Goal: Information Seeking & Learning: Learn about a topic

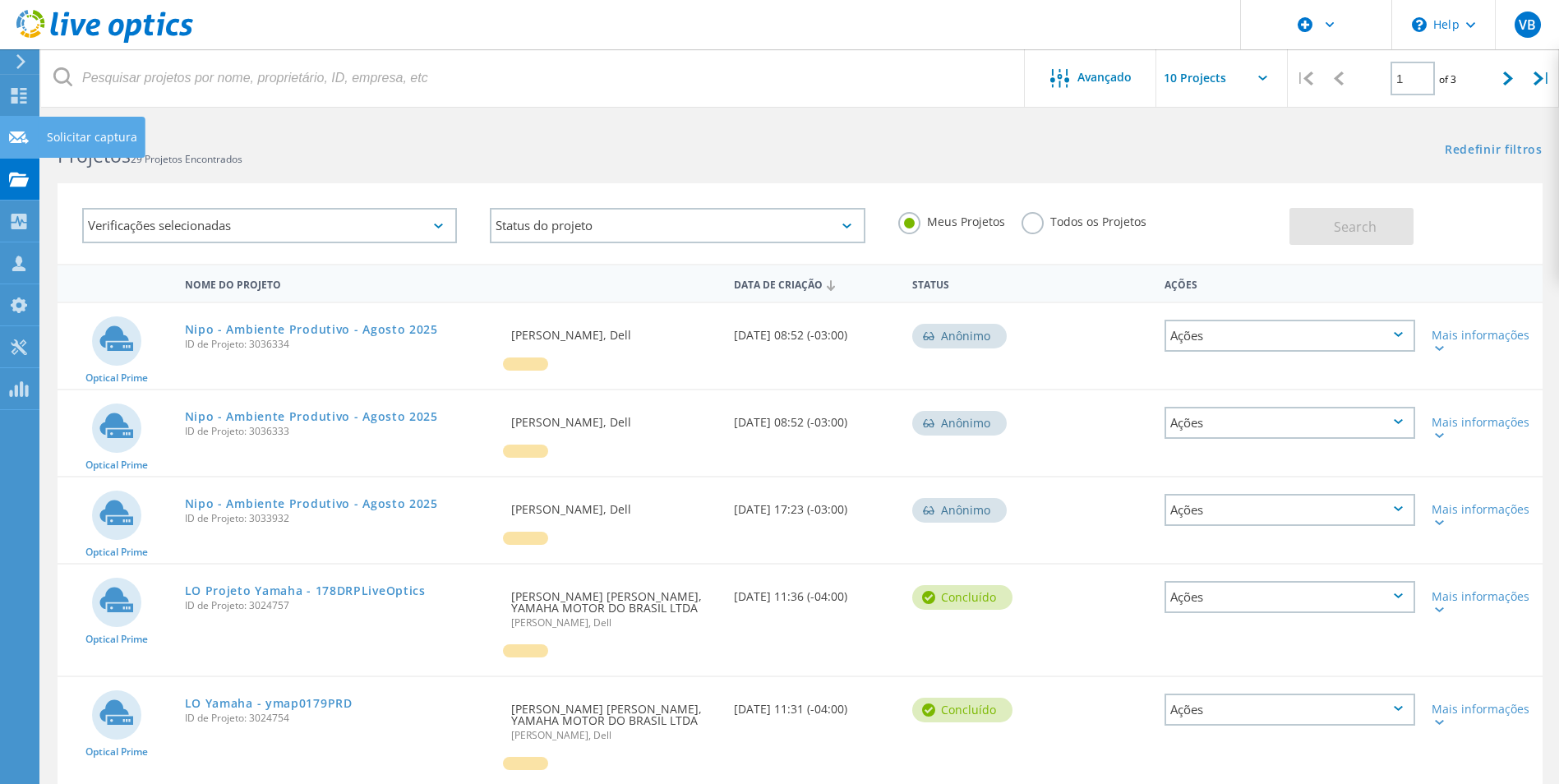
click at [13, 132] on use at bounding box center [19, 137] width 20 height 12
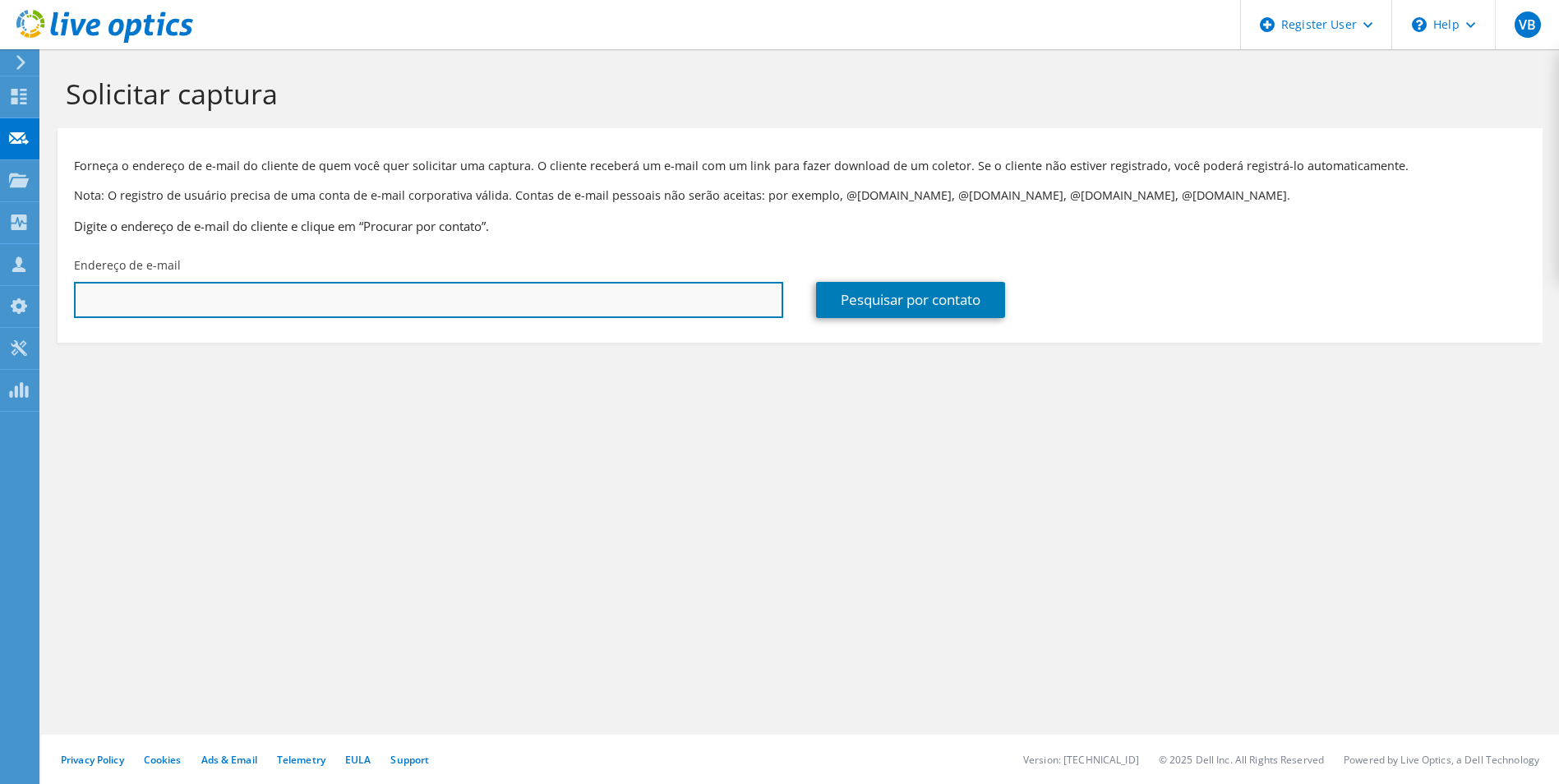
click at [366, 291] on input "text" at bounding box center [428, 301] width 710 height 36
paste input "fabio.moraes@yamaha-motor.com.br"
type input "fabio.moraes@yamaha-motor.com.br"
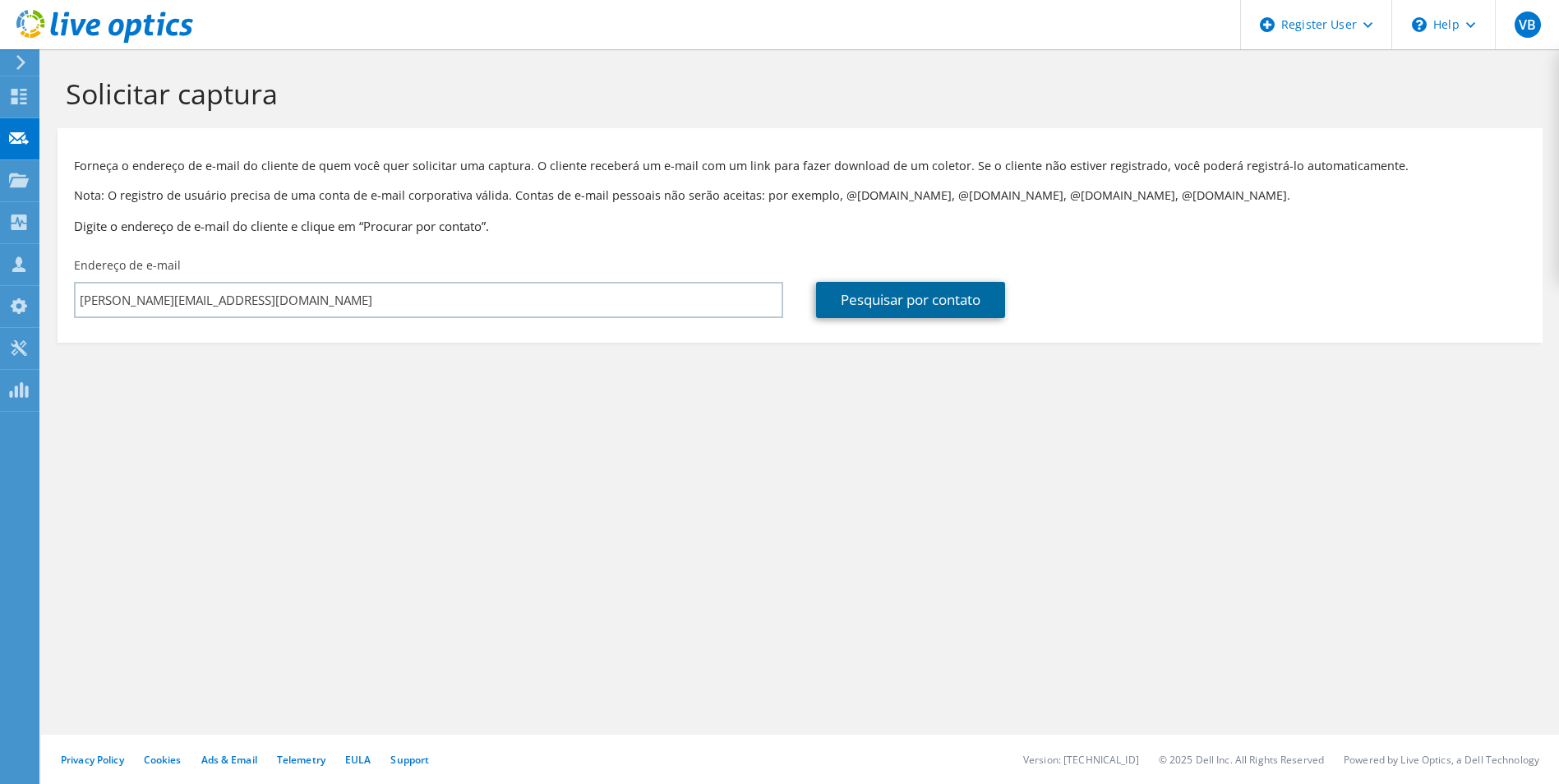
click at [906, 314] on link "Pesquisar por contato" at bounding box center [911, 301] width 189 height 36
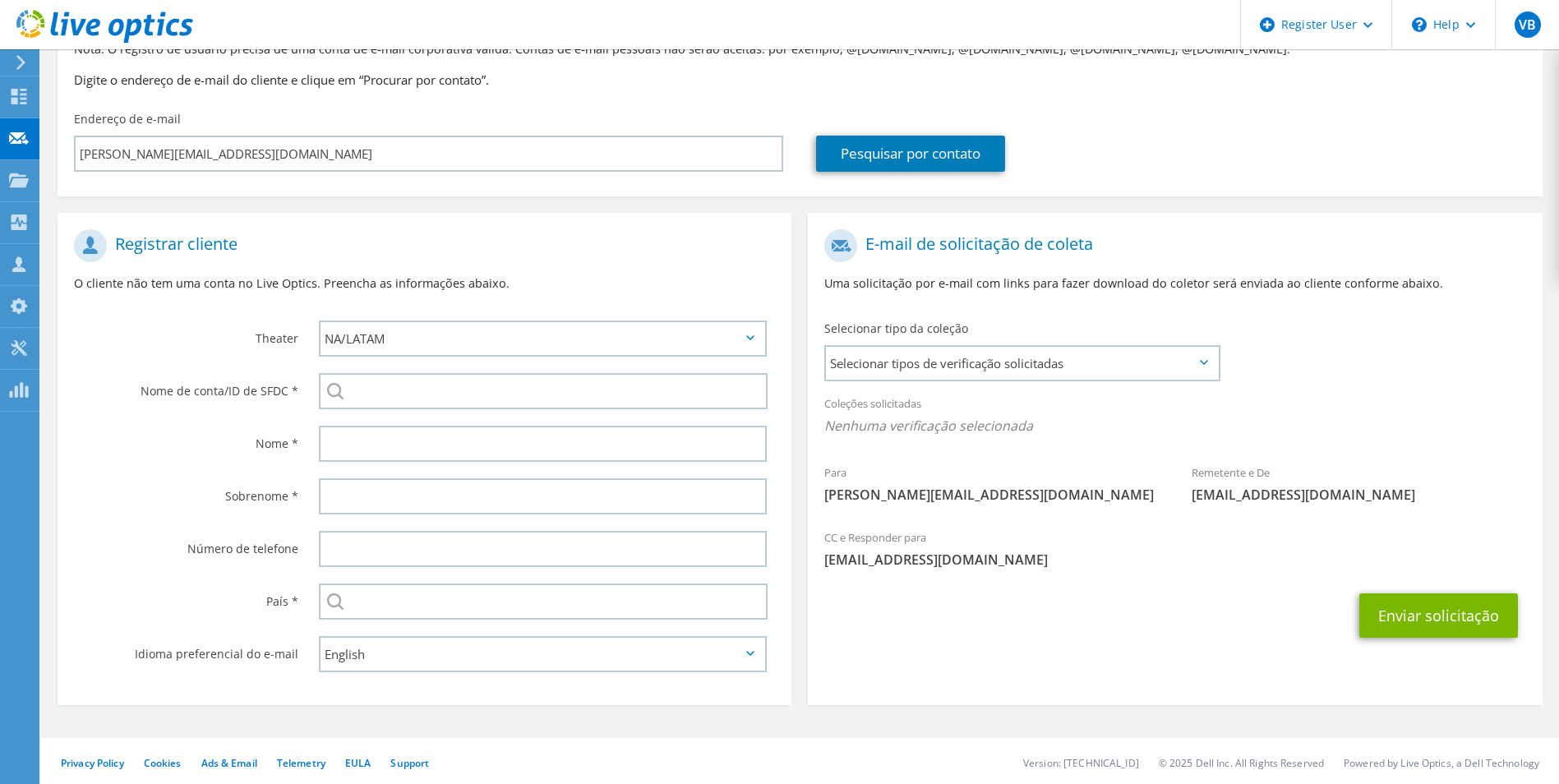
scroll to position [150, 0]
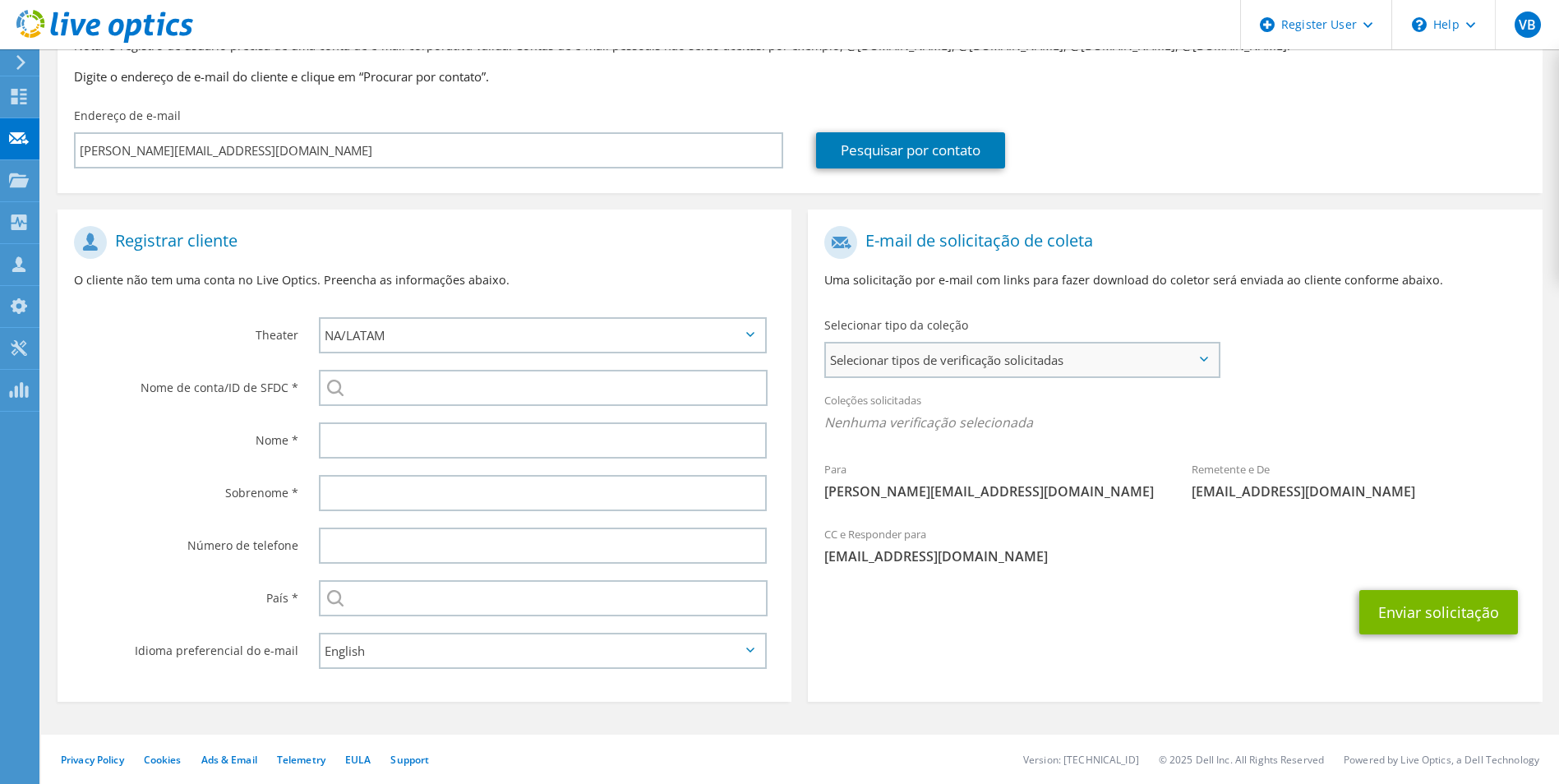
click at [904, 353] on span "Selecionar tipos de verificação solicitadas" at bounding box center [1022, 360] width 392 height 33
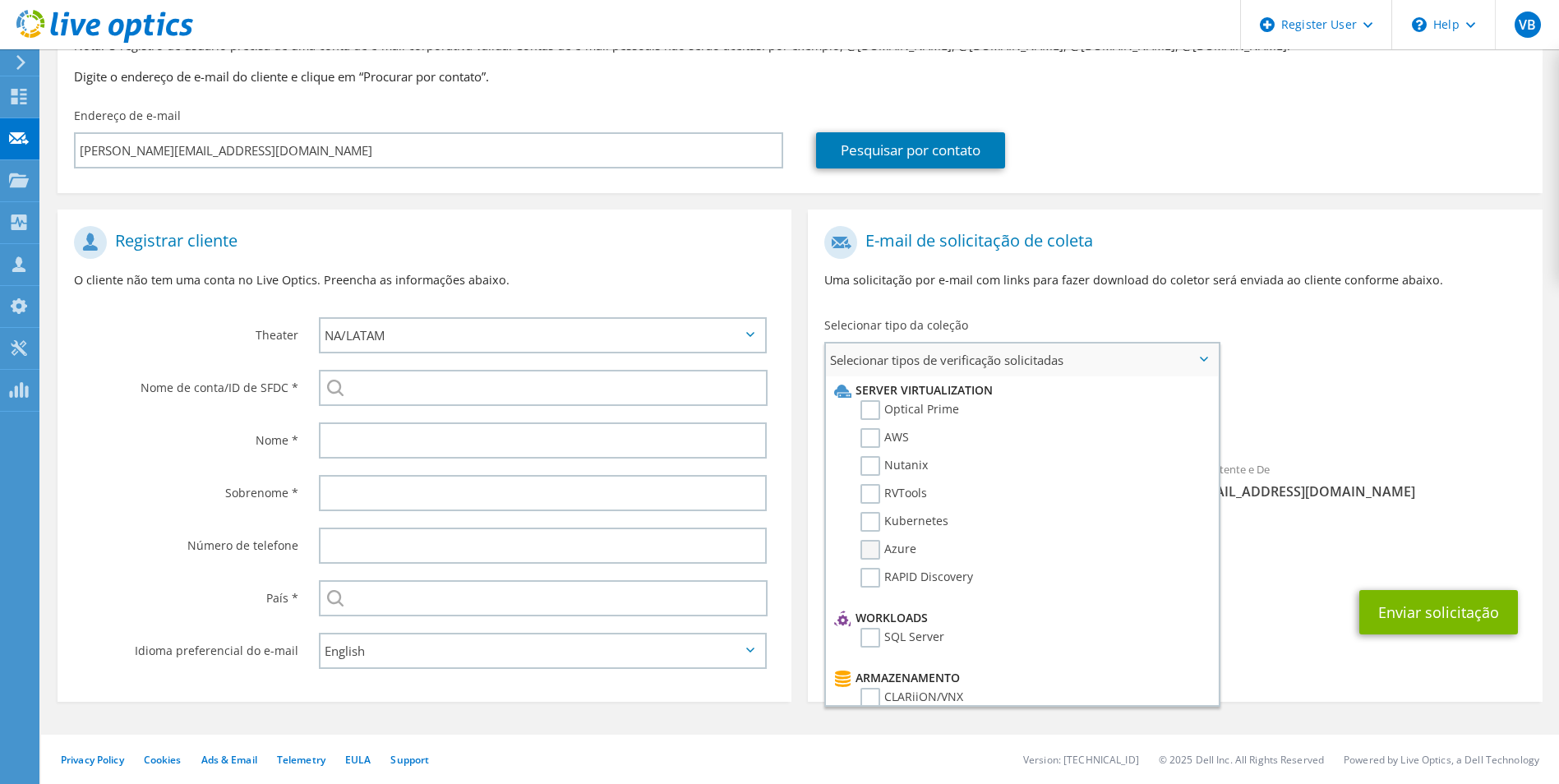
click at [893, 550] on label "Azure" at bounding box center [888, 550] width 56 height 20
click at [0, 0] on input "Azure" at bounding box center [0, 0] width 0 height 0
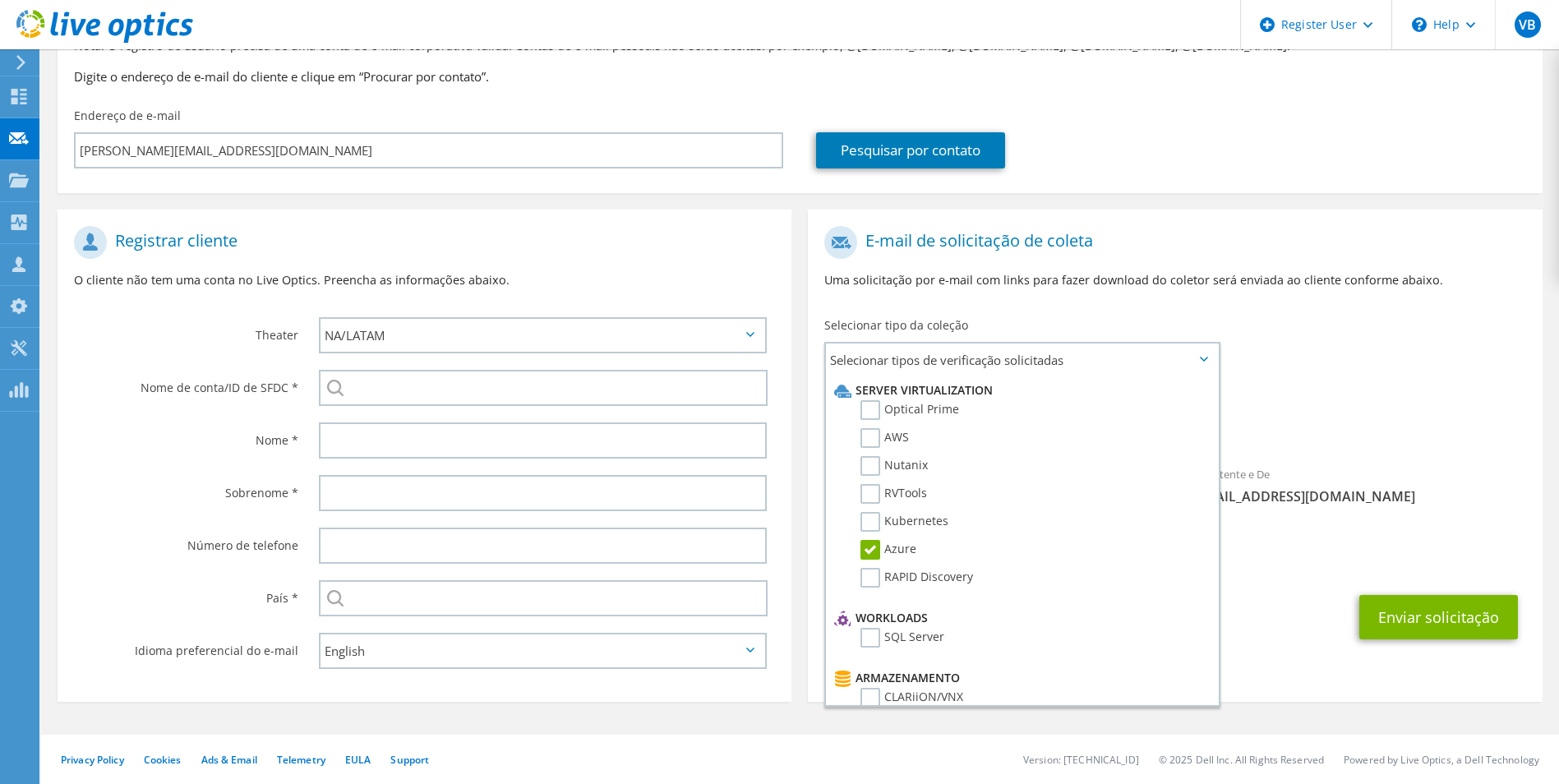
click at [1310, 592] on div "Enviar solicitação" at bounding box center [1175, 617] width 734 height 60
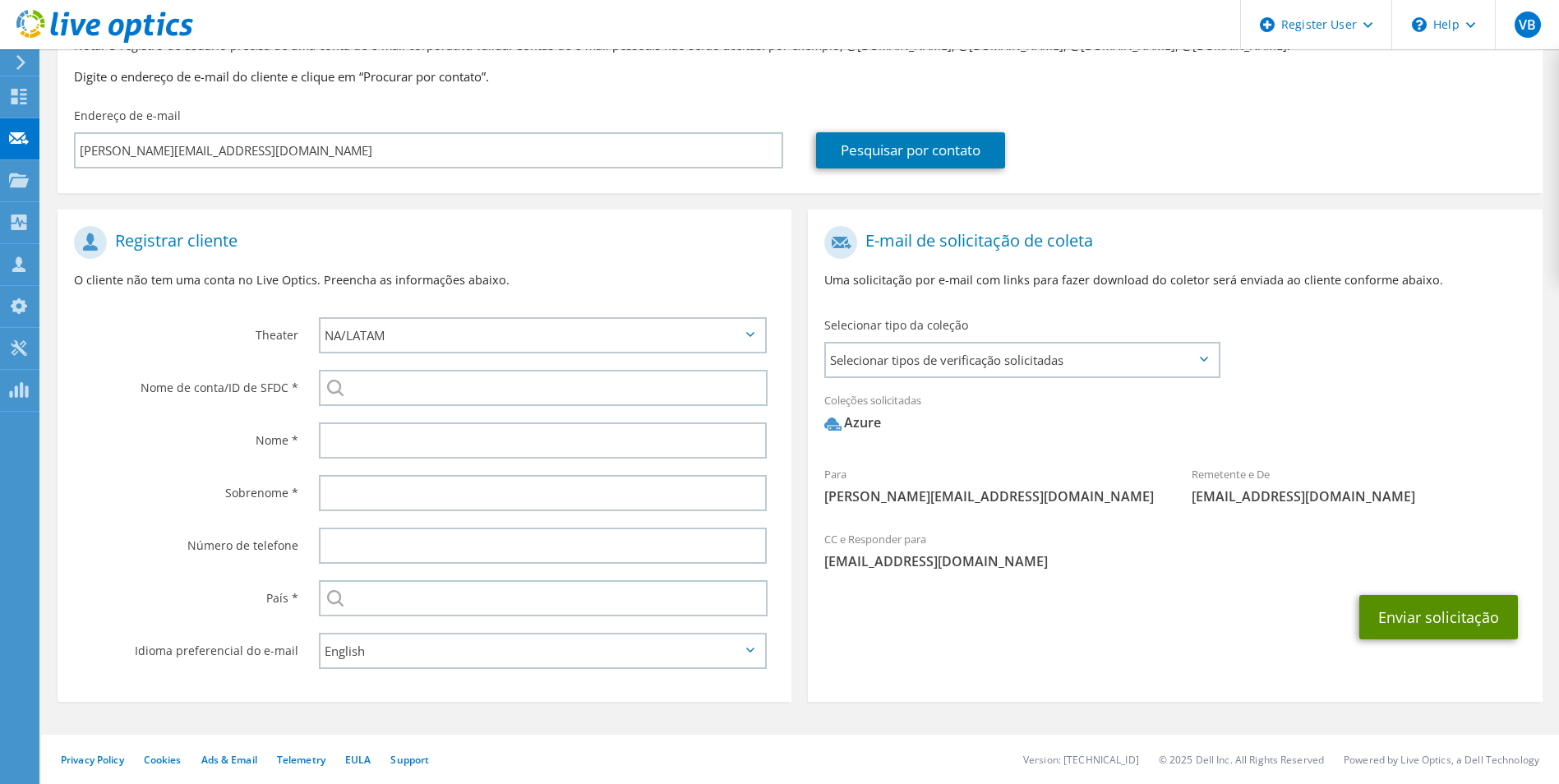
click at [1452, 610] on button "Enviar solicitação" at bounding box center [1439, 618] width 159 height 45
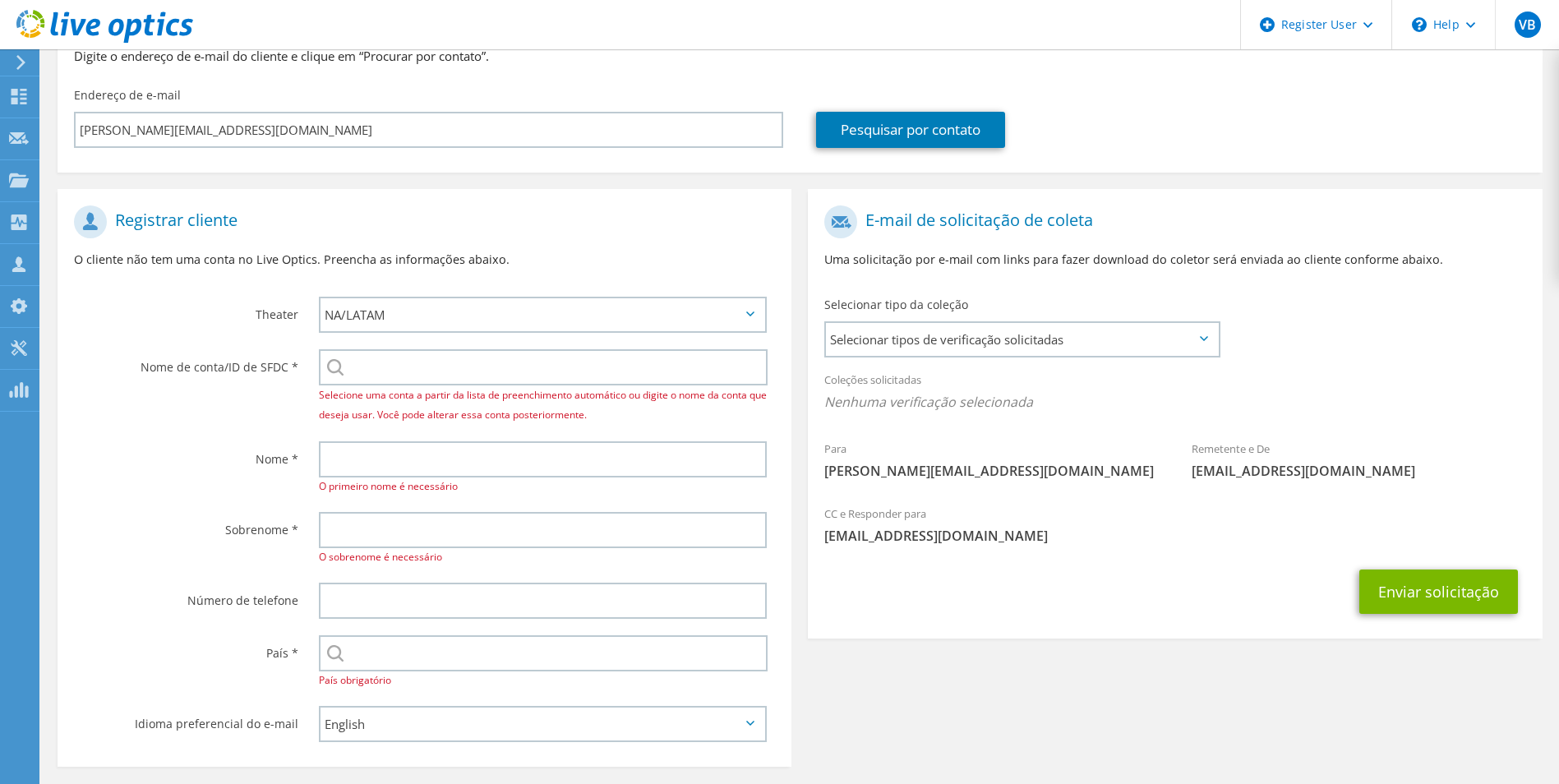
scroll to position [243, 0]
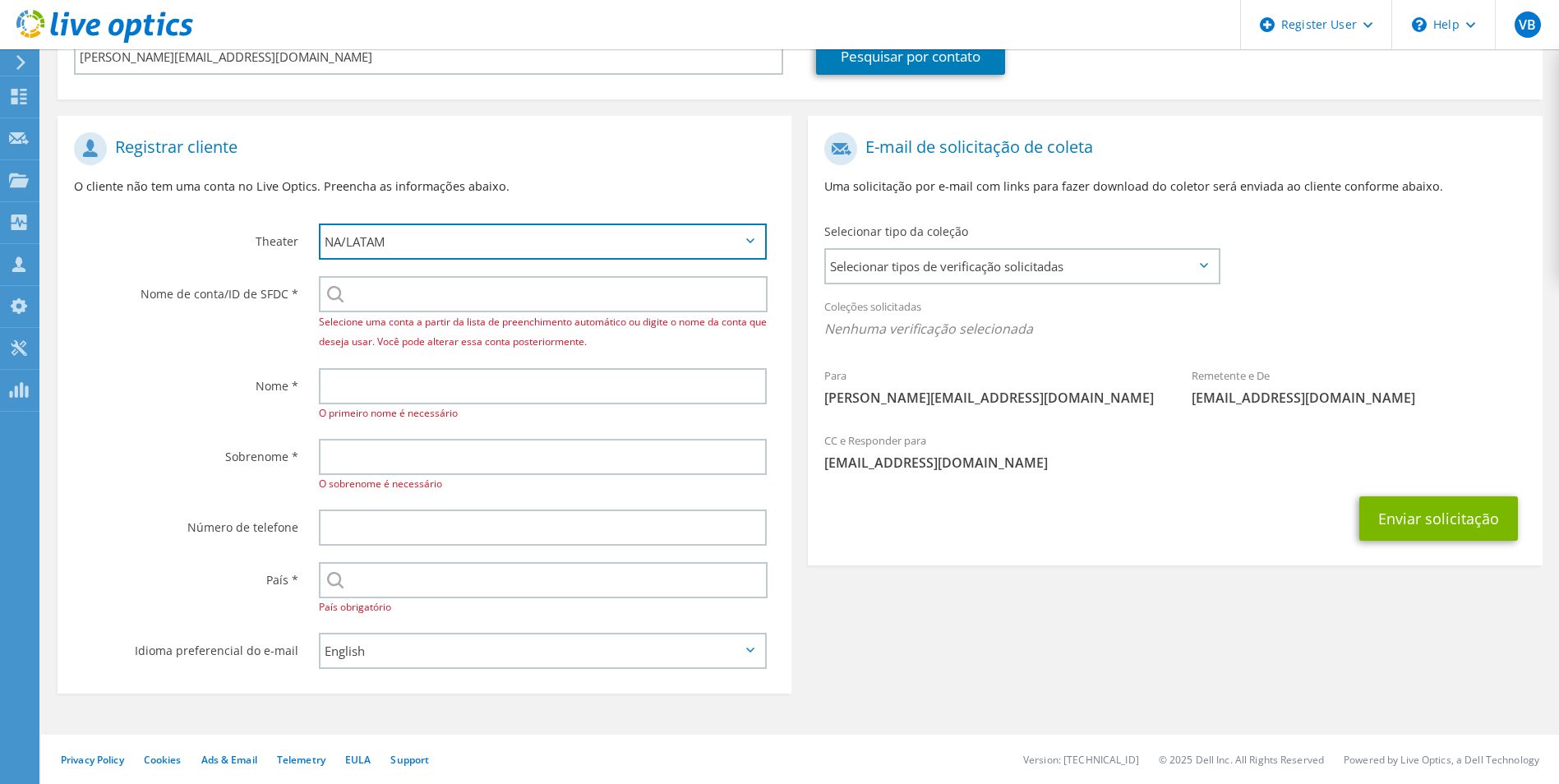
click at [415, 251] on select "APJ EMEA NA/LATAM" at bounding box center [543, 242] width 449 height 36
click at [319, 224] on select "APJ EMEA NA/LATAM" at bounding box center [543, 242] width 449 height 36
click at [412, 246] on select "APJ EMEA NA/LATAM" at bounding box center [543, 242] width 449 height 36
click at [319, 224] on select "APJ EMEA NA/LATAM" at bounding box center [543, 242] width 449 height 36
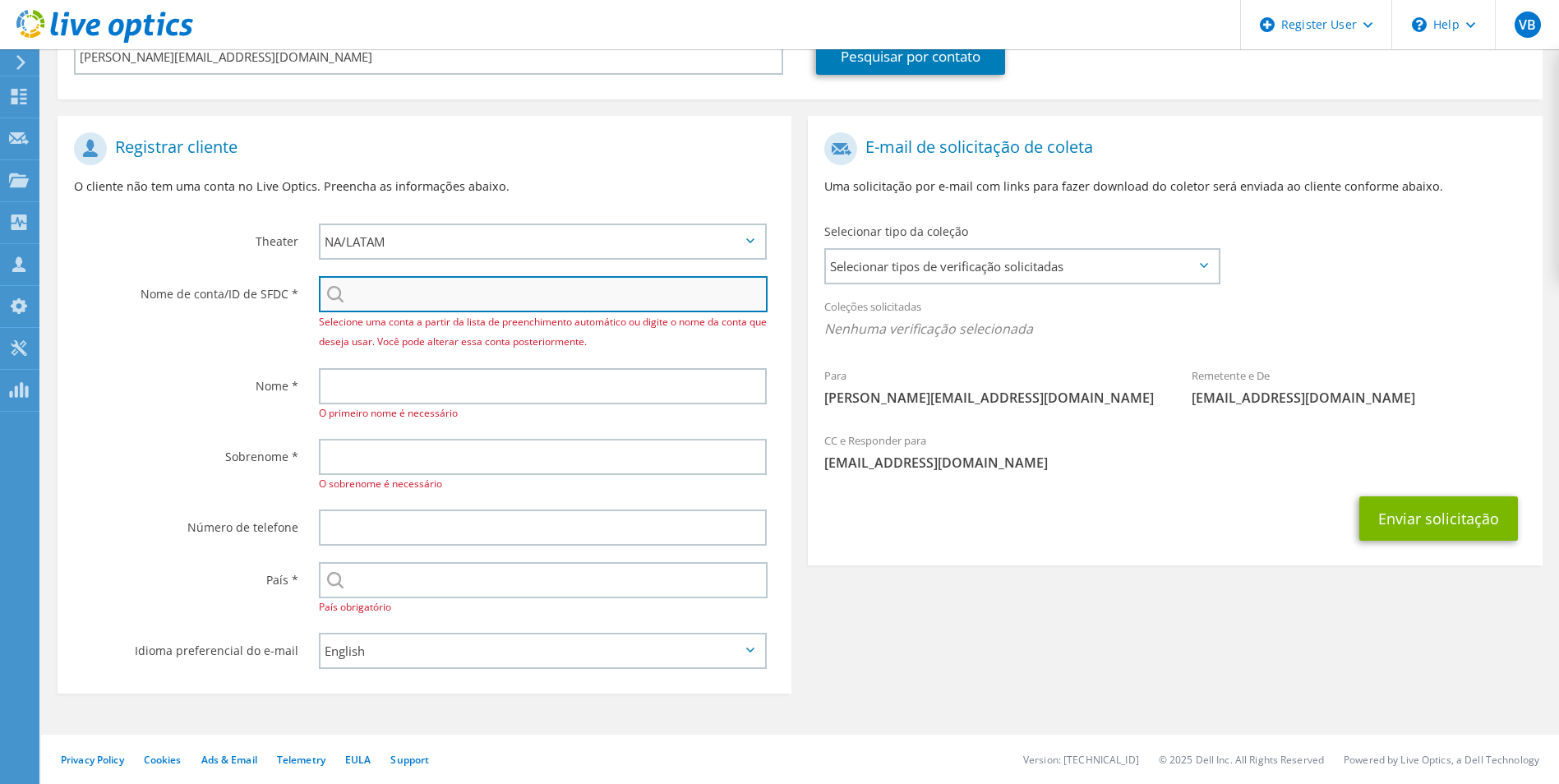
click at [411, 300] on input "search" at bounding box center [543, 295] width 450 height 36
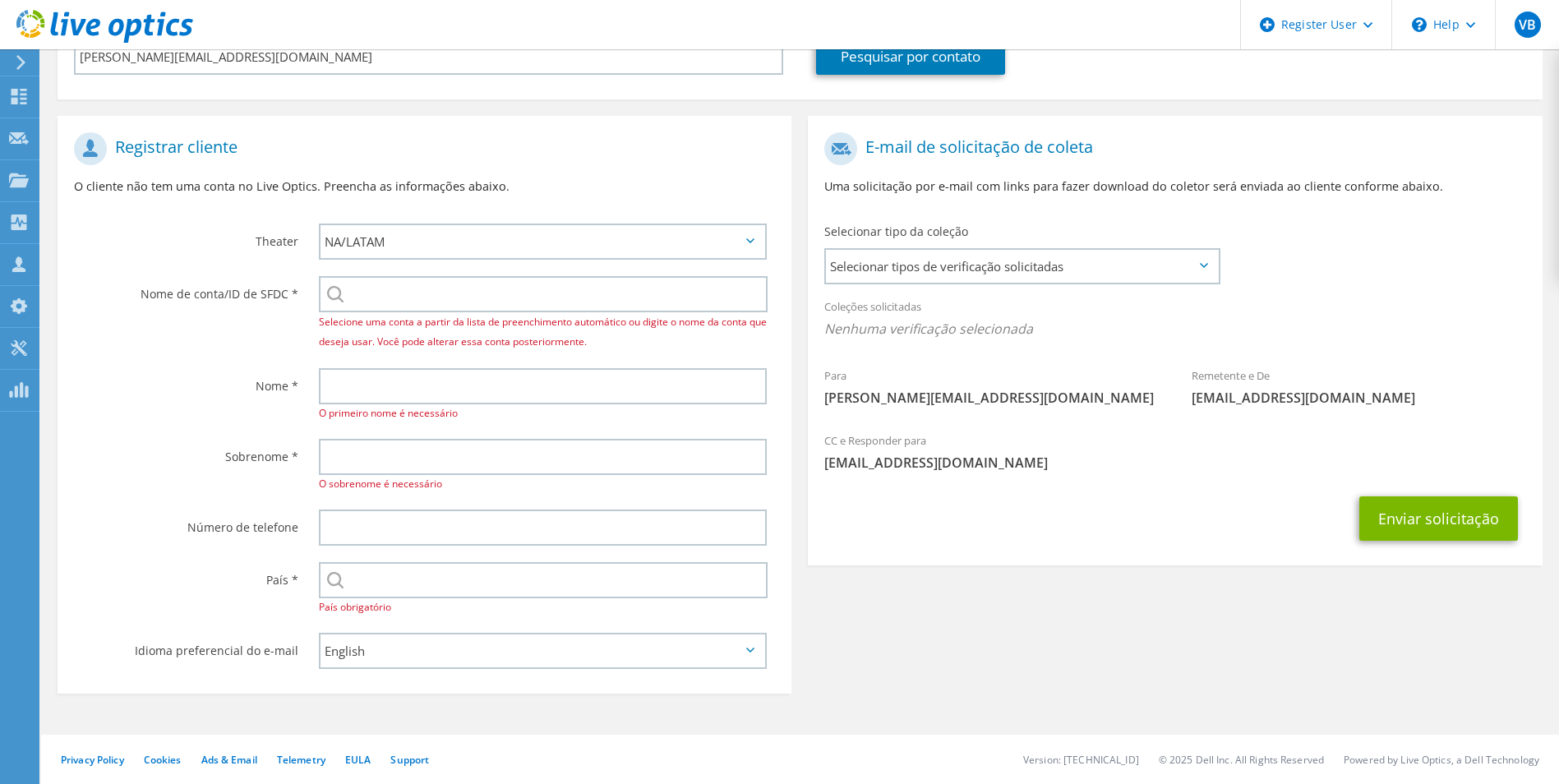
click at [337, 300] on div "Selecione uma conta a partir da lista de preenchimento automático ou digite o n…" at bounding box center [543, 314] width 449 height 75
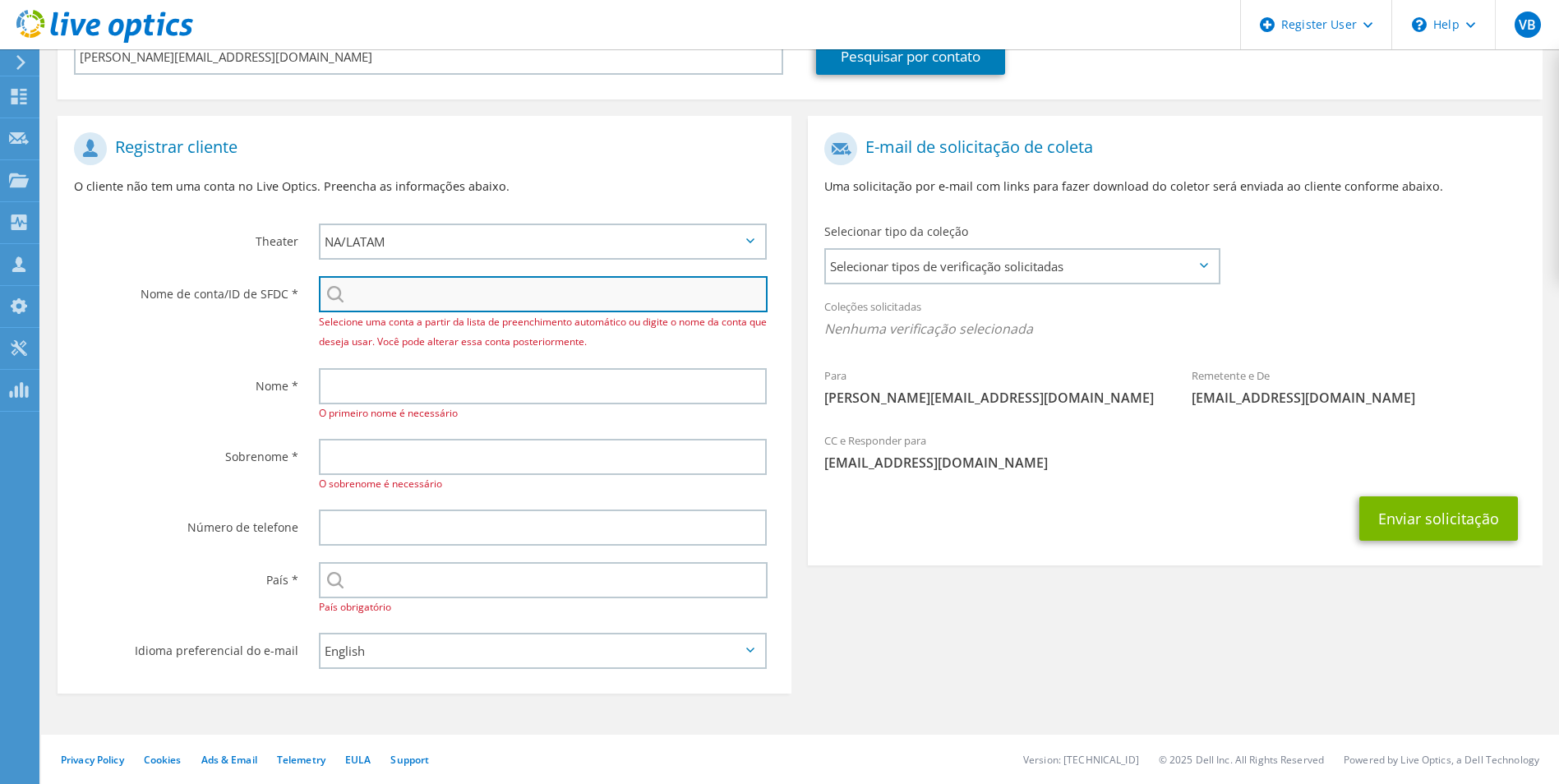
click at [390, 305] on input "search" at bounding box center [543, 295] width 450 height 36
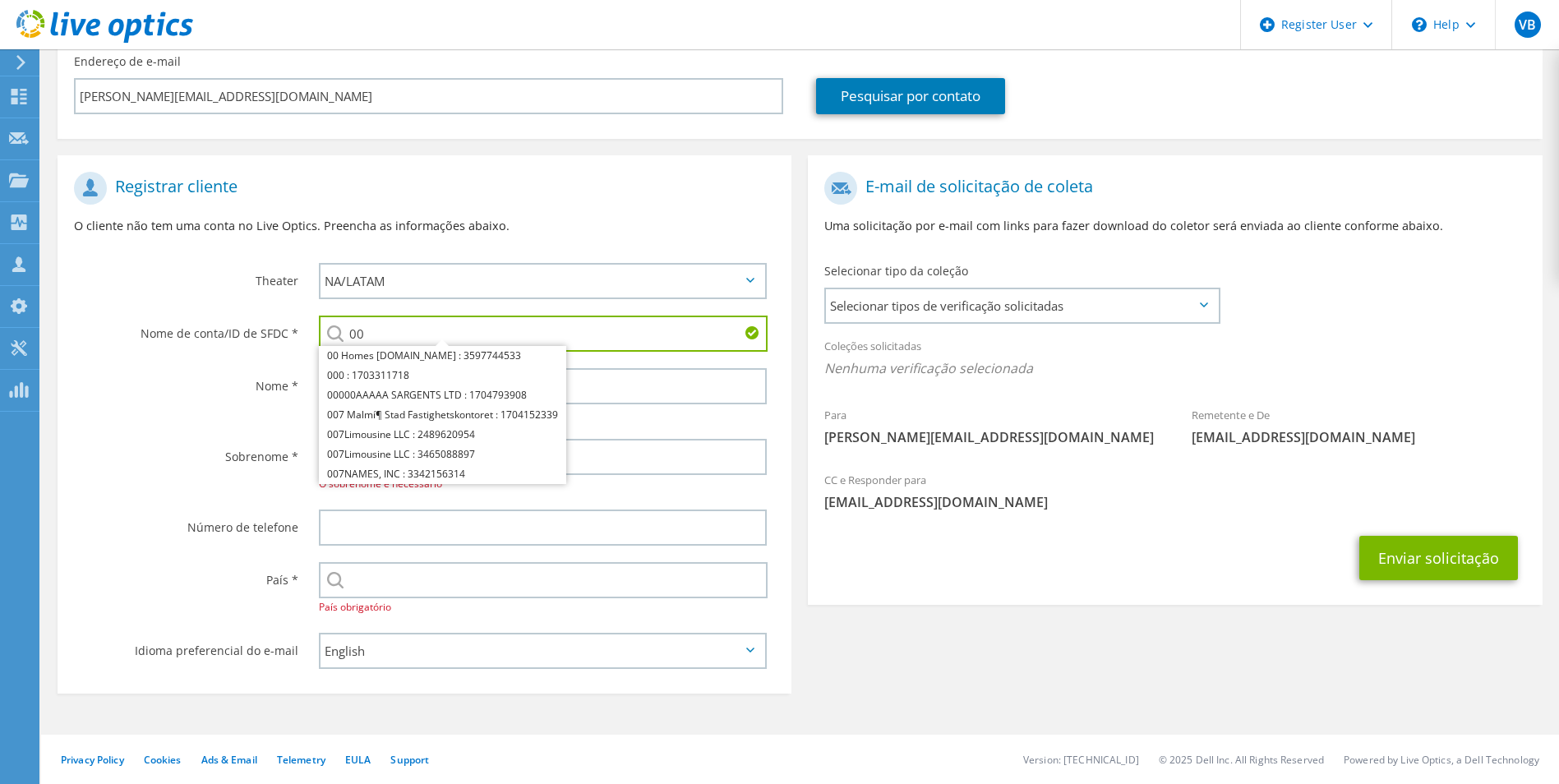
type input "00"
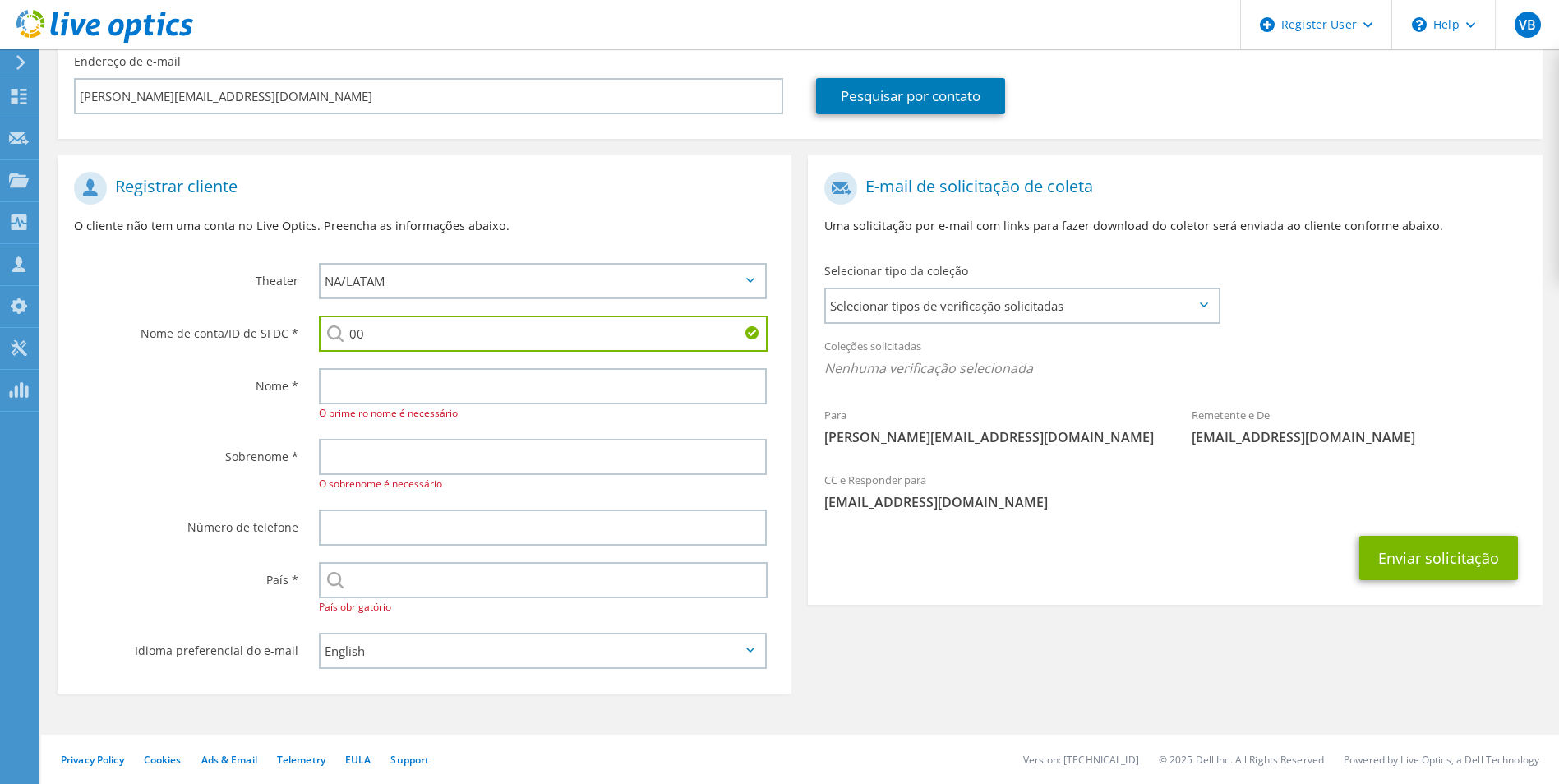
click at [200, 422] on div "Nome * O primeiro nome é necessário" at bounding box center [424, 395] width 734 height 70
click at [389, 398] on input "text" at bounding box center [543, 387] width 449 height 36
click at [69, 464] on div "Sobrenome *" at bounding box center [180, 456] width 245 height 51
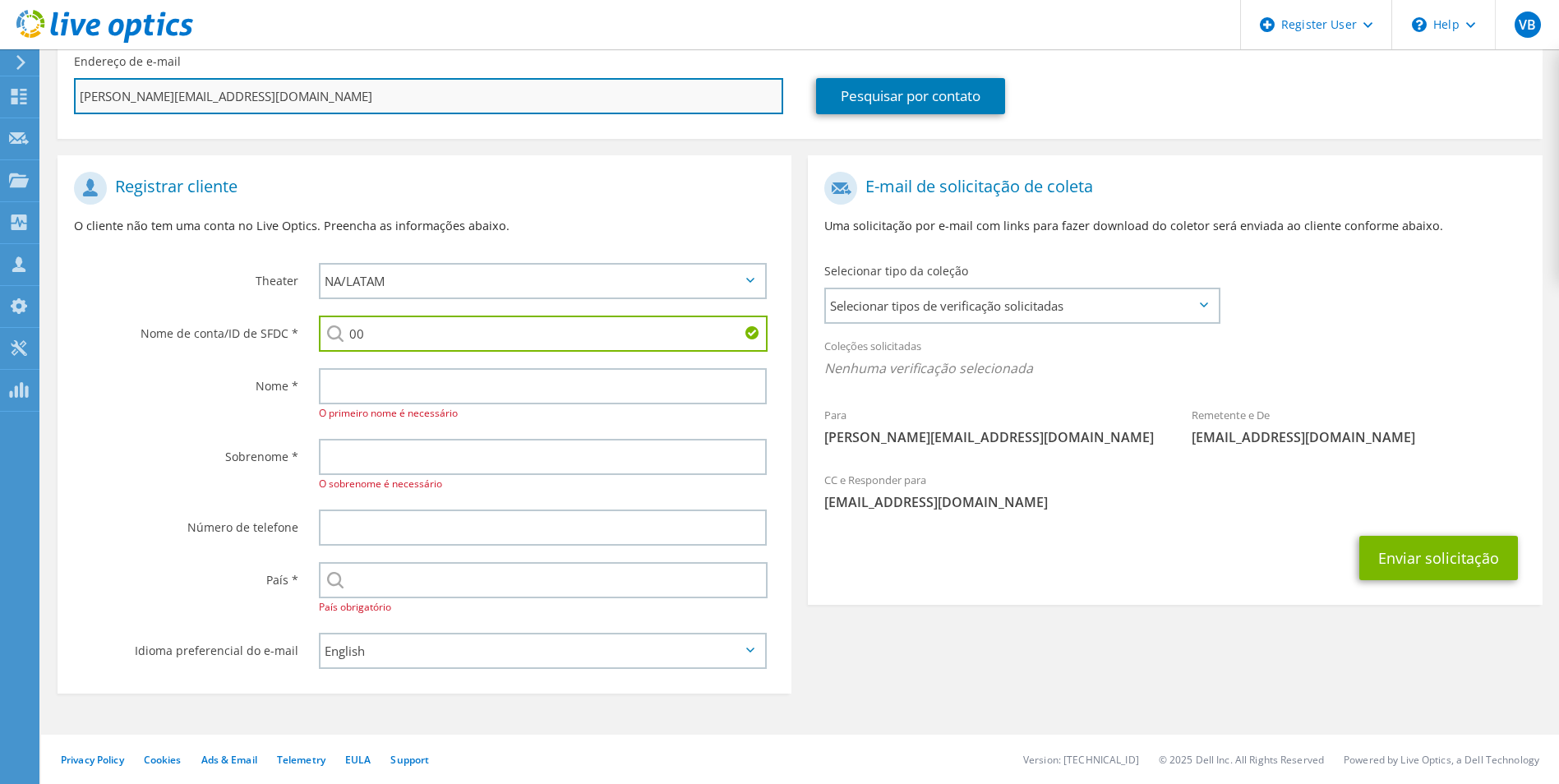
click at [195, 107] on input "fabio.moraes@yamaha-motor.com.br" at bounding box center [428, 96] width 710 height 36
drag, startPoint x: 166, startPoint y: 106, endPoint x: 212, endPoint y: 105, distance: 46.0
click at [212, 105] on input "fabio.moraes@yamaha-motor.com.br" at bounding box center [428, 96] width 710 height 36
type input "Selecionar"
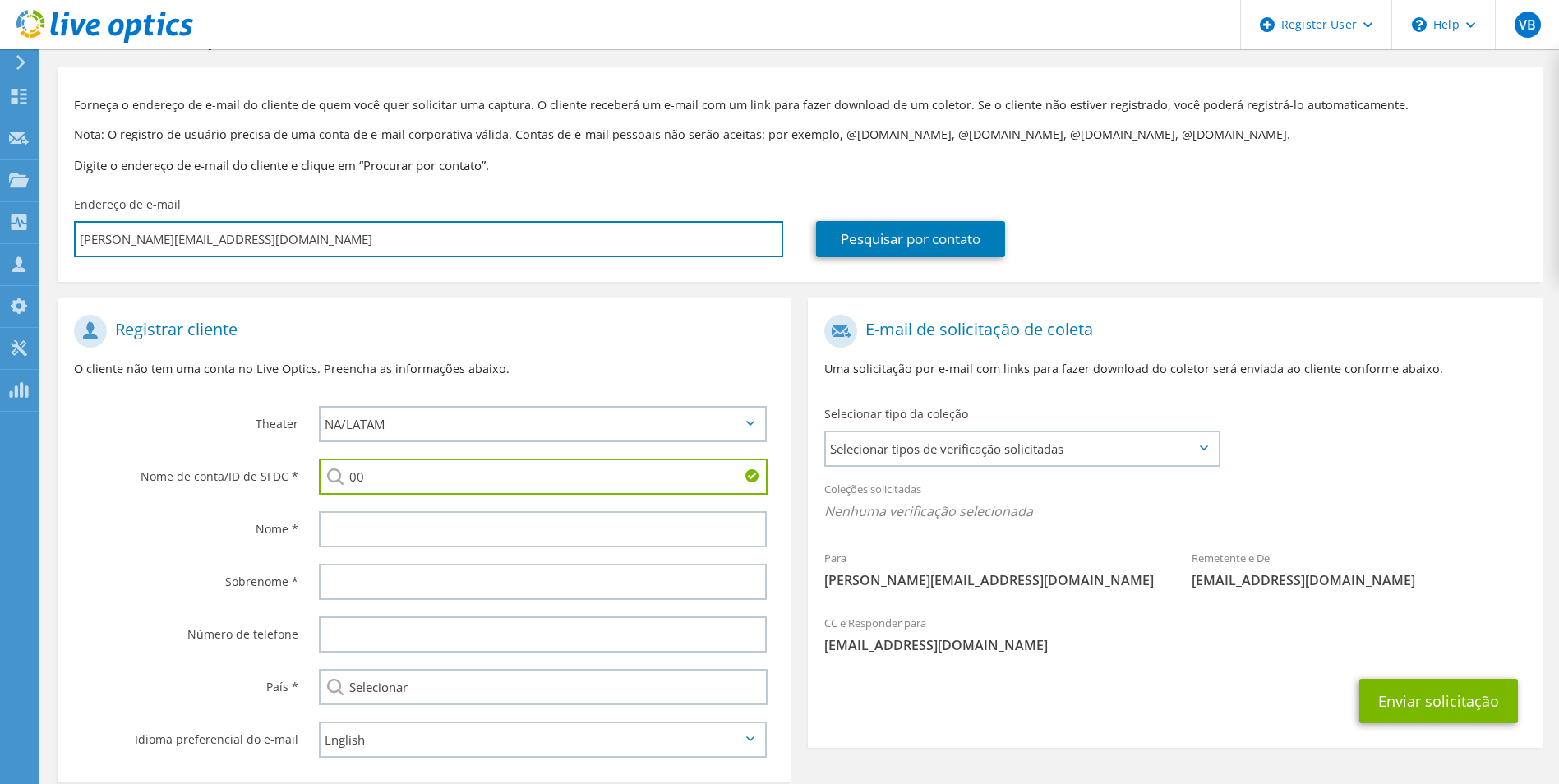
scroll to position [0, 0]
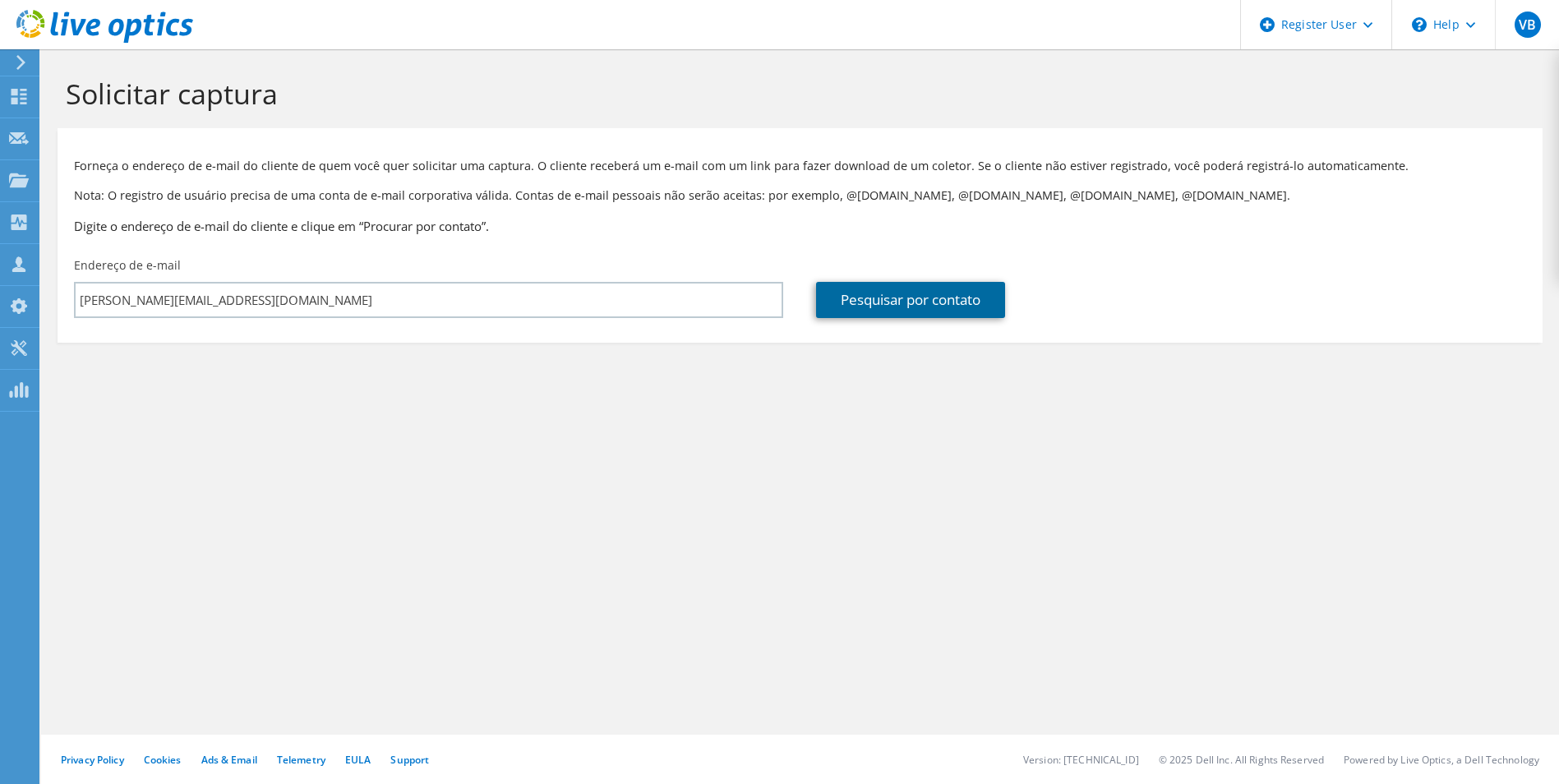
click at [989, 289] on link "Pesquisar por contato" at bounding box center [911, 301] width 189 height 36
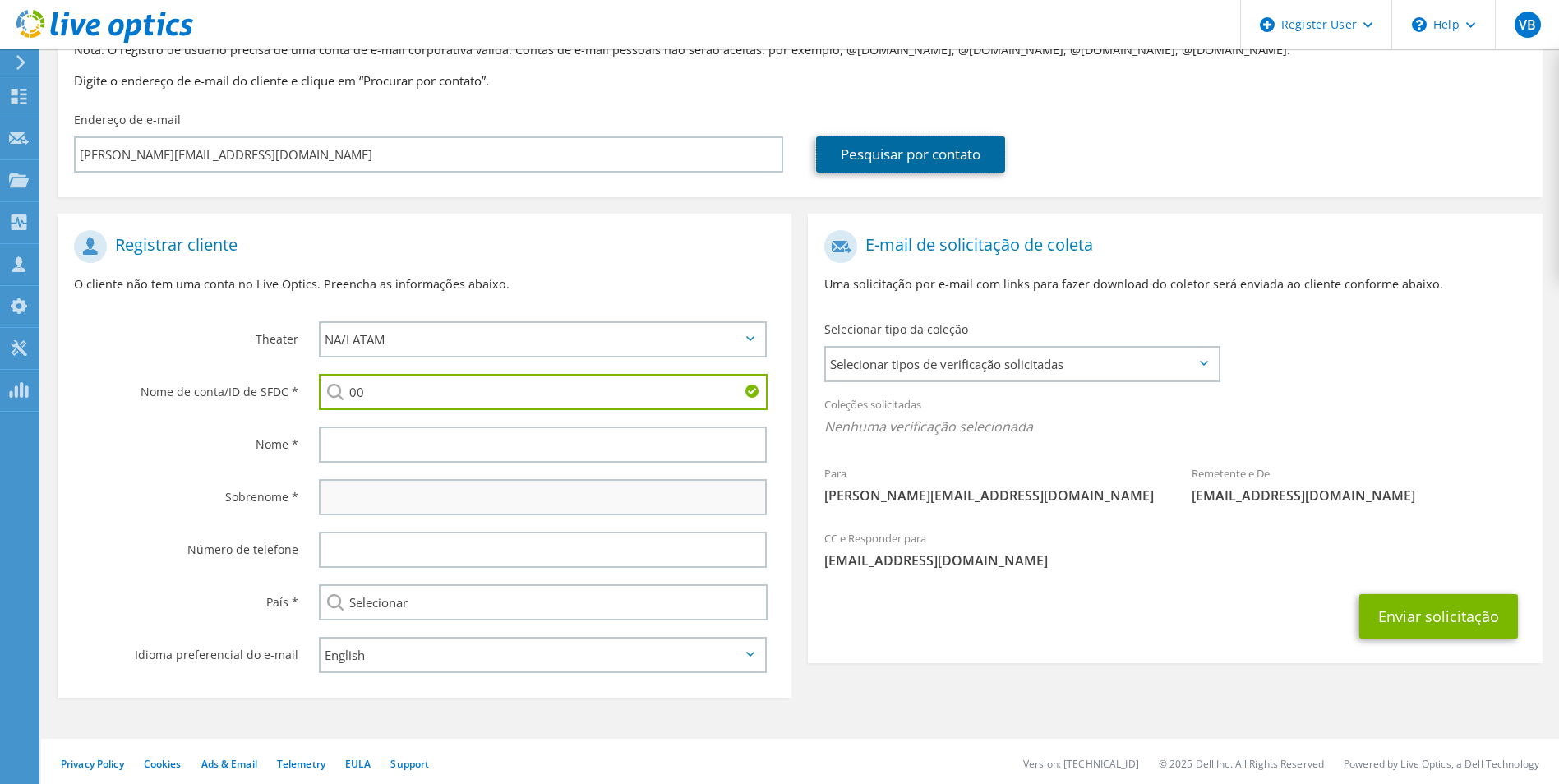
scroll to position [150, 0]
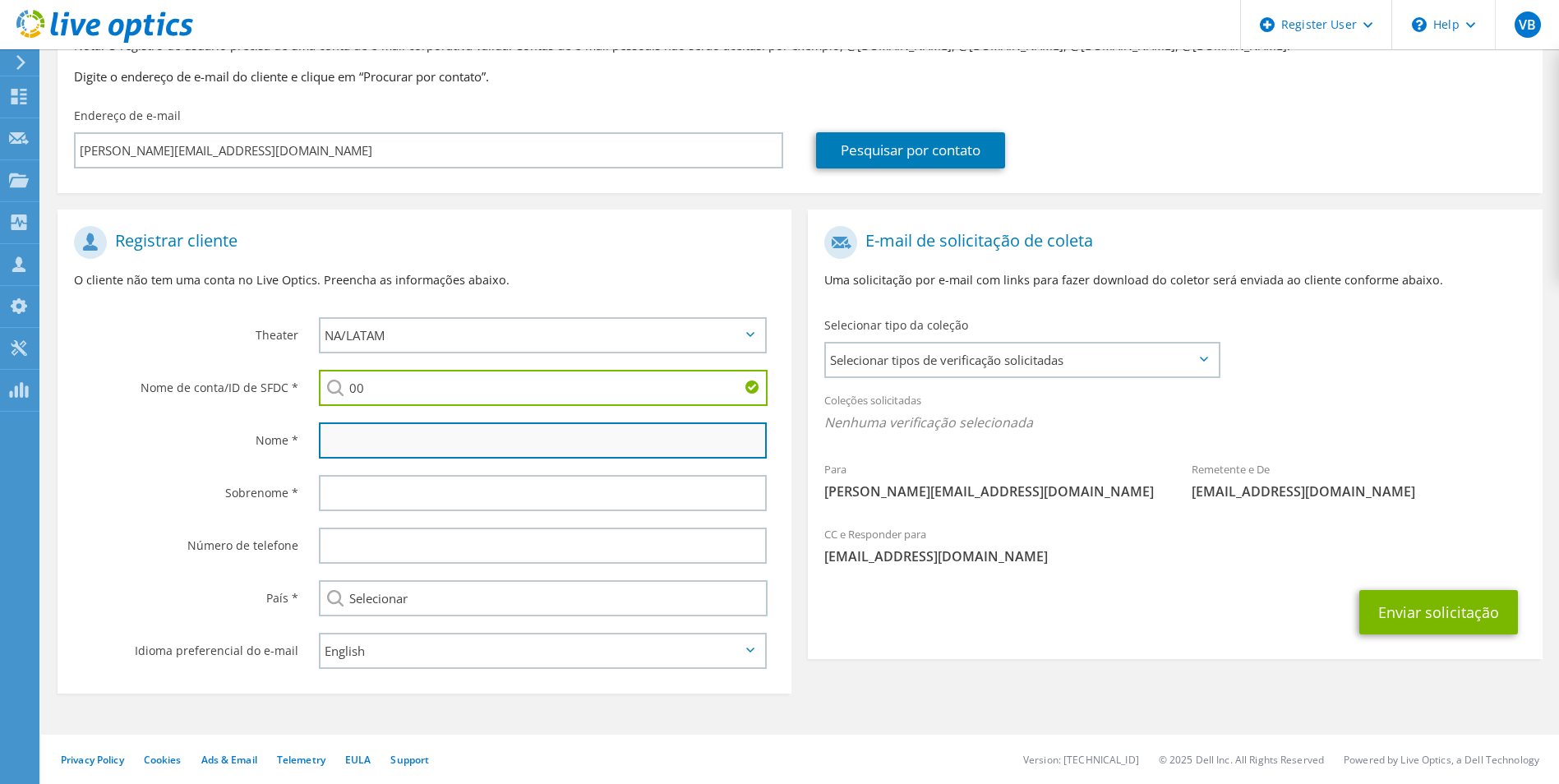
click at [400, 432] on input "text" at bounding box center [543, 440] width 449 height 36
paste input "yamaha"
click at [332, 437] on input "yamaha" at bounding box center [543, 440] width 449 height 36
type input "Yamaha - AZURE LOCAL"
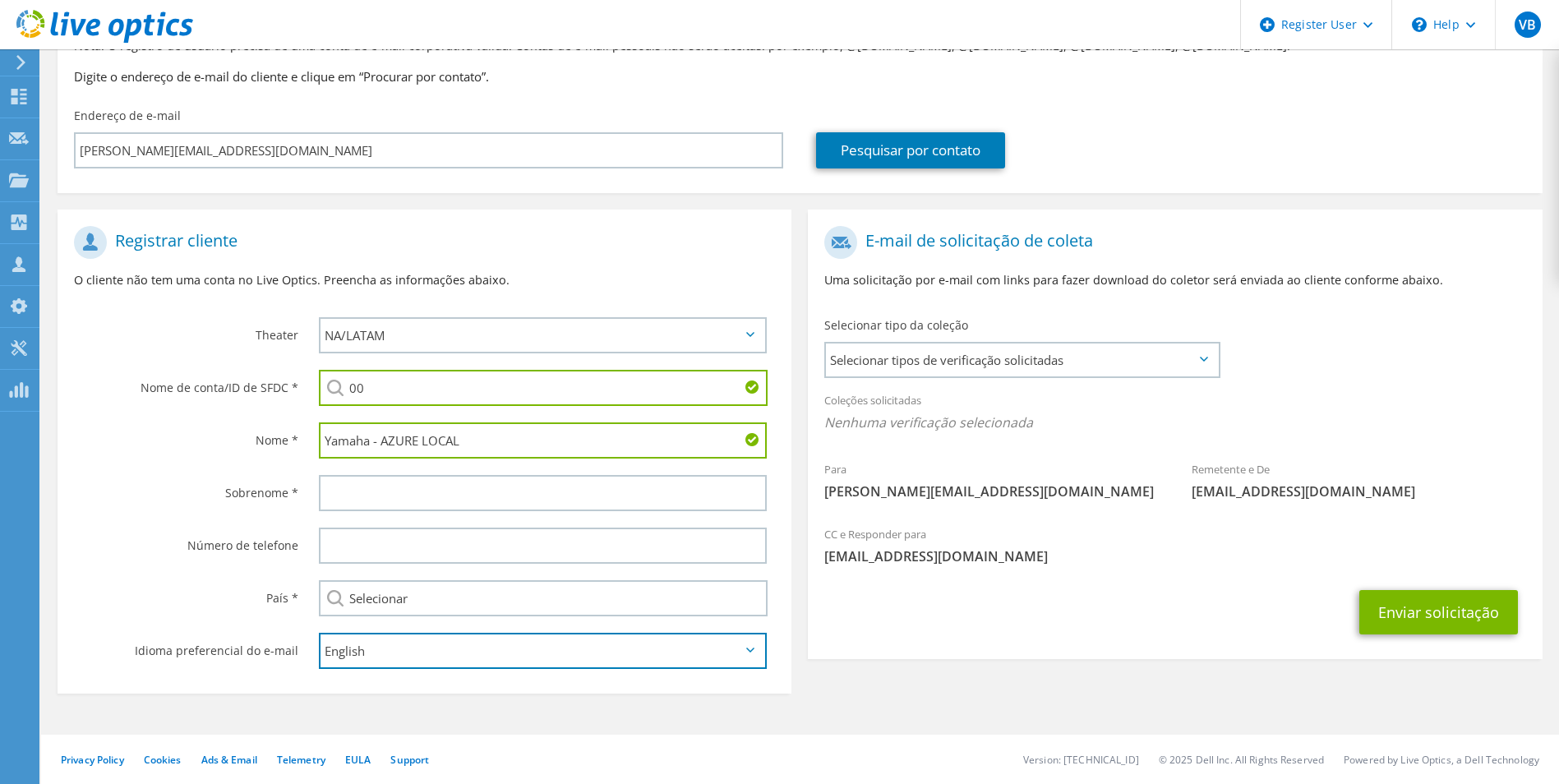
click at [397, 659] on select "English Deutsch Español Français Italiano Polski Português Русский 한국어 中文 日本語" at bounding box center [543, 651] width 449 height 36
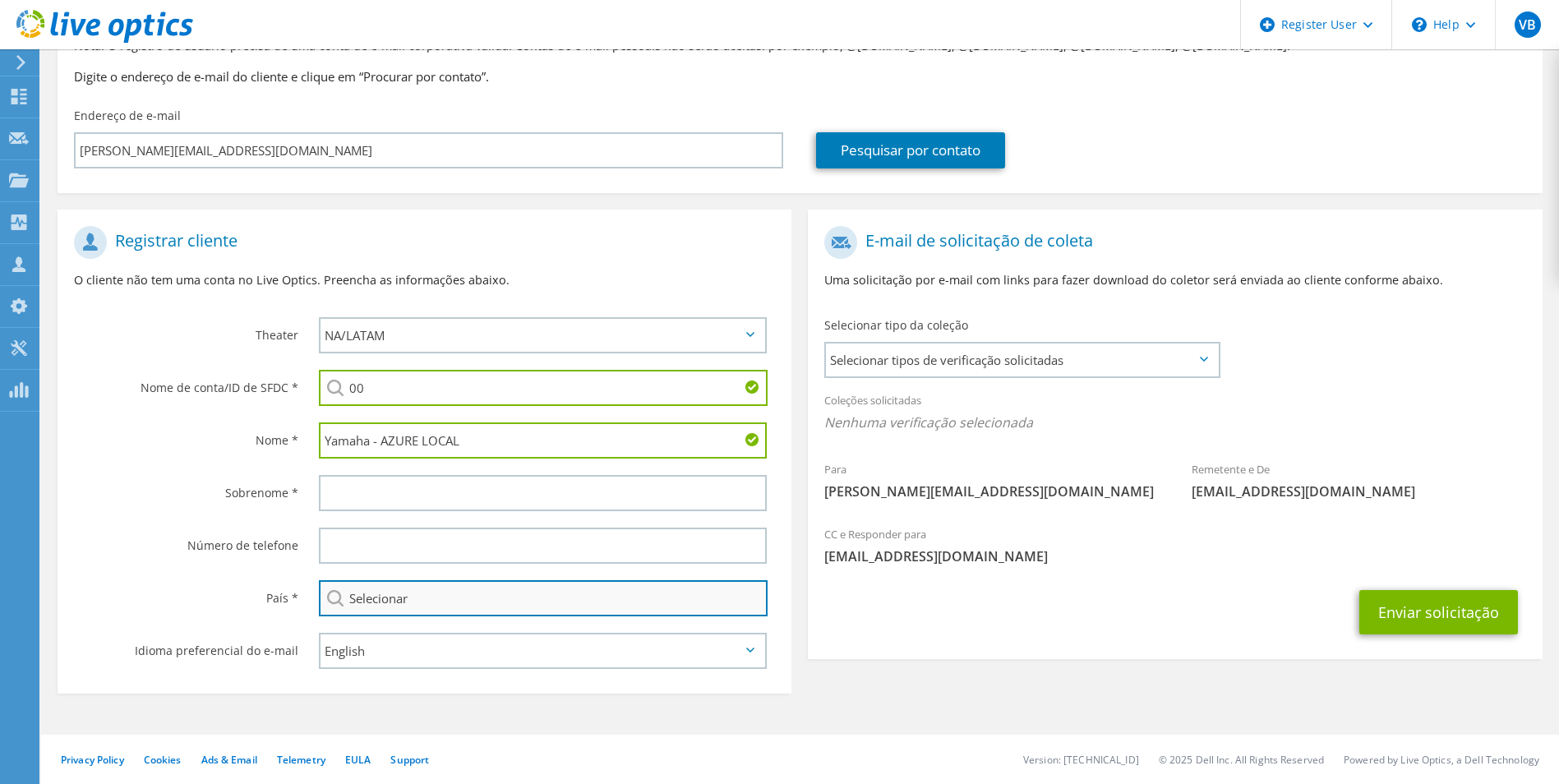
click at [388, 606] on input "Selecionar" at bounding box center [543, 599] width 450 height 36
drag, startPoint x: 432, startPoint y: 595, endPoint x: 411, endPoint y: 600, distance: 21.6
click at [431, 595] on input "Selecionar" at bounding box center [543, 599] width 450 height 36
click at [433, 600] on input "Antígua e Barbuda" at bounding box center [543, 599] width 450 height 36
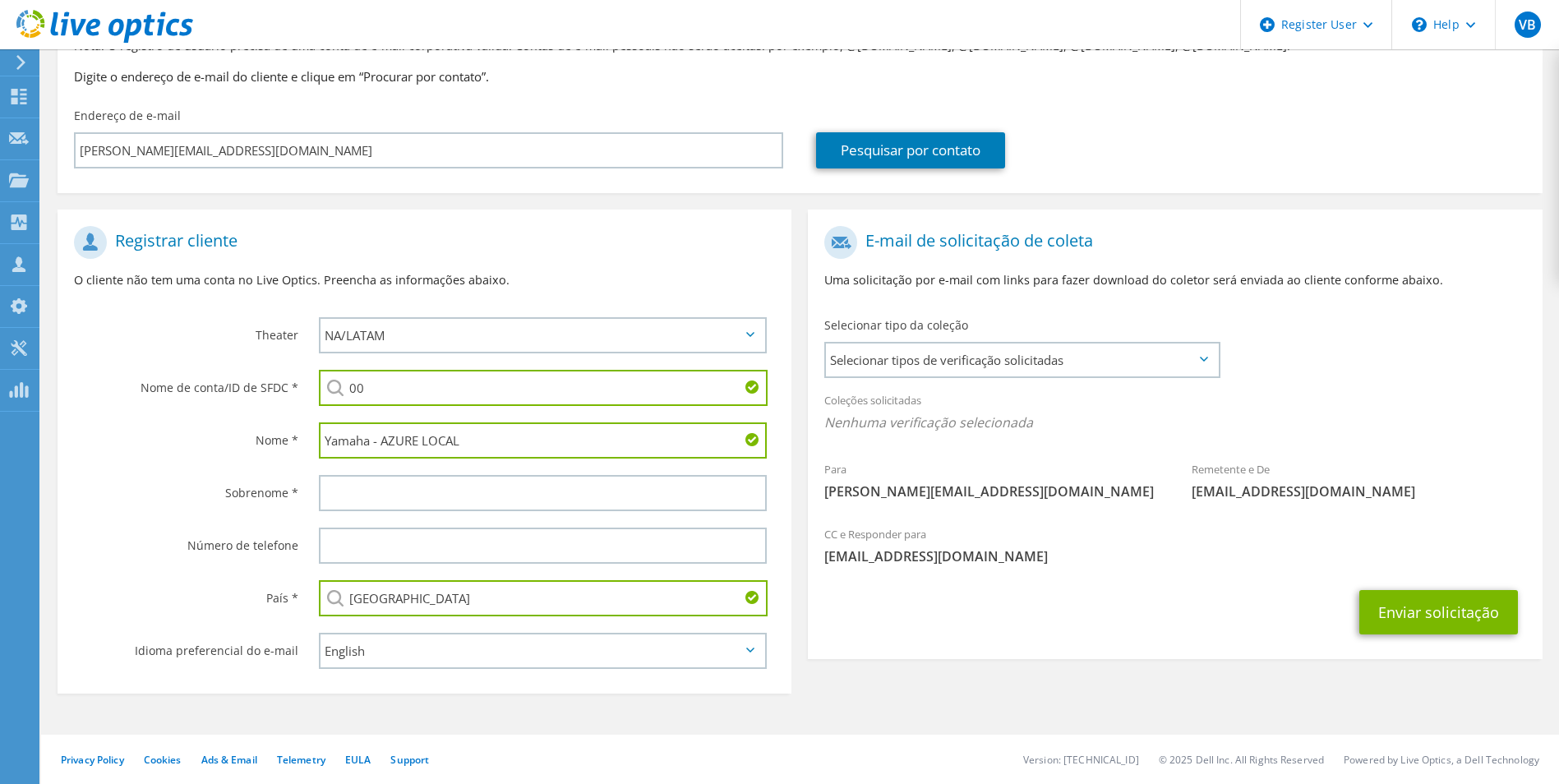
type input "A"
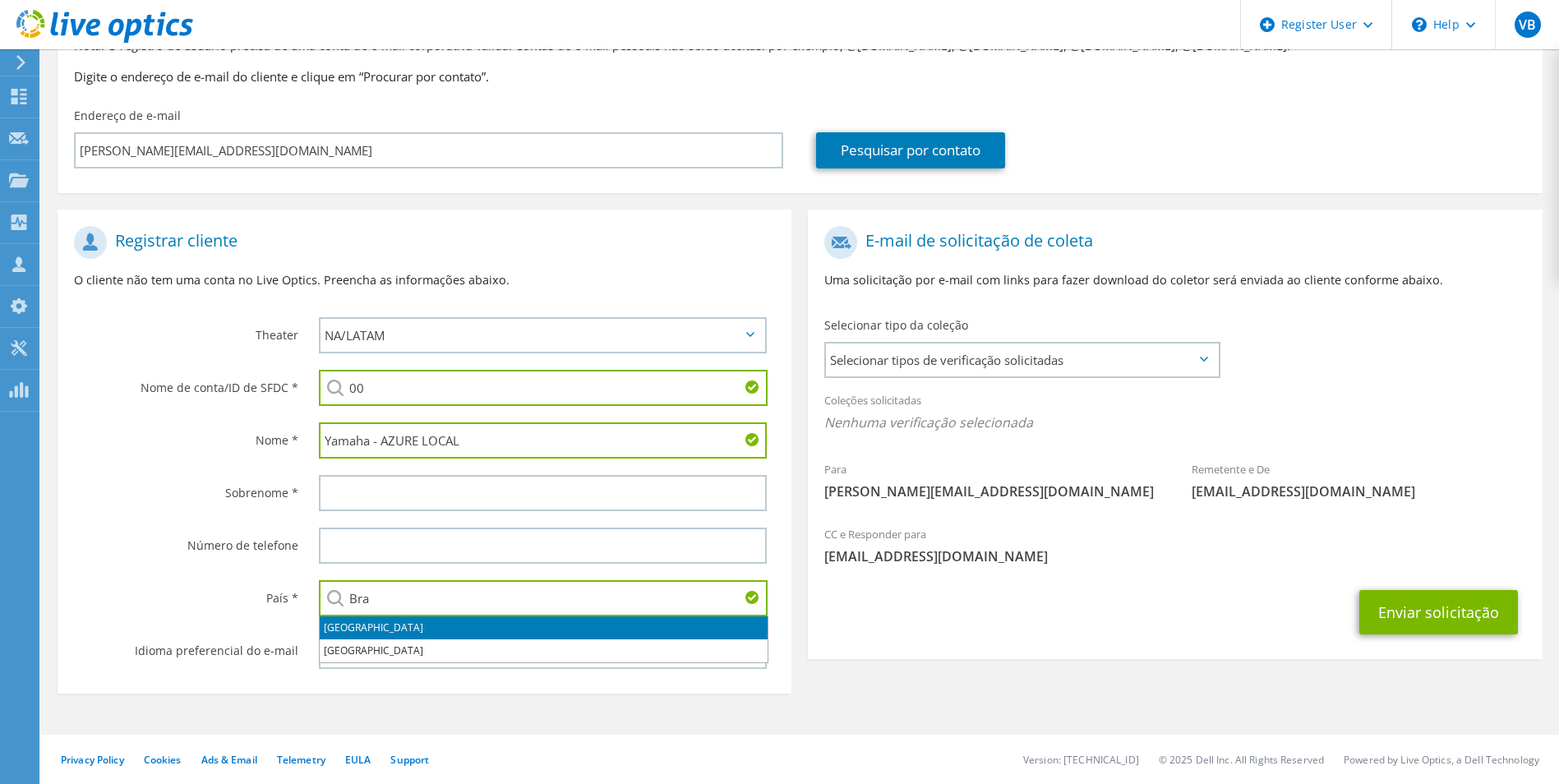
type input "Brasil"
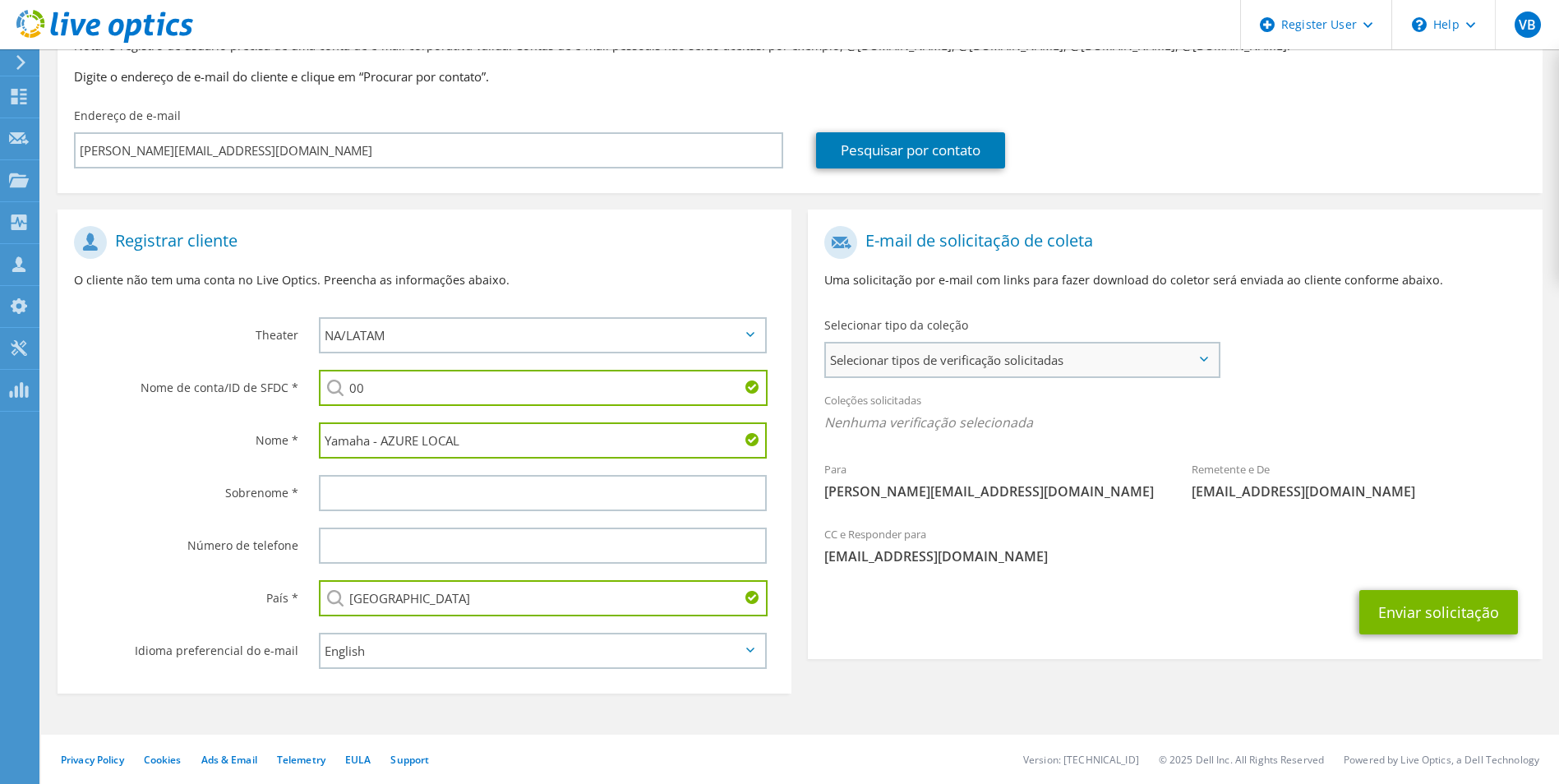
click at [994, 352] on span "Selecionar tipos de verificação solicitadas" at bounding box center [1022, 360] width 392 height 33
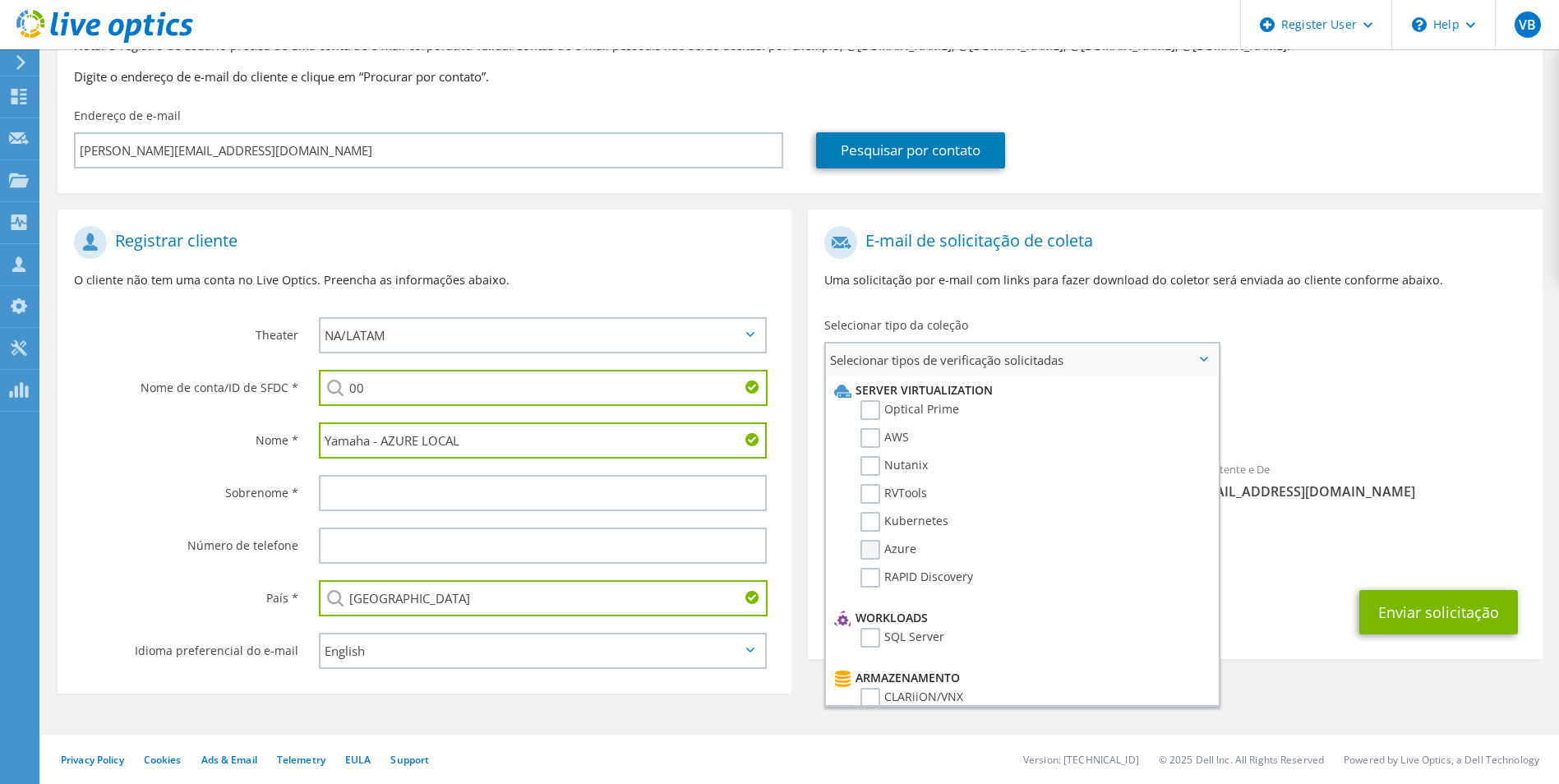
click at [900, 555] on label "Azure" at bounding box center [888, 550] width 56 height 20
click at [0, 0] on input "Azure" at bounding box center [0, 0] width 0 height 0
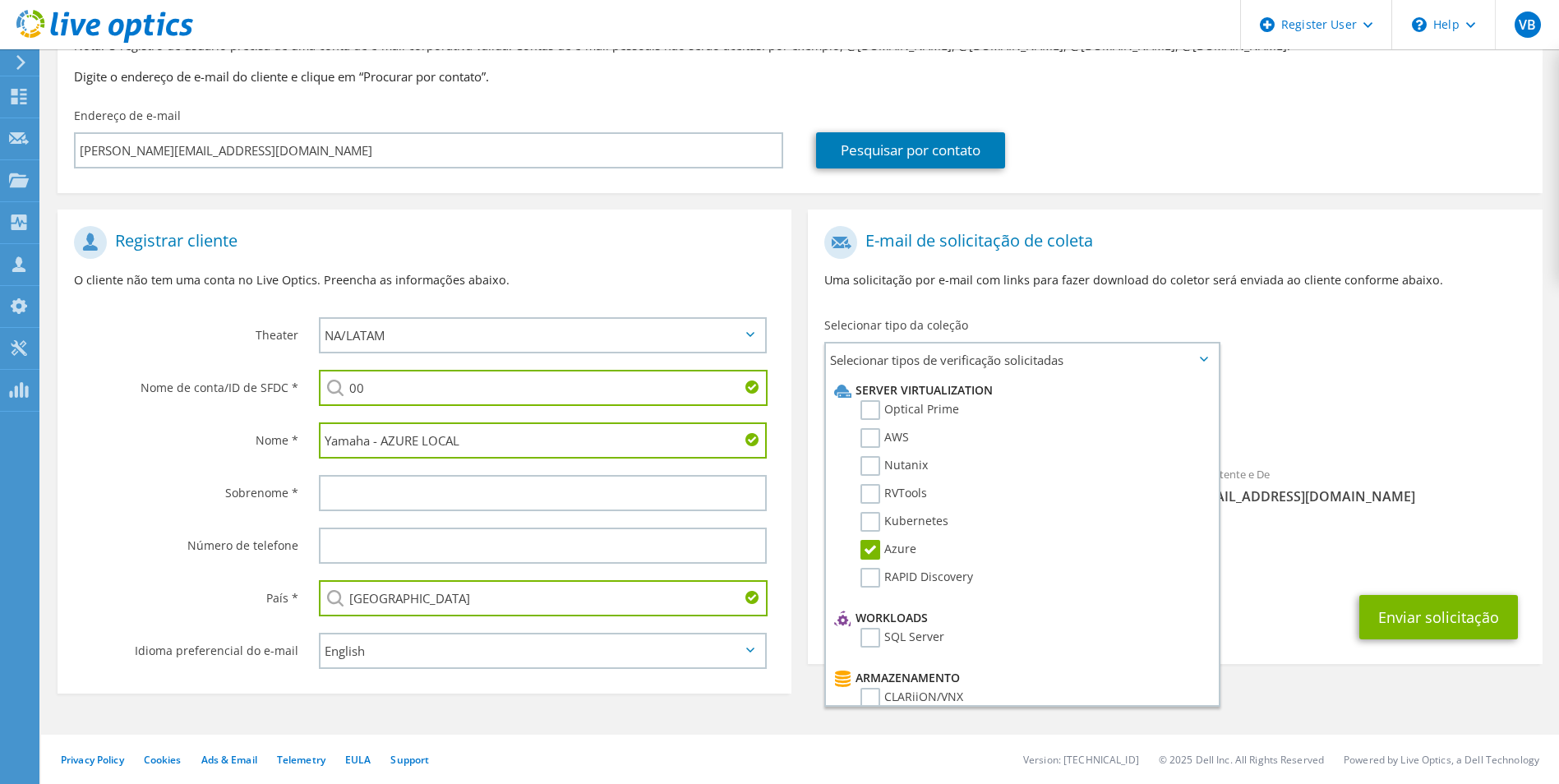
click at [1317, 597] on div "Enviar solicitação" at bounding box center [1175, 617] width 734 height 60
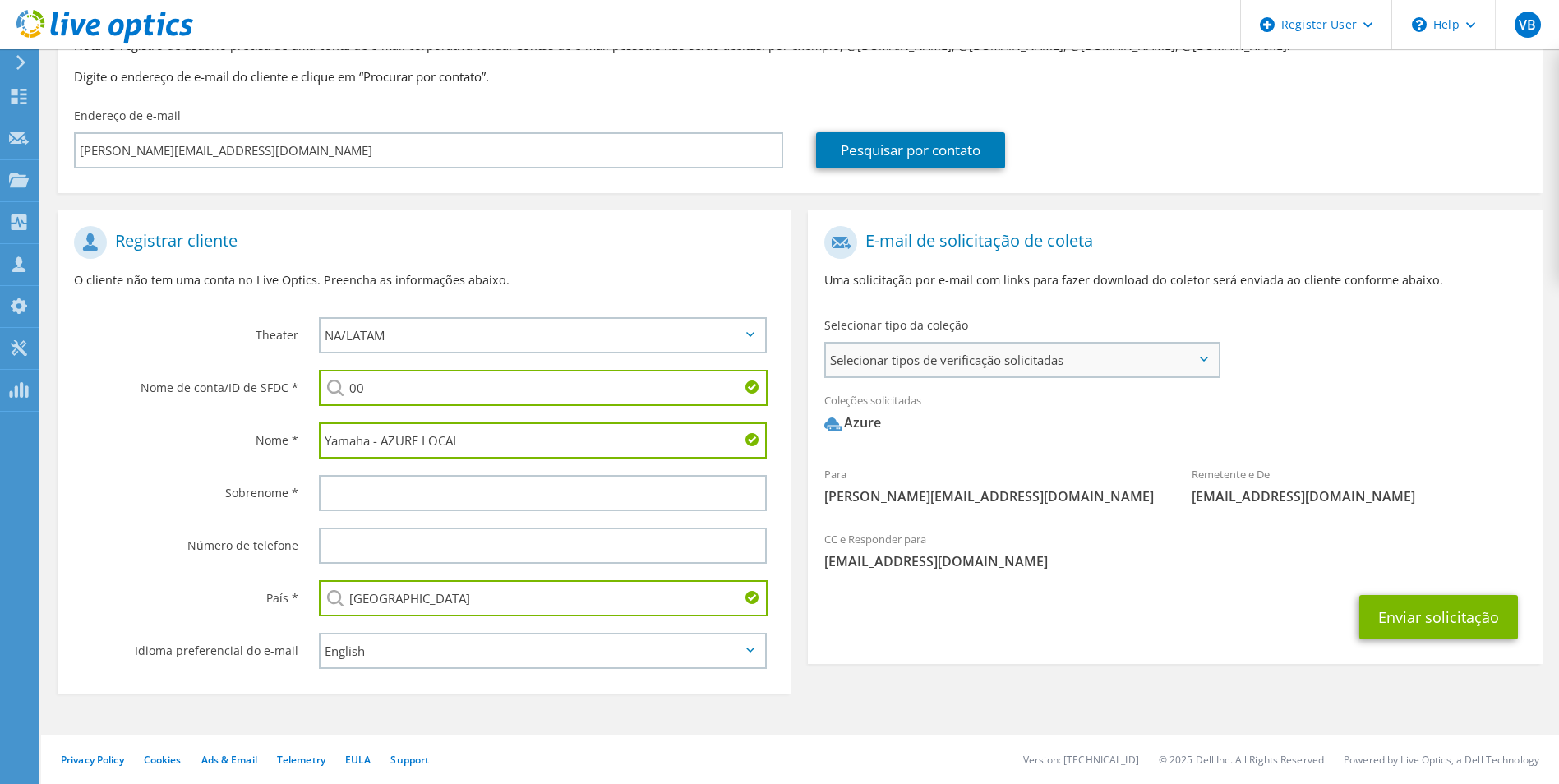
click at [1127, 349] on span "Selecionar tipos de verificação solicitadas" at bounding box center [1022, 360] width 392 height 33
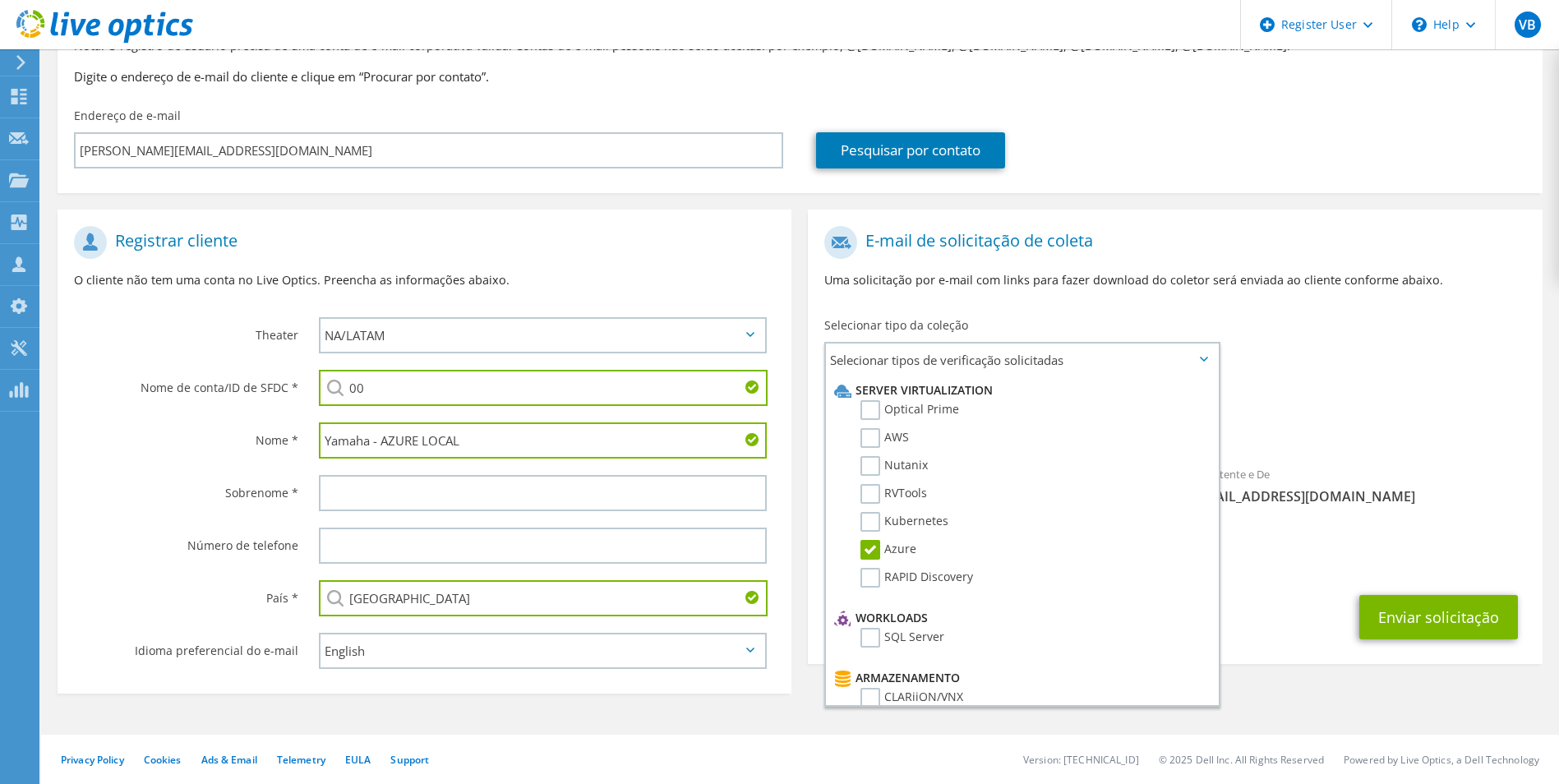
click at [1287, 565] on span "[PERSON_NAME][EMAIL_ADDRESS][DOMAIN_NAME]" at bounding box center [1175, 561] width 701 height 18
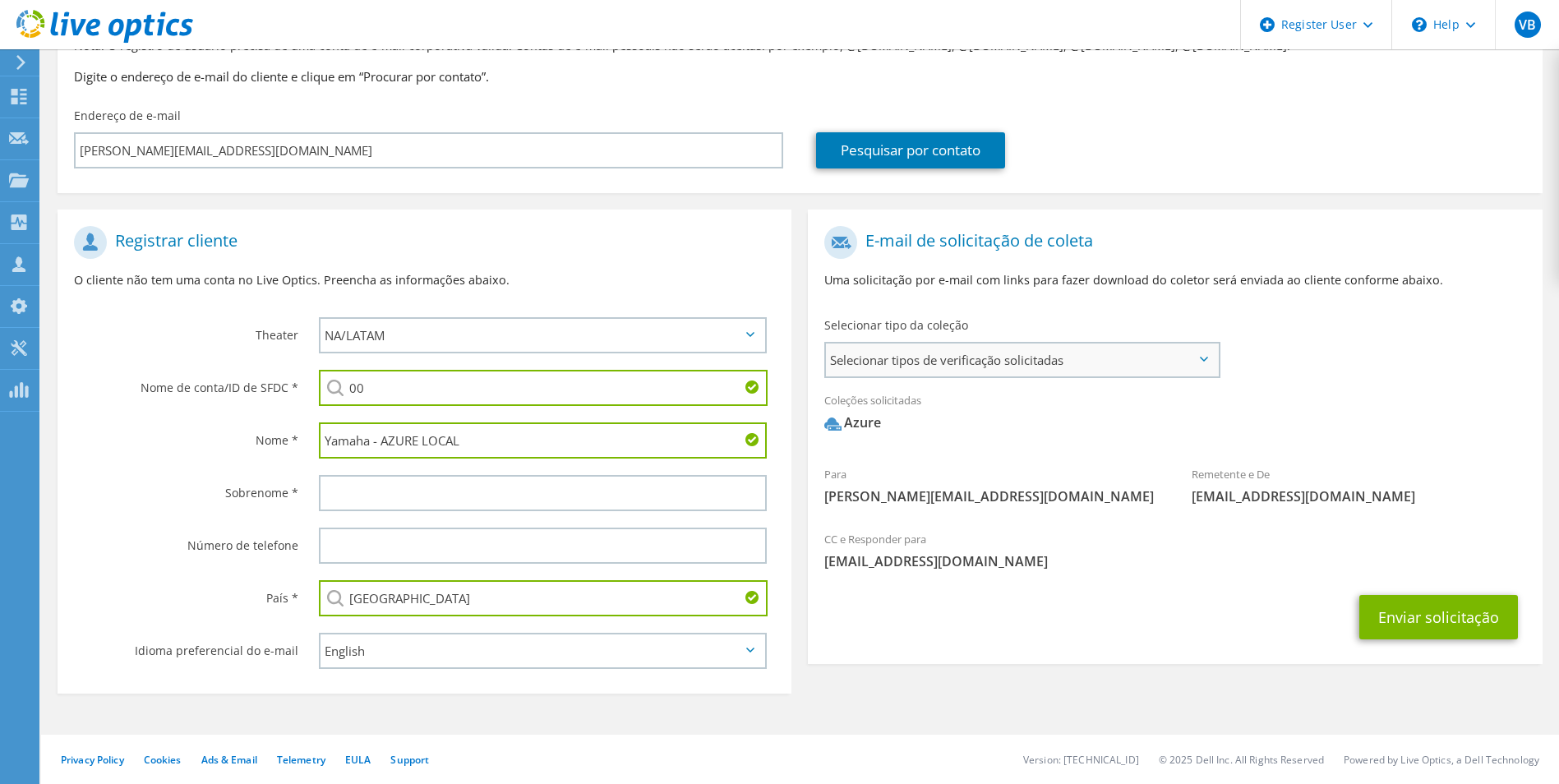
click at [1011, 372] on span "Selecionar tipos de verificação solicitadas" at bounding box center [1022, 360] width 392 height 33
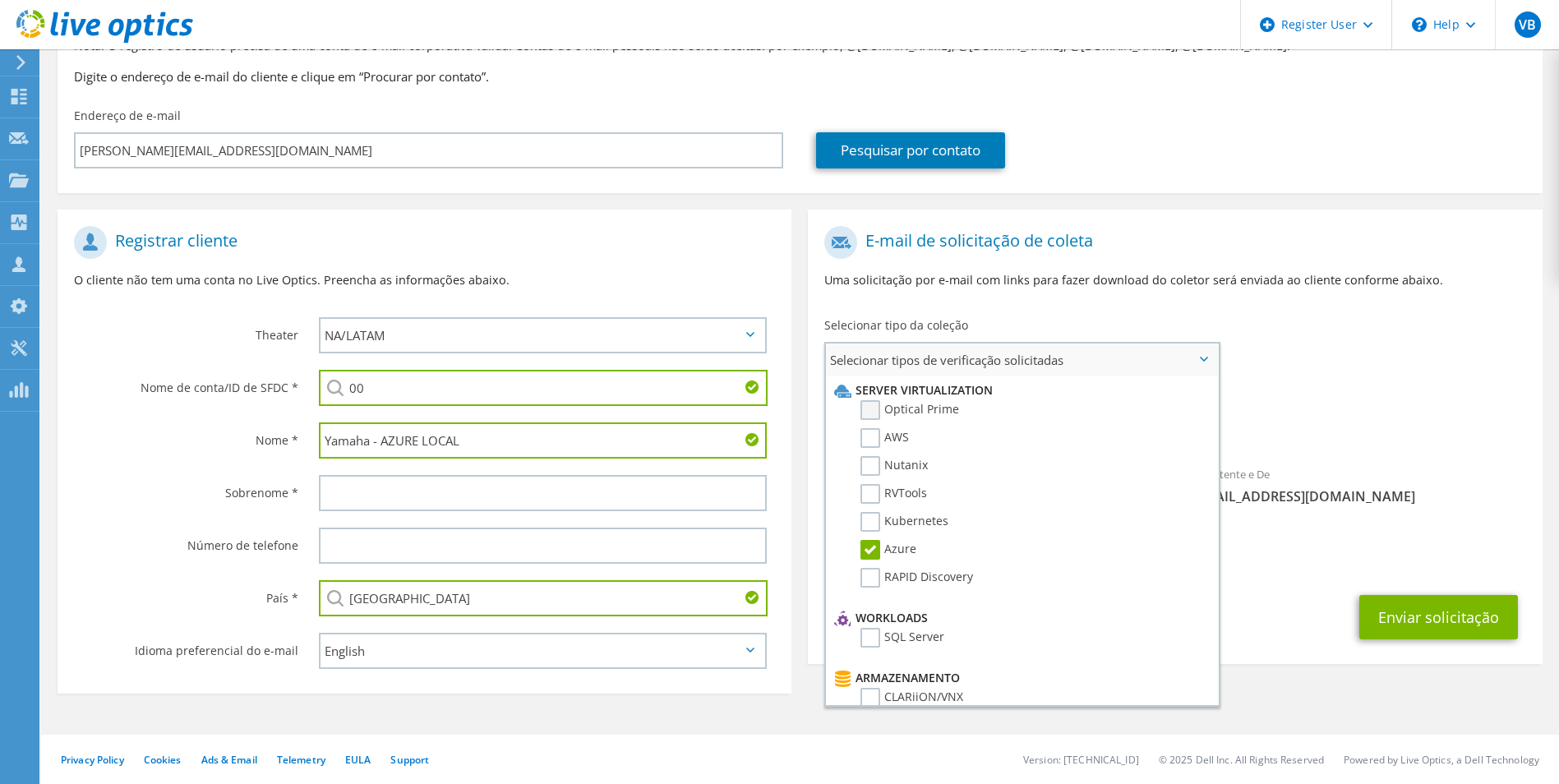
click at [897, 415] on label "Optical Prime" at bounding box center [909, 410] width 99 height 20
click at [0, 0] on input "Optical Prime" at bounding box center [0, 0] width 0 height 0
click at [1239, 507] on div "Remetente e De liveoptics@liveoptics.com" at bounding box center [1359, 485] width 368 height 57
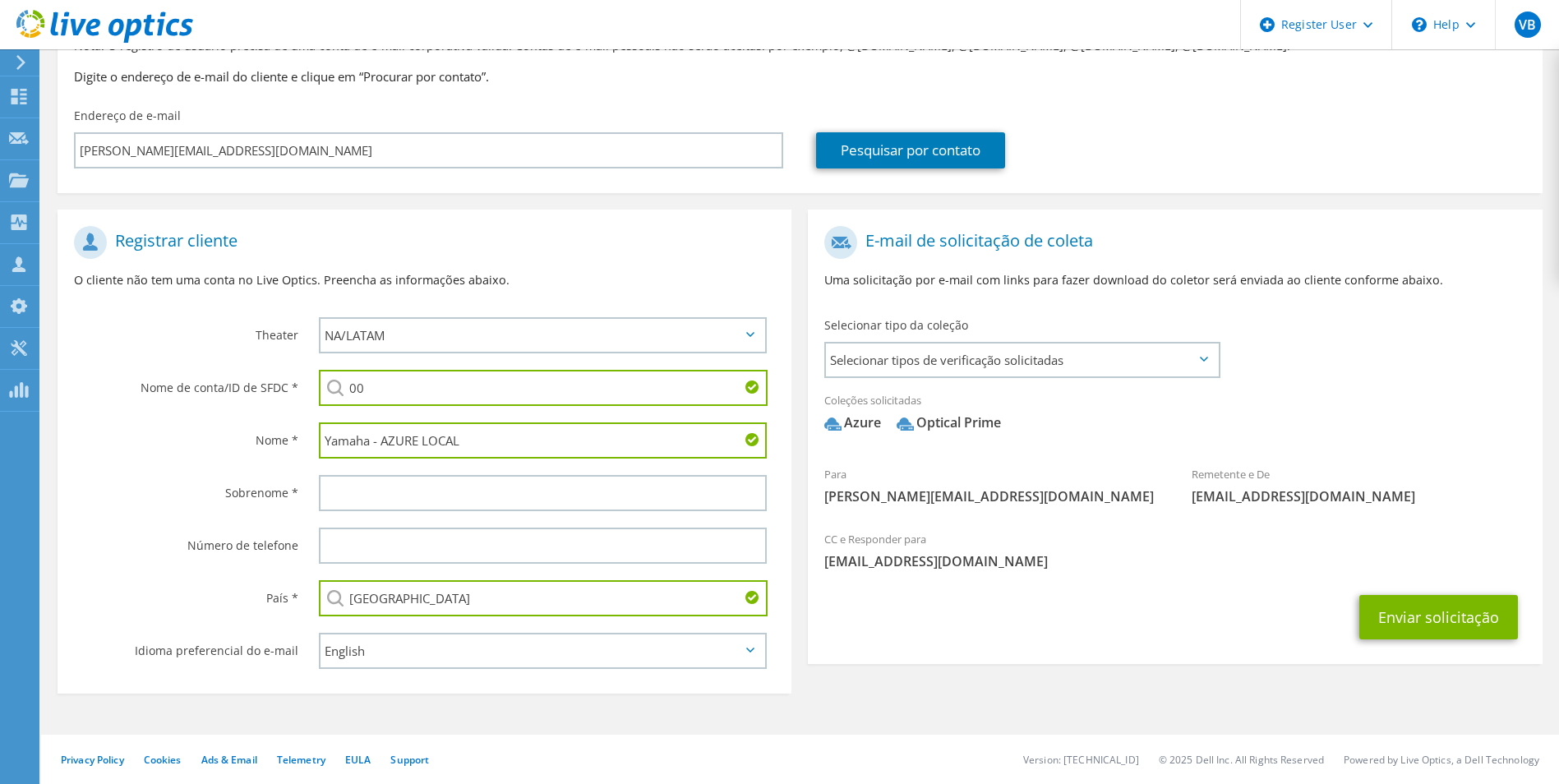
drag, startPoint x: 1239, startPoint y: 507, endPoint x: 1209, endPoint y: 641, distance: 137.3
click at [1209, 641] on div "Enviar solicitação" at bounding box center [1175, 617] width 734 height 60
click at [1423, 618] on button "Enviar solicitação" at bounding box center [1439, 618] width 159 height 45
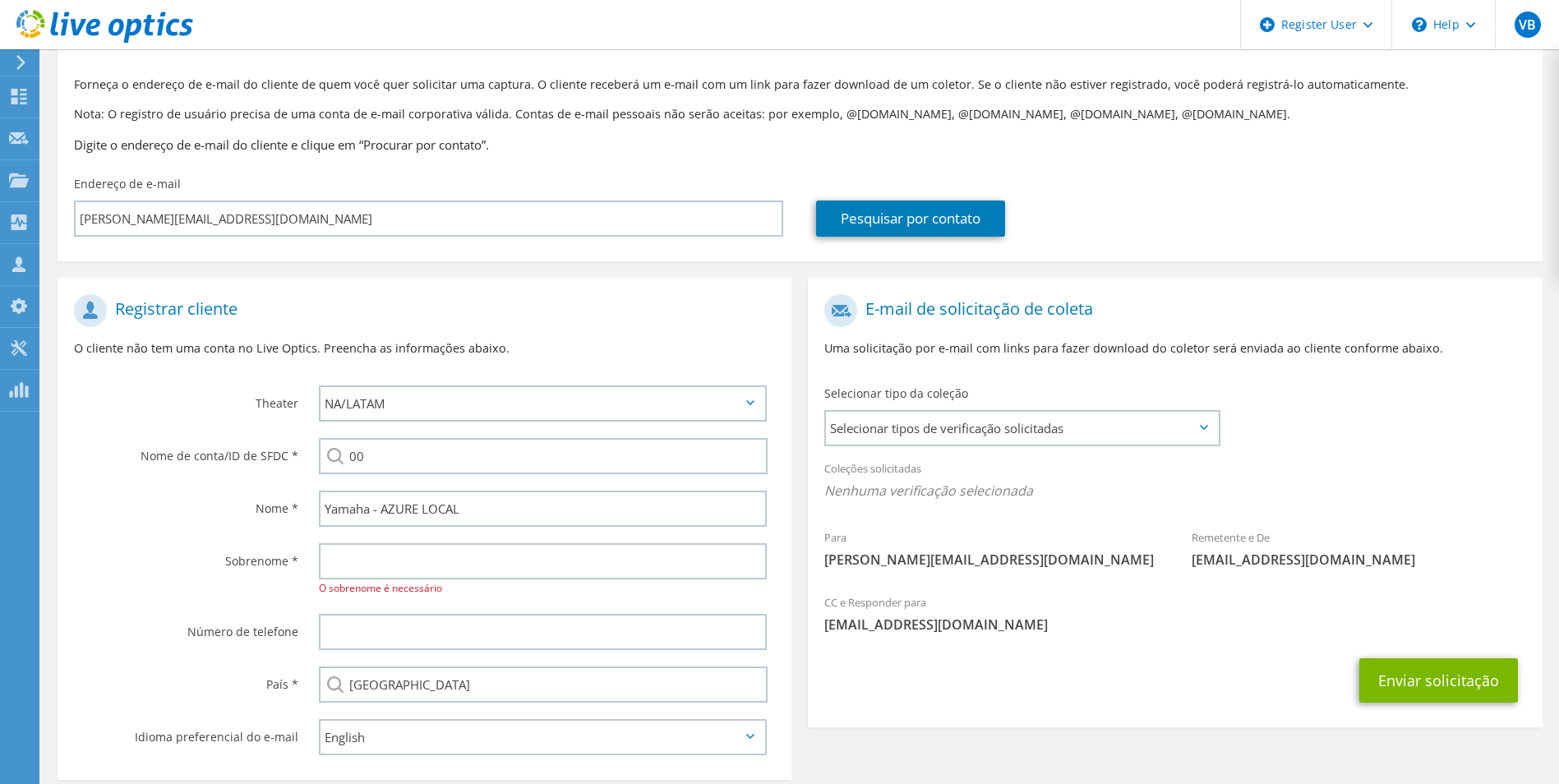
scroll to position [168, 0]
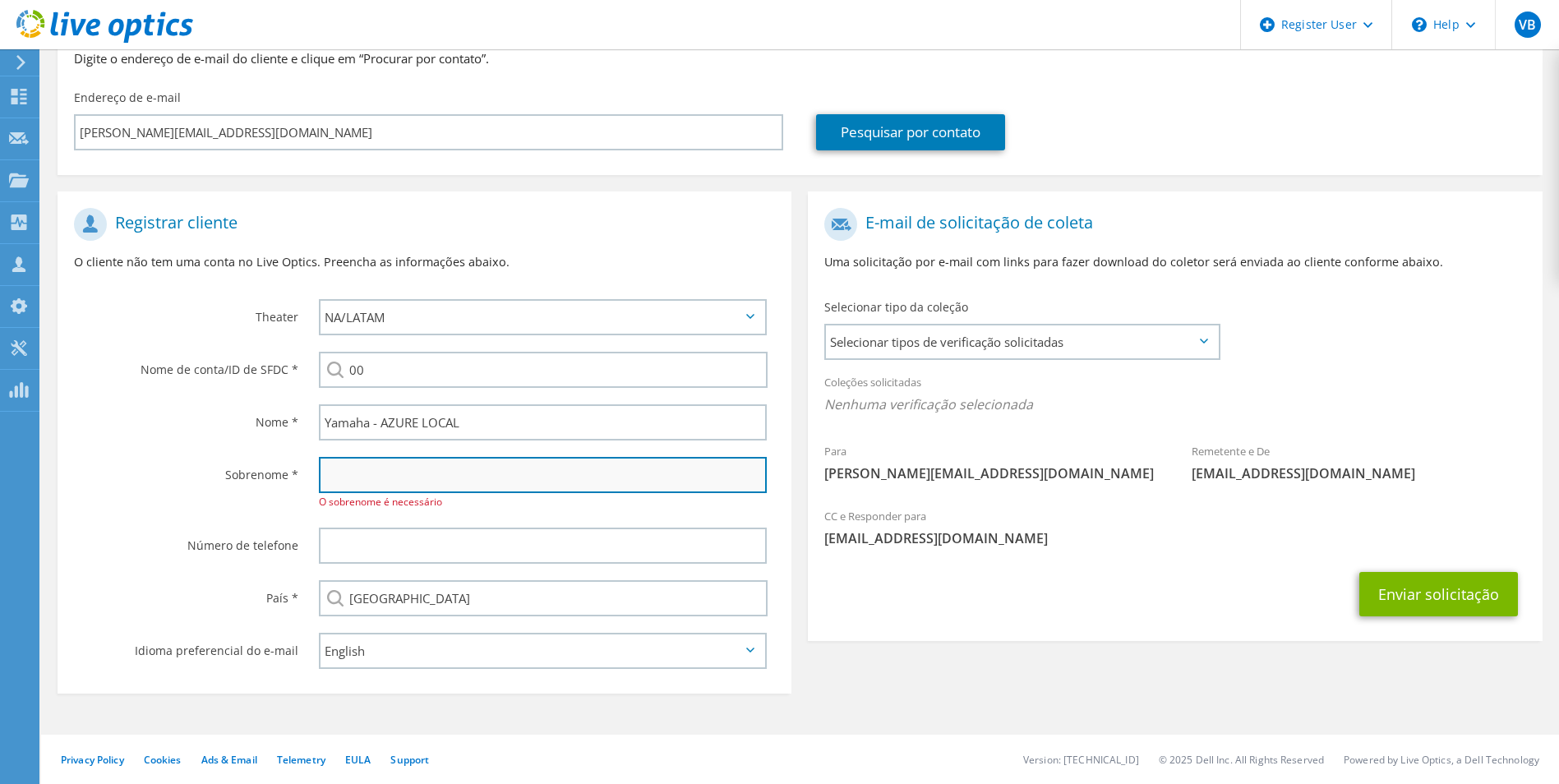
click at [426, 467] on input "text" at bounding box center [543, 475] width 449 height 36
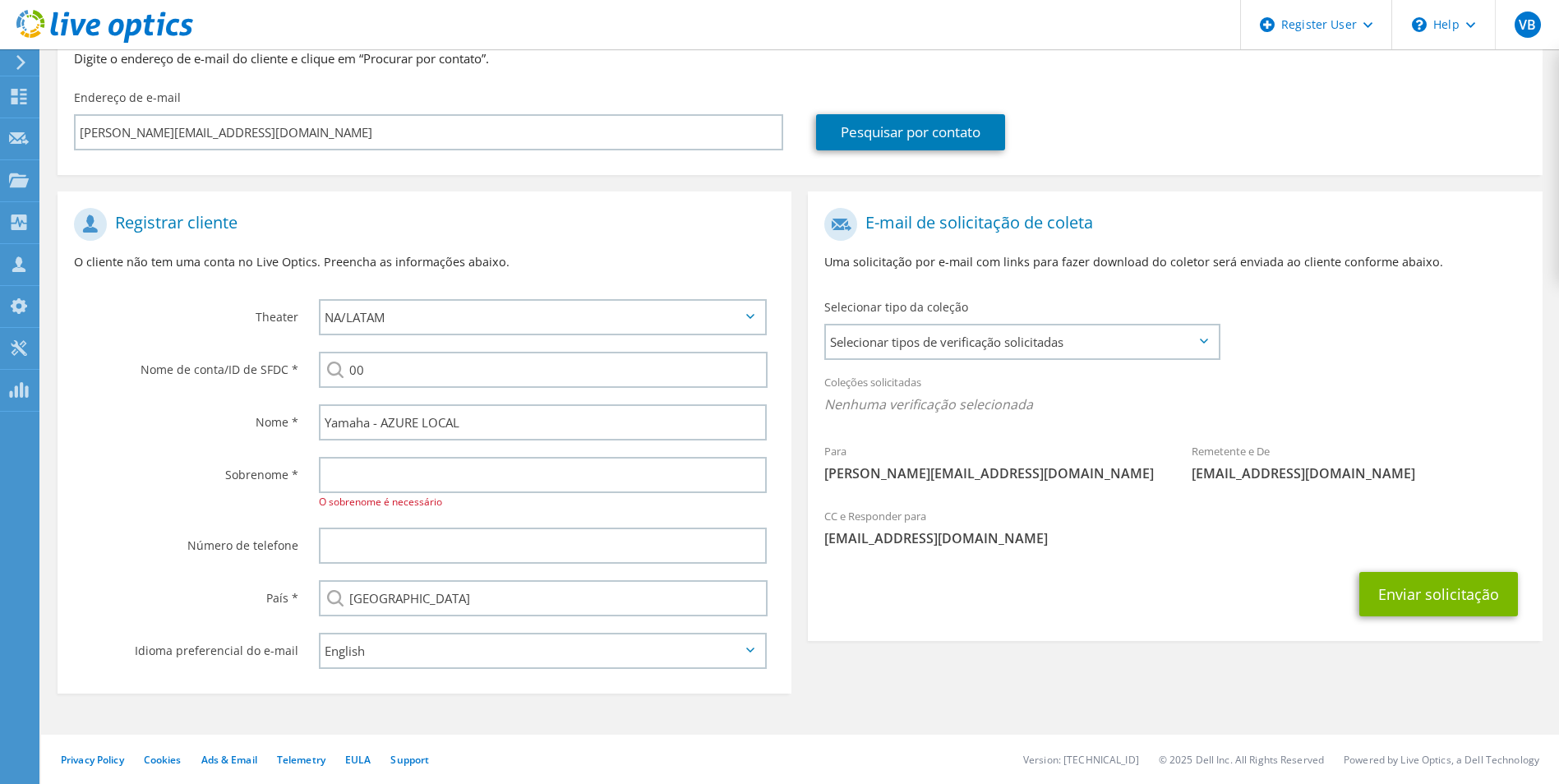
click at [955, 570] on div "Enviar solicitação" at bounding box center [1175, 594] width 734 height 60
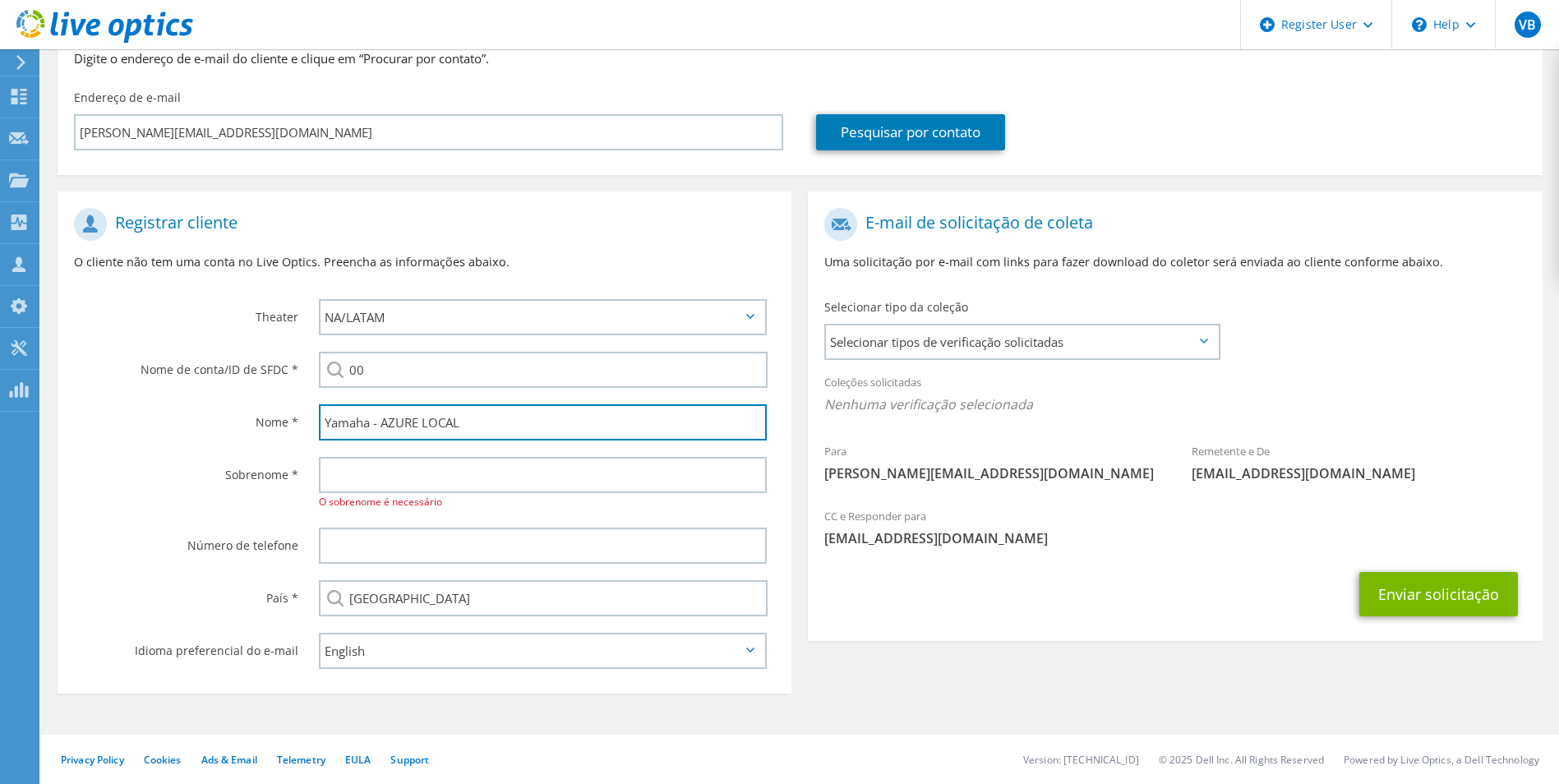
drag, startPoint x: 515, startPoint y: 424, endPoint x: 151, endPoint y: 387, distance: 365.9
click at [152, 387] on section "Registrar cliente O cliente não tem uma conta no Live Optics. Preencha as infor…" at bounding box center [424, 442] width 734 height 503
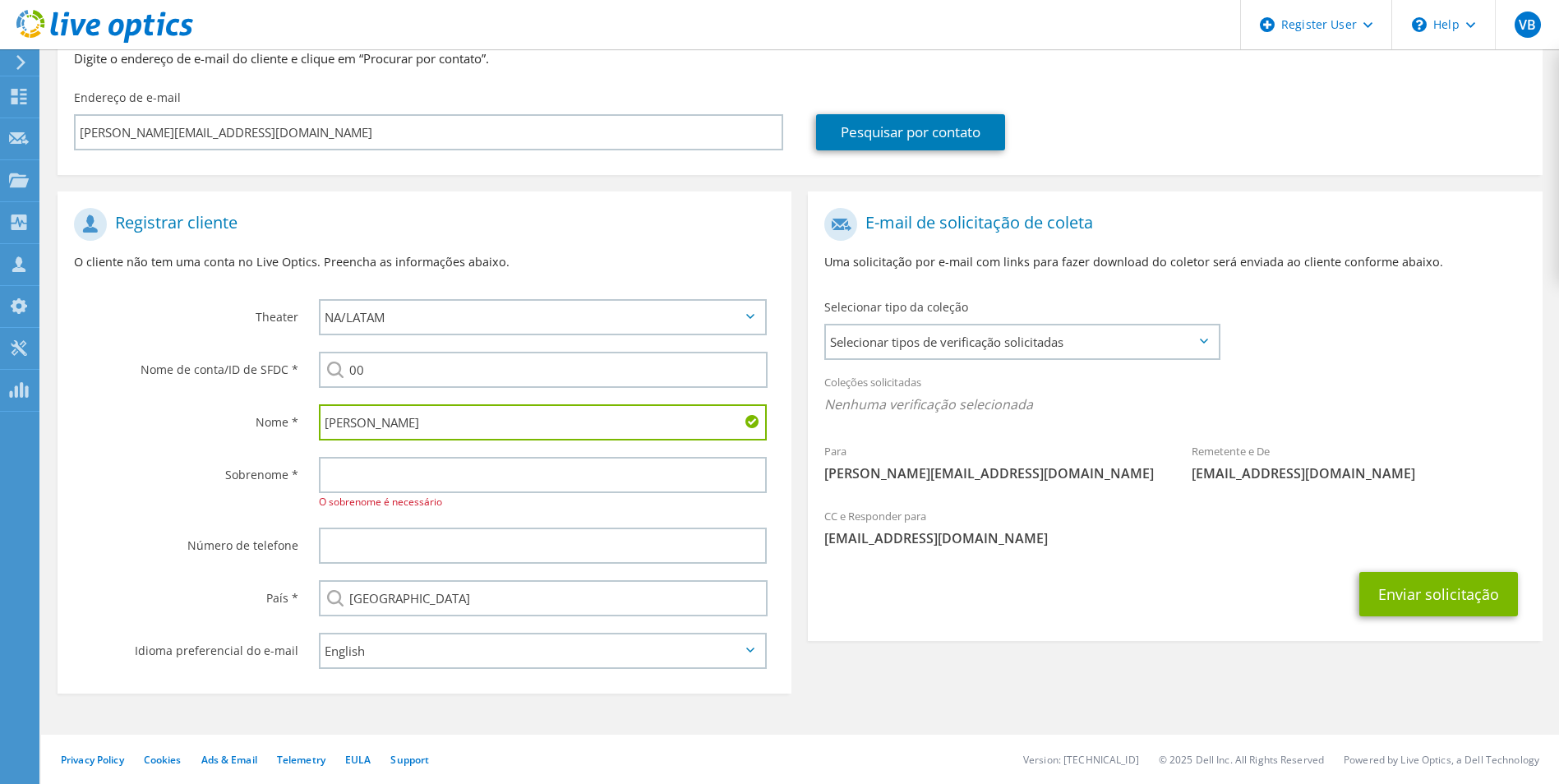
type input "Fabio"
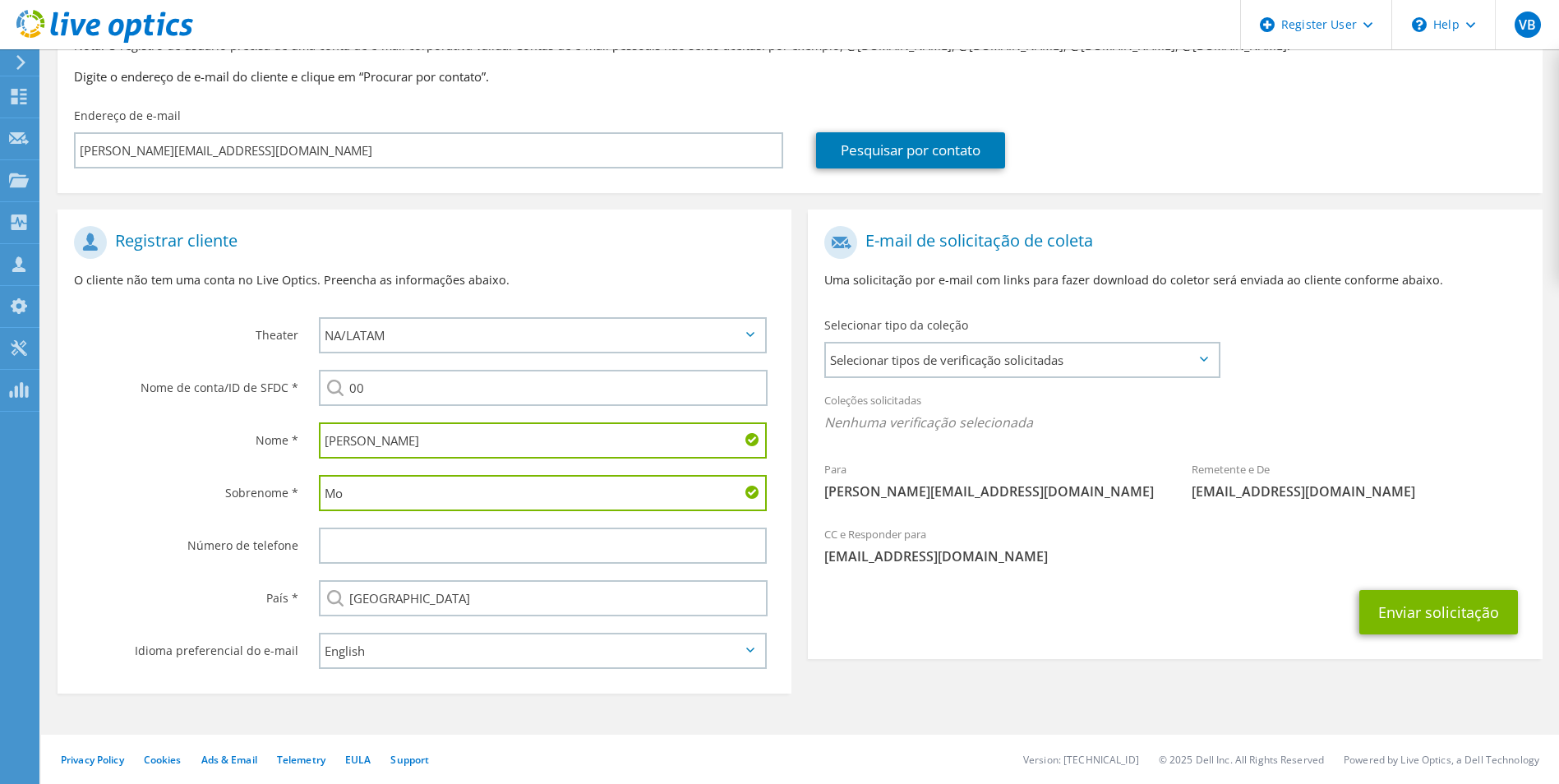
type input "M"
type input "Moraes"
click at [435, 354] on div "APJ EMEA NA/LATAM" at bounding box center [547, 335] width 490 height 53
click at [435, 339] on select "APJ EMEA NA/LATAM" at bounding box center [543, 335] width 449 height 36
click at [319, 317] on select "APJ EMEA NA/LATAM" at bounding box center [543, 335] width 449 height 36
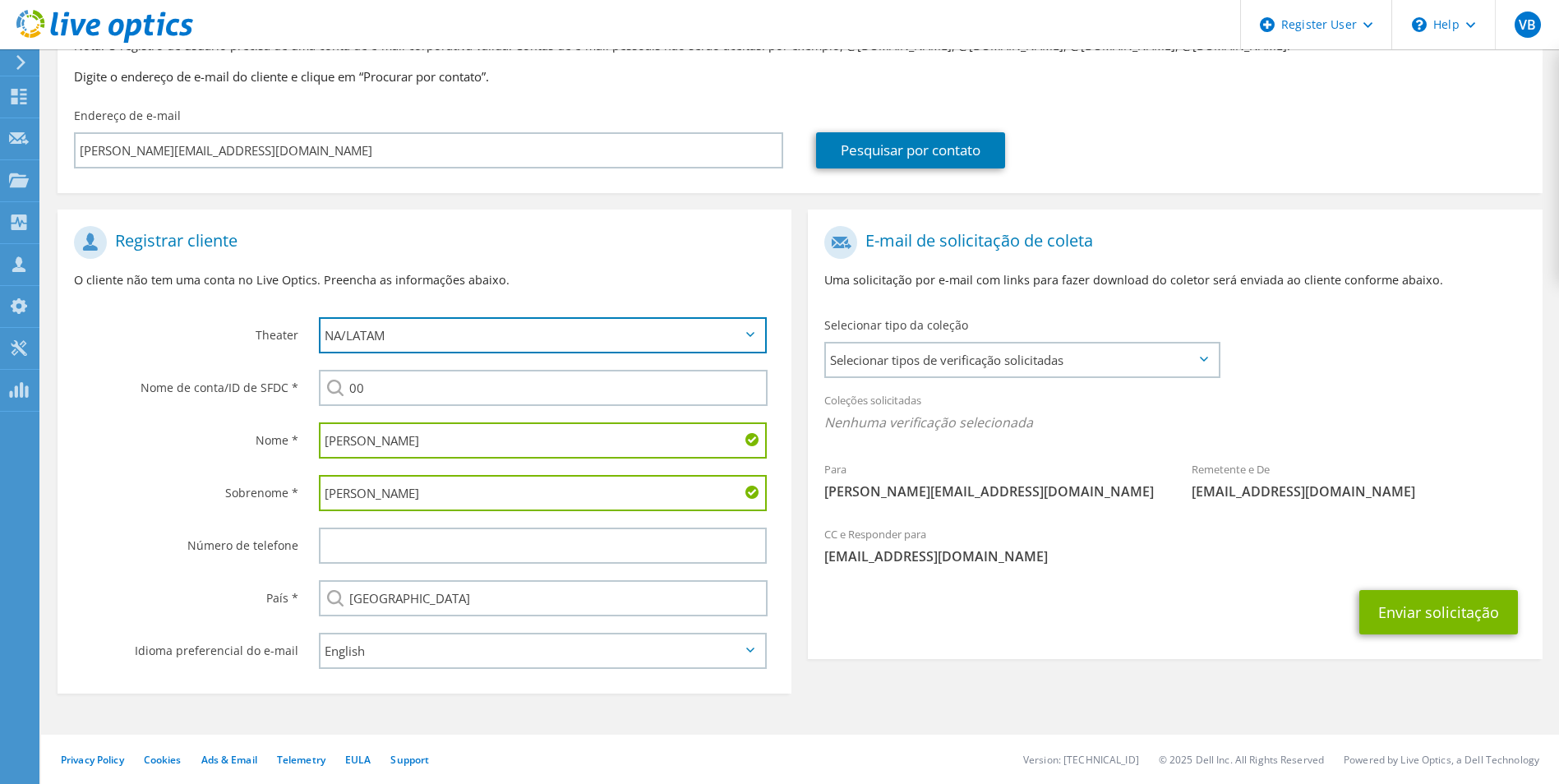
click at [398, 340] on select "APJ EMEA NA/LATAM" at bounding box center [543, 335] width 449 height 36
click at [914, 363] on span "Selecionar tipos de verificação solicitadas" at bounding box center [1022, 360] width 392 height 33
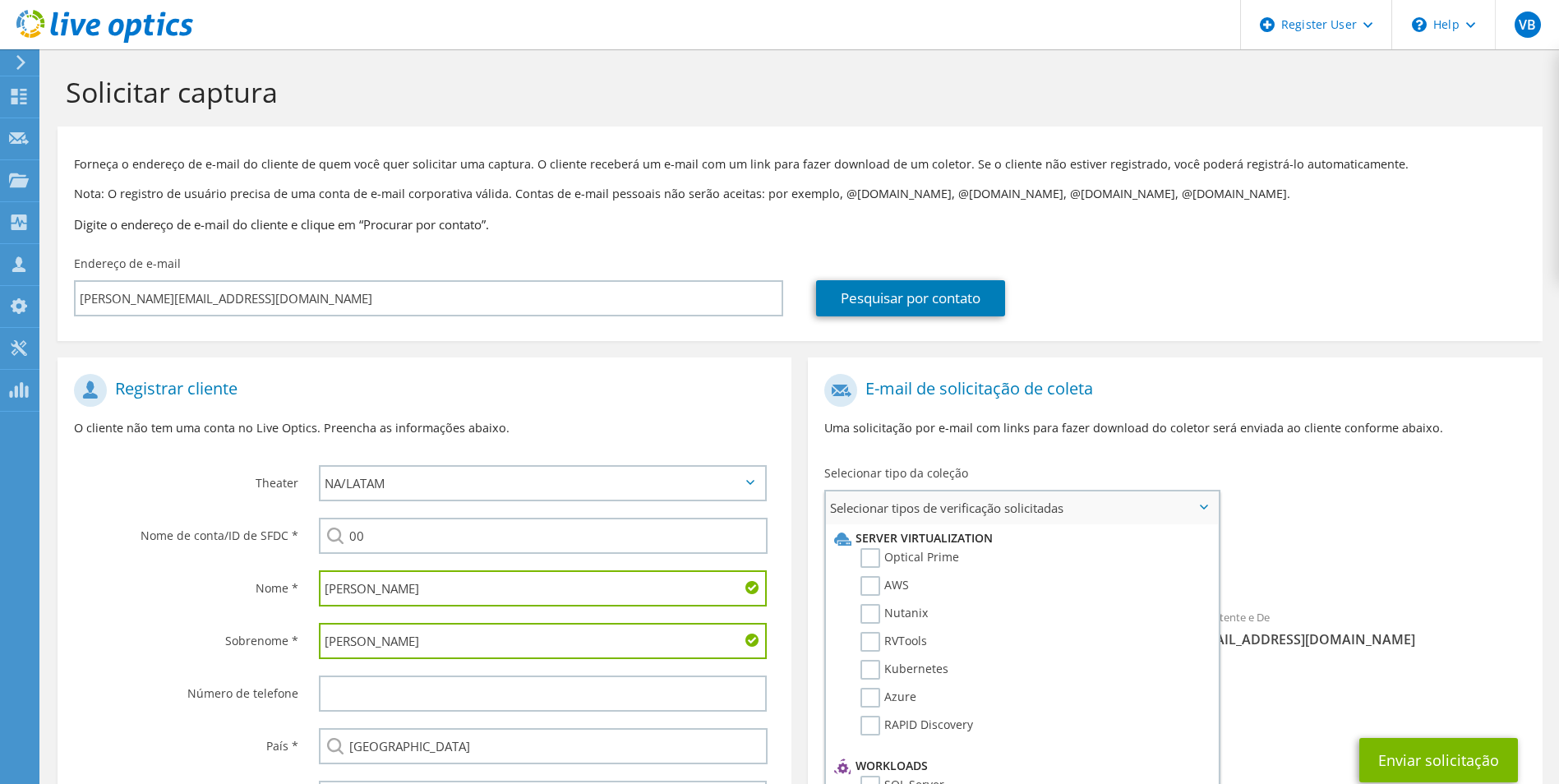
scroll to position [0, 0]
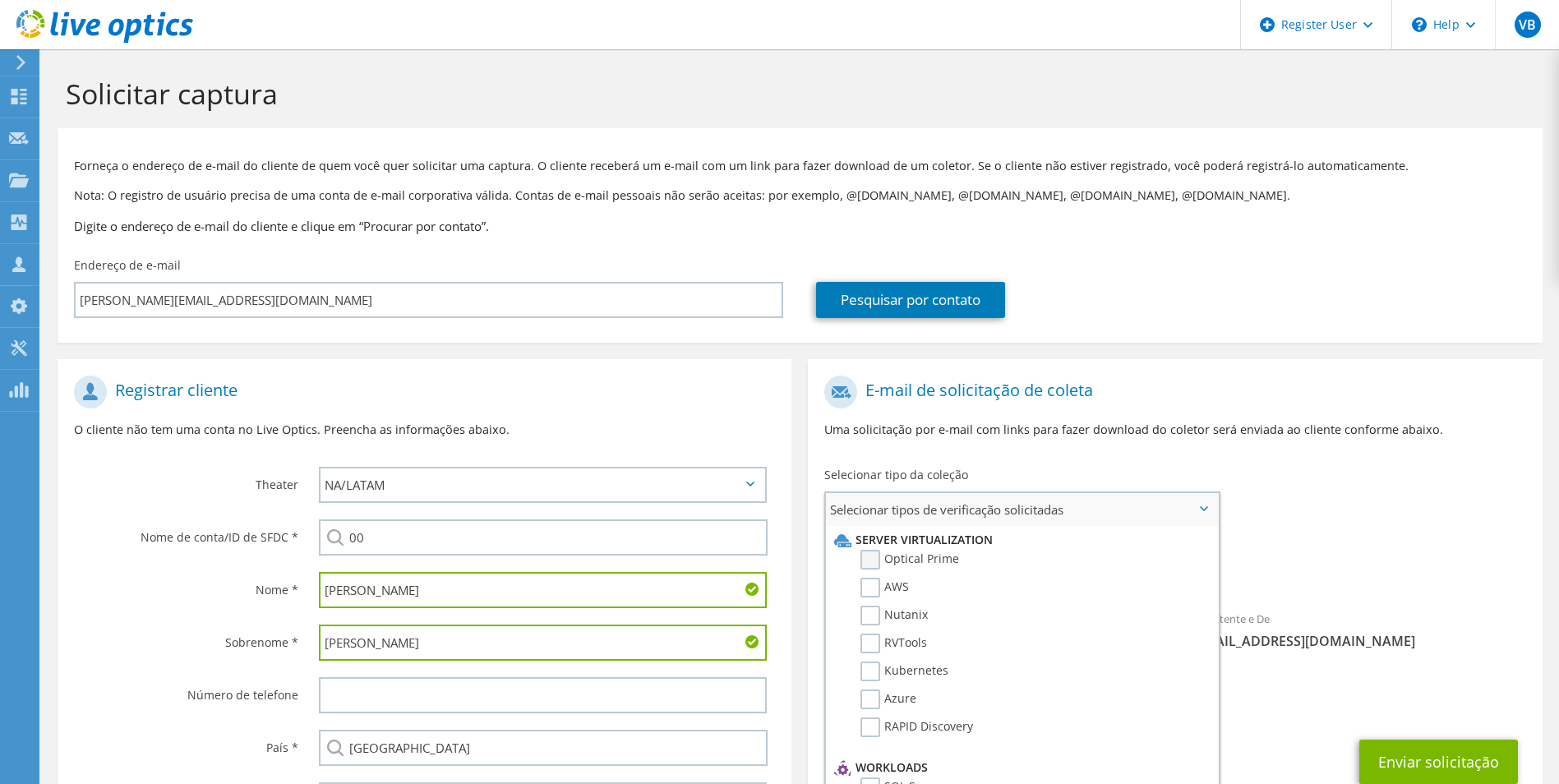
click at [876, 556] on label "Optical Prime" at bounding box center [909, 560] width 99 height 20
click at [0, 0] on input "Optical Prime" at bounding box center [0, 0] width 0 height 0
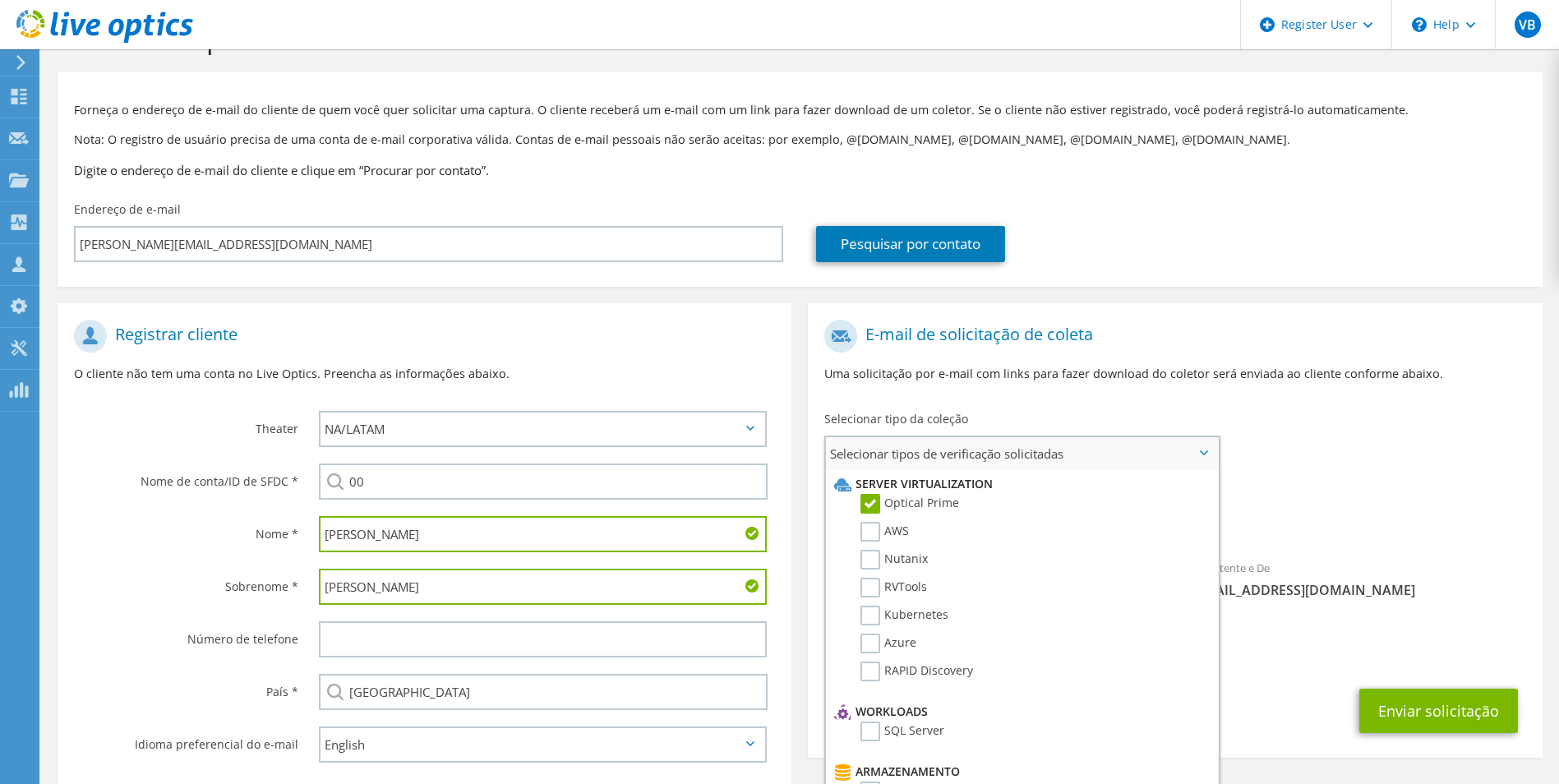
scroll to position [82, 0]
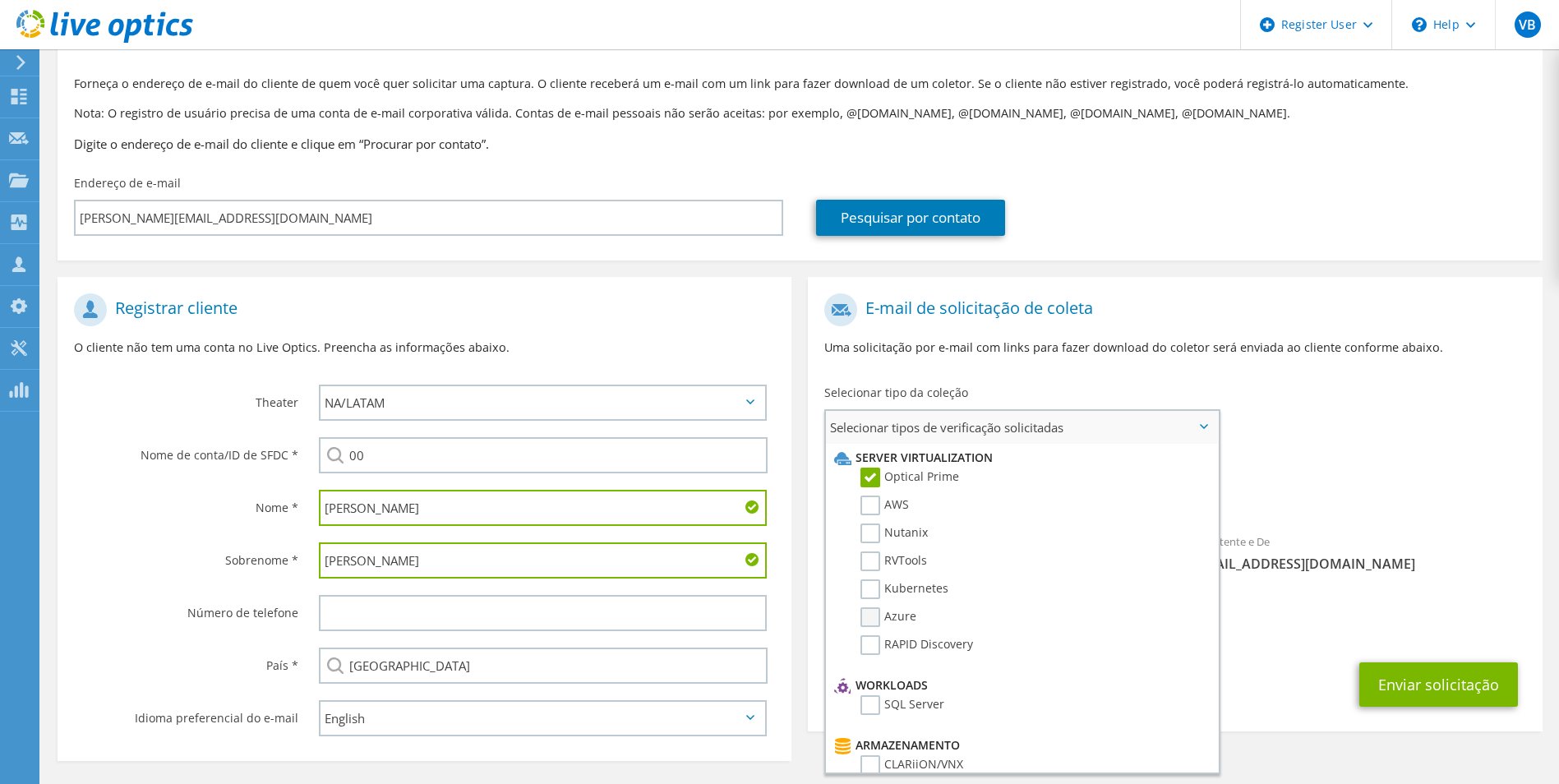
click at [876, 617] on label "Azure" at bounding box center [888, 618] width 56 height 20
click at [0, 0] on input "Azure" at bounding box center [0, 0] width 0 height 0
click at [1327, 565] on span "liveoptics@liveoptics.com" at bounding box center [1359, 564] width 334 height 18
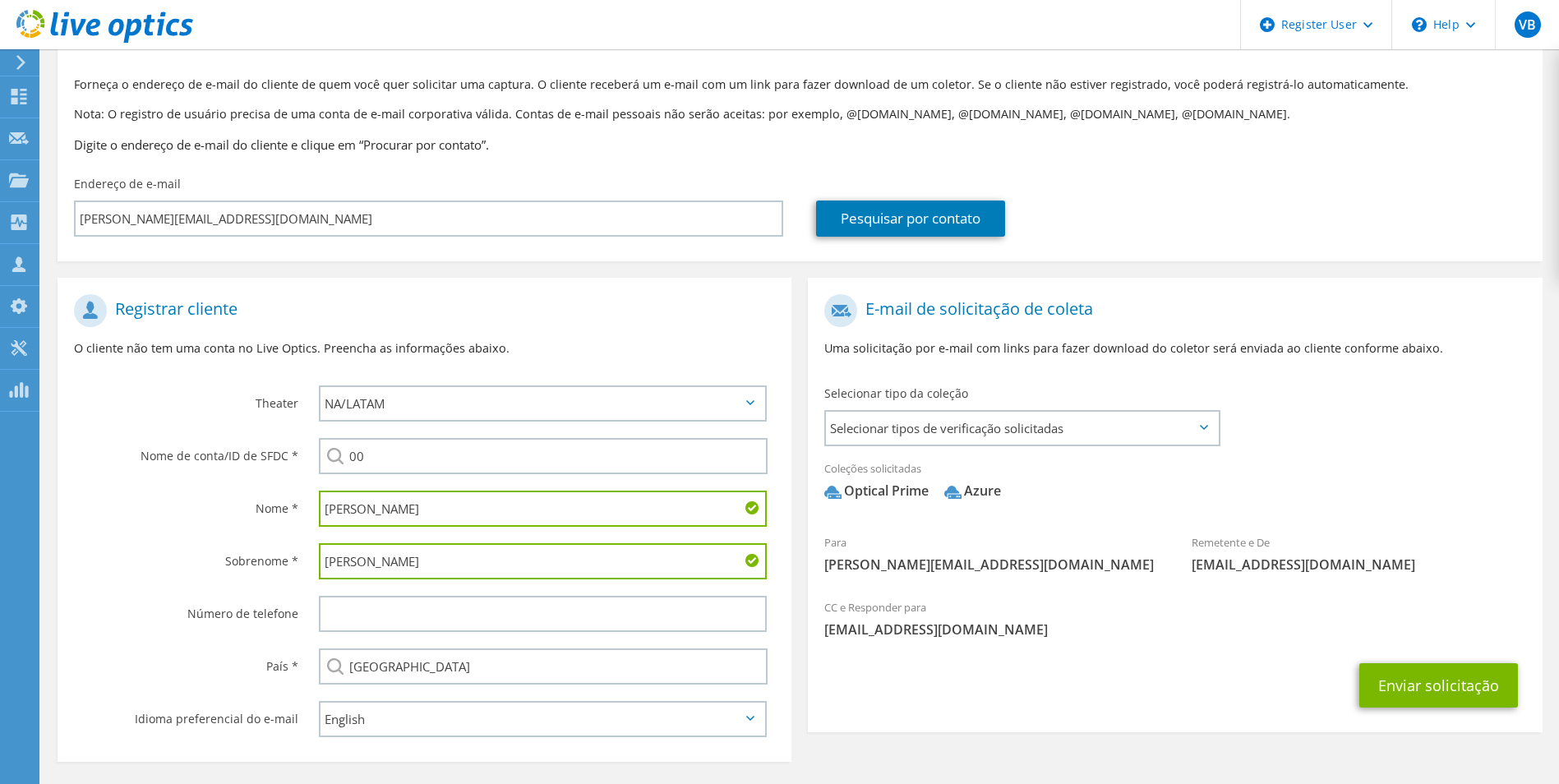
scroll to position [150, 0]
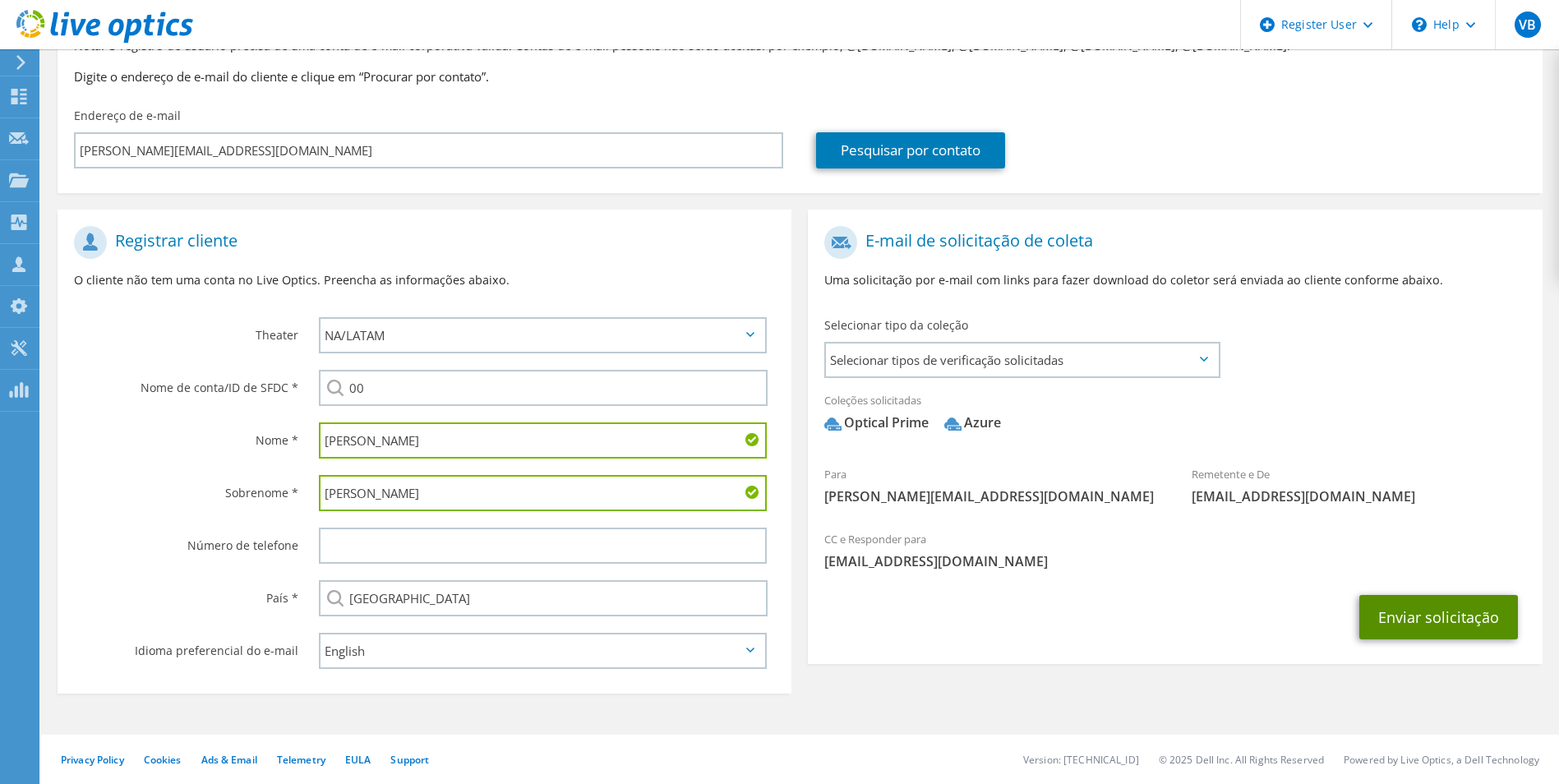
click at [1411, 617] on button "Enviar solicitação" at bounding box center [1439, 618] width 159 height 45
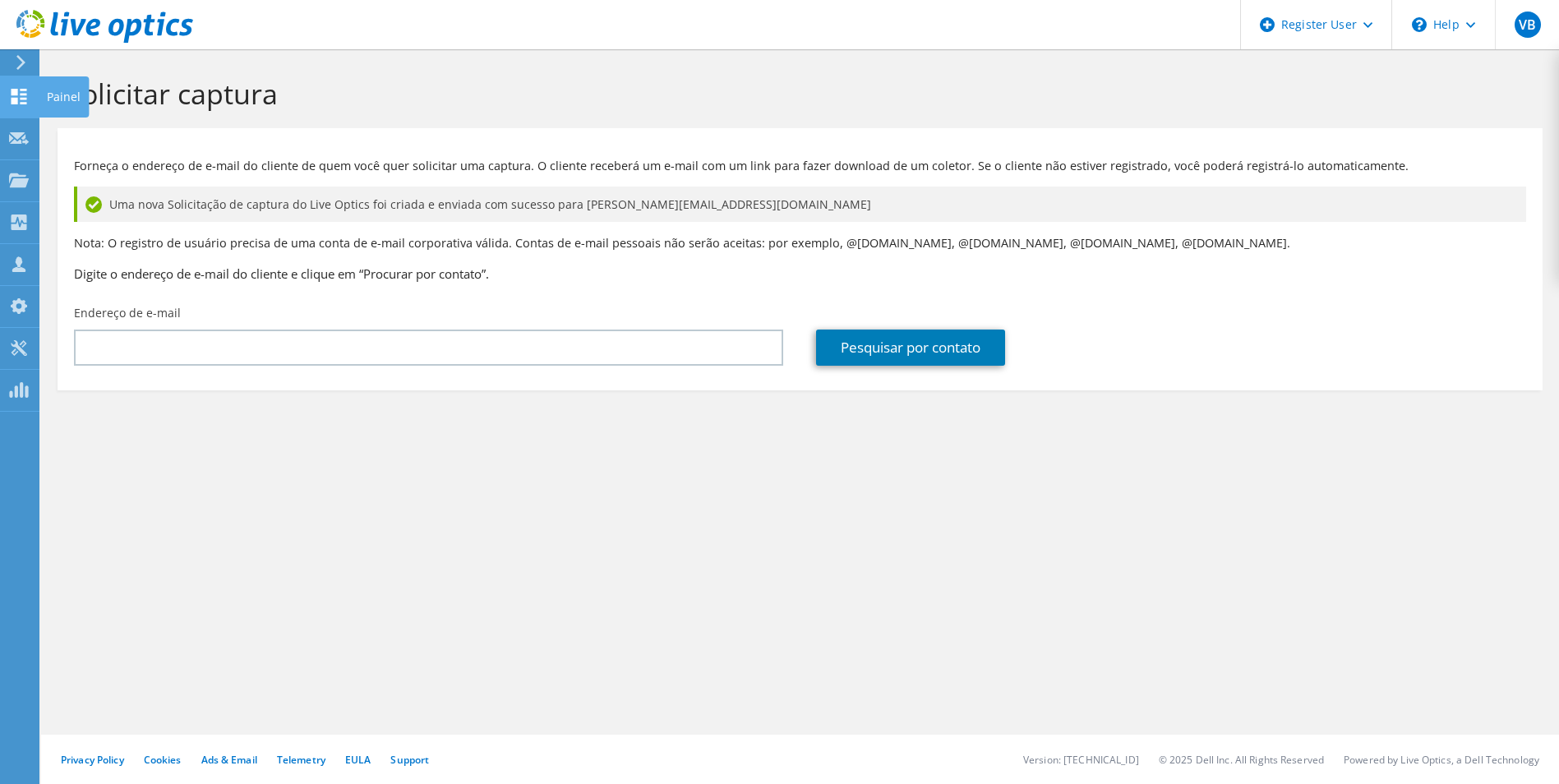
click at [18, 89] on icon at bounding box center [19, 96] width 20 height 16
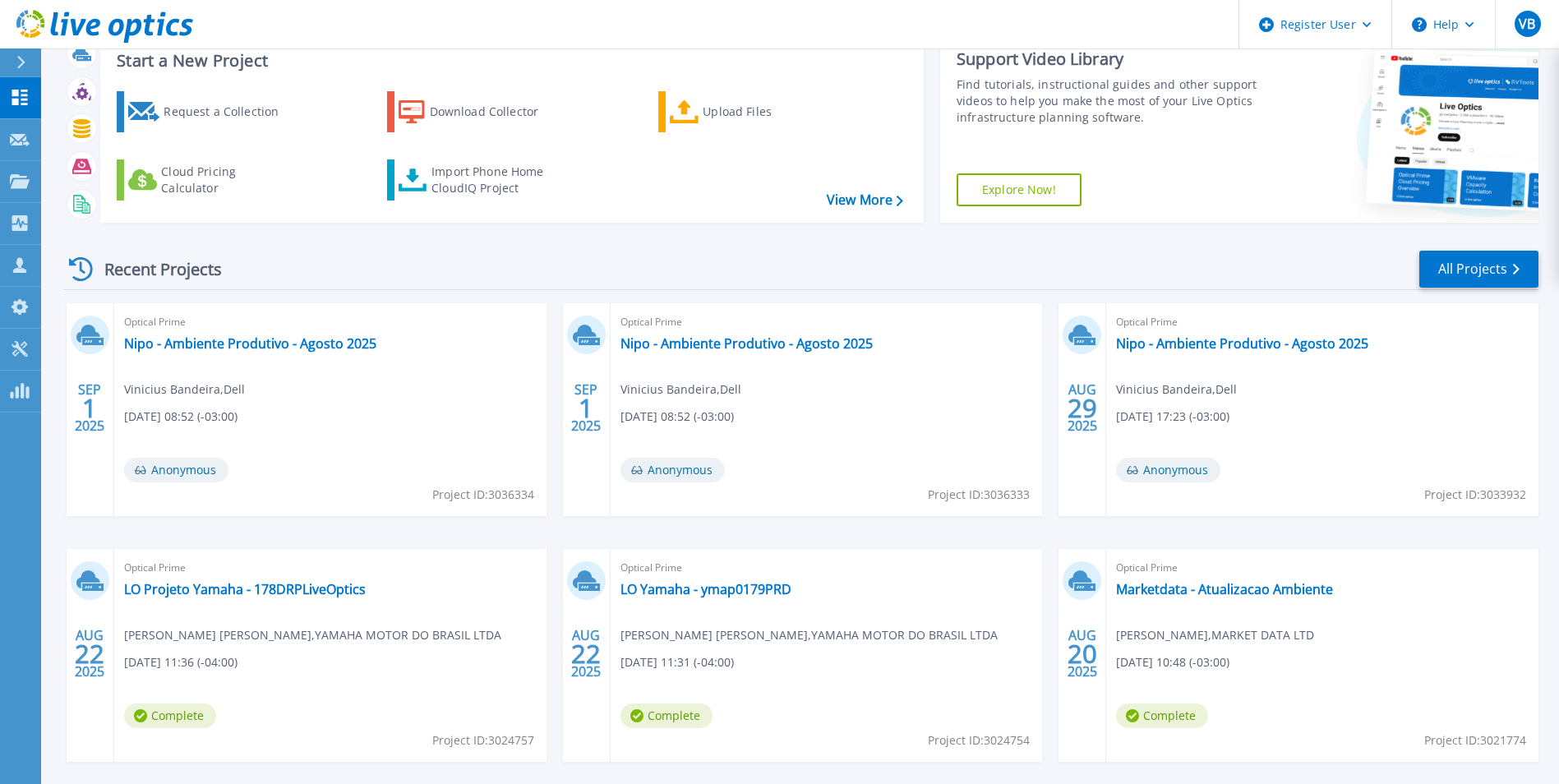
scroll to position [82, 0]
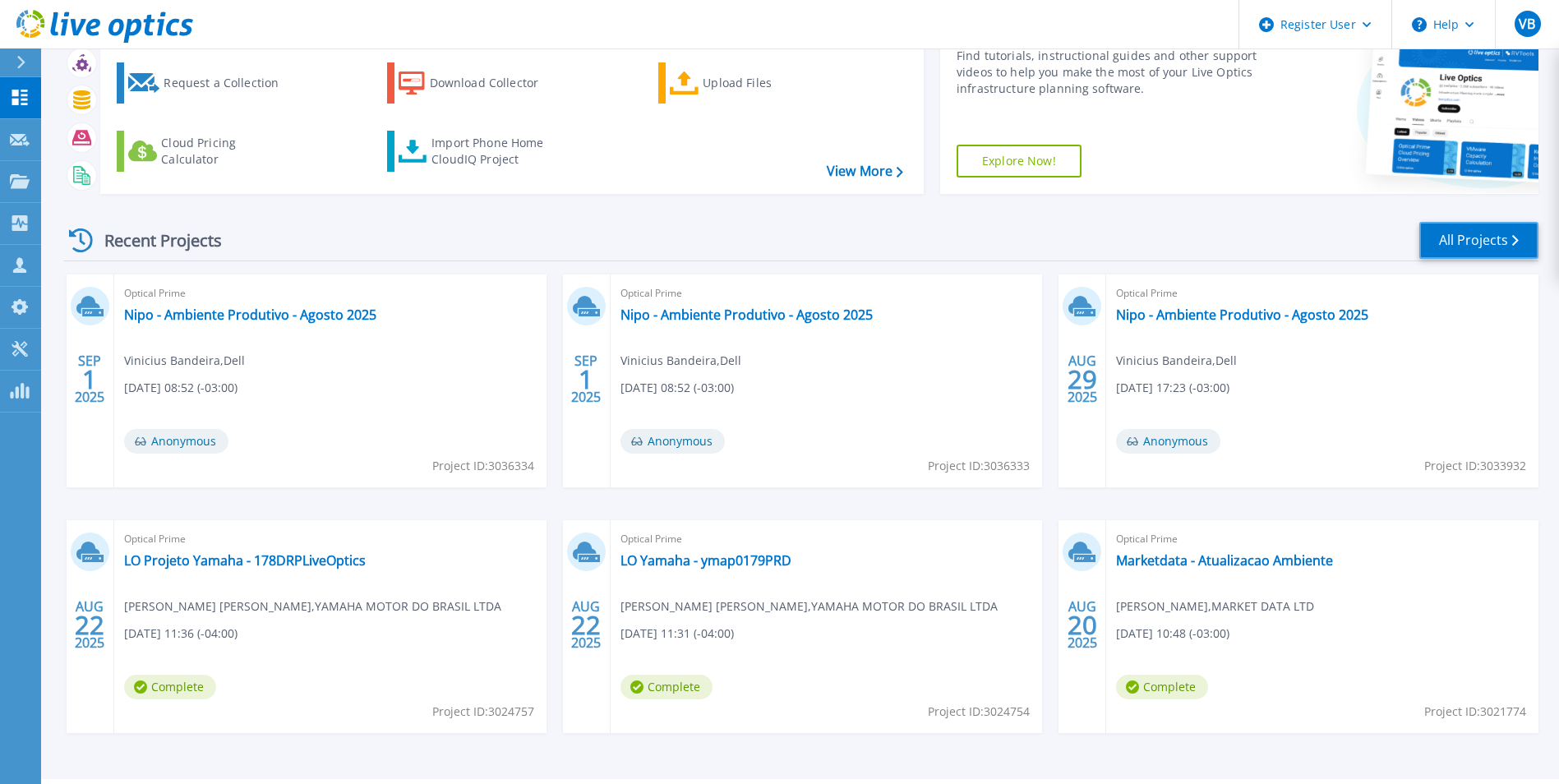
click at [1433, 239] on link "All Projects" at bounding box center [1480, 240] width 119 height 37
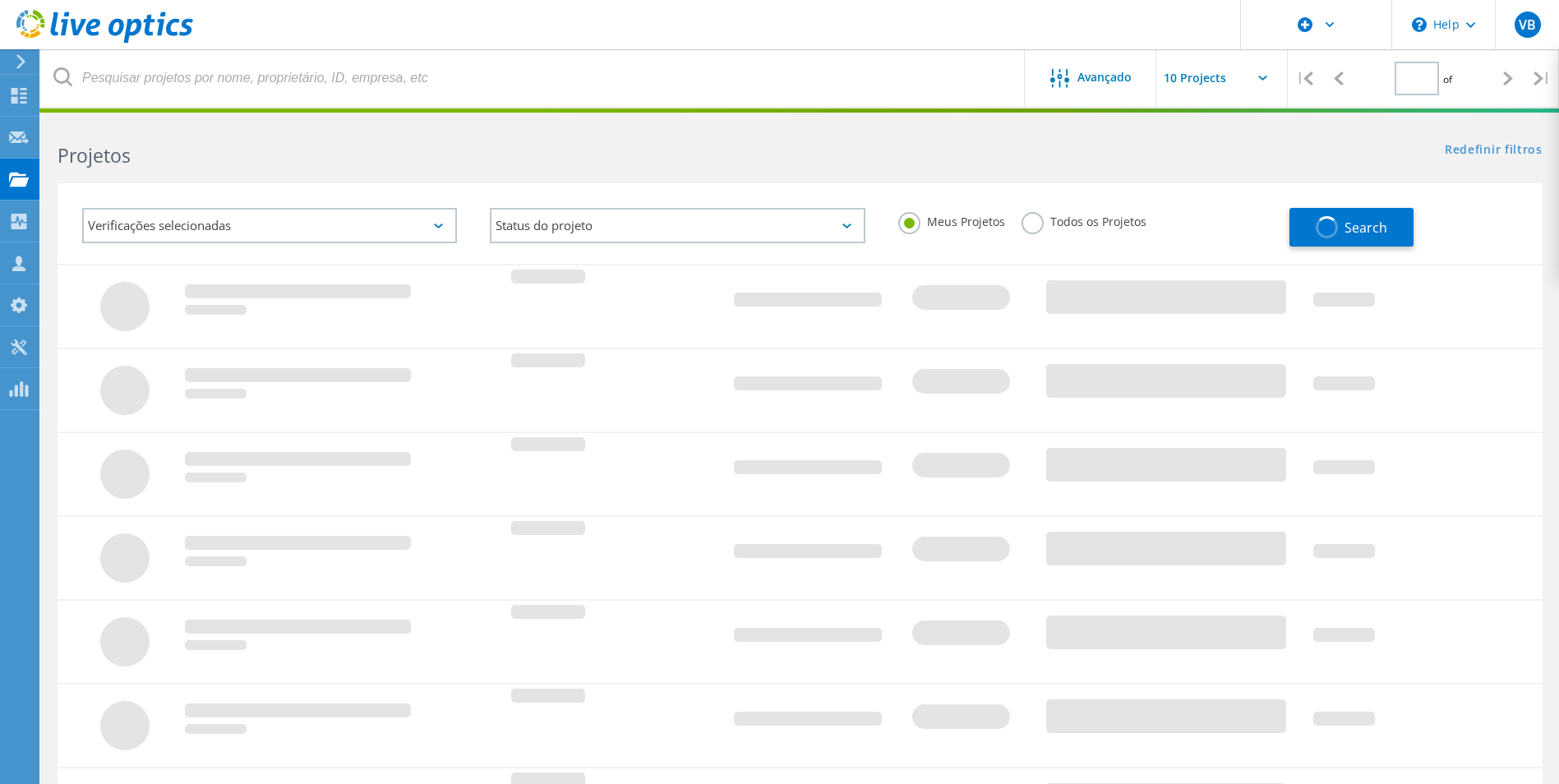
type input "1"
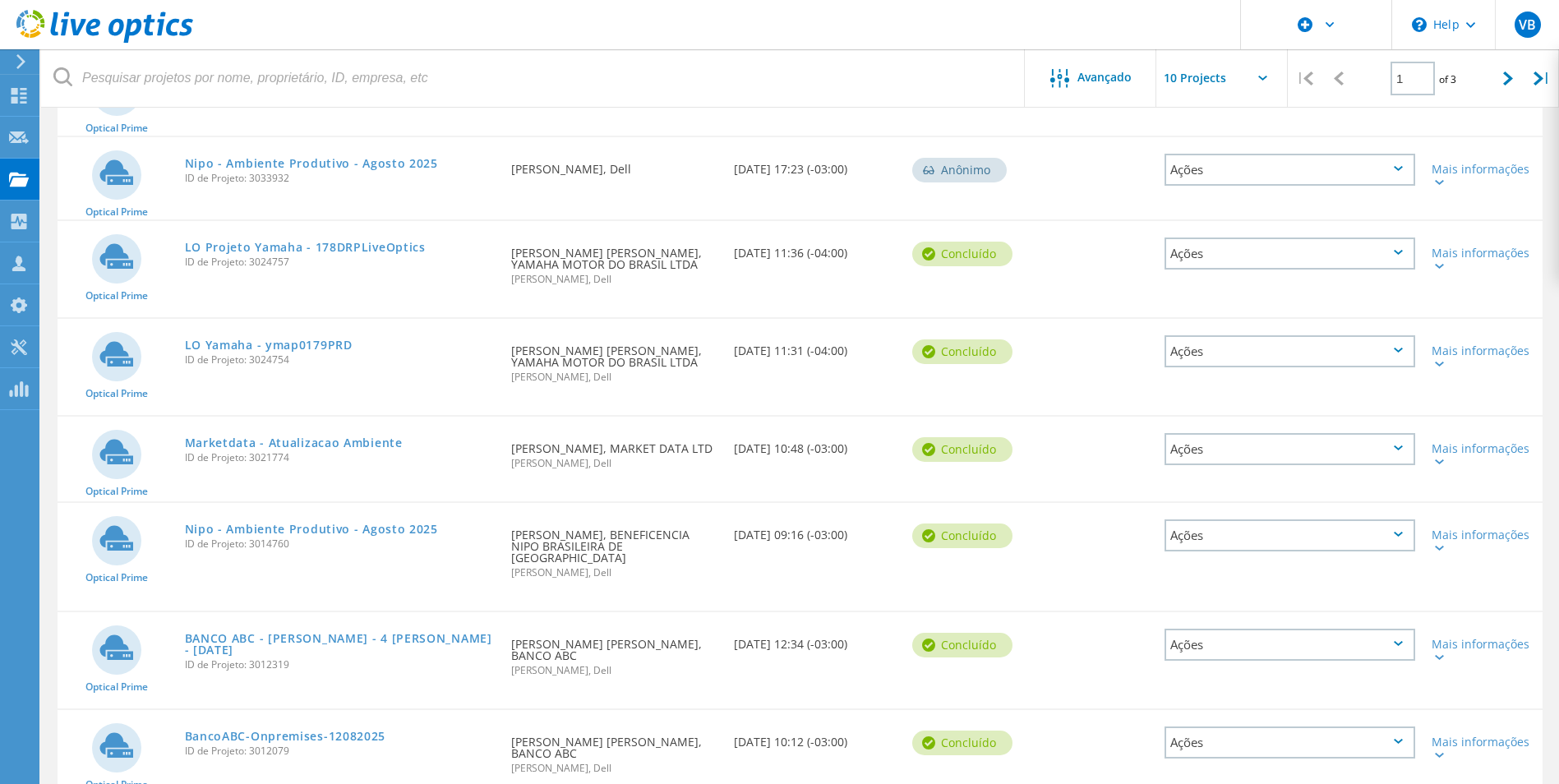
scroll to position [329, 0]
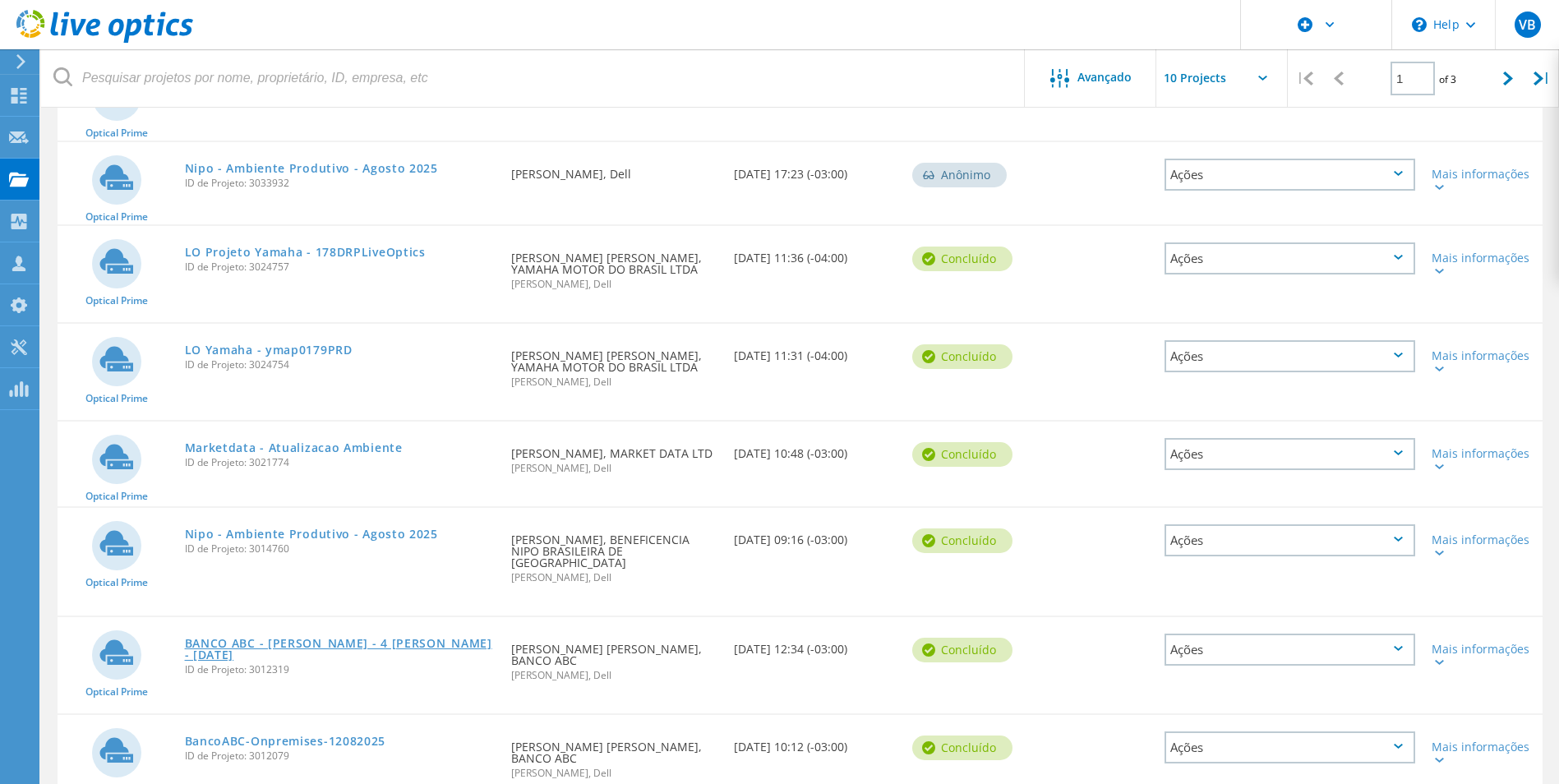
click at [260, 637] on link "BANCO ABC - [PERSON_NAME] - 4 [PERSON_NAME] - [DATE]" at bounding box center [339, 649] width 310 height 23
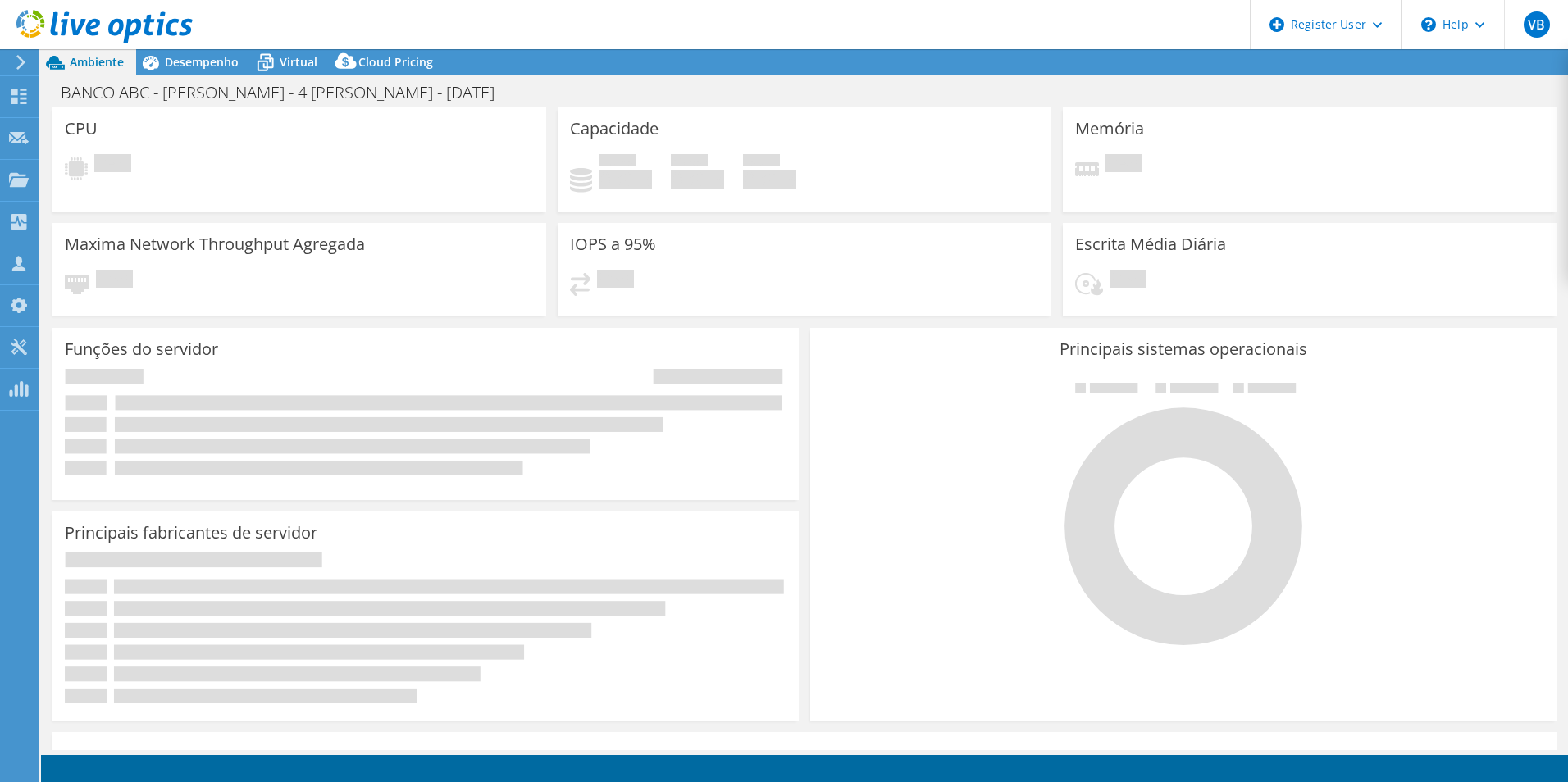
select select "USD"
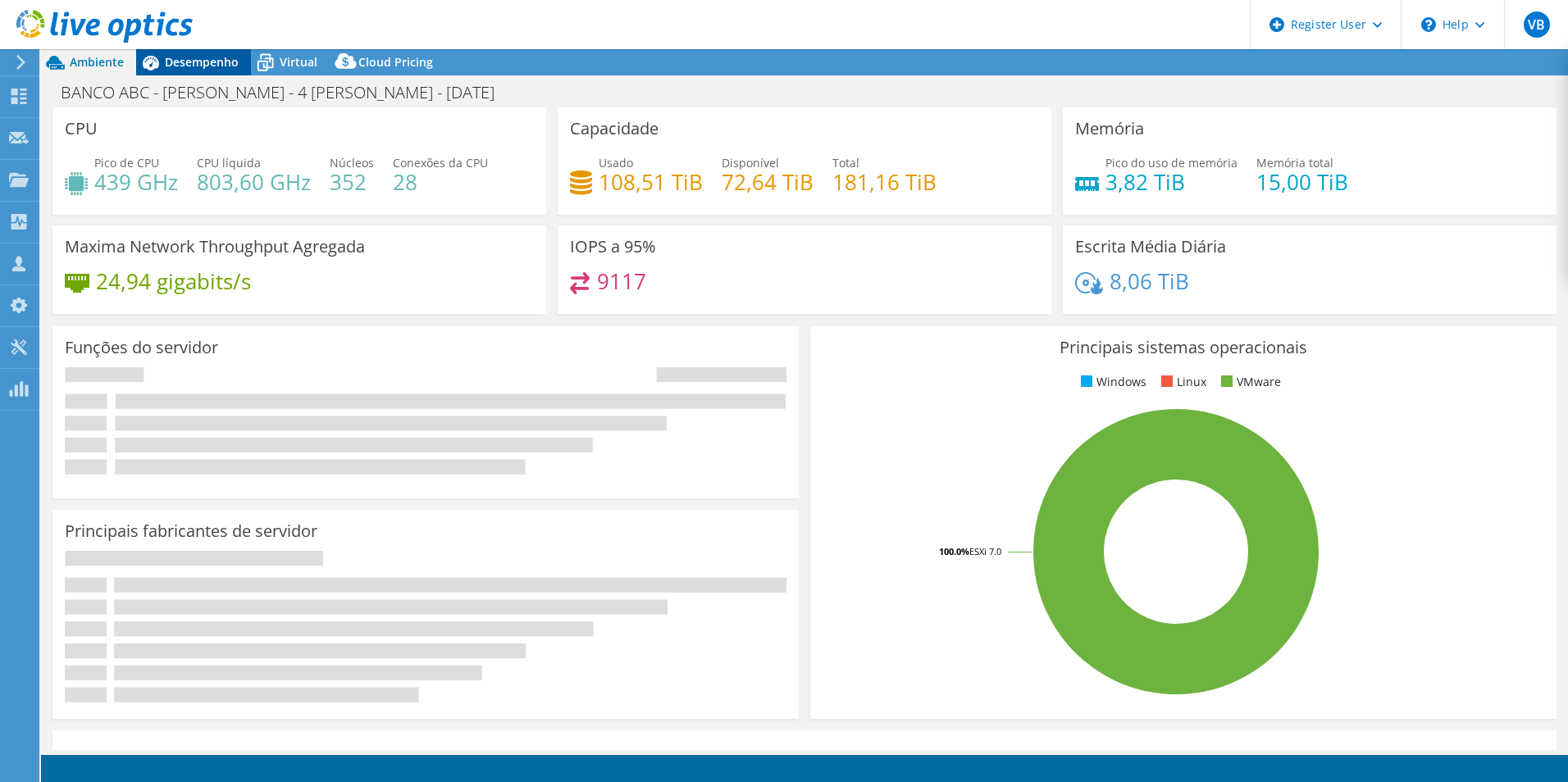
click at [216, 65] on span "Desempenho" at bounding box center [202, 62] width 74 height 16
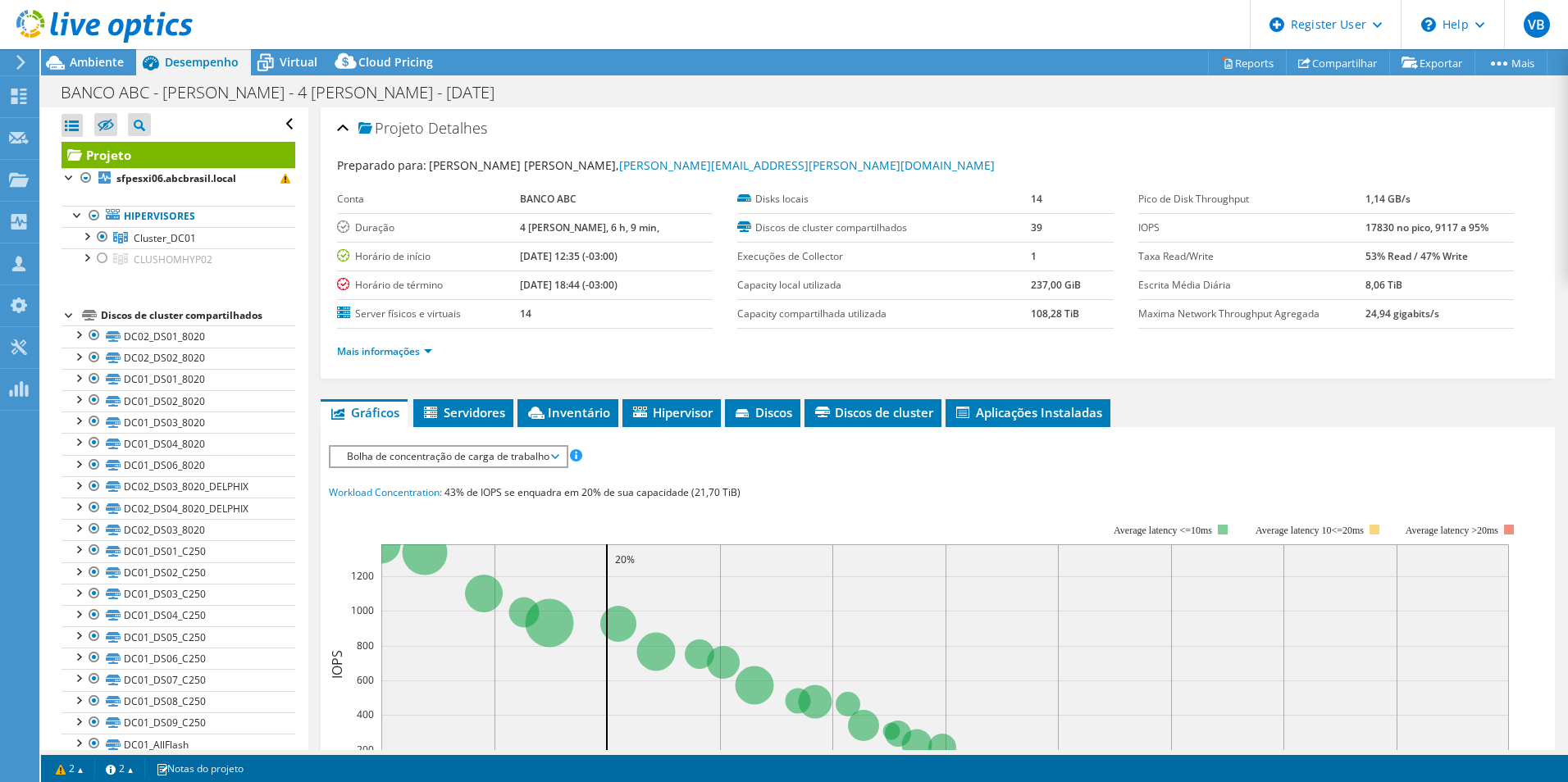
click at [64, 315] on div at bounding box center [69, 314] width 17 height 17
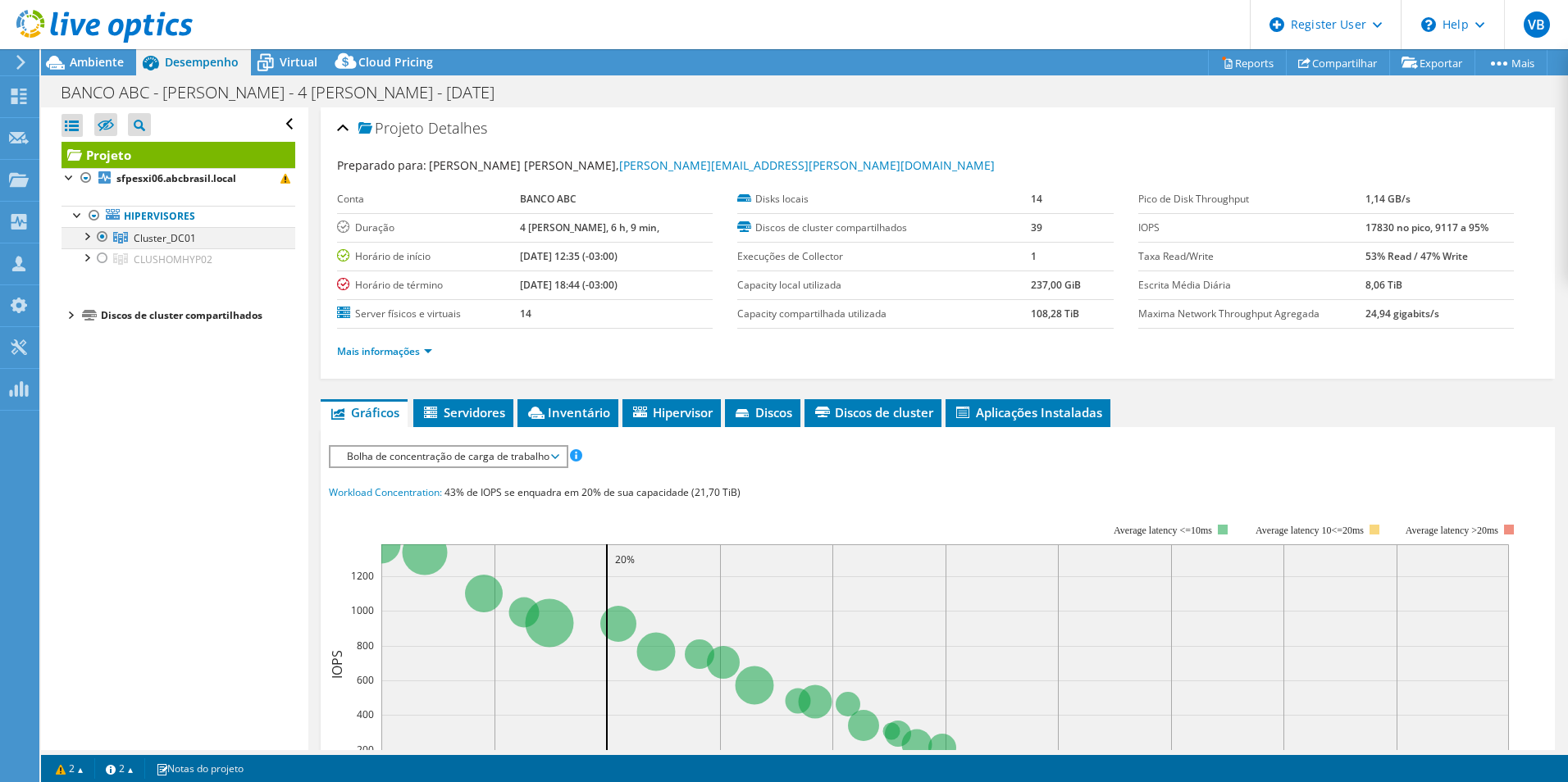
click at [87, 239] on div at bounding box center [86, 235] width 17 height 17
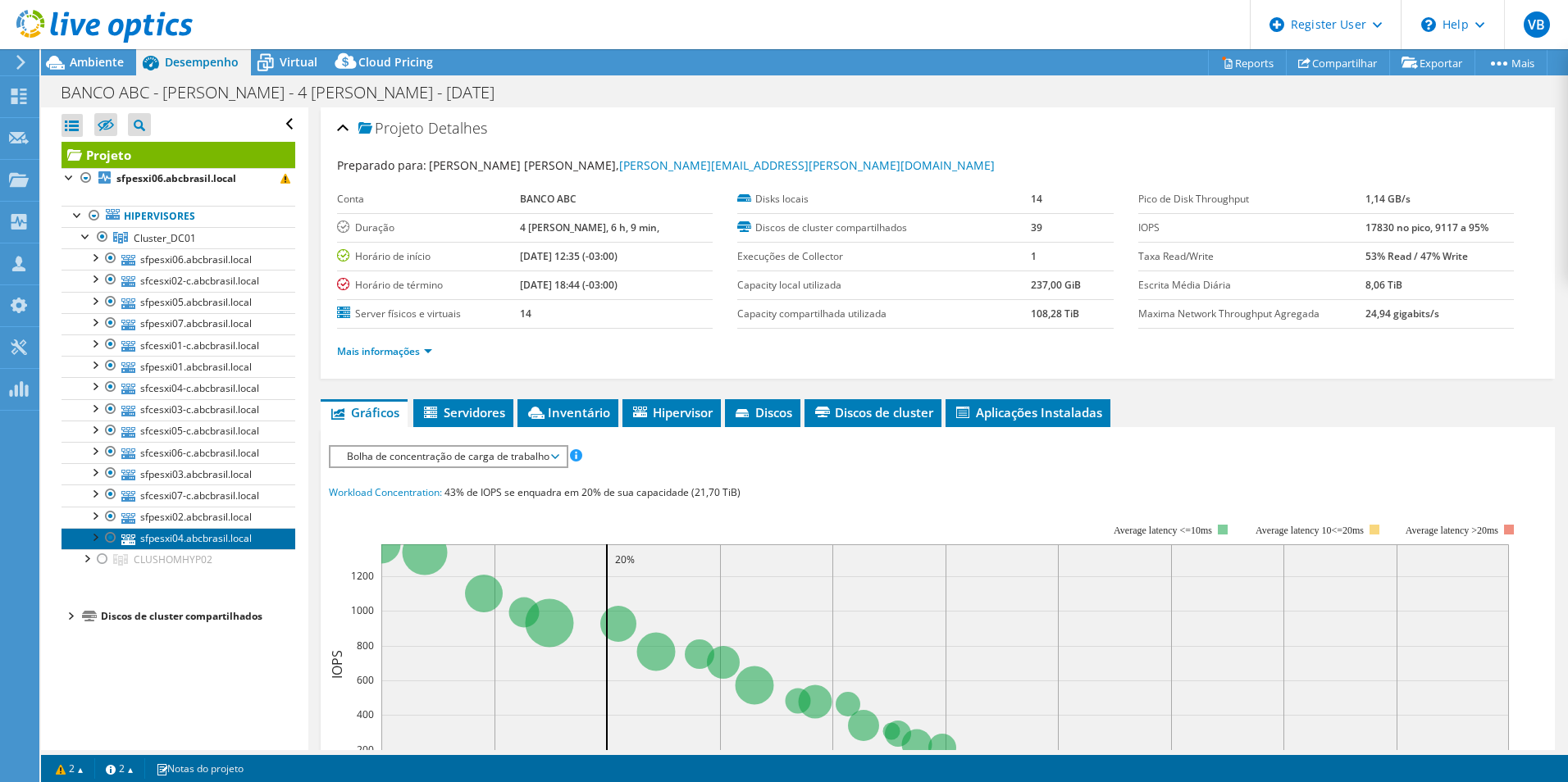
click at [189, 537] on link "sfpesxi04.abcbrasil.local" at bounding box center [178, 538] width 234 height 21
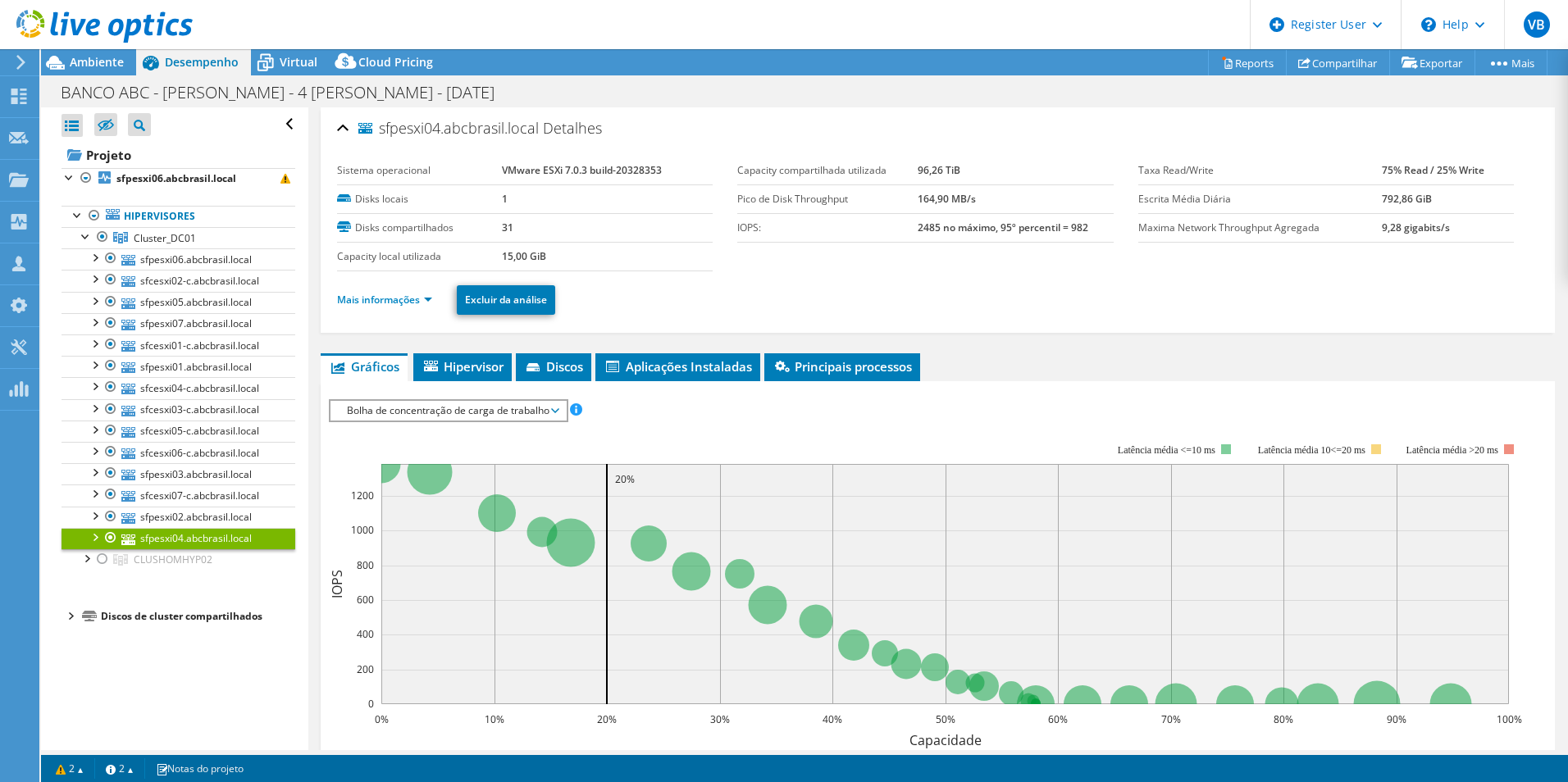
click at [449, 288] on ul "Mais informações Excluir da análise" at bounding box center [938, 298] width 1201 height 34
click at [429, 305] on link "Mais informações" at bounding box center [384, 299] width 95 height 14
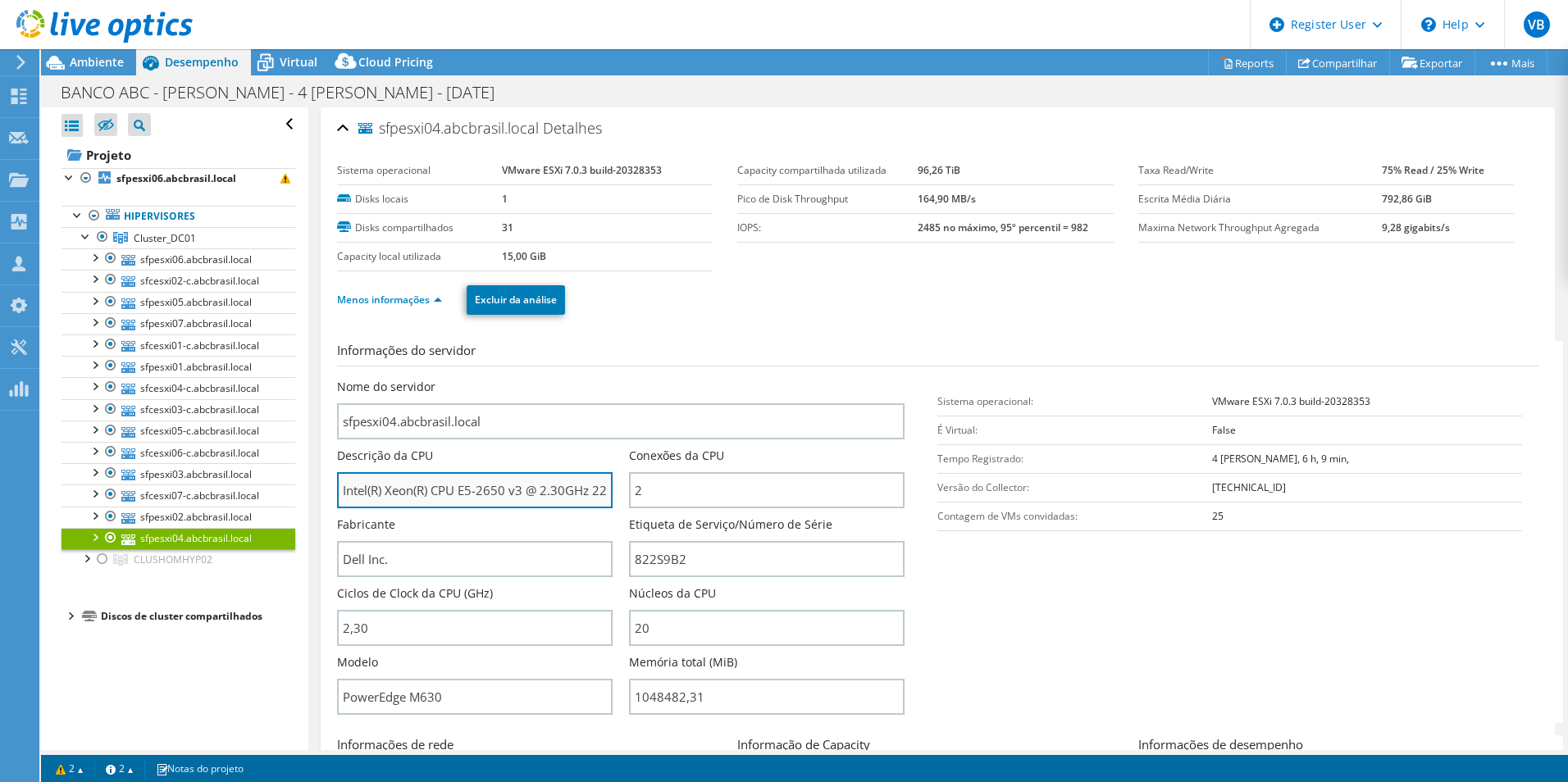
click at [499, 493] on input "Intel(R) Xeon(R) CPU E5-2650 v3 @ 2.30GHz 229 GHz" at bounding box center [475, 491] width 276 height 36
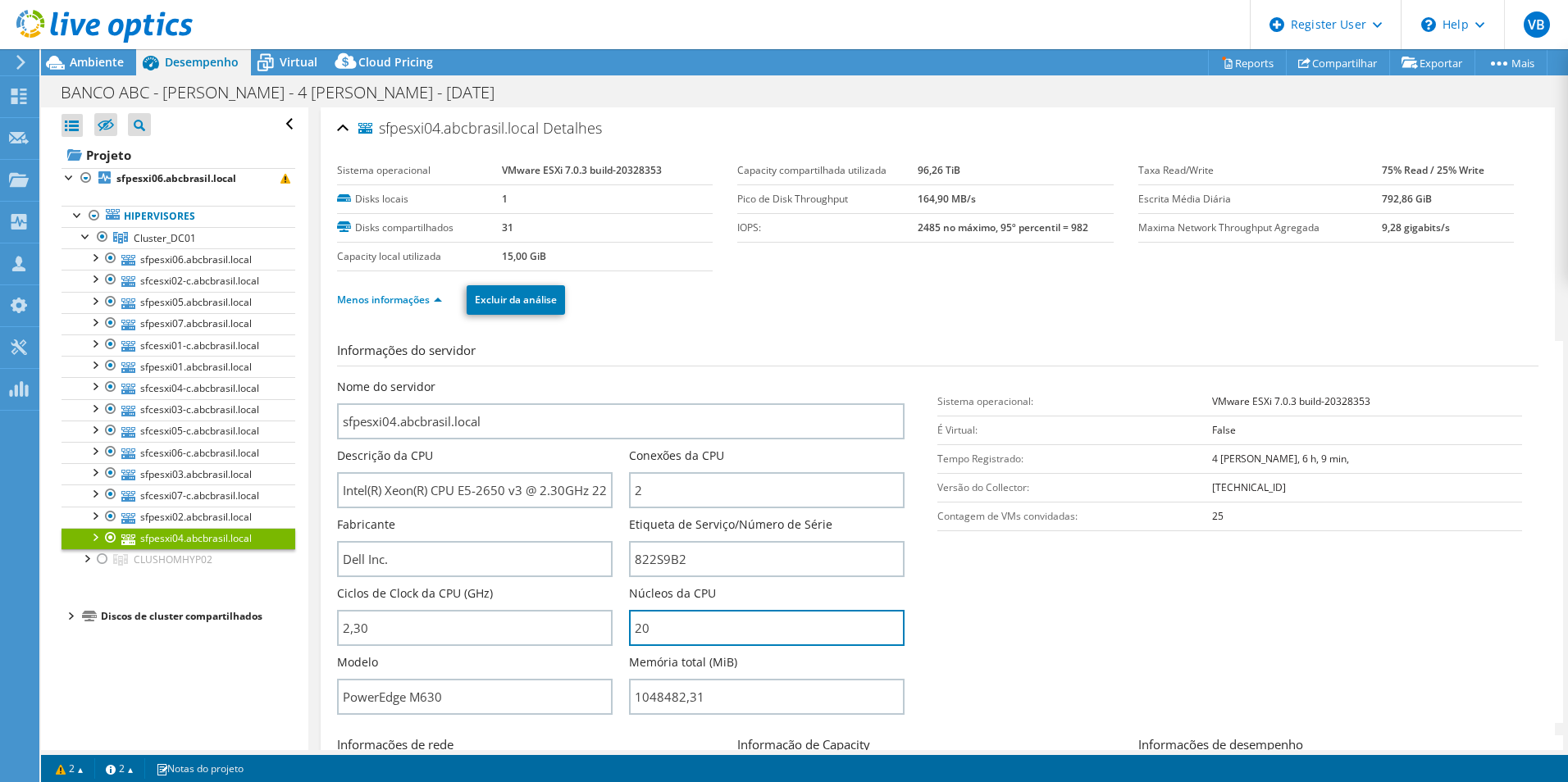
drag, startPoint x: 701, startPoint y: 621, endPoint x: 513, endPoint y: 596, distance: 189.7
click at [518, 379] on div "Nome do servidor sfpesxi04.abcbrasil.local Descrição da CPU Intel(R) Xeon(R) CP…" at bounding box center [630, 379] width 585 height 0
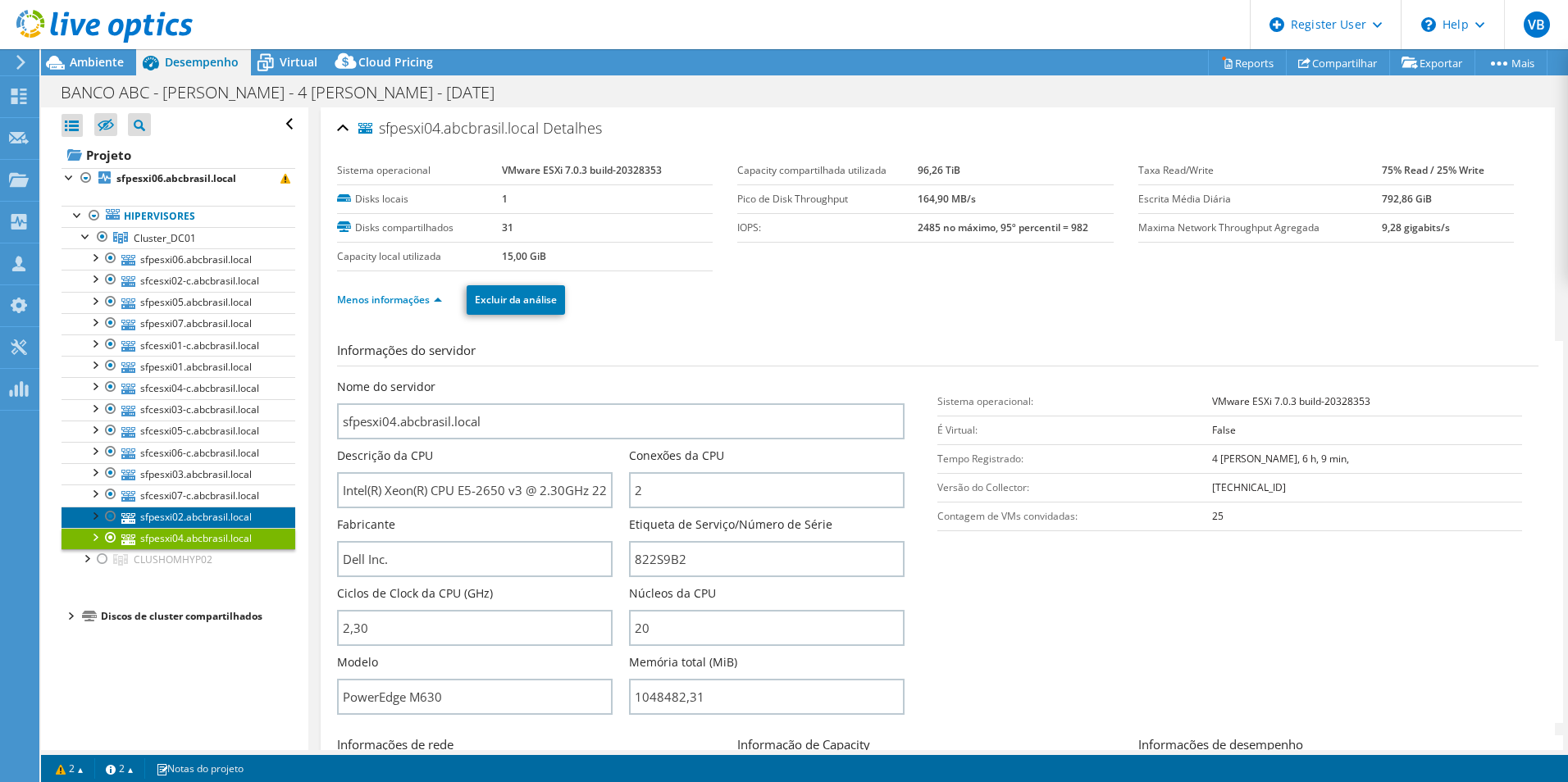
click at [200, 522] on link "sfpesxi02.abcbrasil.local" at bounding box center [178, 518] width 234 height 21
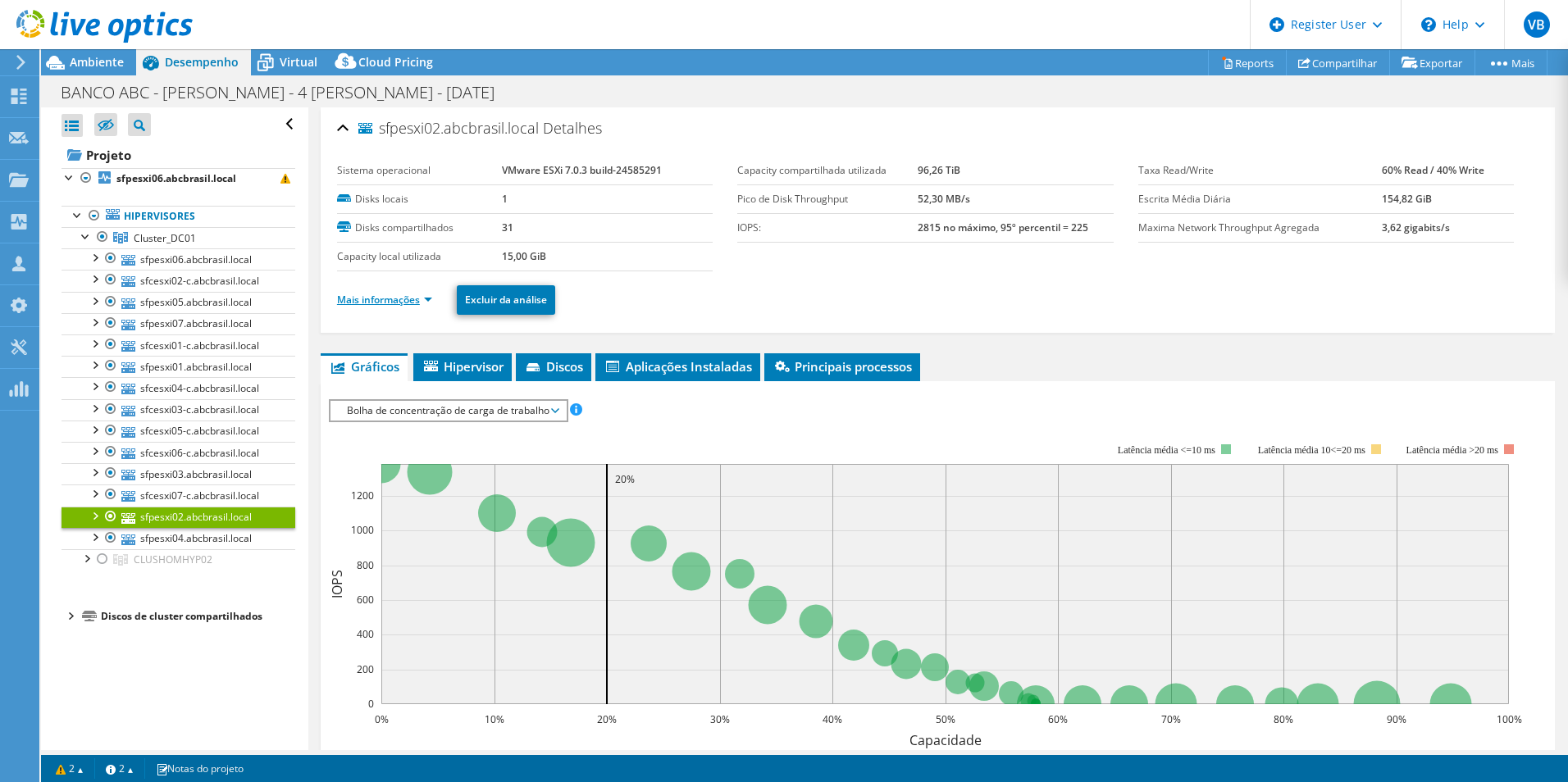
click at [429, 298] on link "Mais informações" at bounding box center [384, 299] width 95 height 14
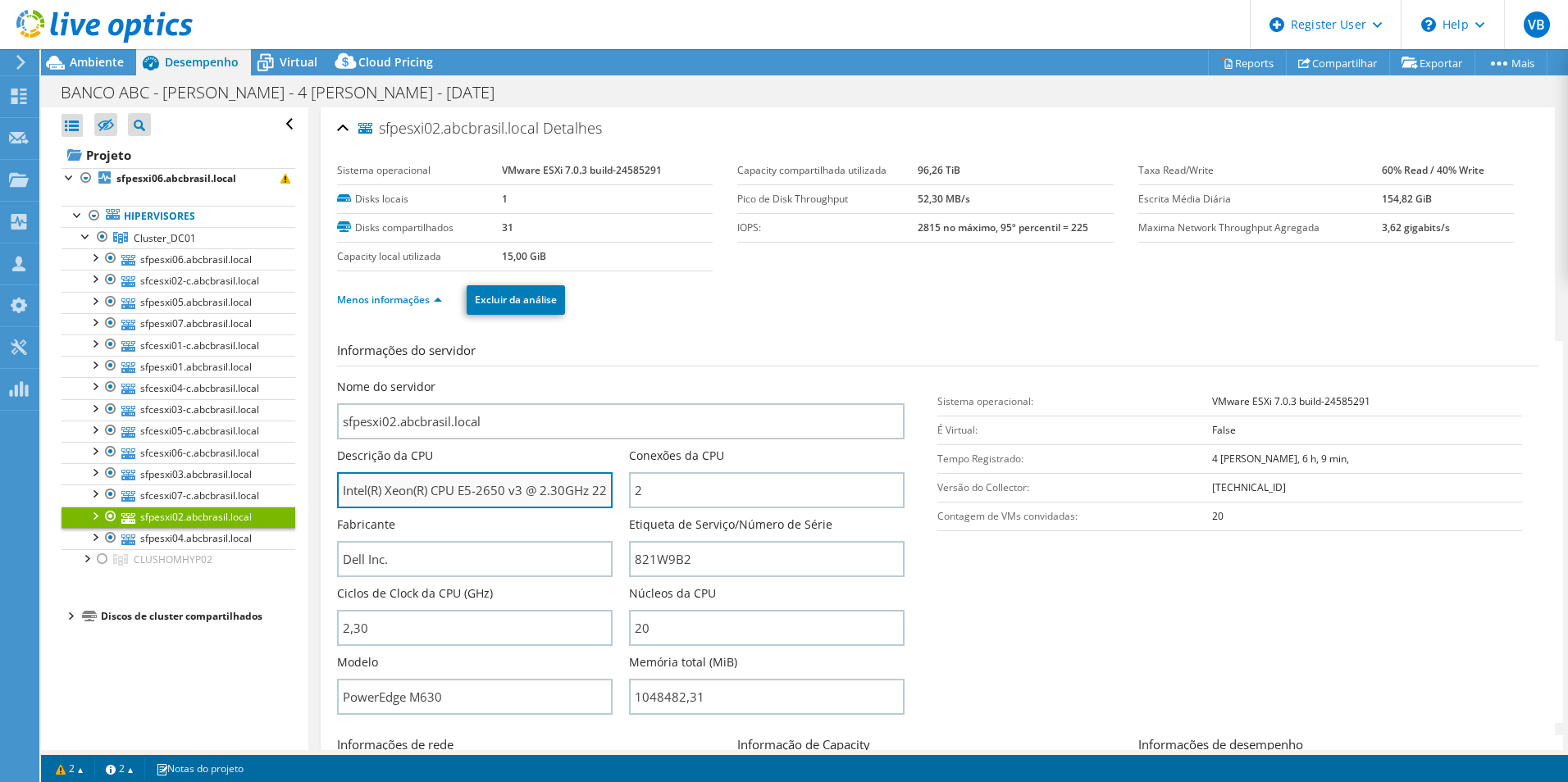
click at [505, 486] on input "Intel(R) Xeon(R) CPU E5-2650 v3 @ 2.30GHz 229 GHz" at bounding box center [475, 491] width 276 height 36
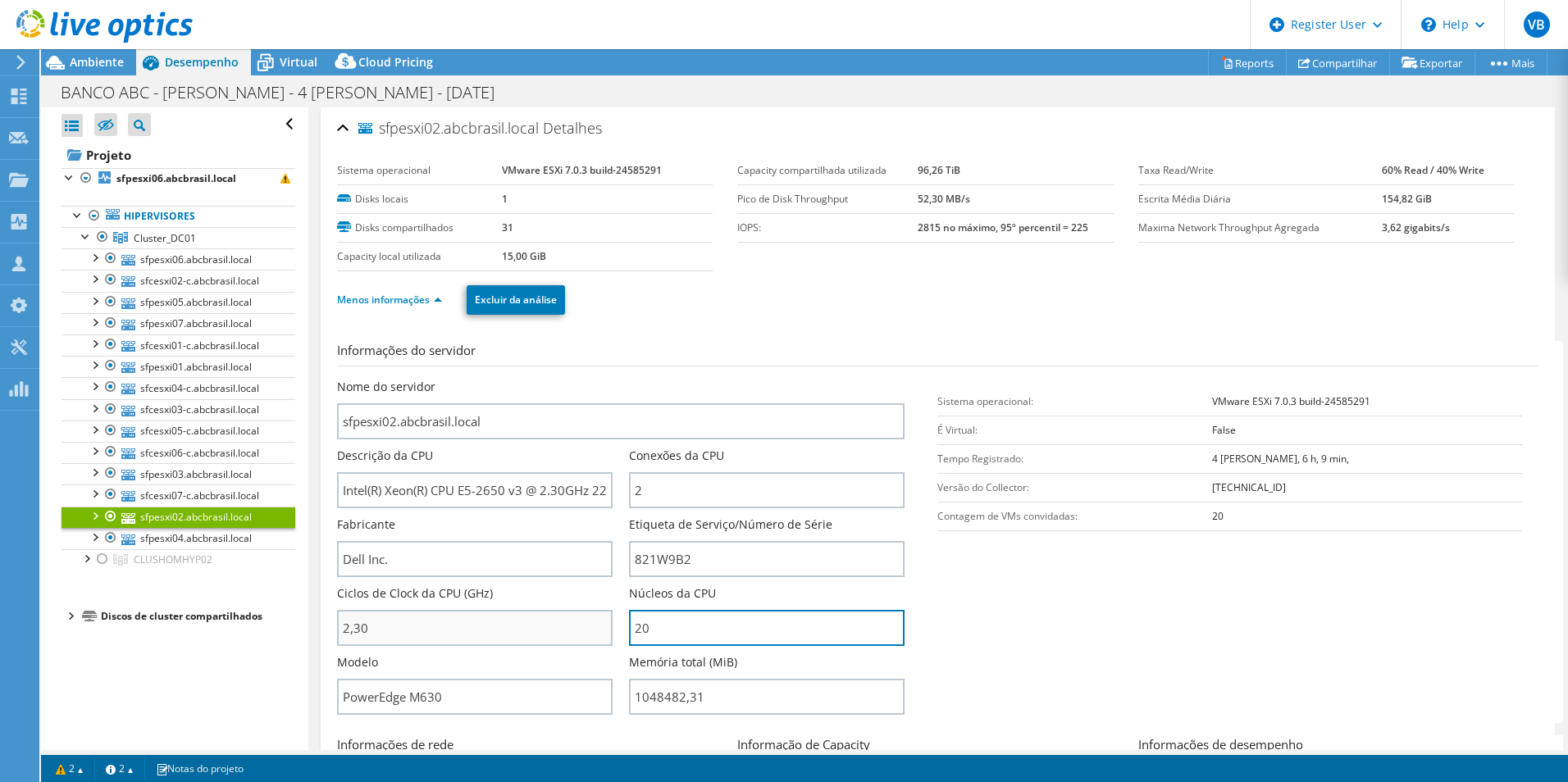
drag, startPoint x: 663, startPoint y: 635, endPoint x: 482, endPoint y: 706, distance: 194.4
click at [485, 379] on div "Nome do servidor sfpesxi02.abcbrasil.local Descrição da CPU Intel(R) Xeon(R) CP…" at bounding box center [630, 379] width 585 height 0
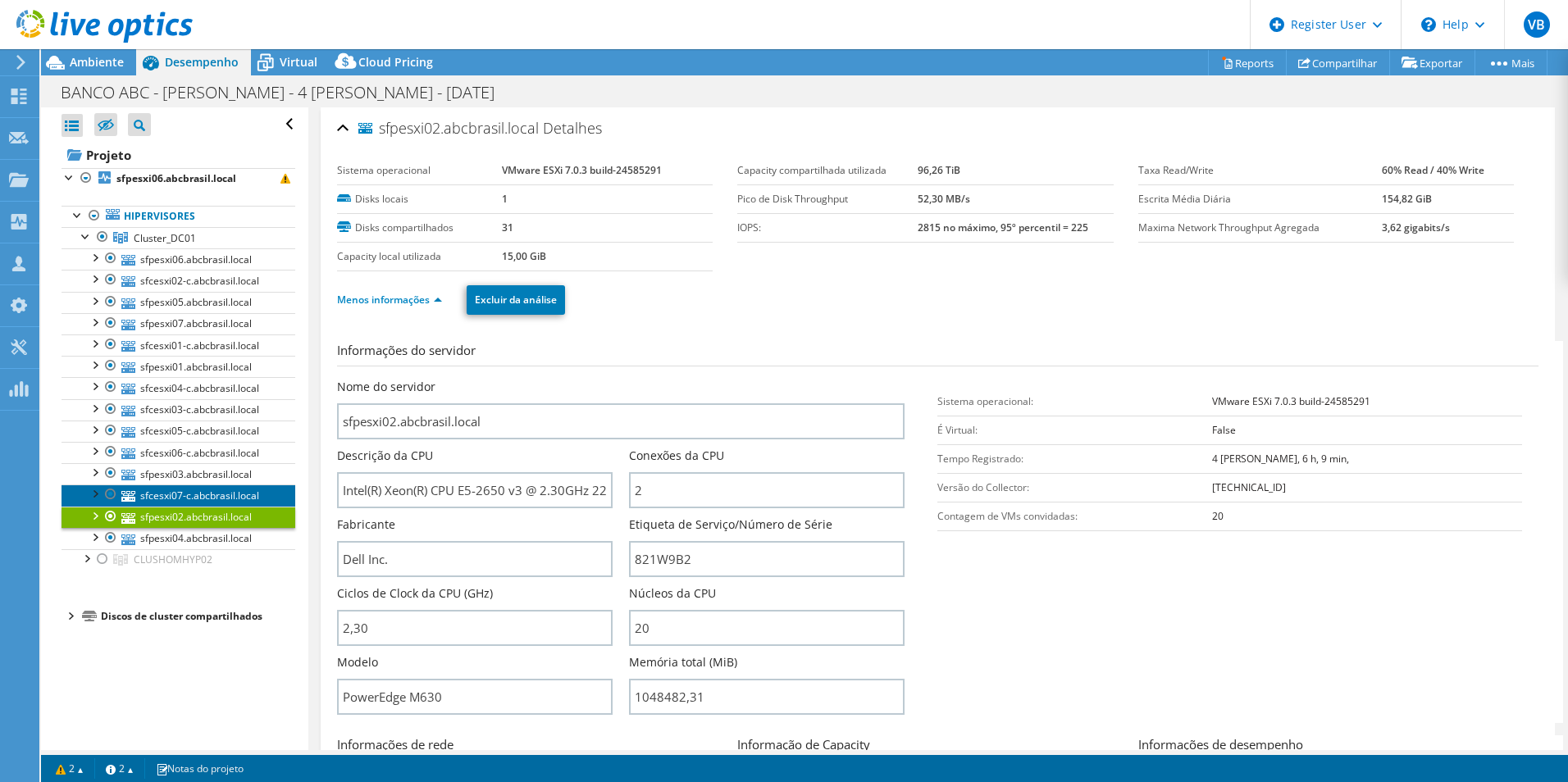
click at [170, 491] on link "sfcesxi07-c.abcbrasil.local" at bounding box center [178, 495] width 234 height 21
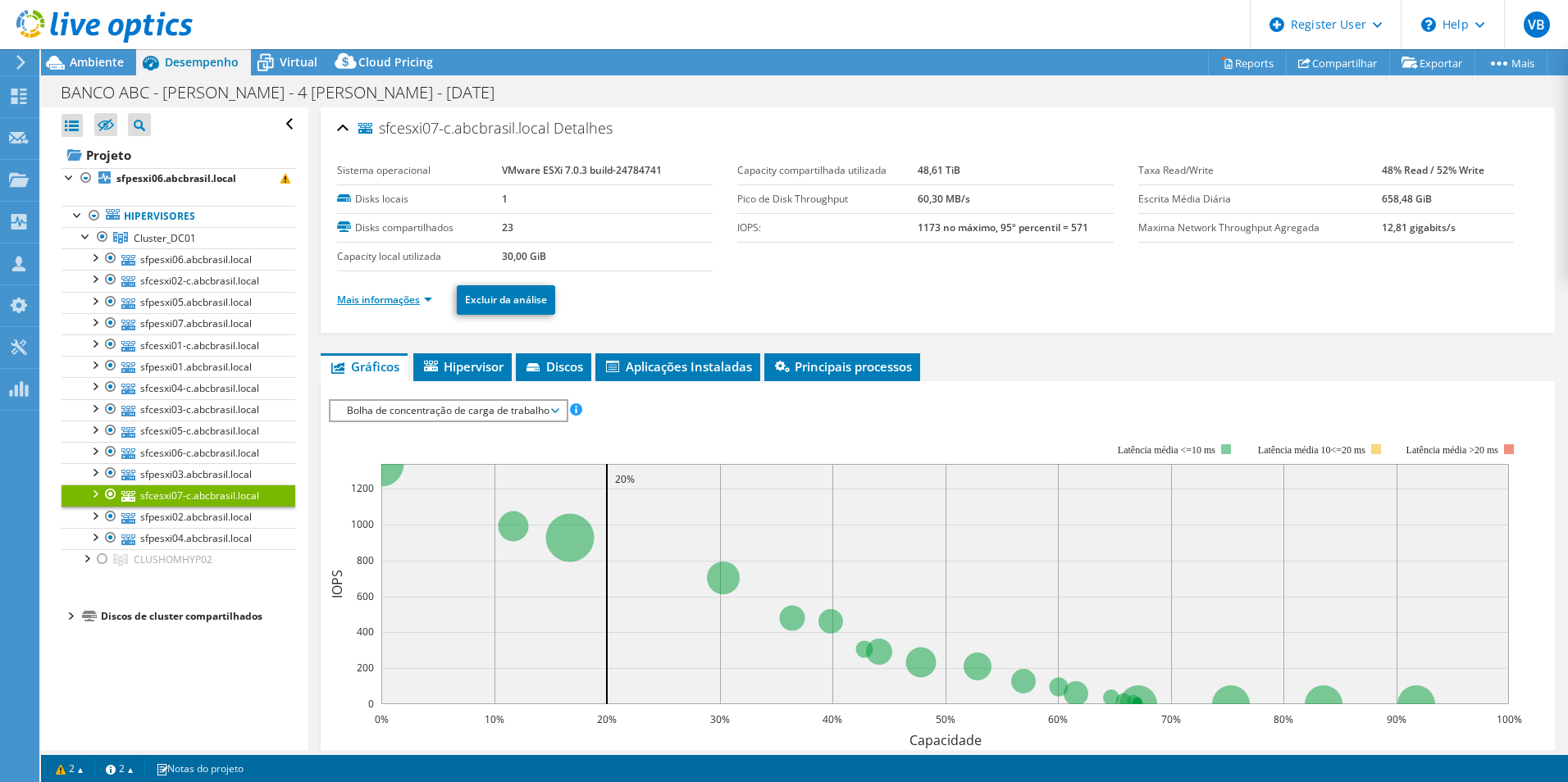
click at [414, 297] on link "Mais informações" at bounding box center [384, 299] width 95 height 14
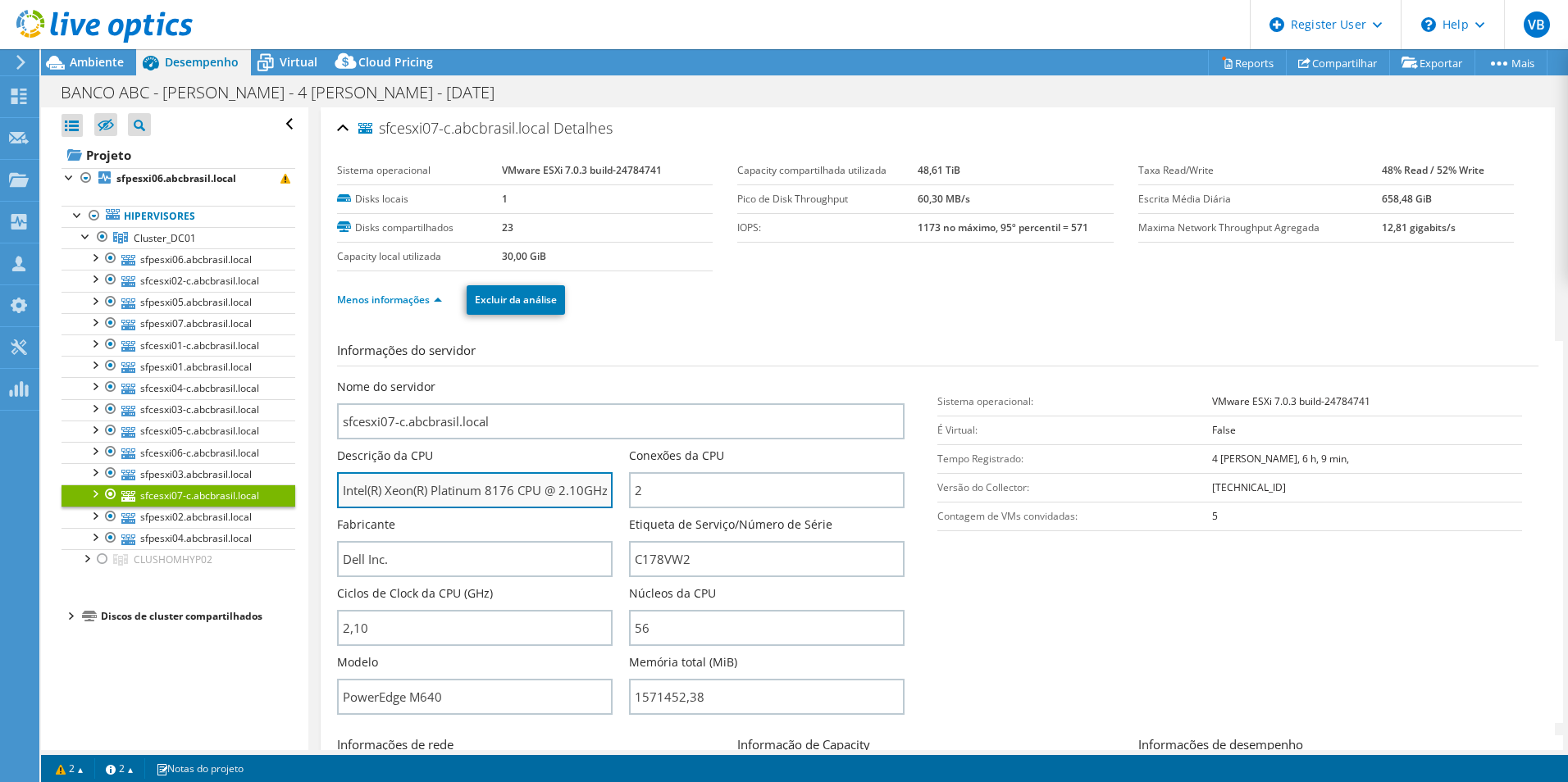
click at [511, 495] on input "Intel(R) Xeon(R) Platinum 8176 CPU @ 2.10GHz 210 GHz" at bounding box center [475, 491] width 276 height 36
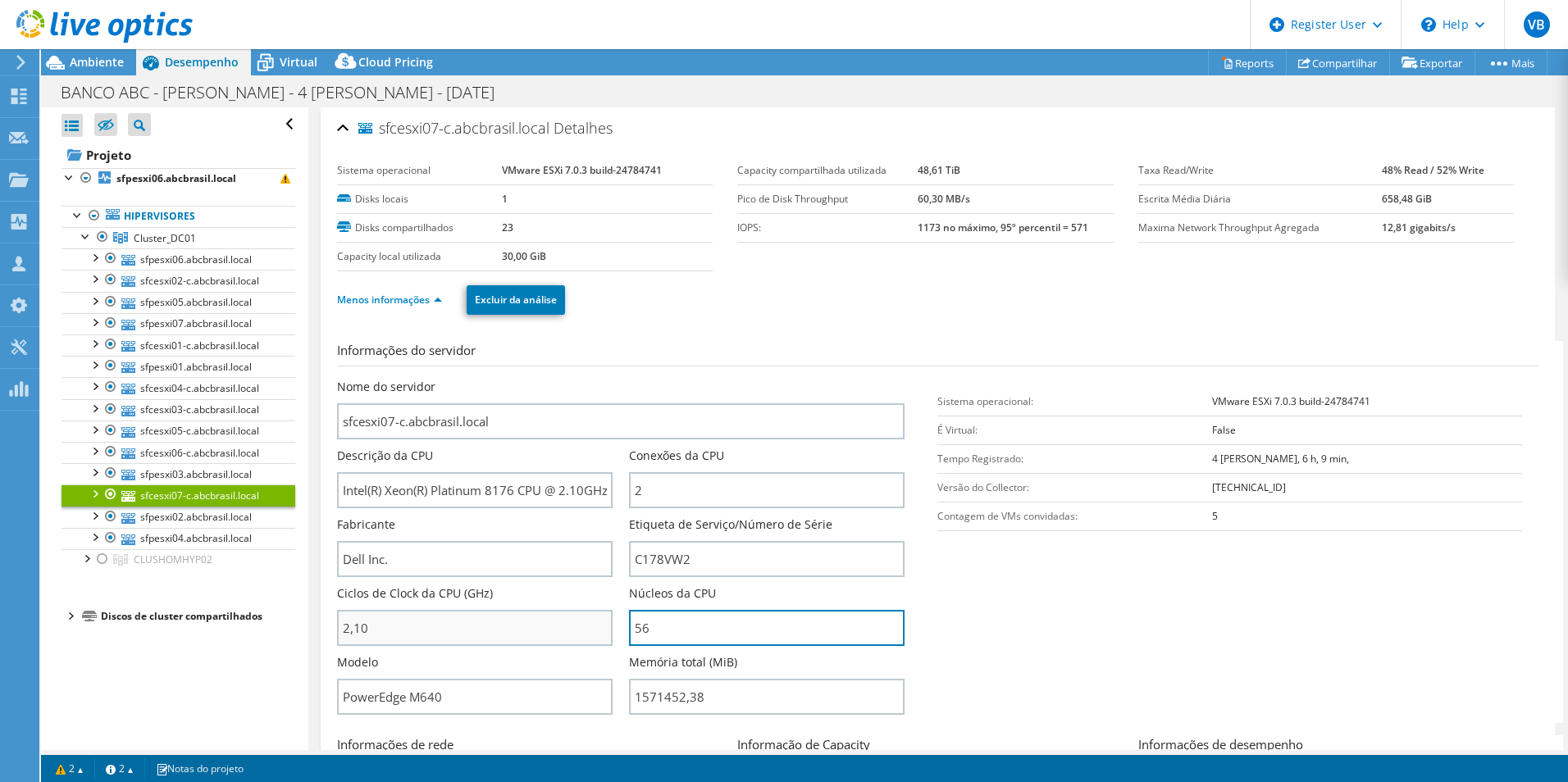
drag, startPoint x: 663, startPoint y: 635, endPoint x: 449, endPoint y: 617, distance: 214.8
click at [468, 379] on div "Nome do servidor sfcesxi07-c.abcbrasil.local Descrição da CPU Intel(R) Xeon(R) …" at bounding box center [630, 379] width 585 height 0
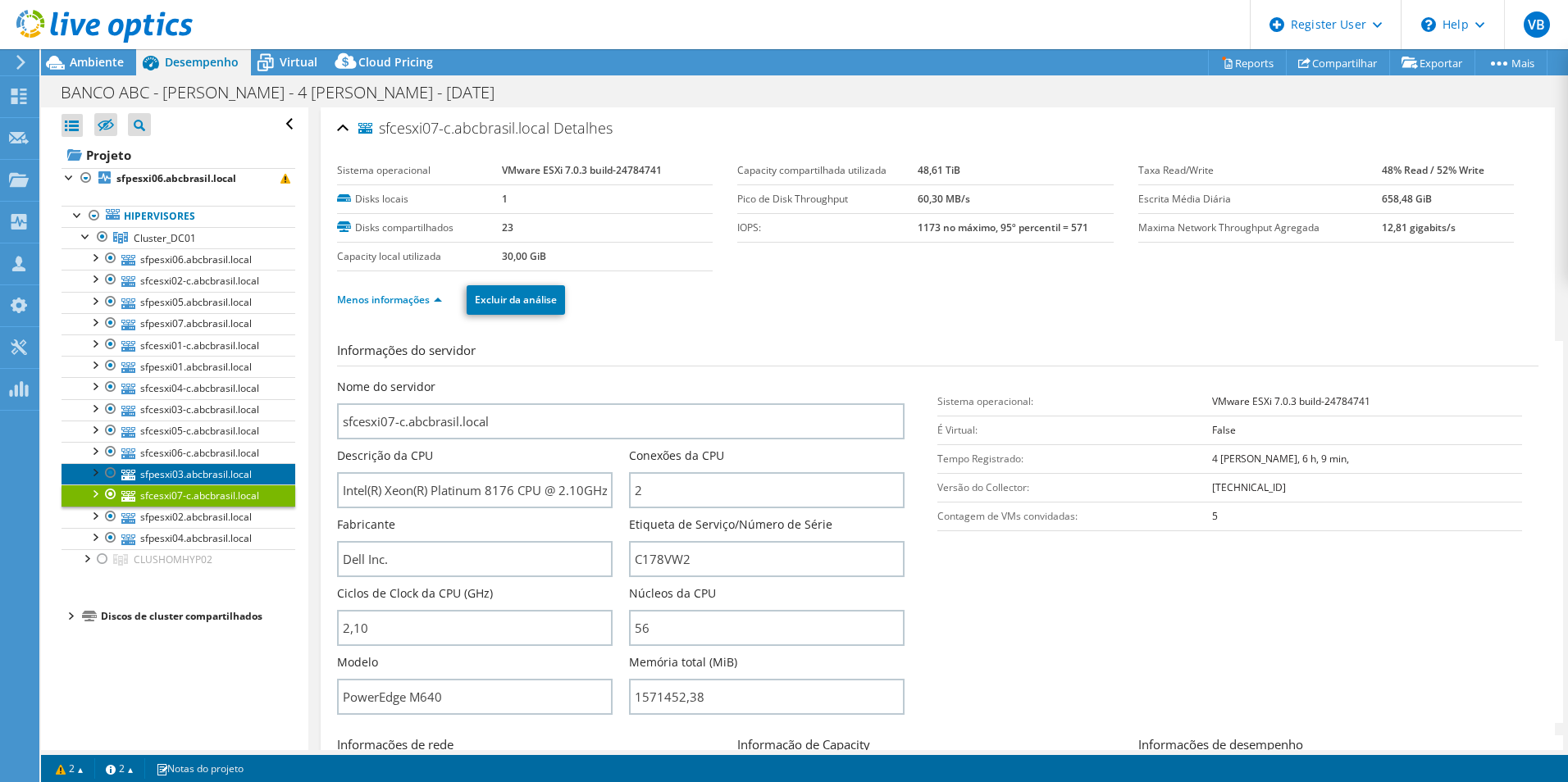
click at [167, 470] on link "sfpesxi03.abcbrasil.local" at bounding box center [178, 474] width 234 height 21
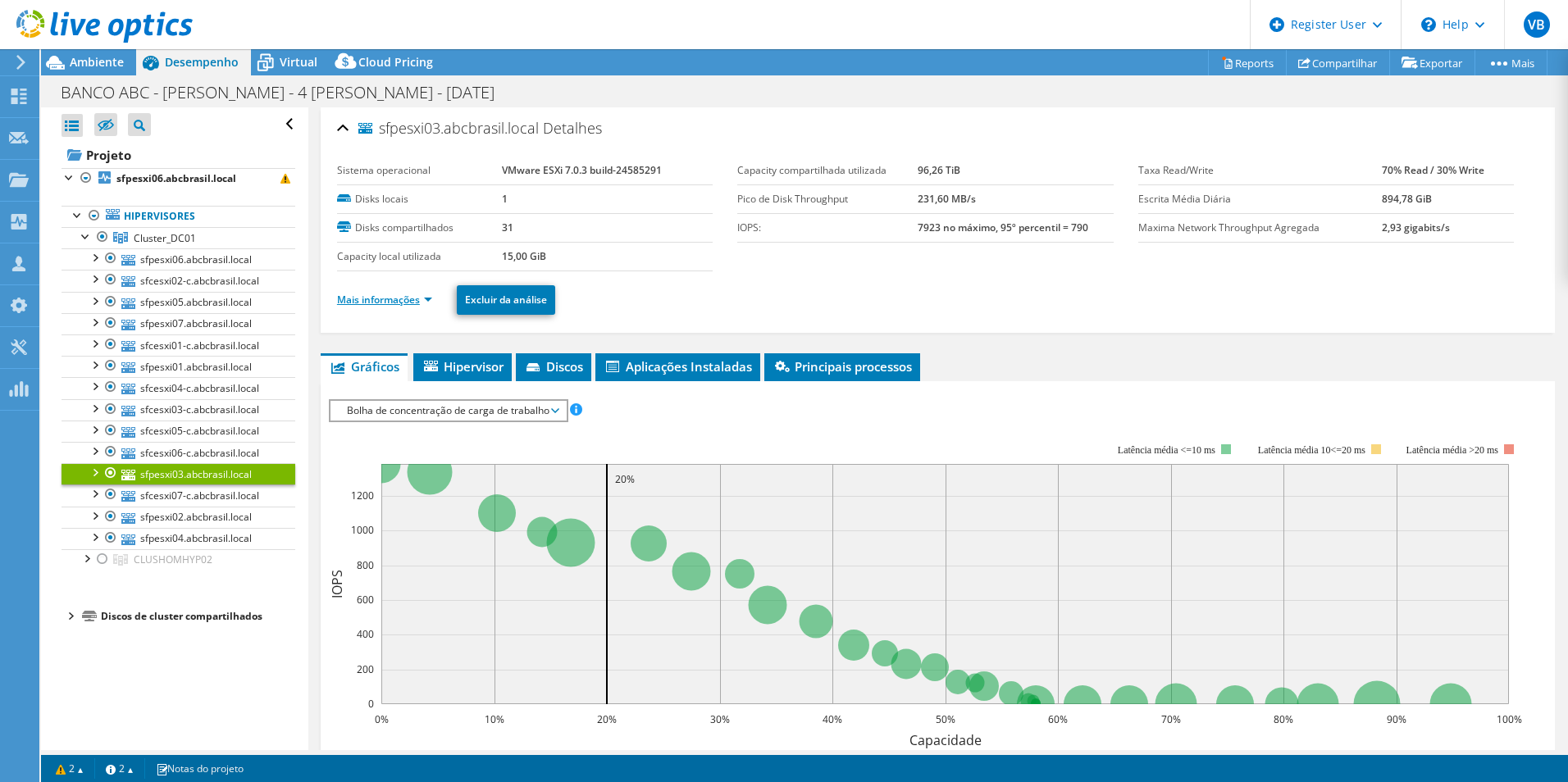
click at [426, 301] on link "Mais informações" at bounding box center [384, 299] width 95 height 14
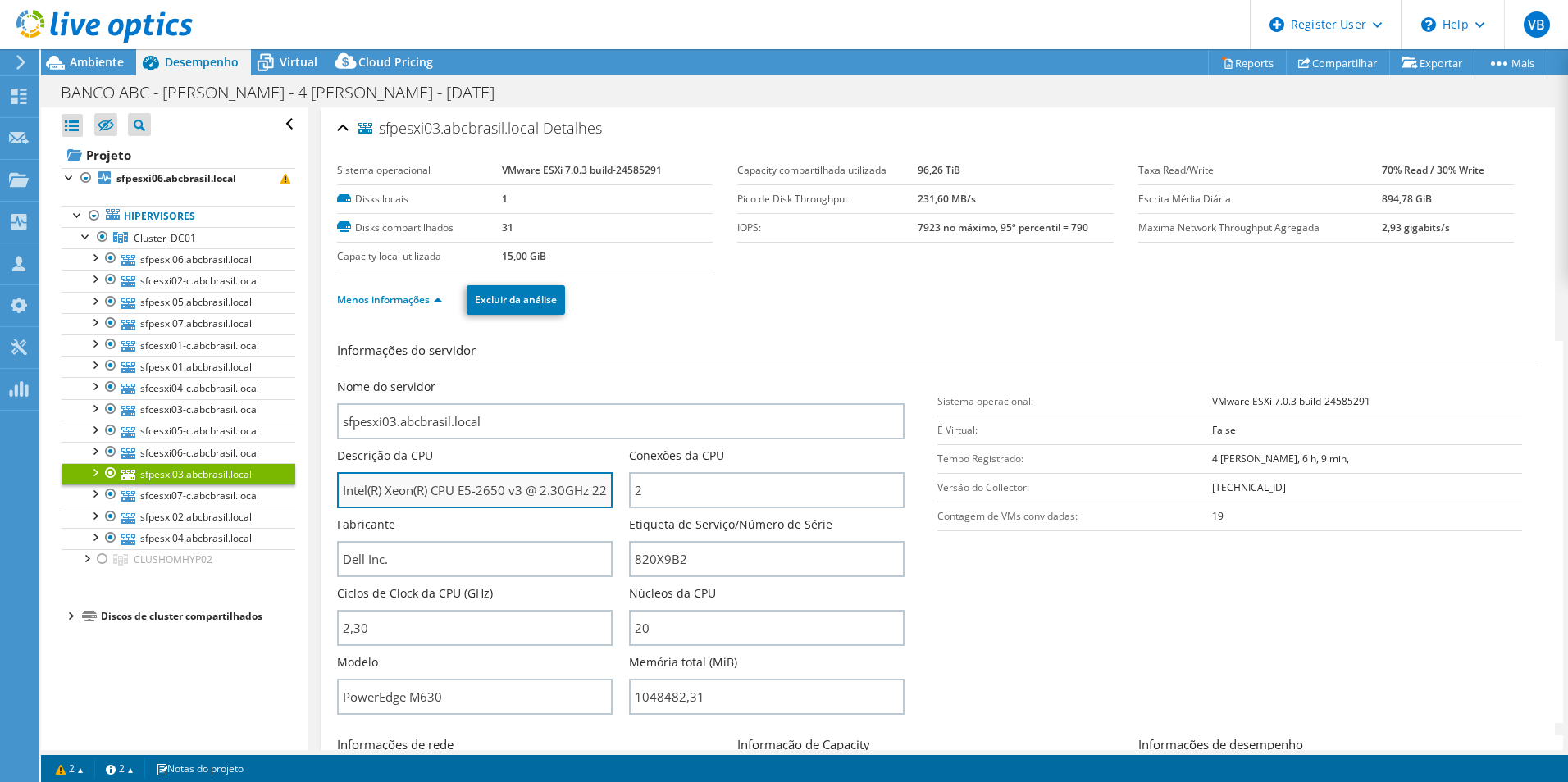
click at [456, 500] on input "Intel(R) Xeon(R) CPU E5-2650 v3 @ 2.30GHz 229 GHz" at bounding box center [475, 491] width 276 height 36
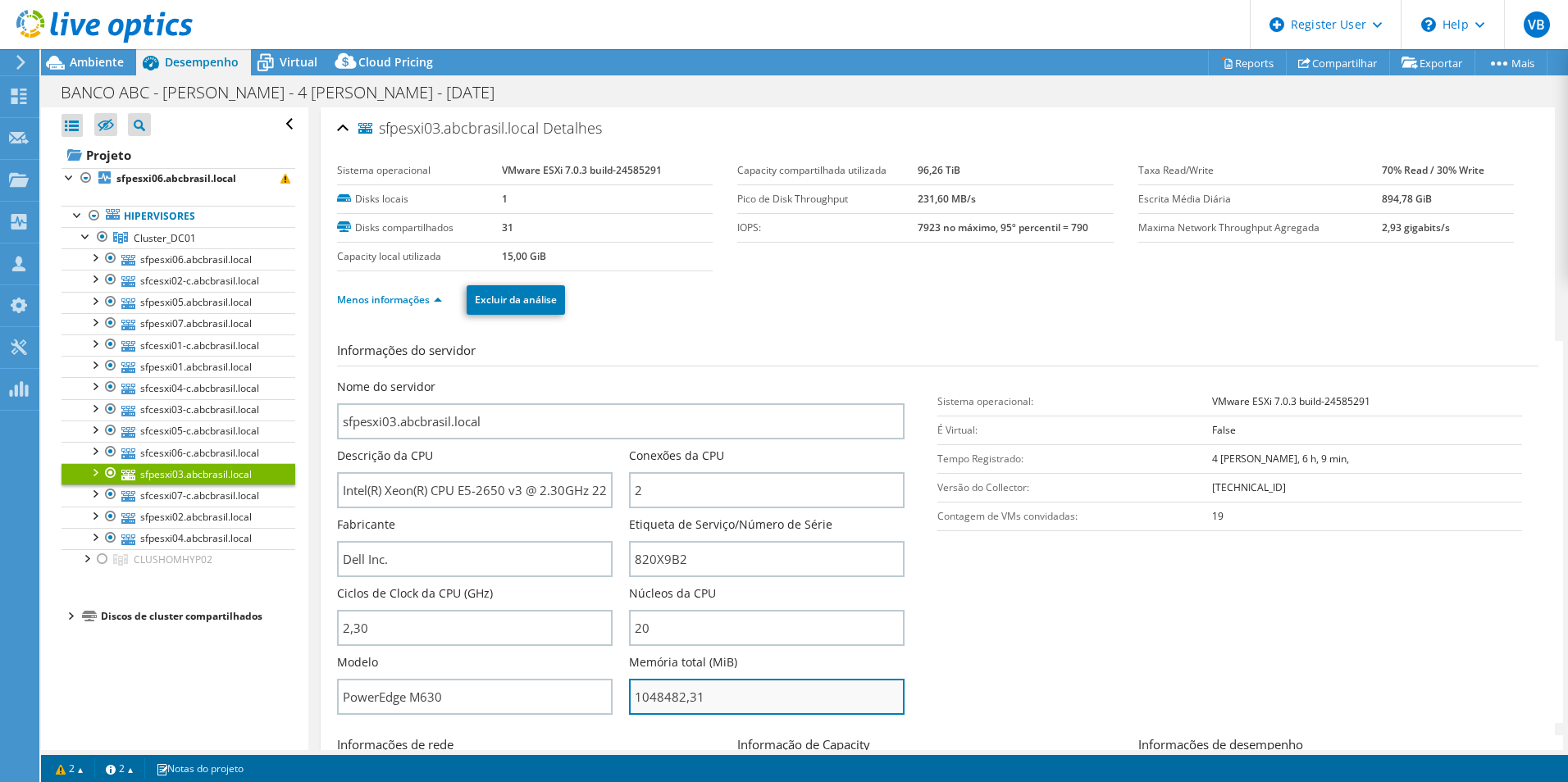
click at [726, 686] on input "1048482,31" at bounding box center [767, 697] width 276 height 36
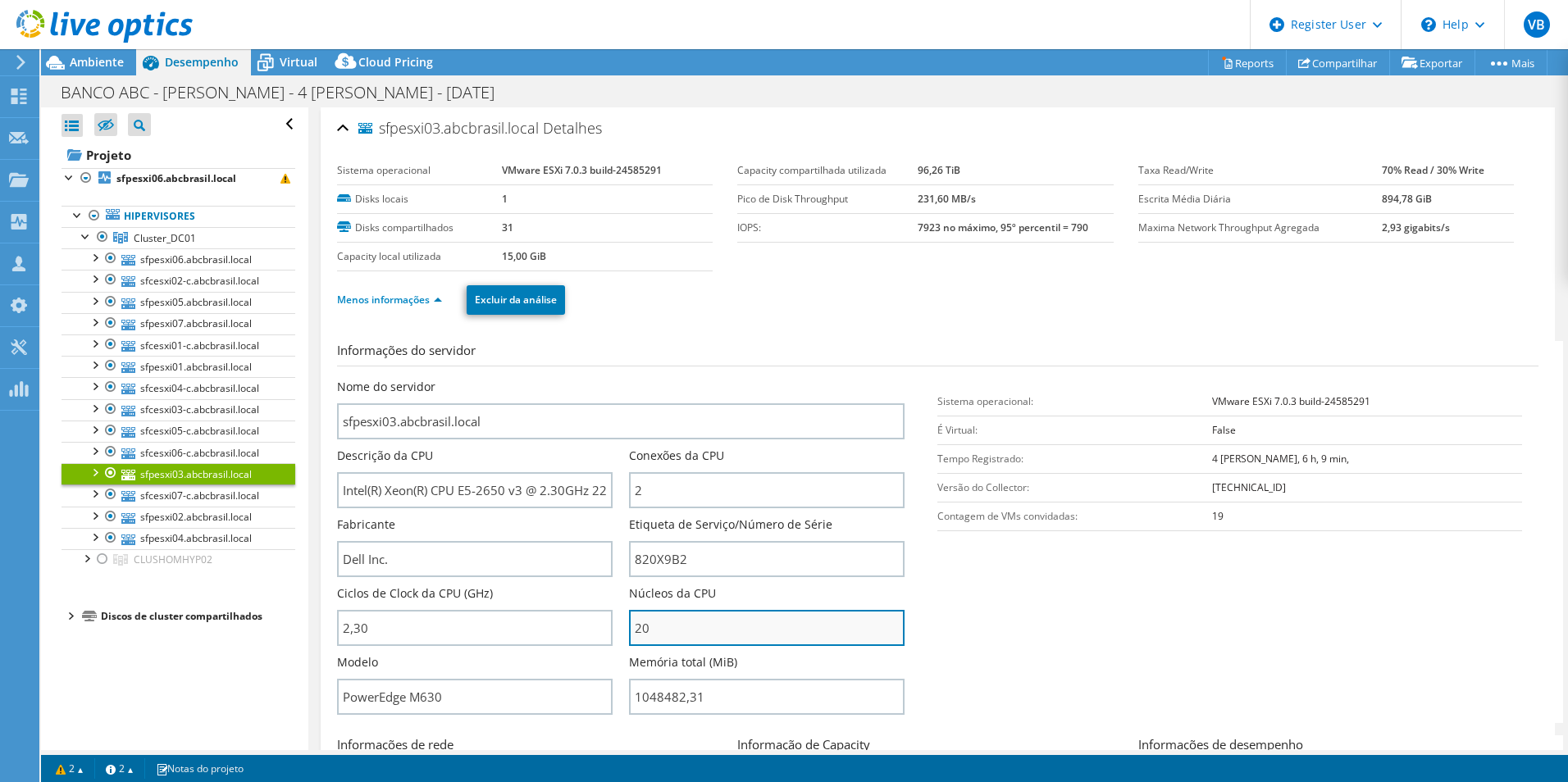
type input "104848231"
drag, startPoint x: 706, startPoint y: 633, endPoint x: 521, endPoint y: 610, distance: 186.4
click at [525, 379] on div "Nome do servidor sfpesxi03.abcbrasil.local Descrição da CPU Intel(R) Xeon(R) CP…" at bounding box center [630, 379] width 585 height 0
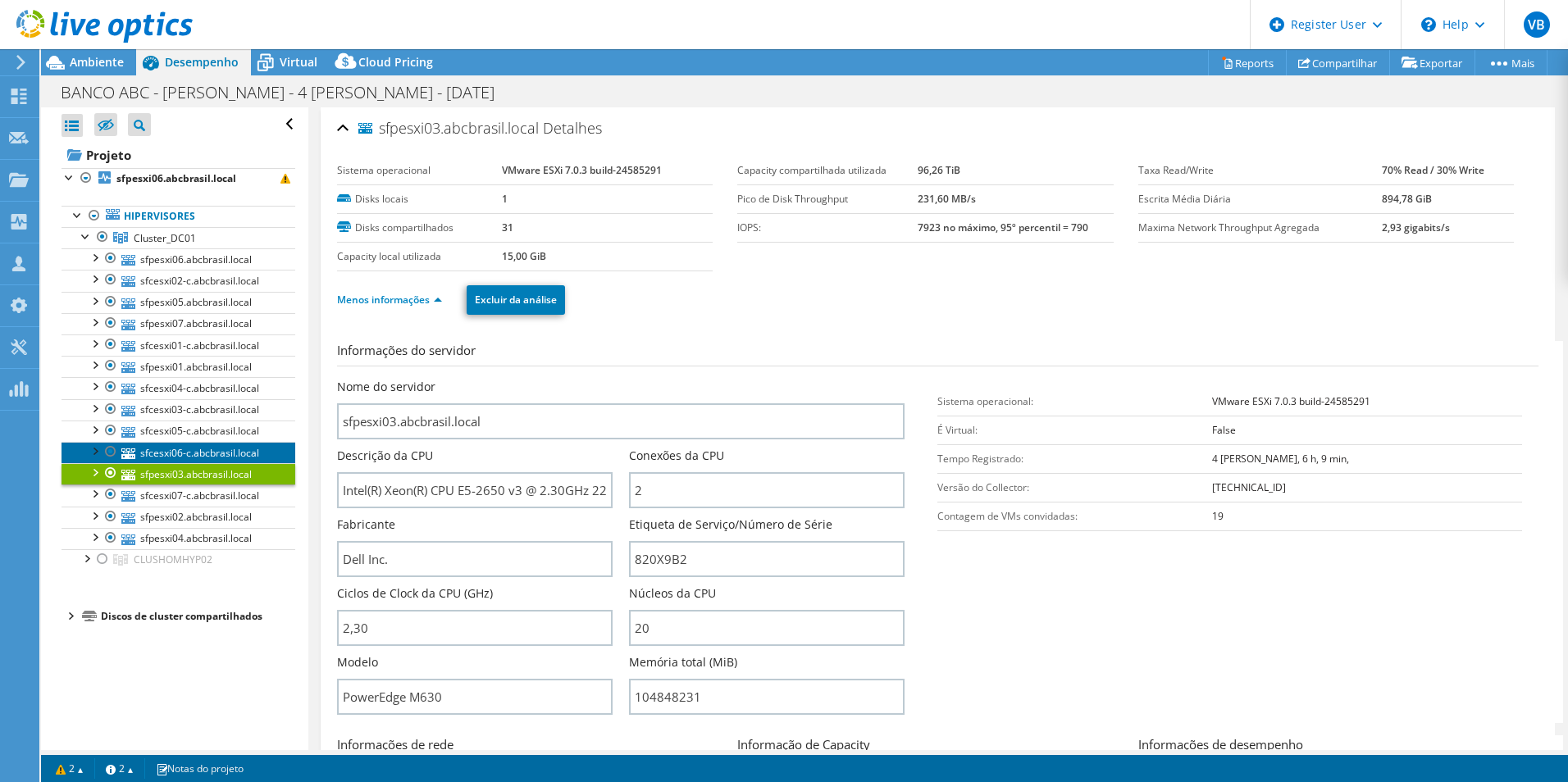
click at [202, 448] on link "sfcesxi06-c.abcbrasil.local" at bounding box center [178, 453] width 234 height 21
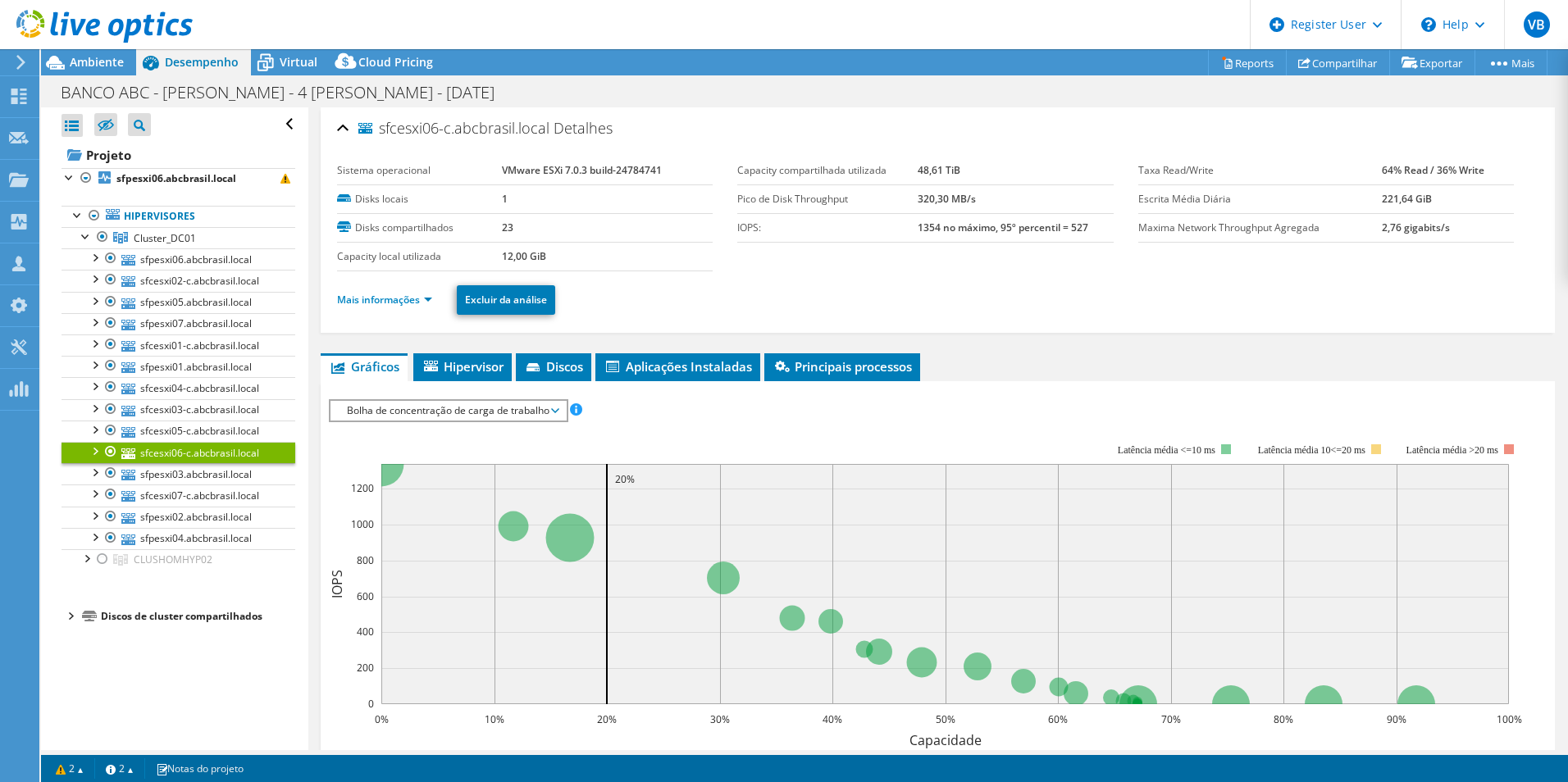
click at [434, 307] on li "Mais informações" at bounding box center [389, 300] width 105 height 18
click at [431, 293] on link "Mais informações" at bounding box center [384, 299] width 95 height 14
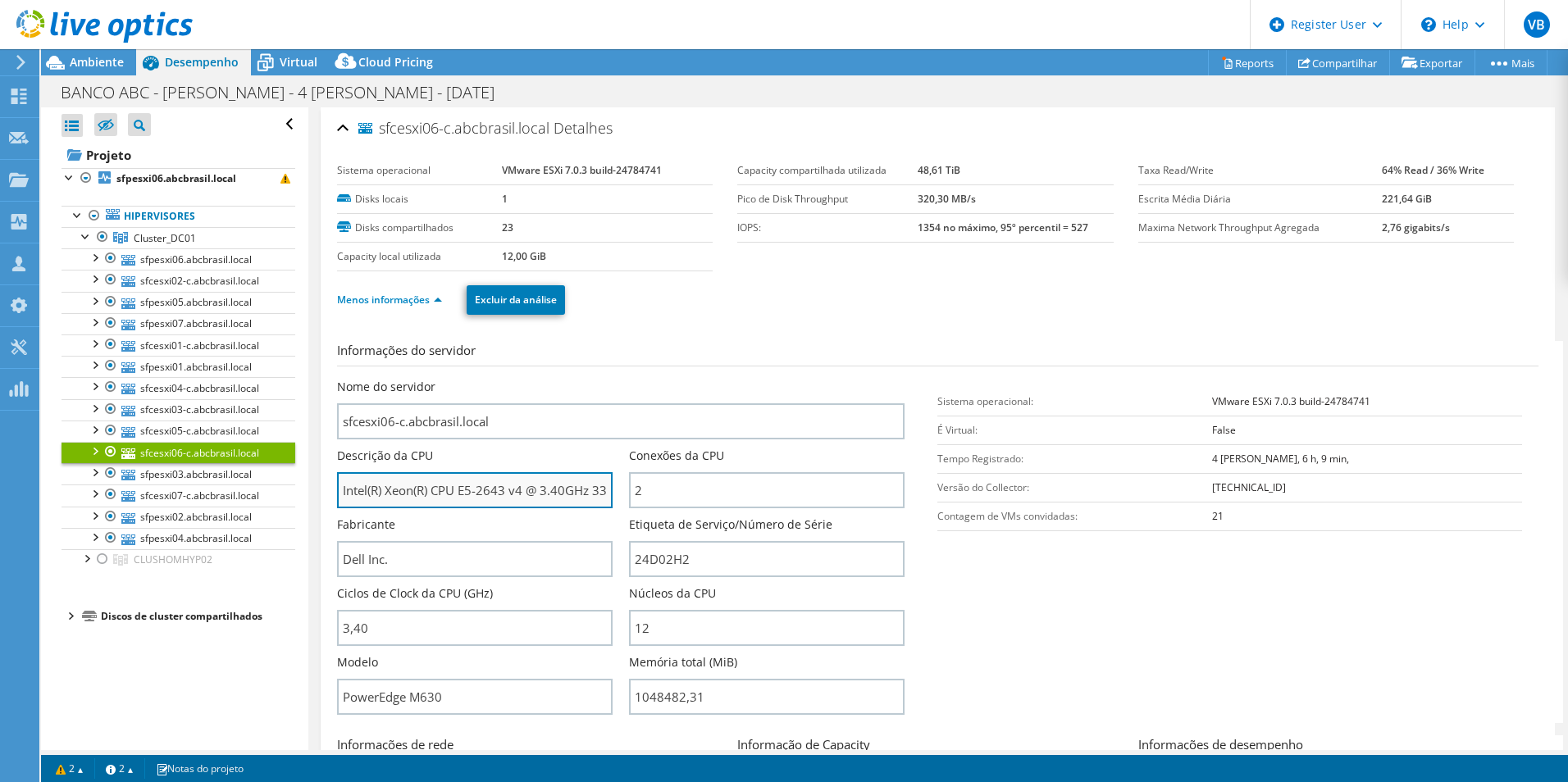
click at [456, 503] on input "Intel(R) Xeon(R) CPU E5-2643 v4 @ 3.40GHz 339 GHz" at bounding box center [475, 491] width 276 height 36
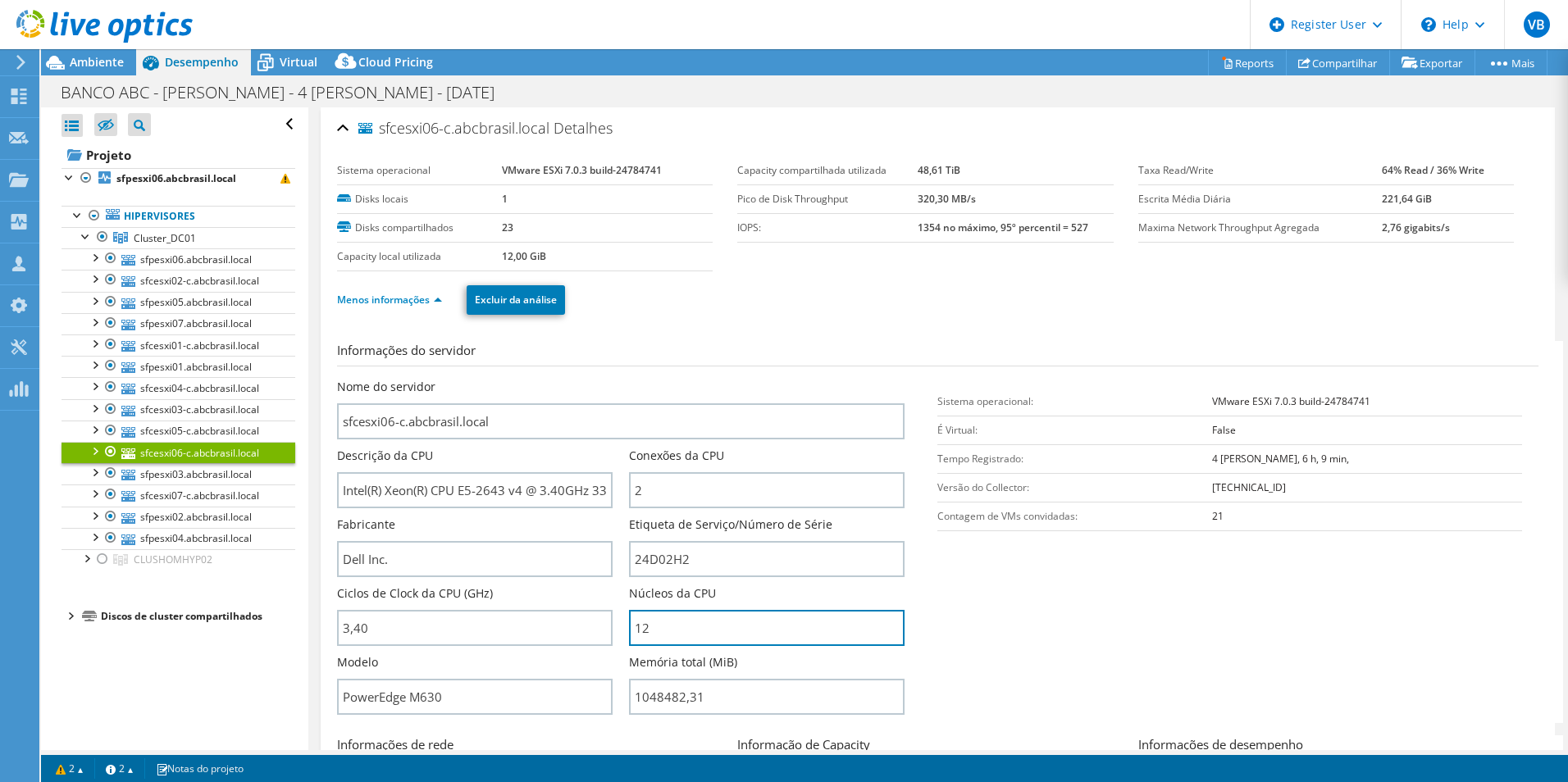
drag, startPoint x: 705, startPoint y: 633, endPoint x: 483, endPoint y: 602, distance: 224.2
click at [488, 379] on div "Nome do servidor sfcesxi06-c.abcbrasil.local Descrição da CPU Intel(R) Xeon(R) …" at bounding box center [630, 379] width 585 height 0
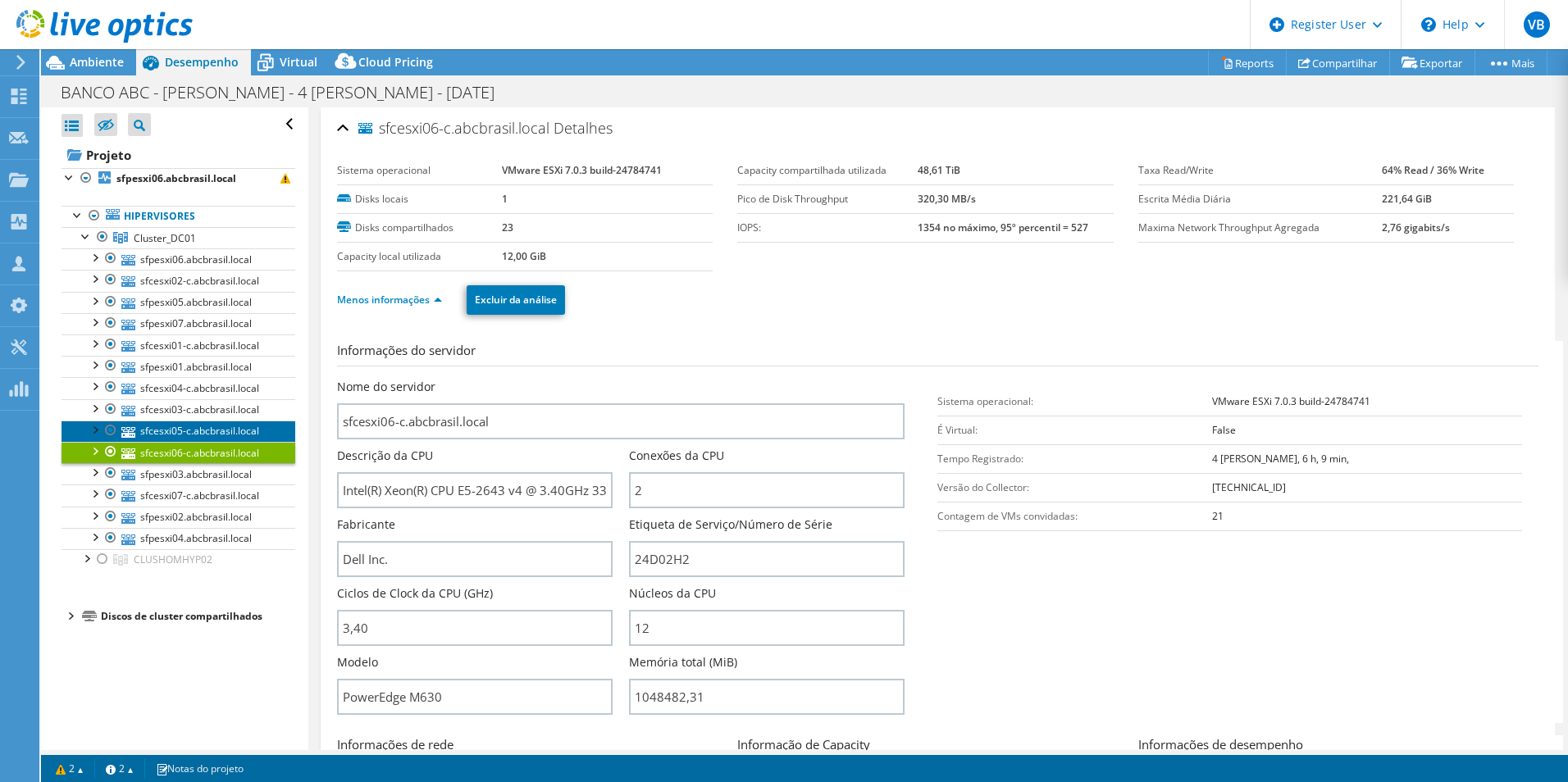
click at [187, 430] on link "sfcesxi05-c.abcbrasil.local" at bounding box center [178, 431] width 234 height 21
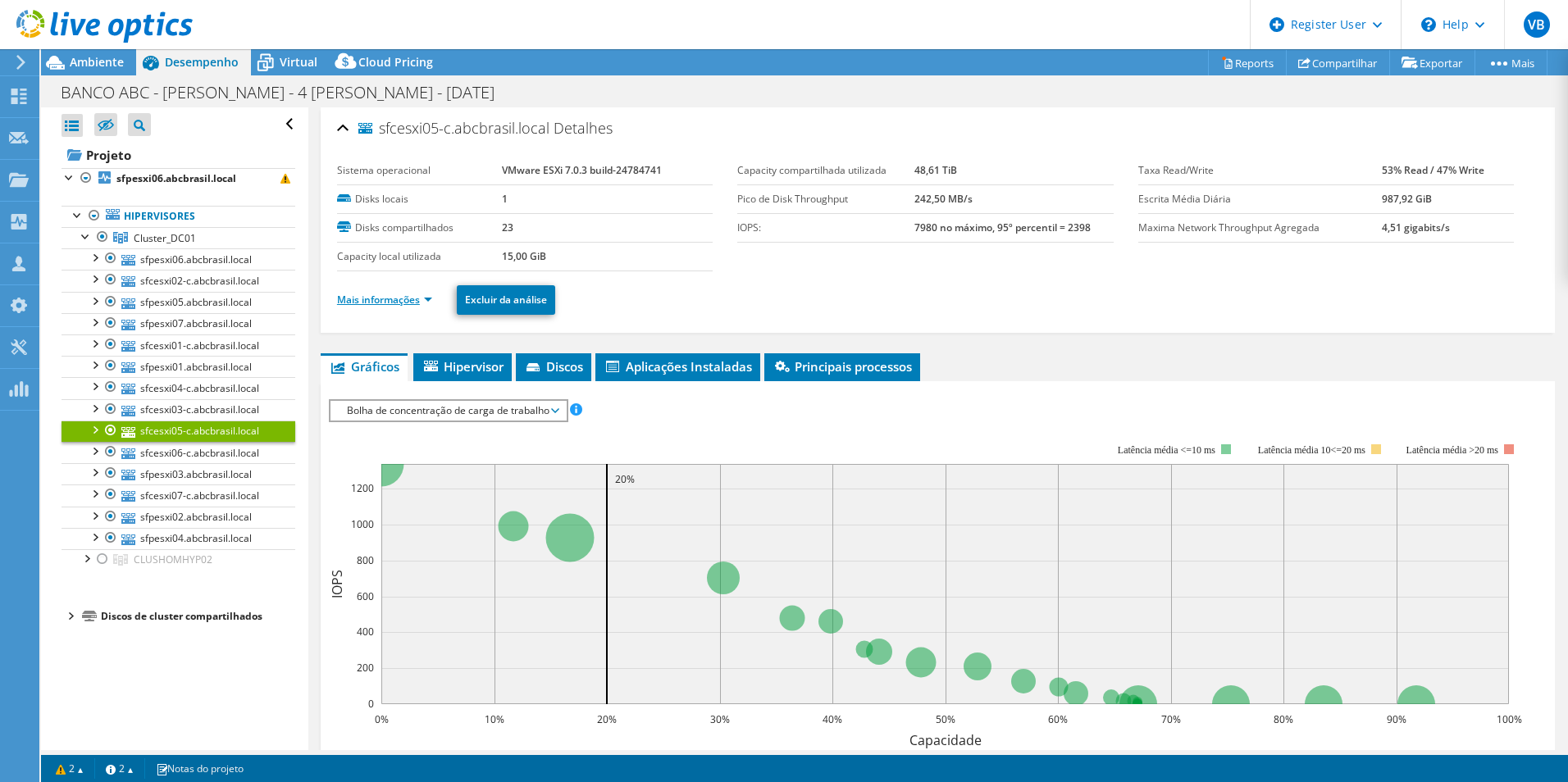
click at [399, 301] on link "Mais informações" at bounding box center [384, 299] width 95 height 14
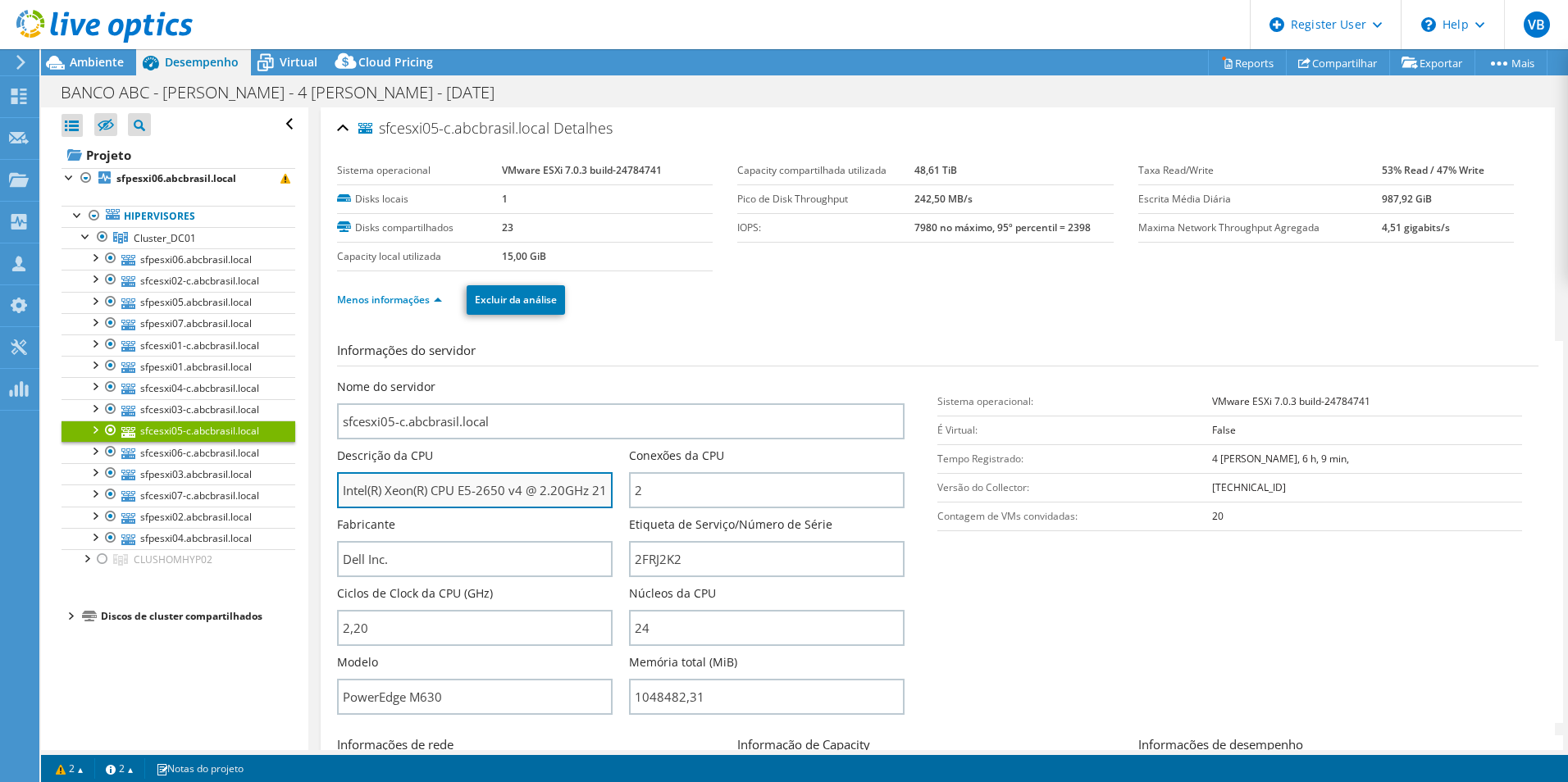
click at [496, 492] on input "Intel(R) Xeon(R) CPU E5-2650 v4 @ 2.20GHz 219 GHz" at bounding box center [475, 491] width 276 height 36
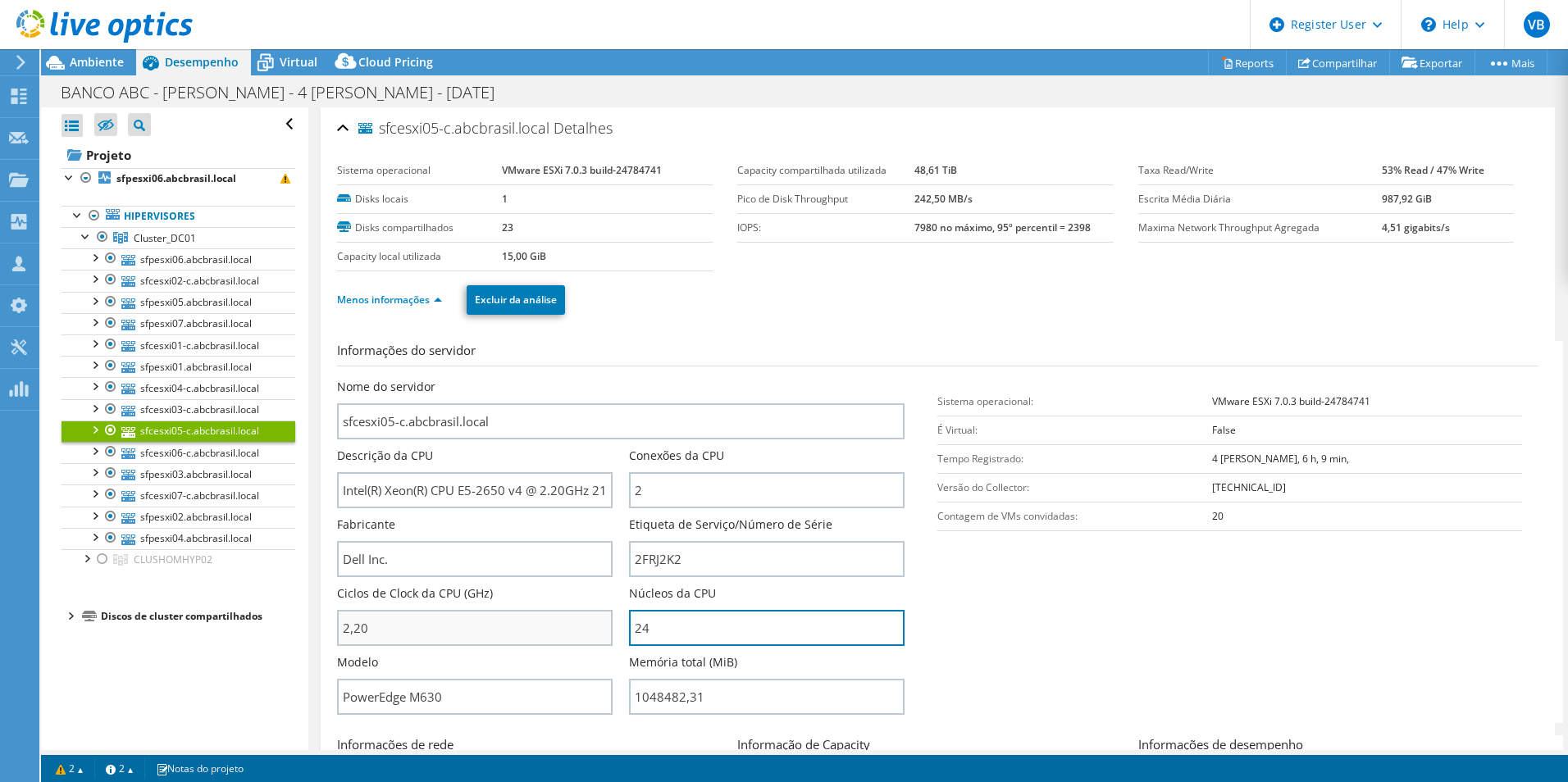
drag, startPoint x: 696, startPoint y: 627, endPoint x: 446, endPoint y: 610, distance: 250.6
click at [453, 379] on div "Nome do servidor sfcesxi05-c.abcbrasil.local Descrição da CPU Intel(R) Xeon(R) …" at bounding box center [630, 379] width 585 height 0
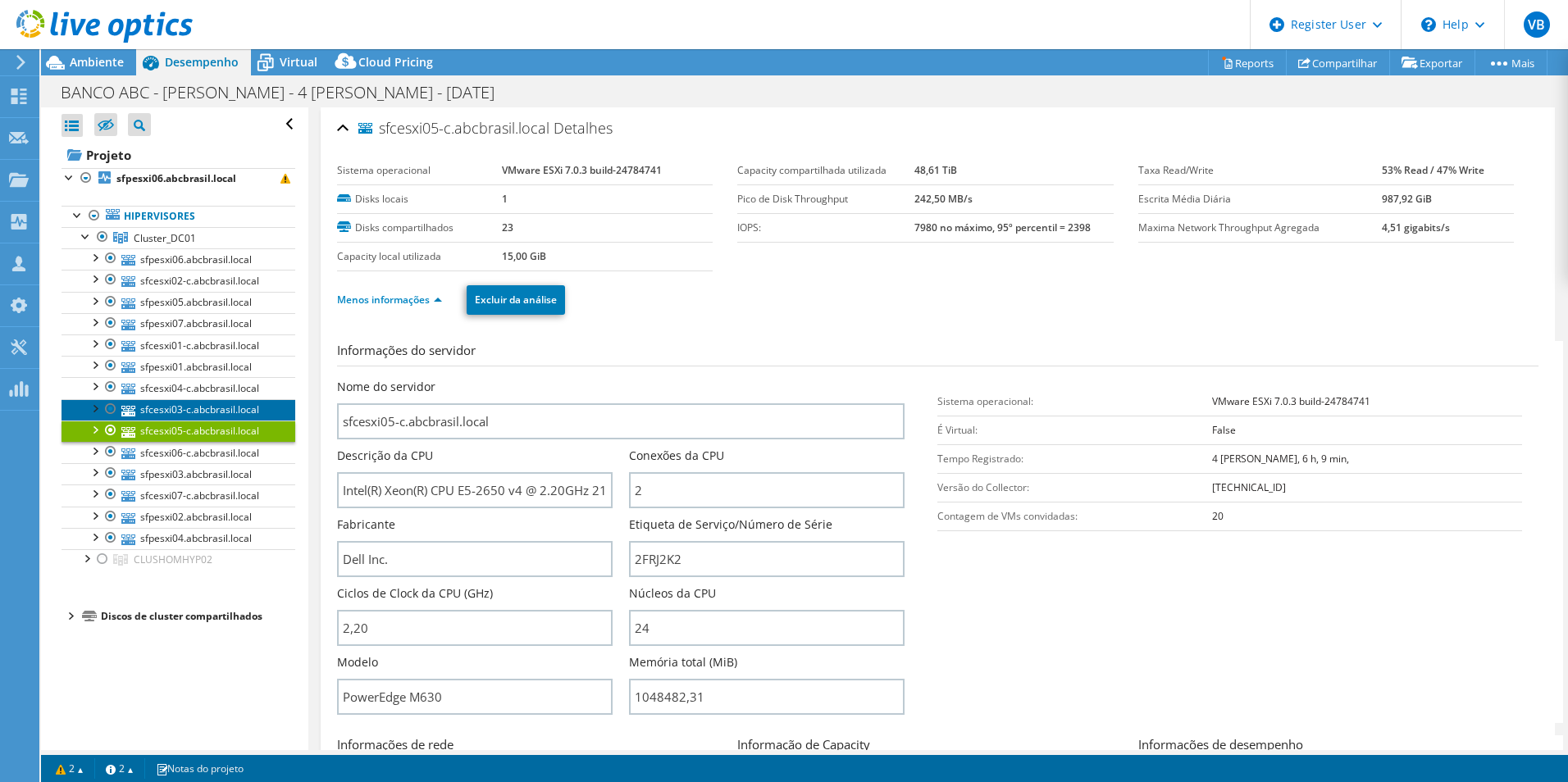
click at [192, 412] on link "sfcesxi03-c.abcbrasil.local" at bounding box center [178, 410] width 234 height 21
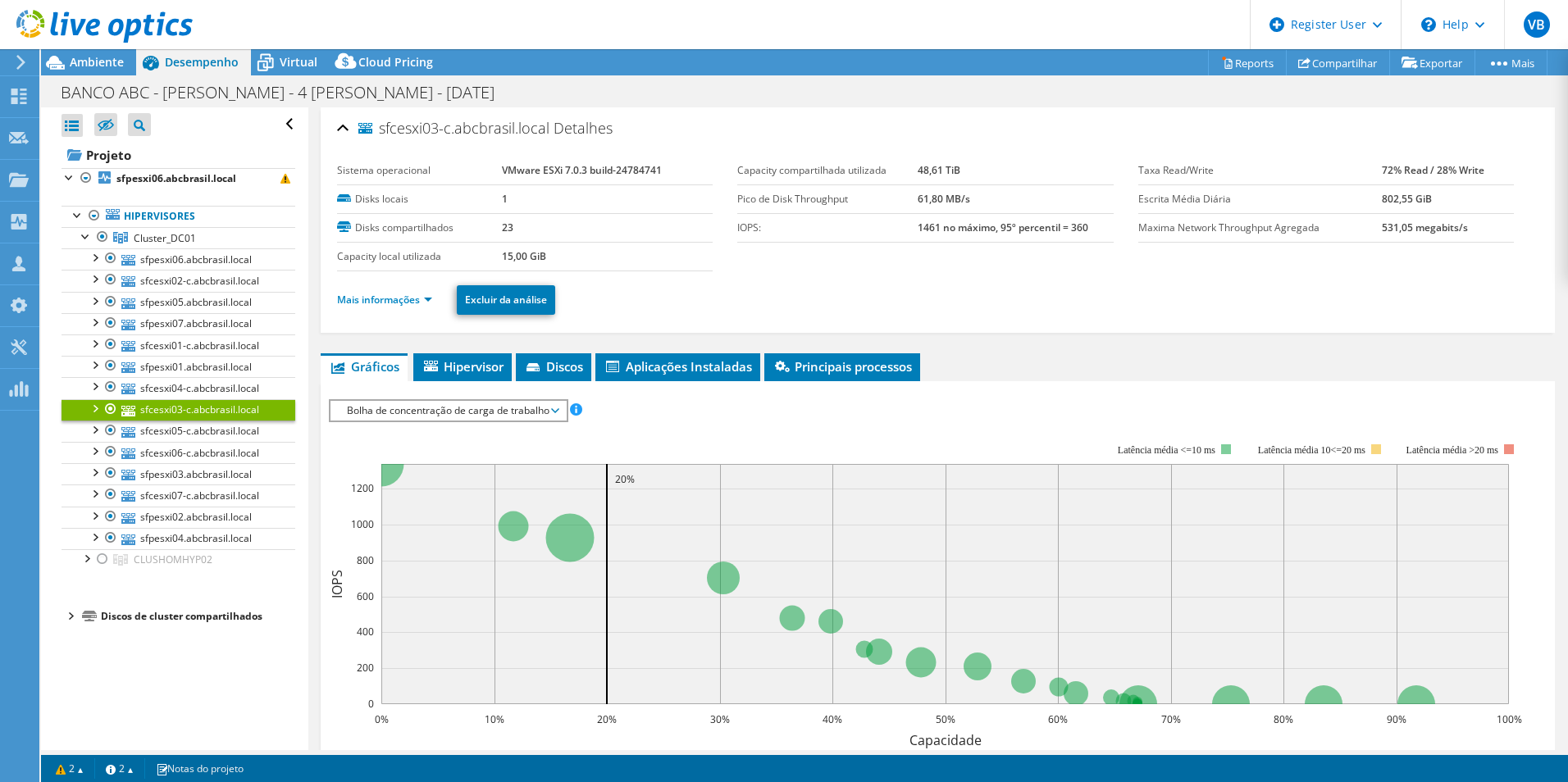
click at [412, 306] on li "Mais informações" at bounding box center [389, 300] width 105 height 18
click at [414, 301] on link "Mais informações" at bounding box center [384, 299] width 95 height 14
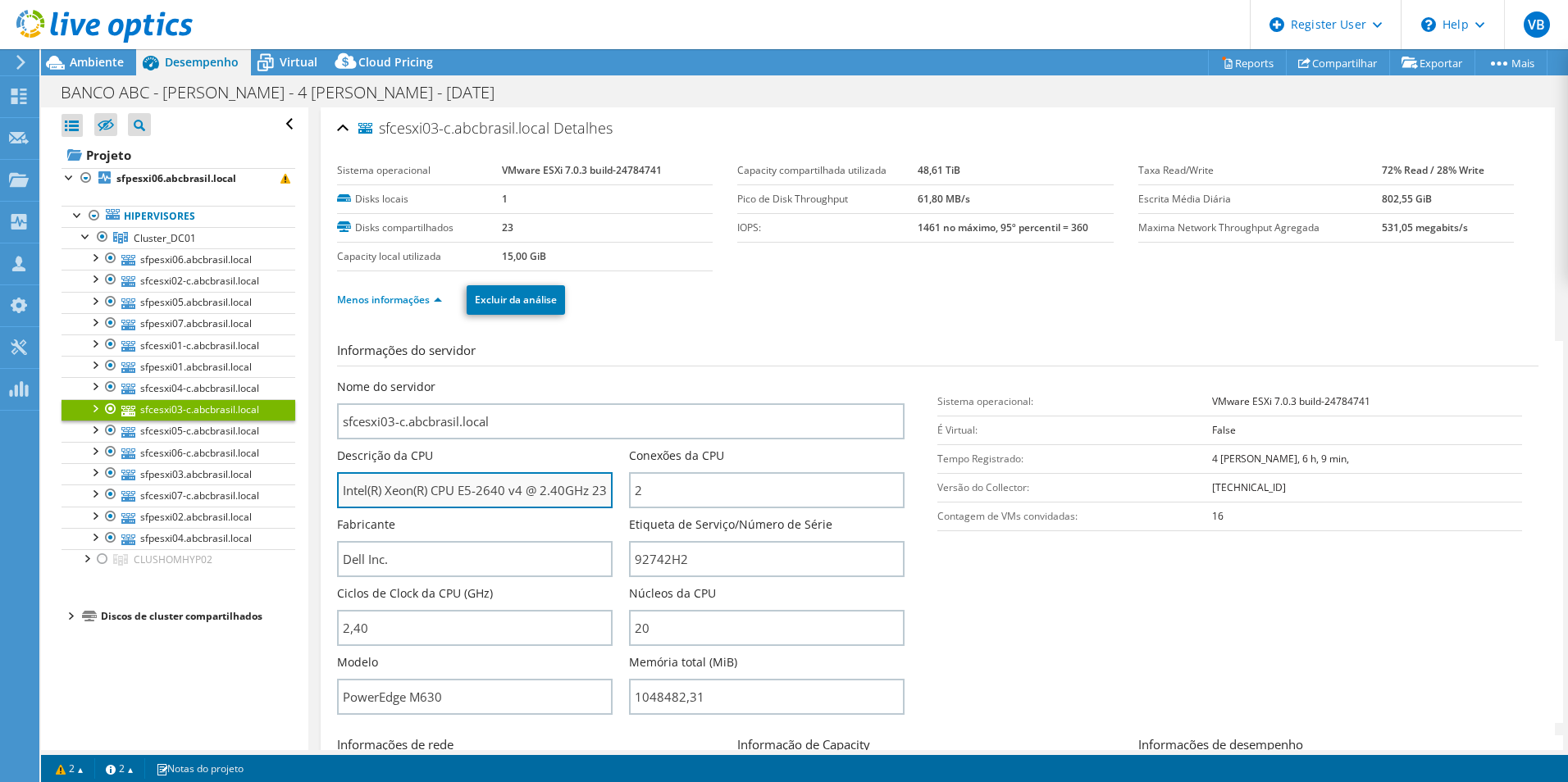
click at [490, 486] on input "Intel(R) Xeon(R) CPU E5-2640 v4 @ 2.40GHz 239 GHz" at bounding box center [475, 491] width 276 height 36
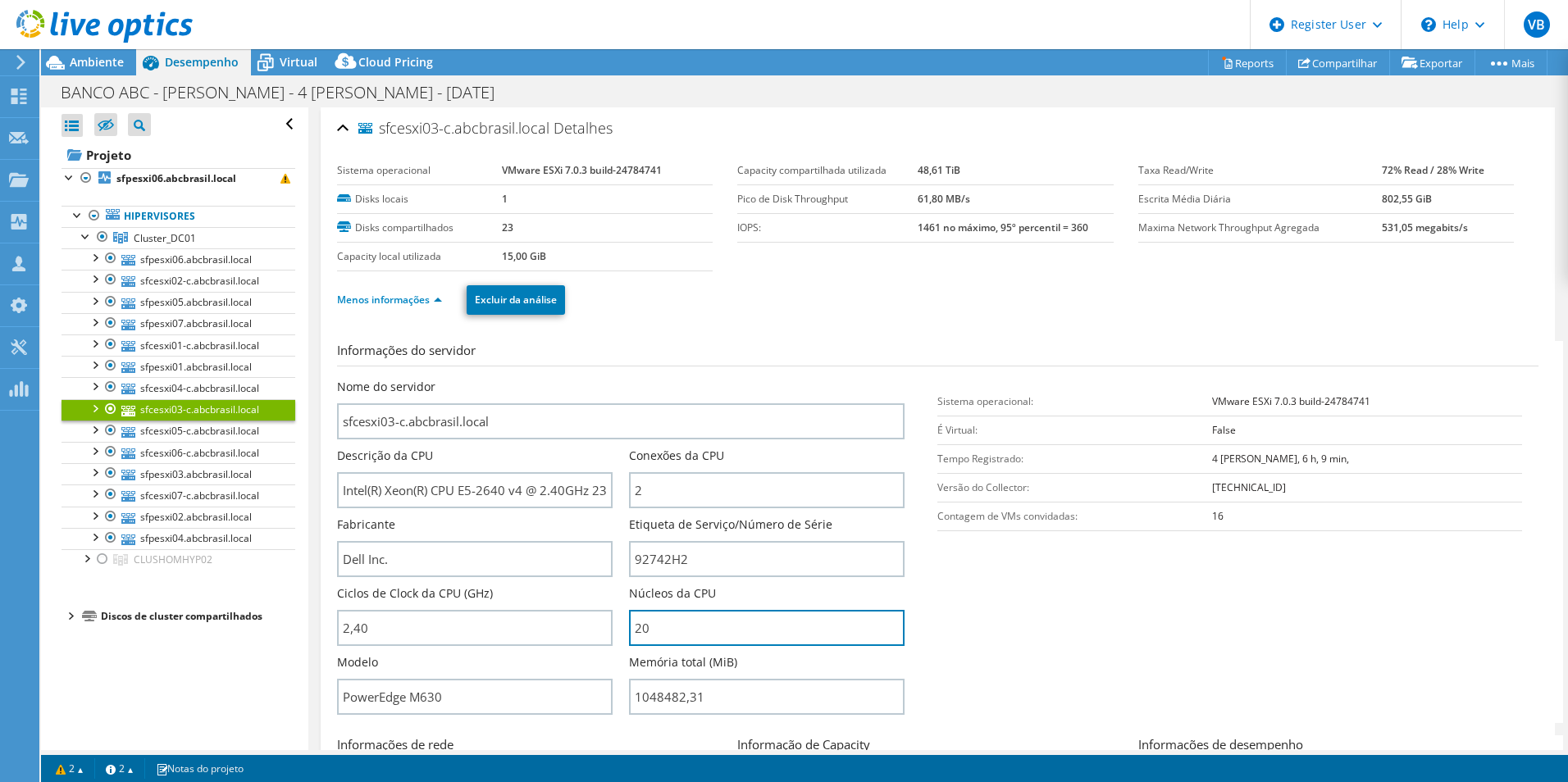
drag, startPoint x: 682, startPoint y: 629, endPoint x: 375, endPoint y: 586, distance: 310.0
click at [383, 379] on div "Nome do servidor sfcesxi03-c.abcbrasil.local Descrição da CPU Intel(R) Xeon(R) …" at bounding box center [630, 379] width 585 height 0
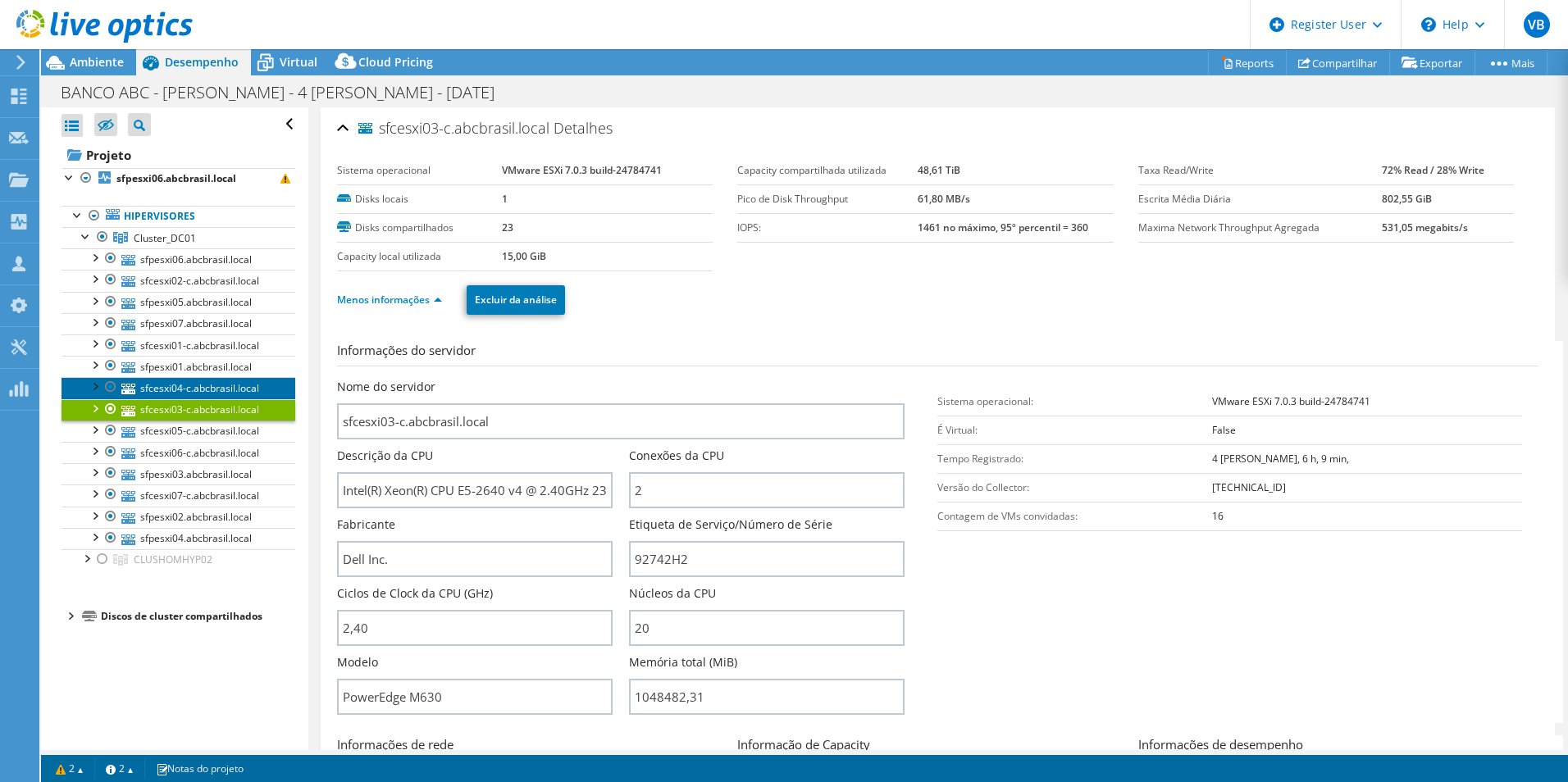
click at [215, 388] on link "sfcesxi04-c.abcbrasil.local" at bounding box center [178, 388] width 234 height 21
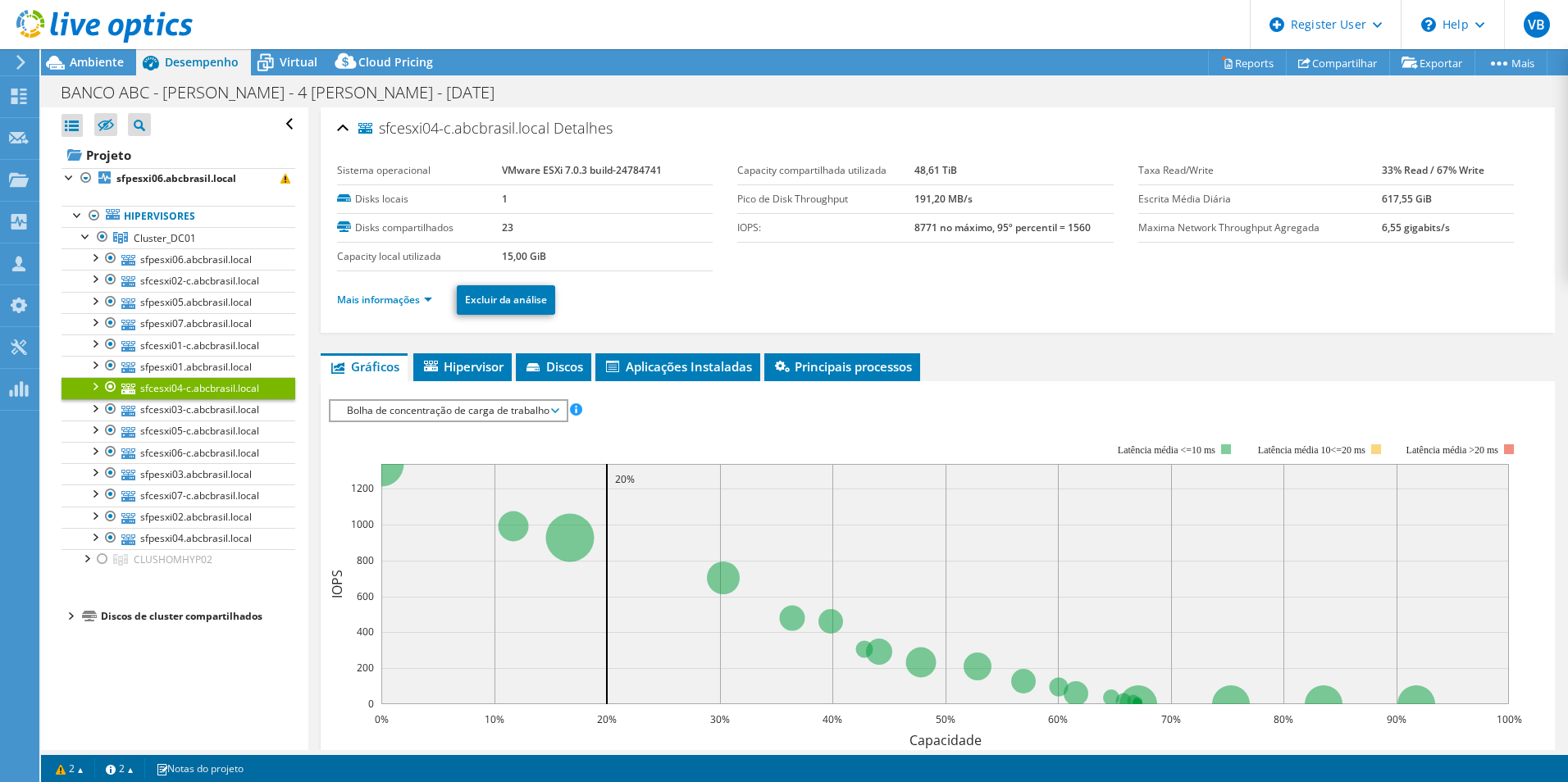
click at [408, 307] on li "Mais informações" at bounding box center [389, 300] width 105 height 18
click at [408, 301] on link "Mais informações" at bounding box center [384, 299] width 95 height 14
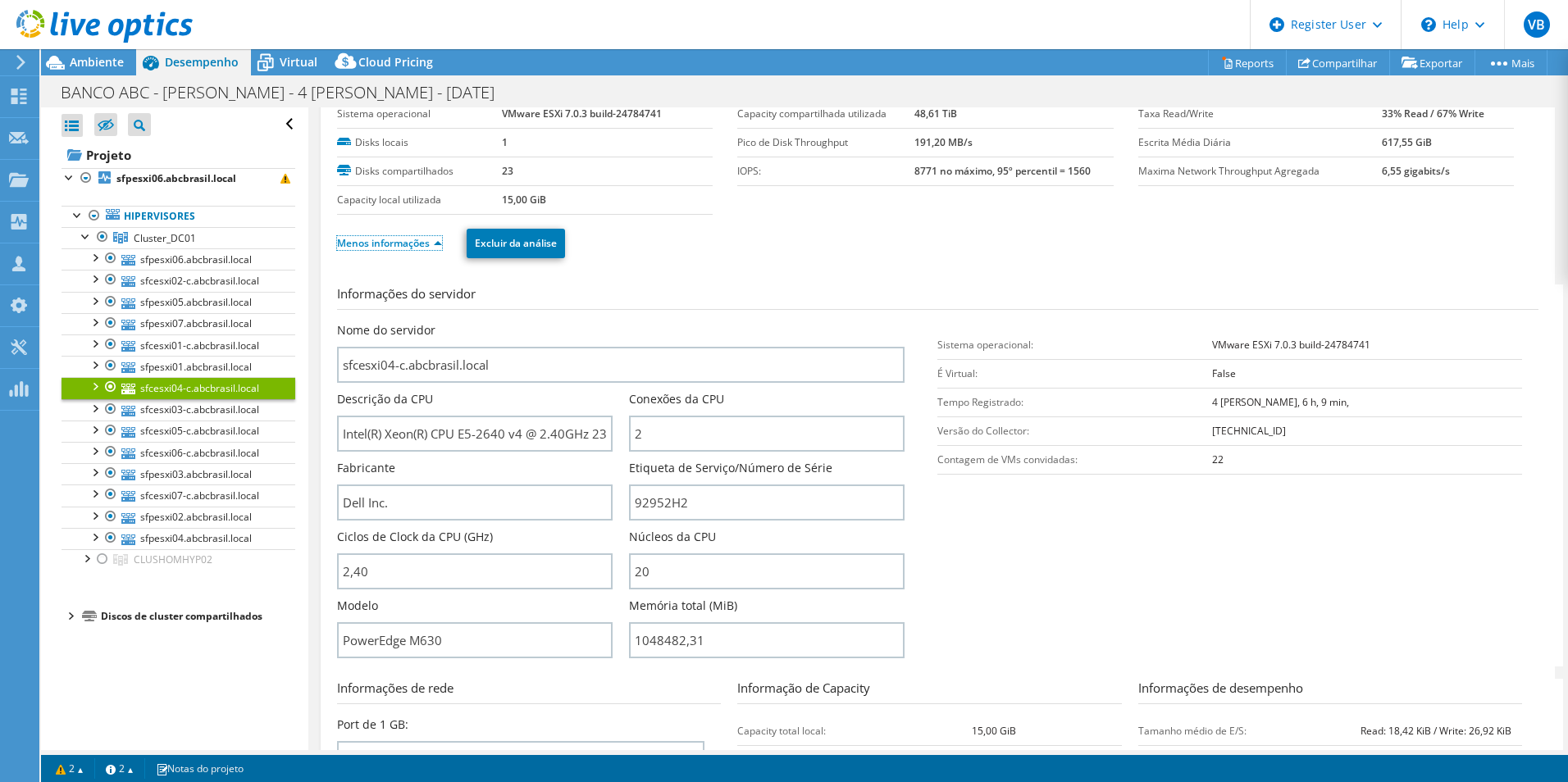
scroll to position [82, 0]
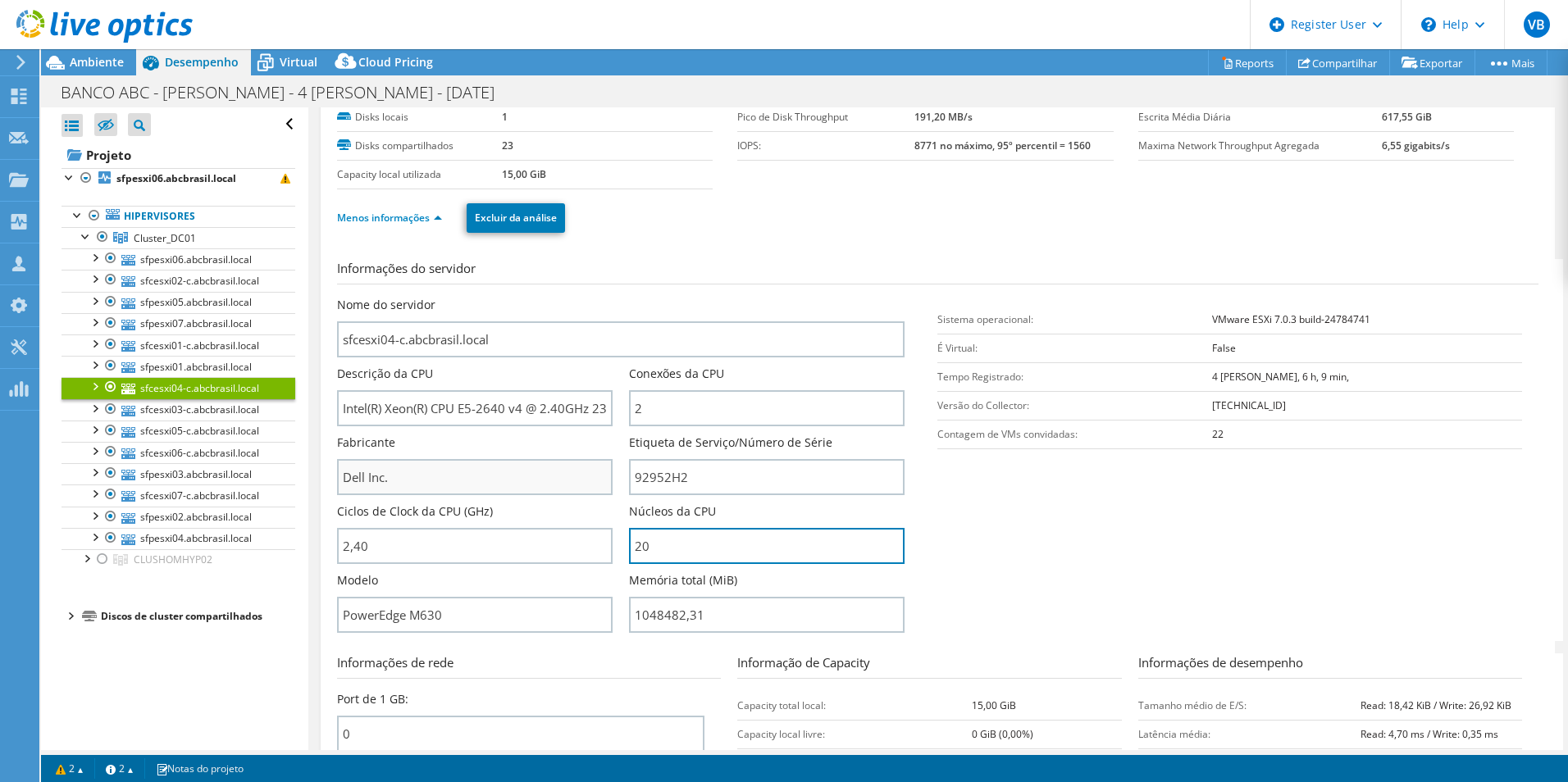
drag, startPoint x: 729, startPoint y: 536, endPoint x: 403, endPoint y: 490, distance: 329.2
click at [416, 296] on div "Nome do servidor sfcesxi04-c.abcbrasil.local Descrição da CPU Intel(R) Xeon(R) …" at bounding box center [630, 296] width 585 height 0
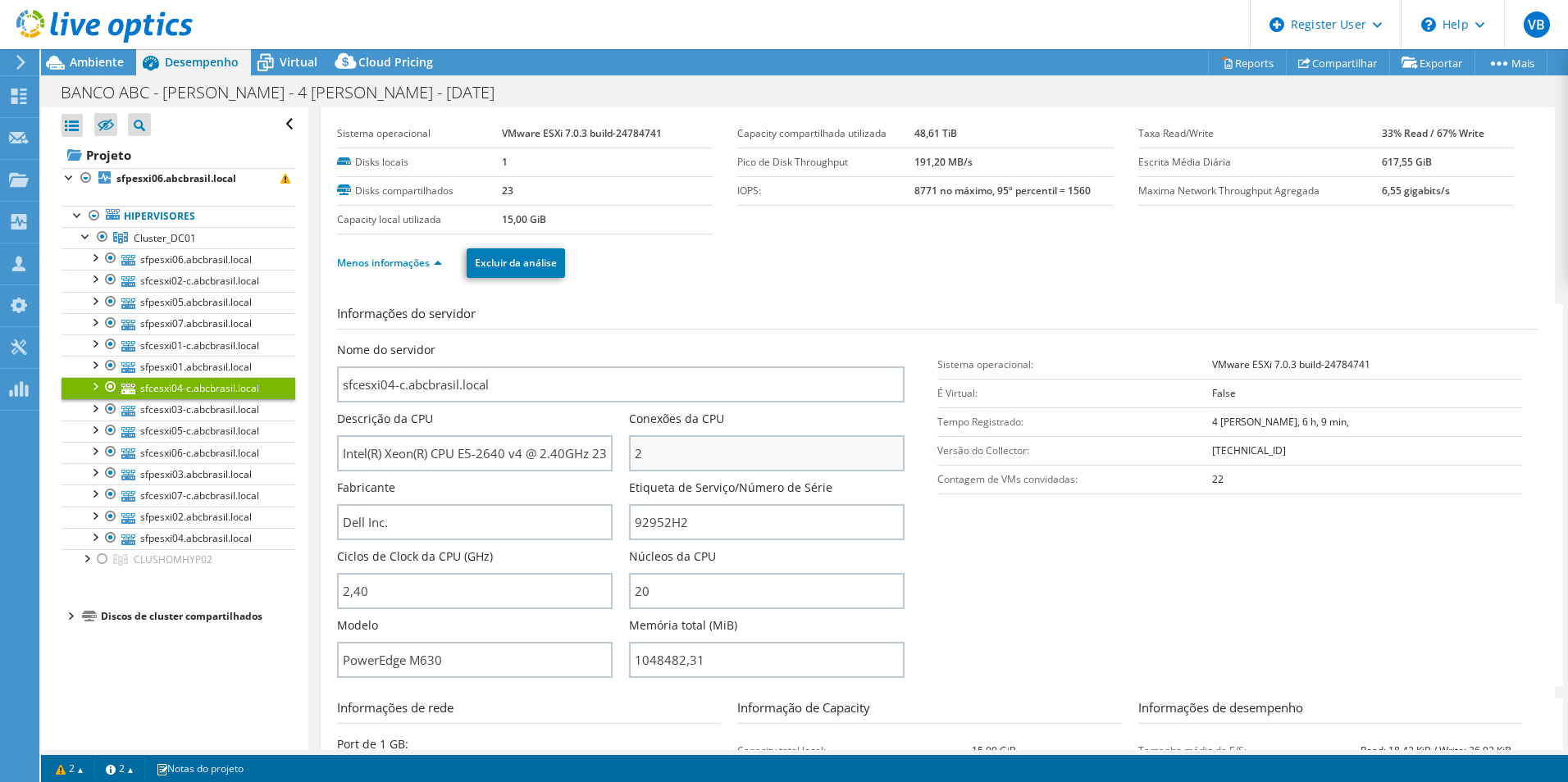
scroll to position [0, 0]
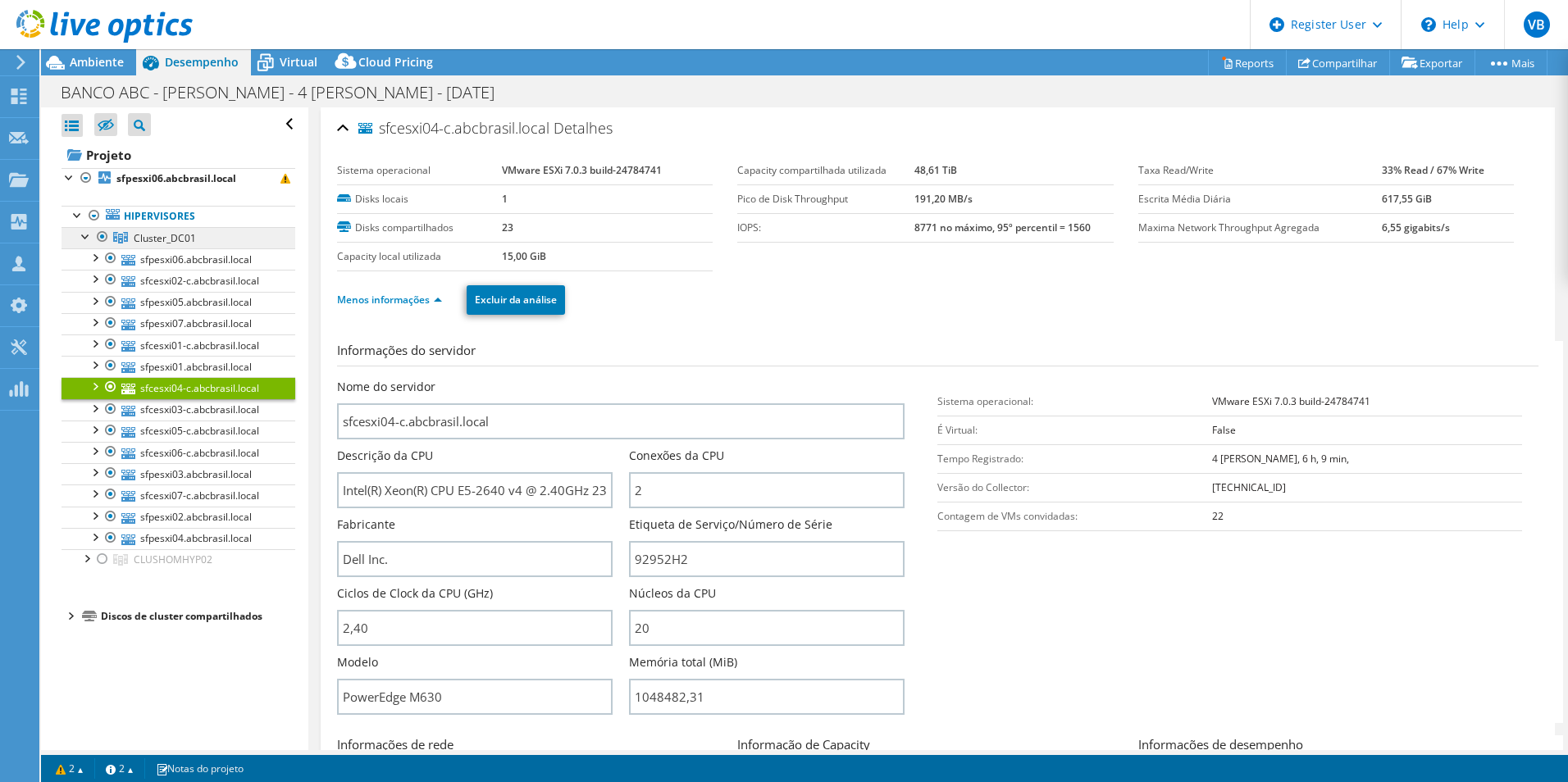
click at [175, 240] on span "Cluster_DC01" at bounding box center [164, 238] width 62 height 14
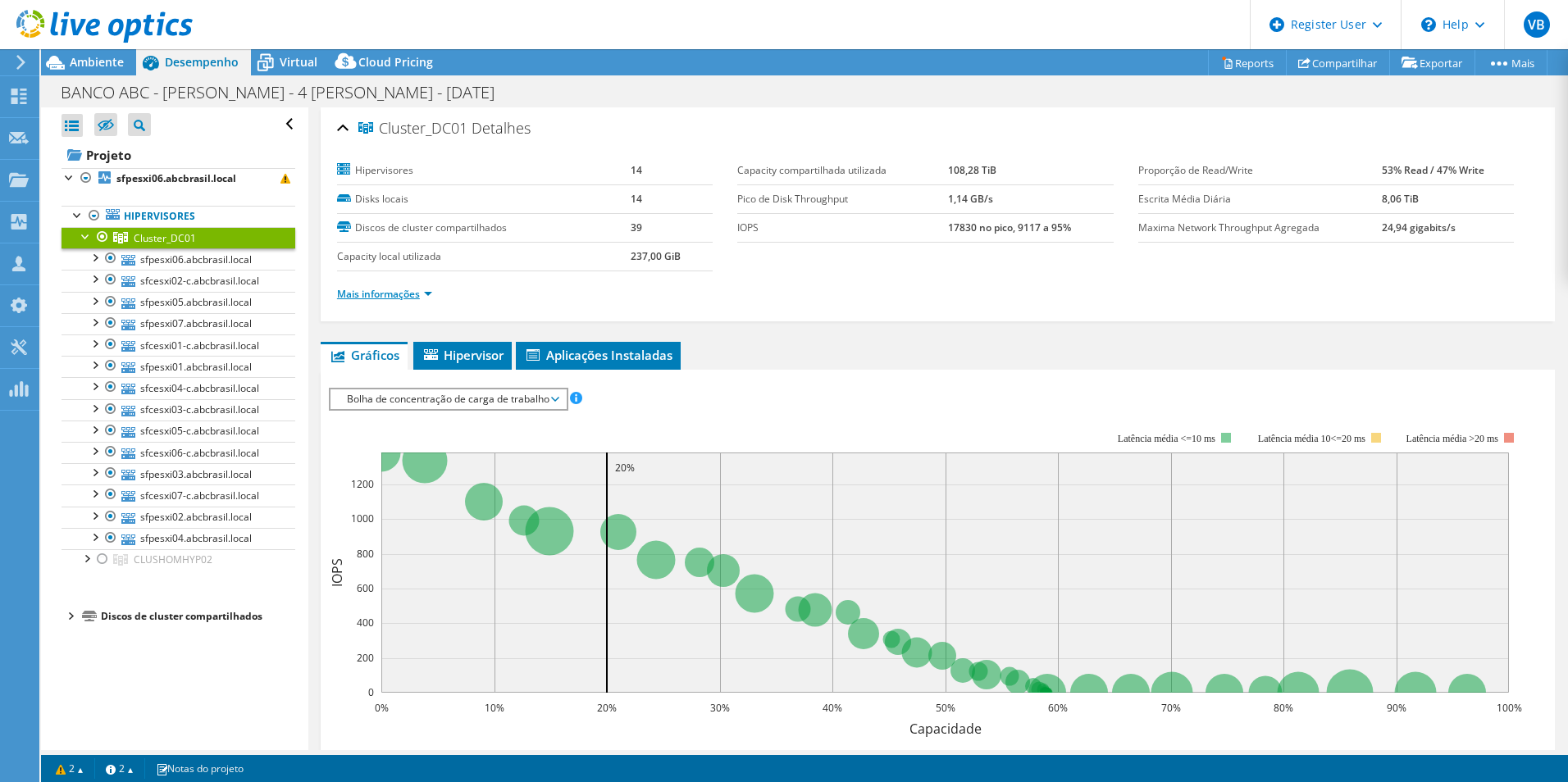
click at [392, 299] on link "Mais informações" at bounding box center [384, 293] width 95 height 14
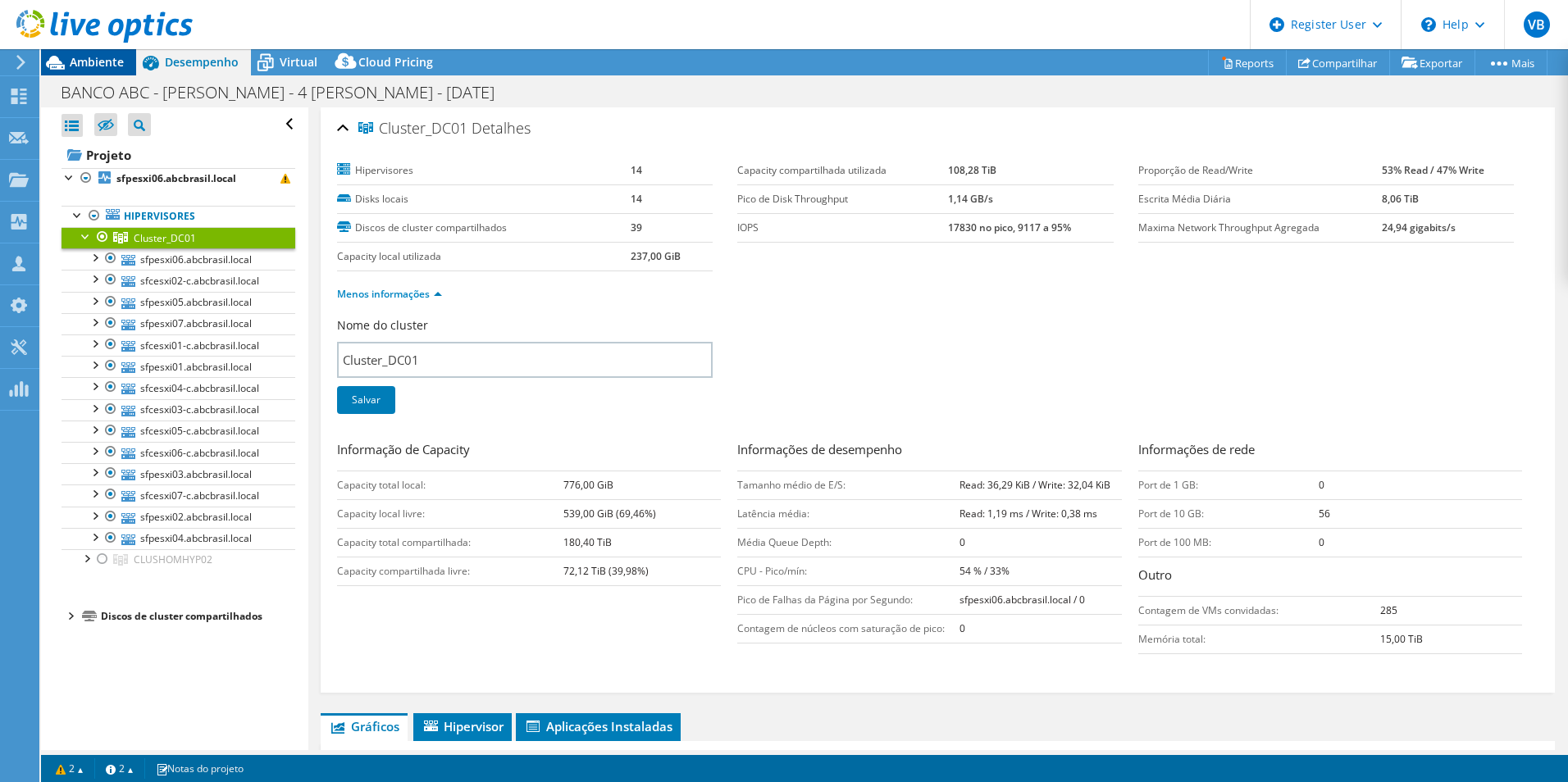
click at [102, 57] on span "Ambiente" at bounding box center [97, 62] width 55 height 16
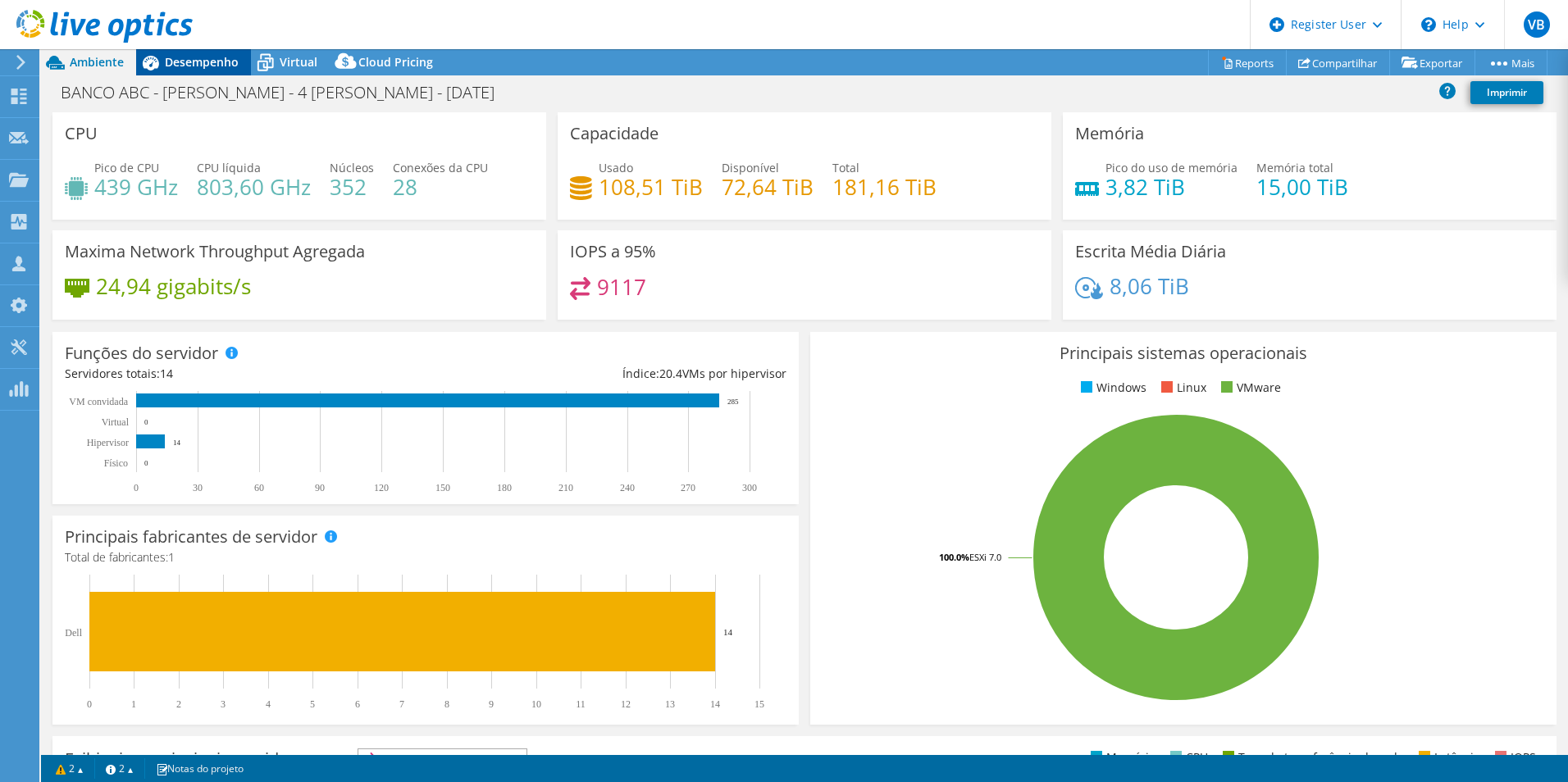
click at [220, 73] on div "Desempenho" at bounding box center [193, 63] width 115 height 26
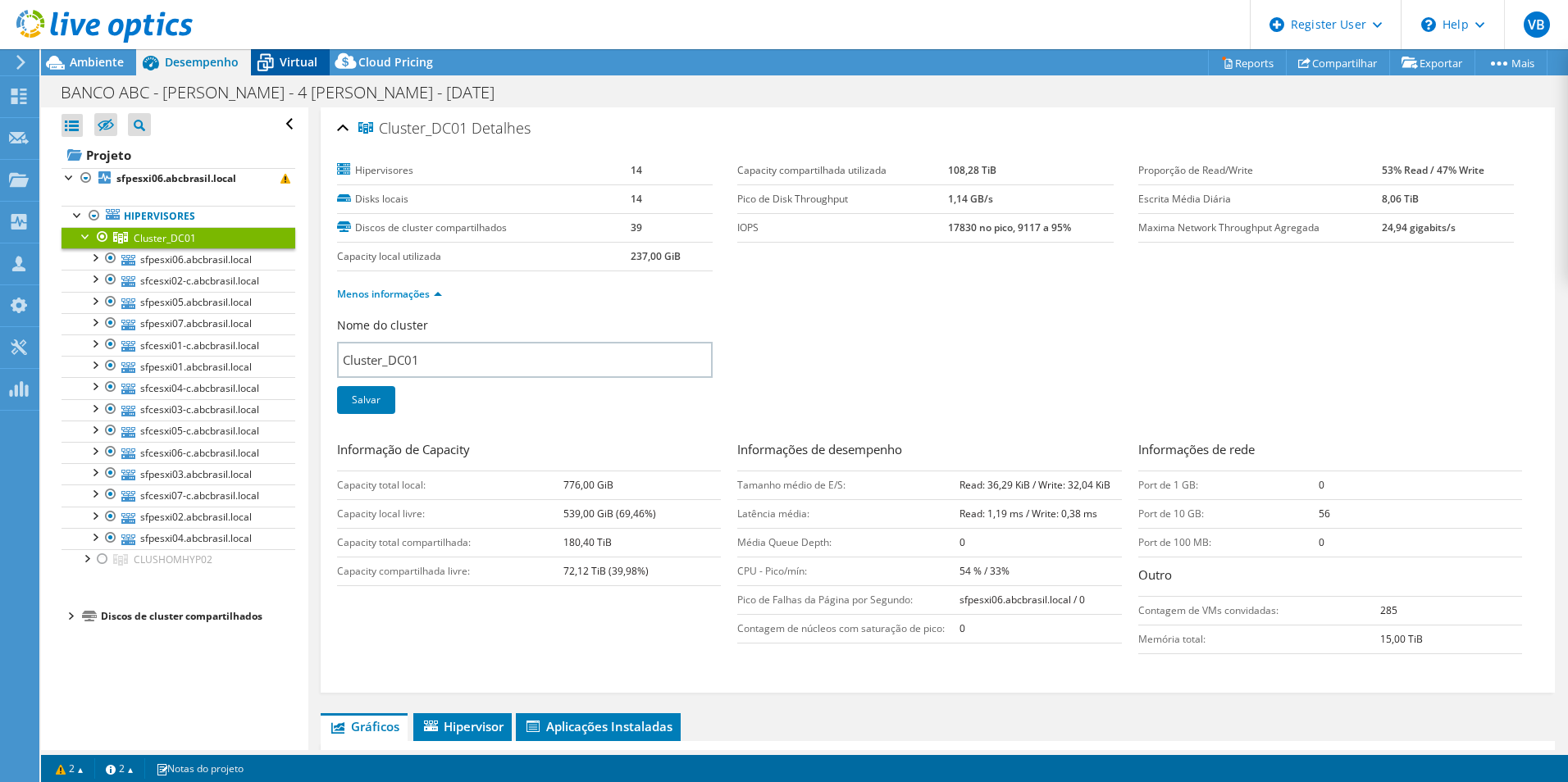
click at [289, 57] on span "Virtual" at bounding box center [299, 62] width 38 height 16
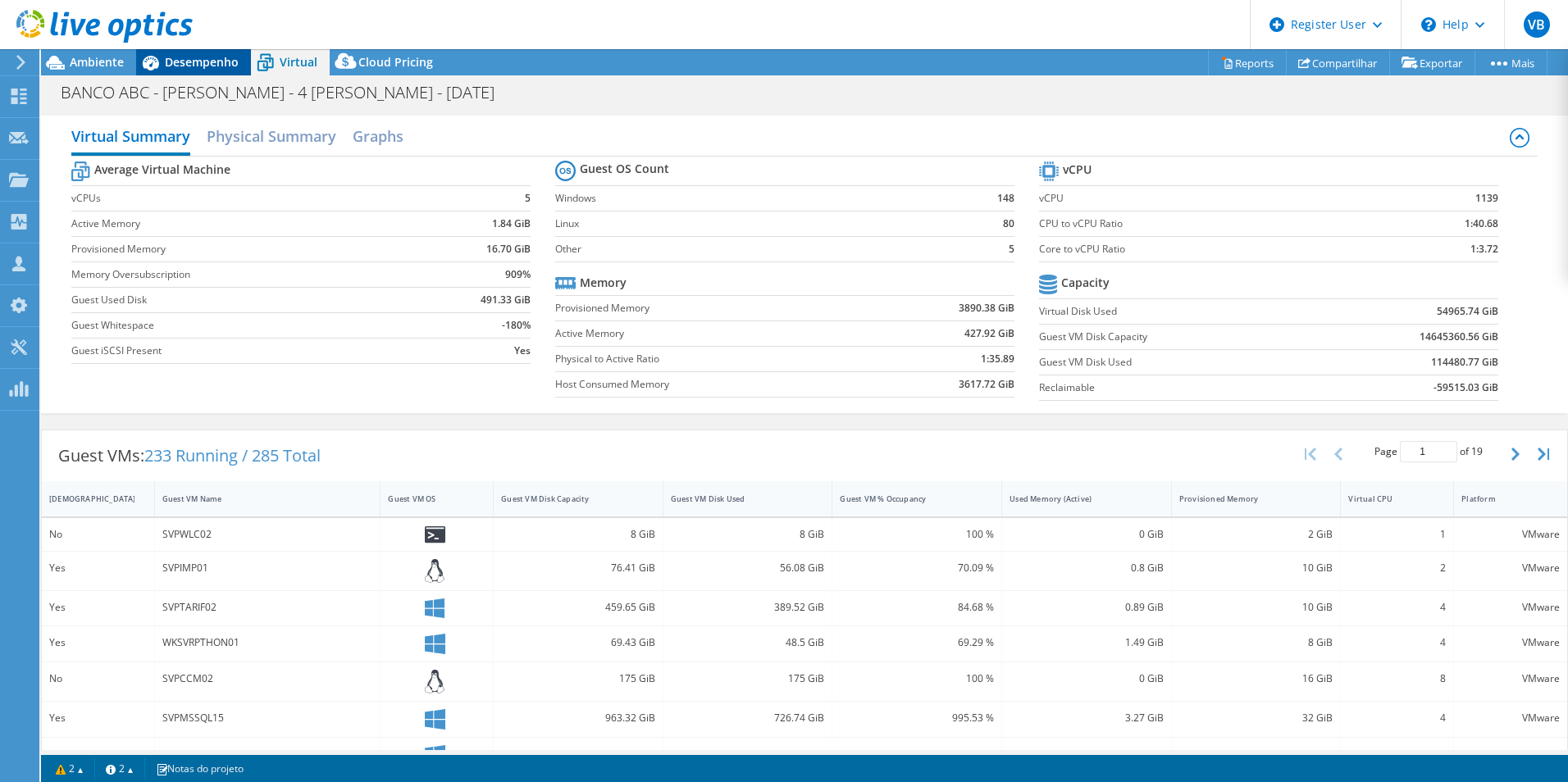
click at [226, 62] on span "Desempenho" at bounding box center [202, 62] width 74 height 16
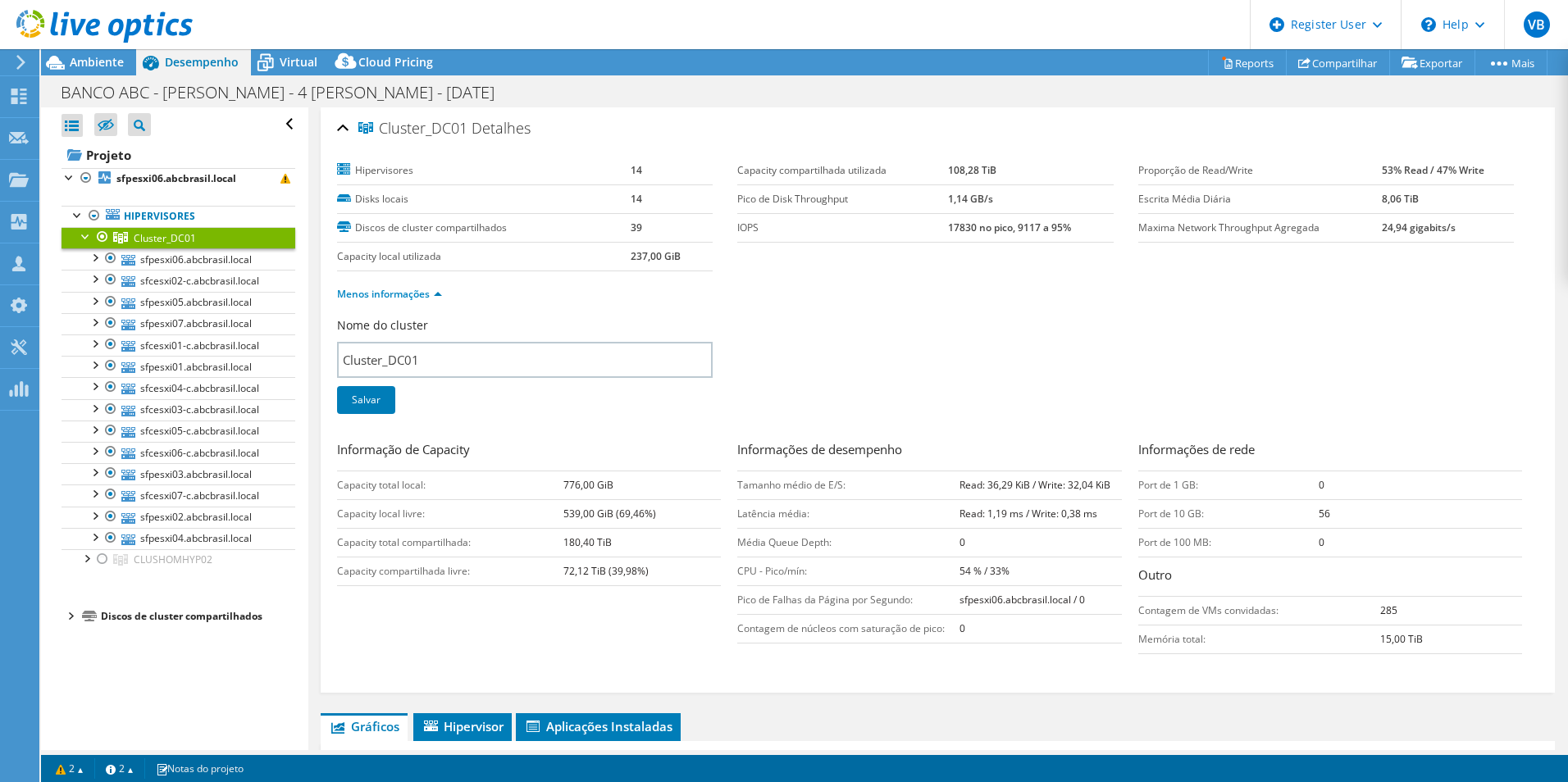
click at [104, 230] on div at bounding box center [102, 237] width 17 height 20
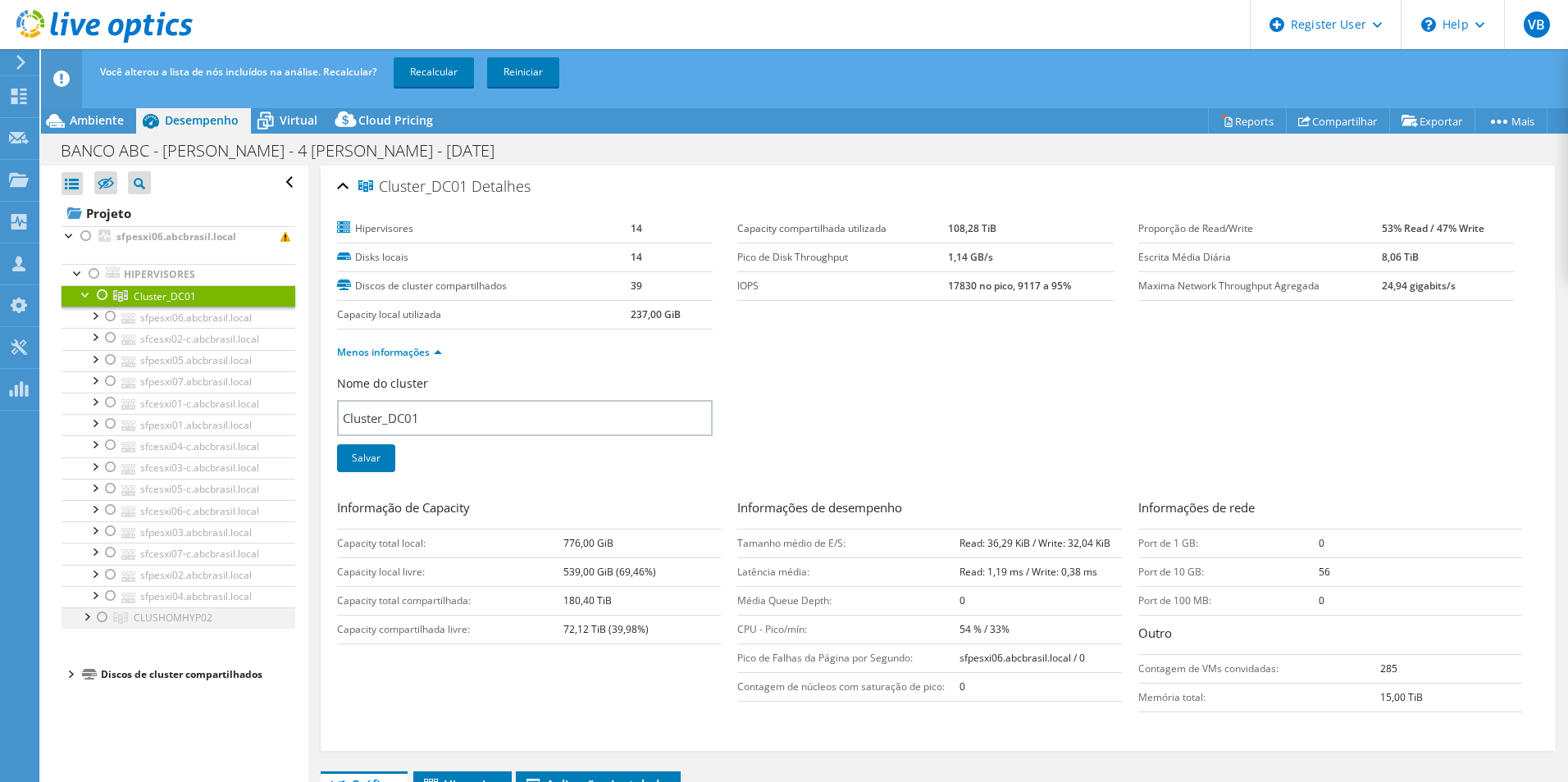
click at [103, 618] on div at bounding box center [102, 618] width 17 height 20
click at [429, 68] on link "Recalcular" at bounding box center [434, 72] width 80 height 30
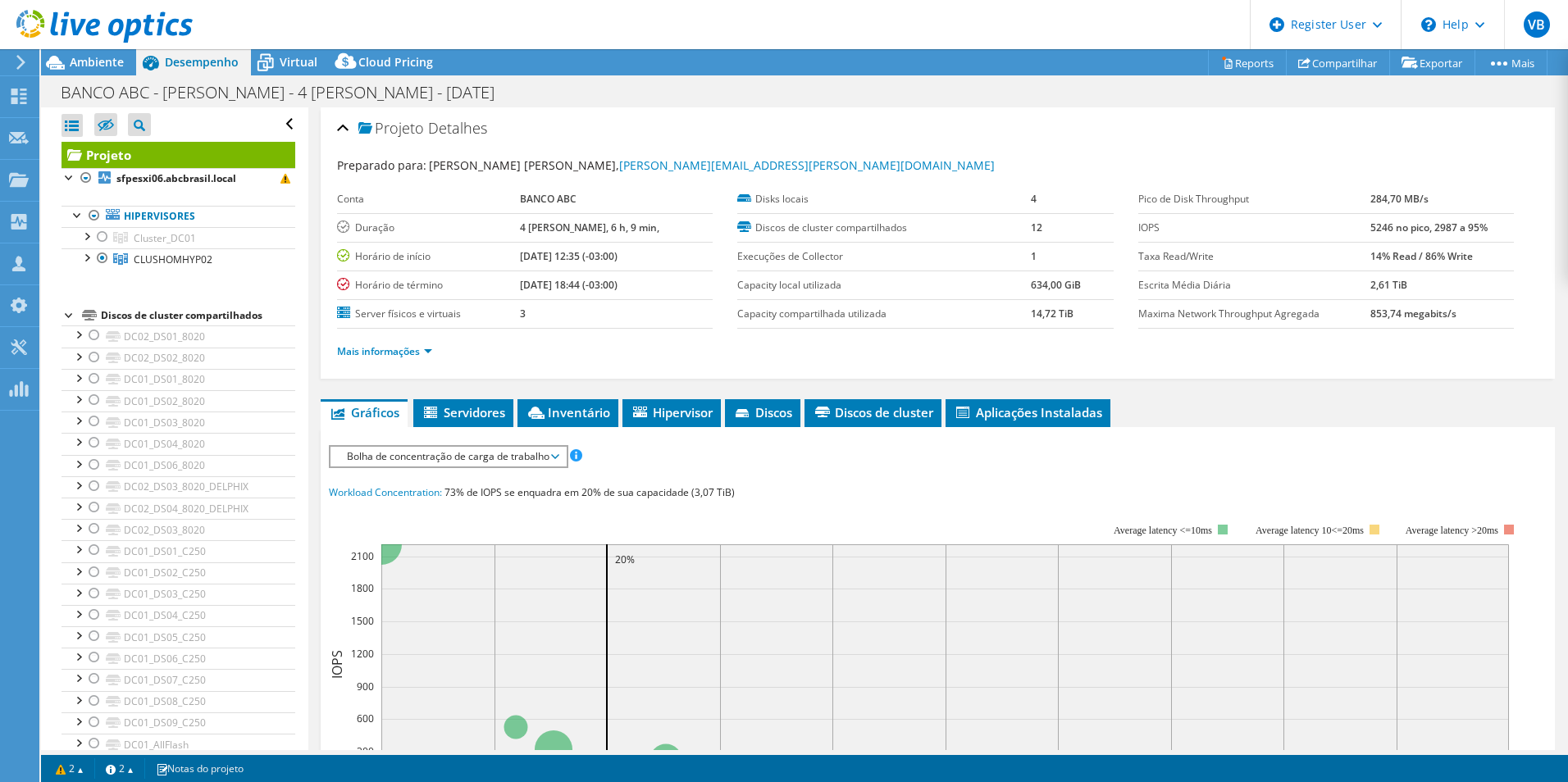
click at [64, 315] on div at bounding box center [69, 314] width 17 height 17
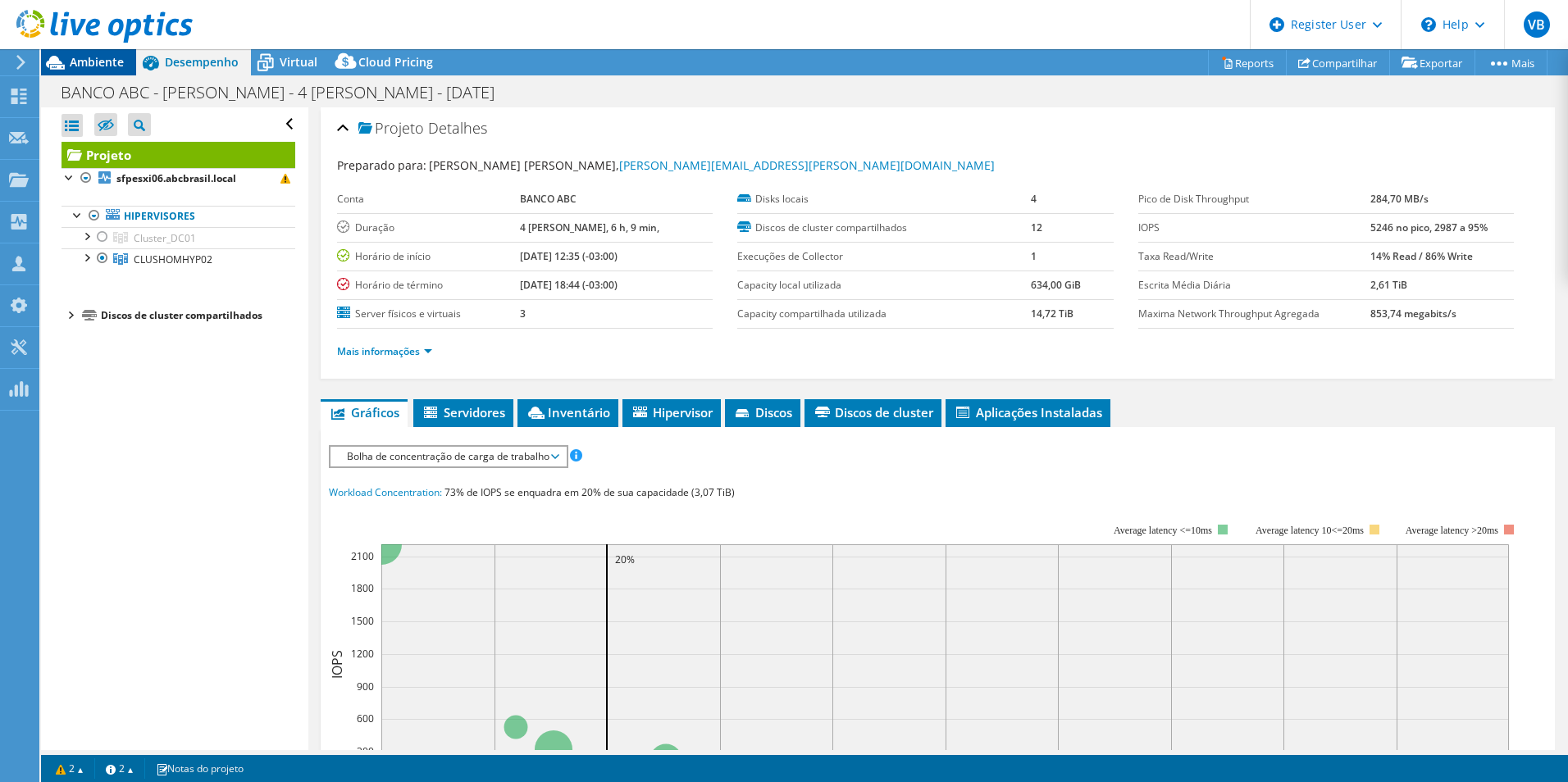
click at [111, 62] on span "Ambiente" at bounding box center [97, 62] width 55 height 16
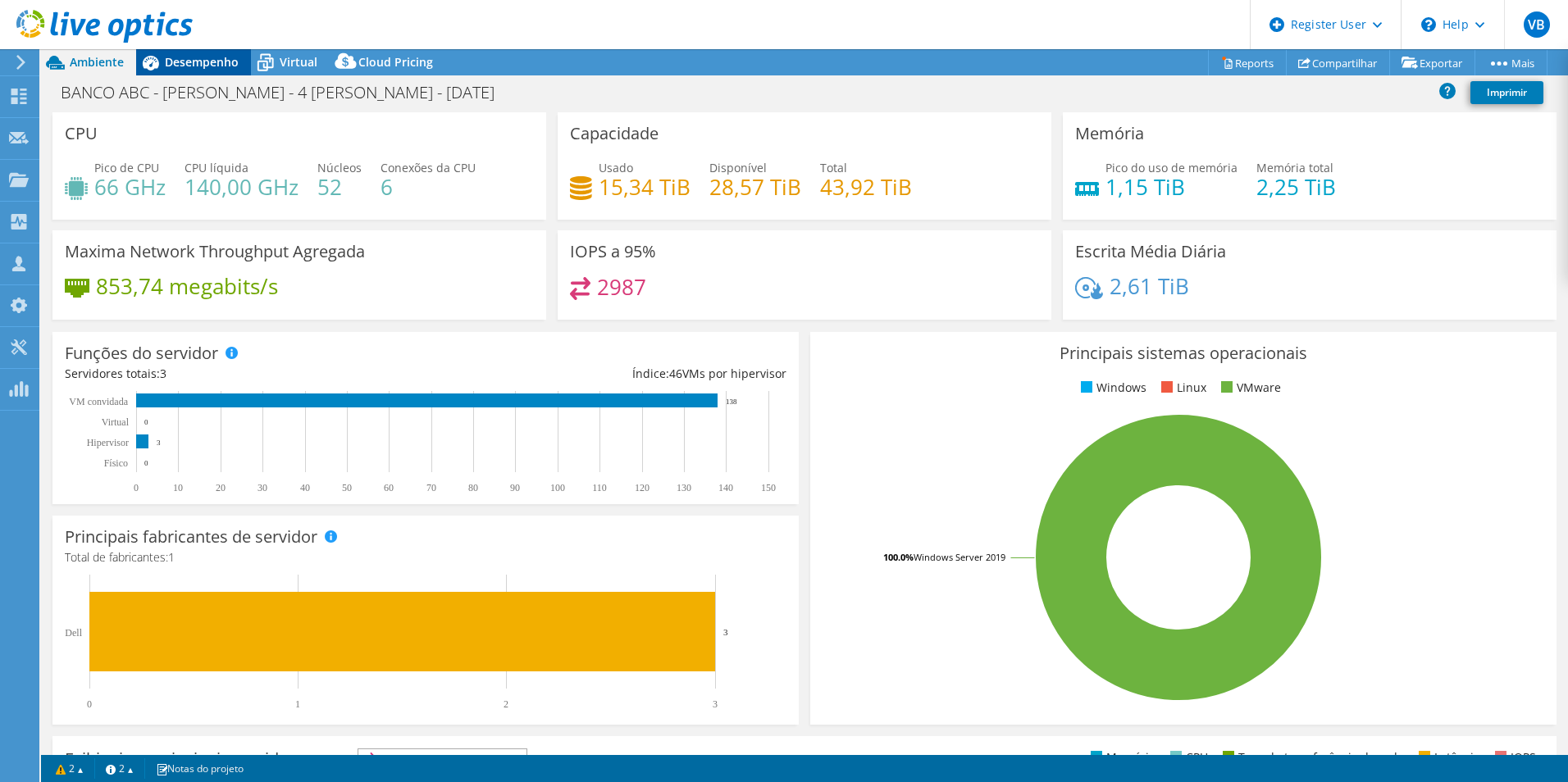
click at [192, 64] on span "Desempenho" at bounding box center [202, 62] width 74 height 16
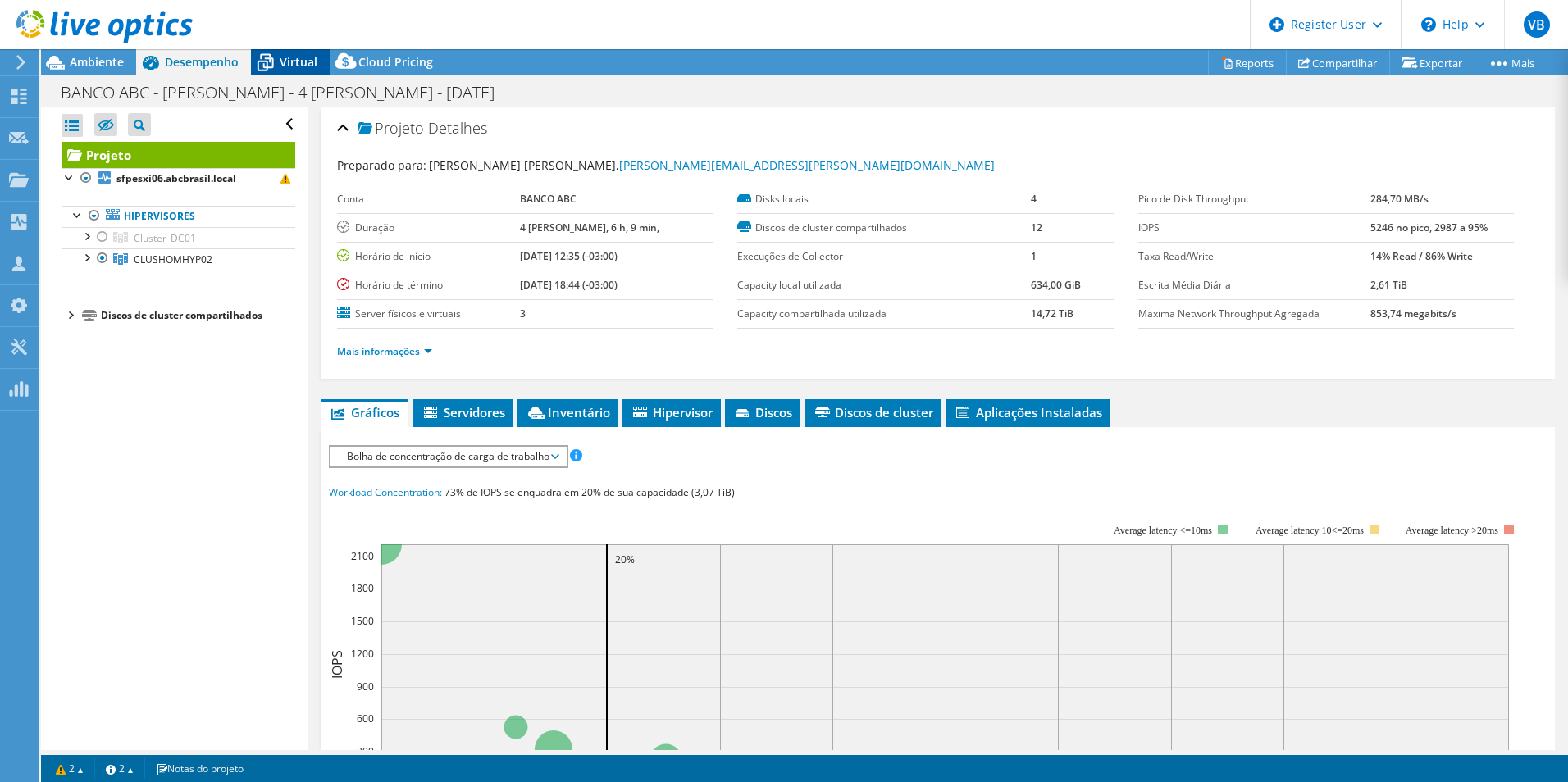
click at [298, 74] on div "Virtual" at bounding box center [290, 63] width 78 height 26
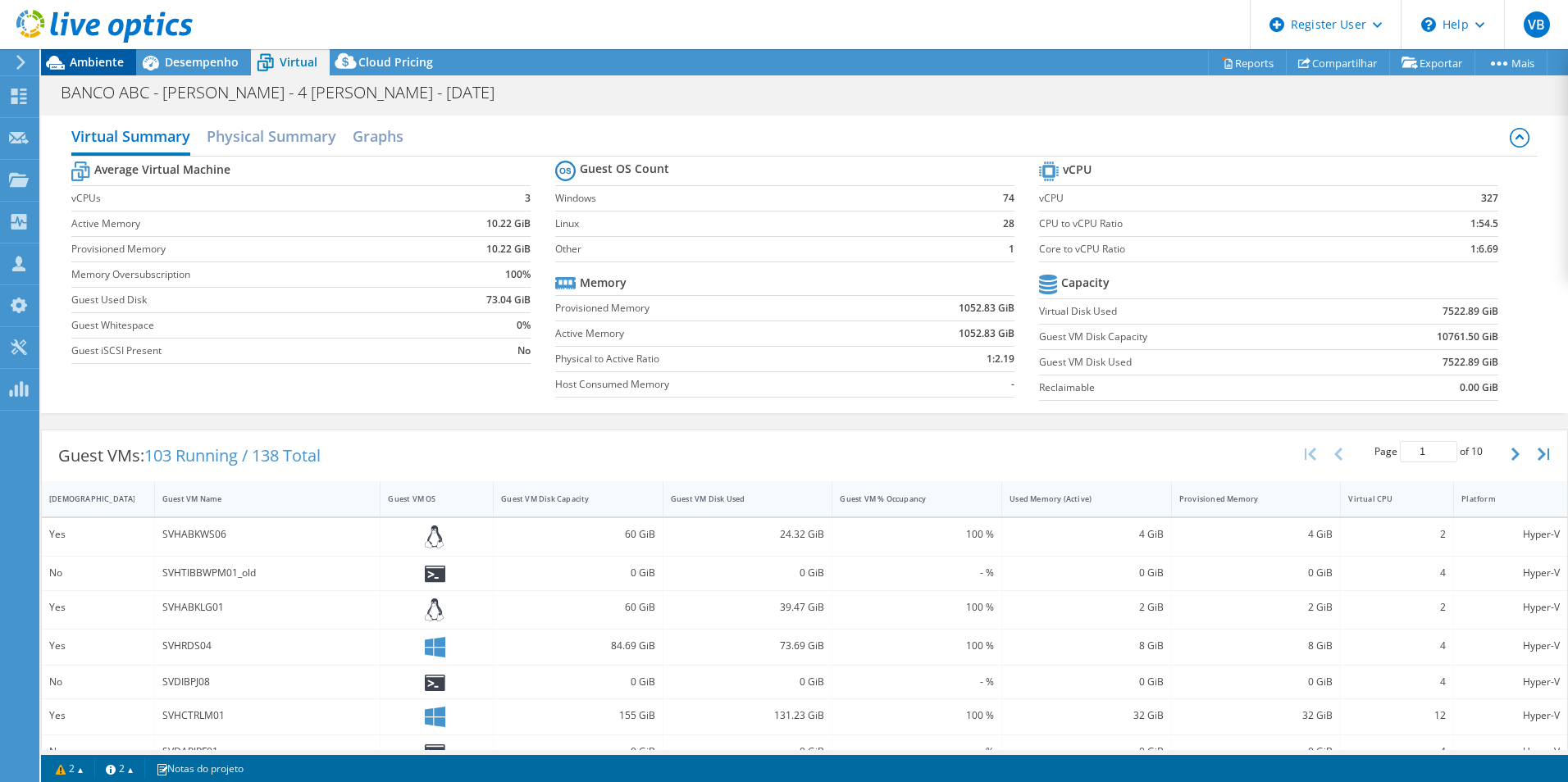
click at [117, 59] on span "Ambiente" at bounding box center [97, 62] width 55 height 16
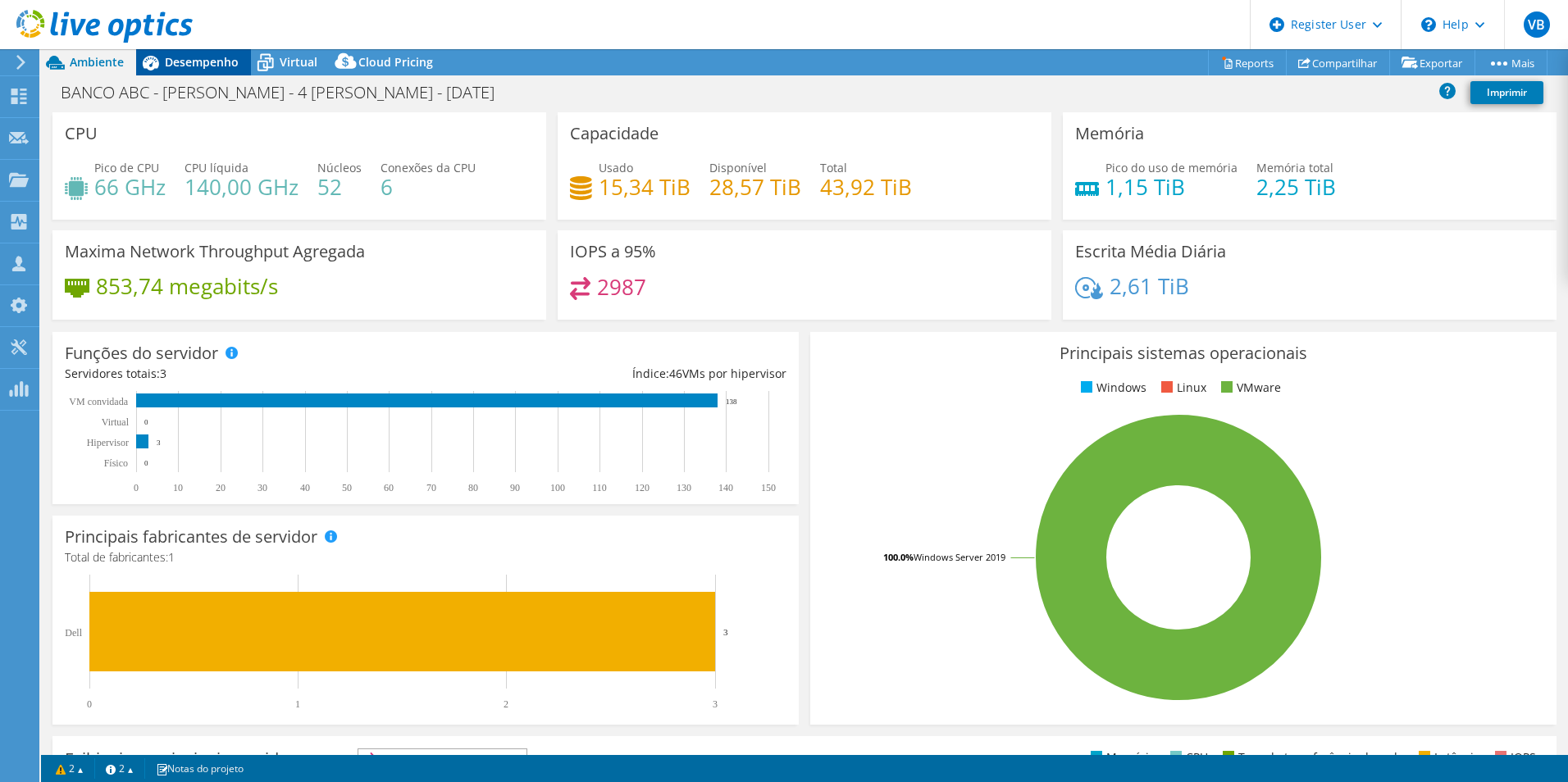
click at [208, 65] on span "Desempenho" at bounding box center [202, 62] width 74 height 16
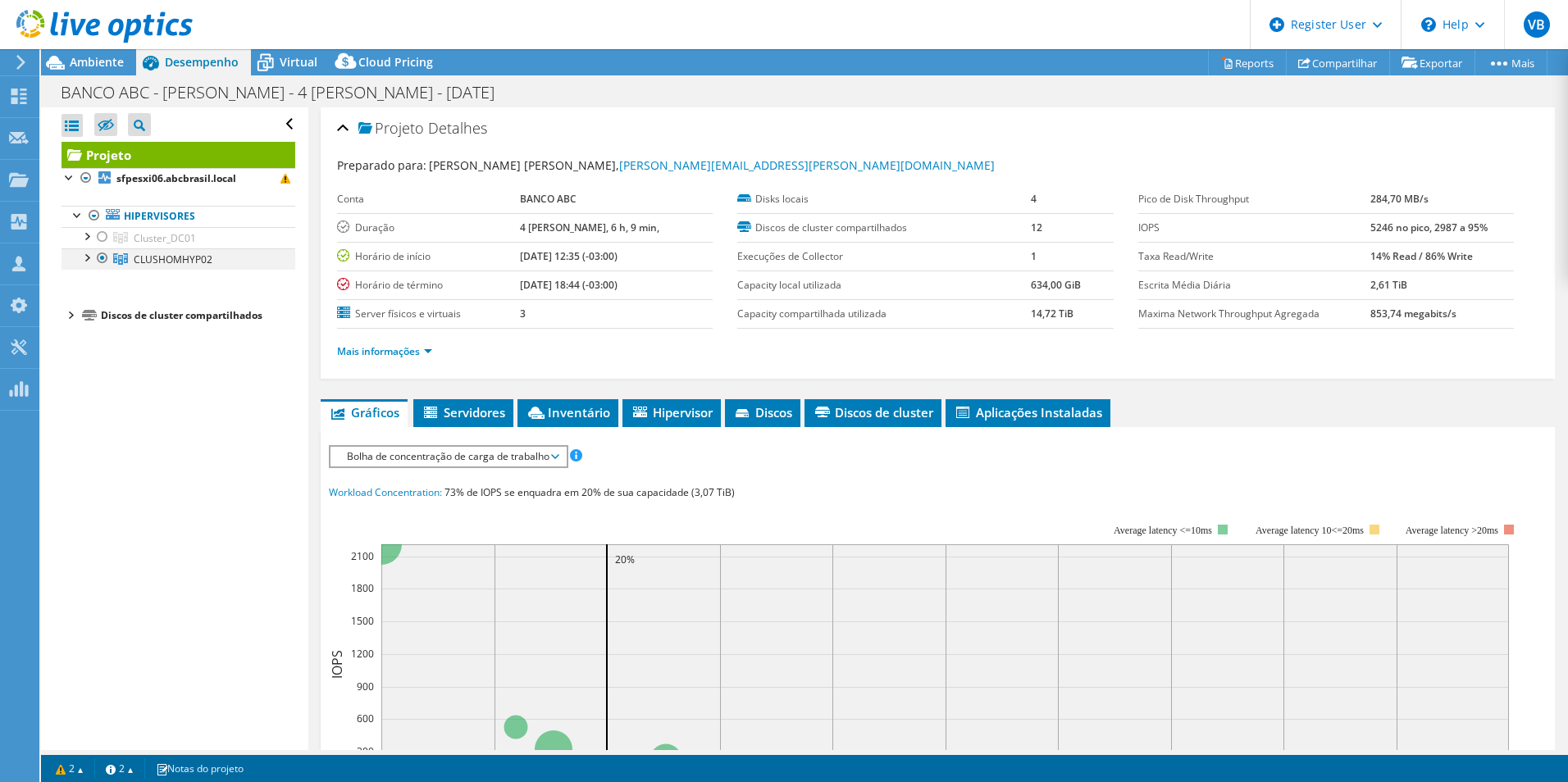
click at [79, 257] on div at bounding box center [86, 257] width 17 height 17
click at [105, 60] on span "Ambiente" at bounding box center [97, 62] width 55 height 16
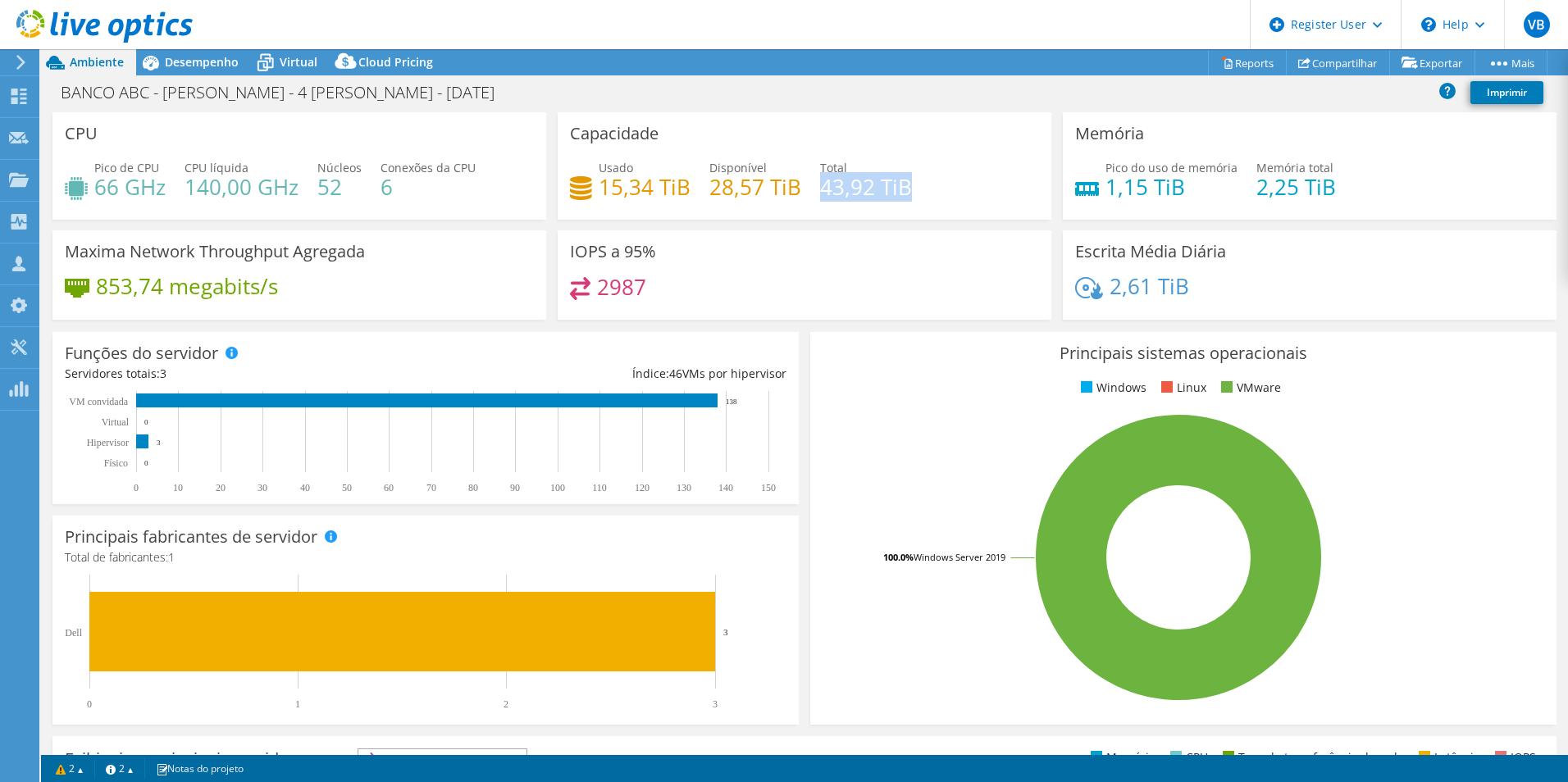
drag, startPoint x: 815, startPoint y: 187, endPoint x: 930, endPoint y: 186, distance: 115.0
click at [930, 186] on div "Usado 15,34 TiB Disponível 28,57 TiB Total 43,92 TiB" at bounding box center [805, 186] width 469 height 54
click at [200, 73] on div "Desempenho" at bounding box center [193, 63] width 115 height 26
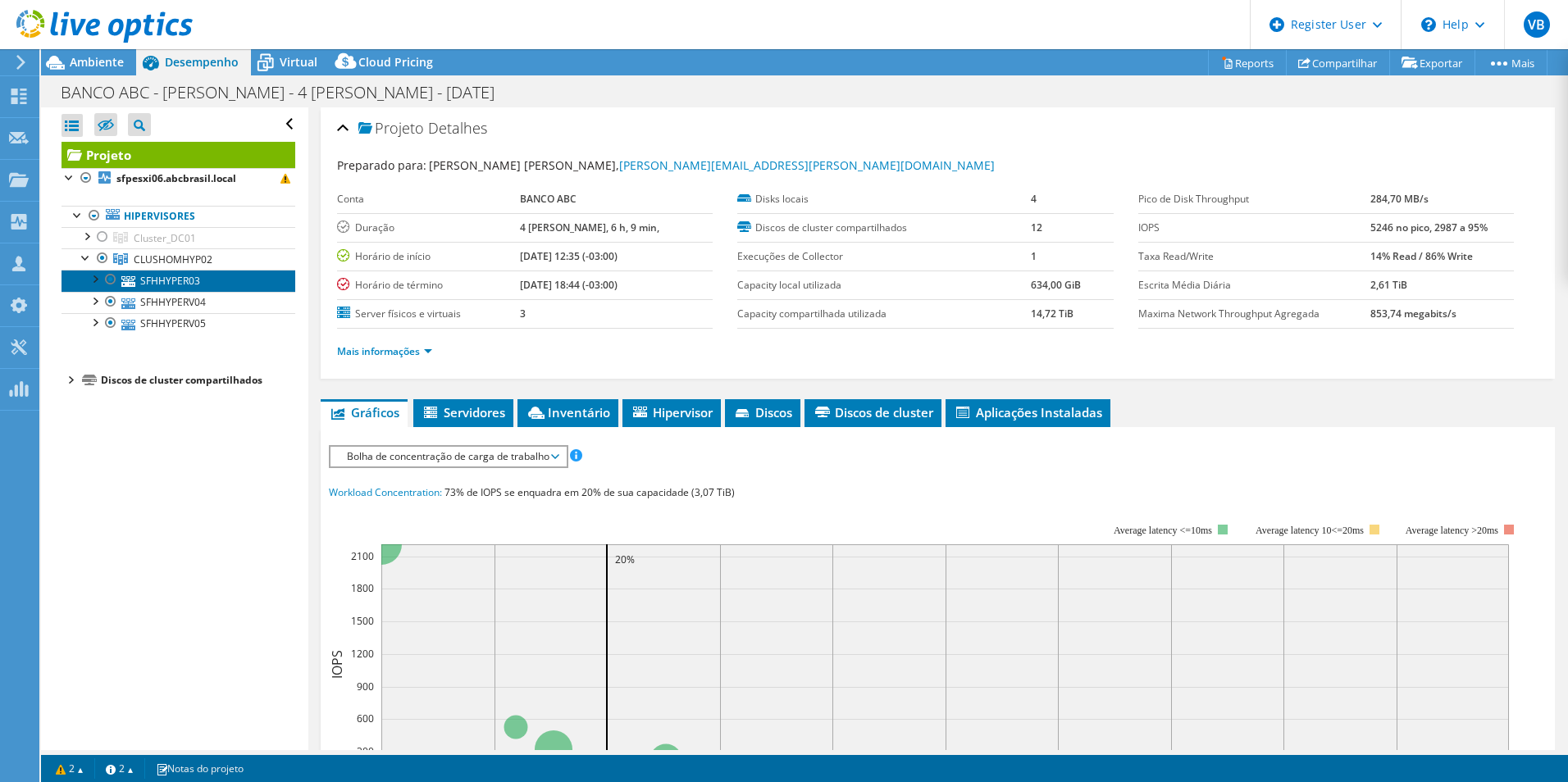
click at [186, 277] on link "SFHHYPER03" at bounding box center [178, 281] width 234 height 21
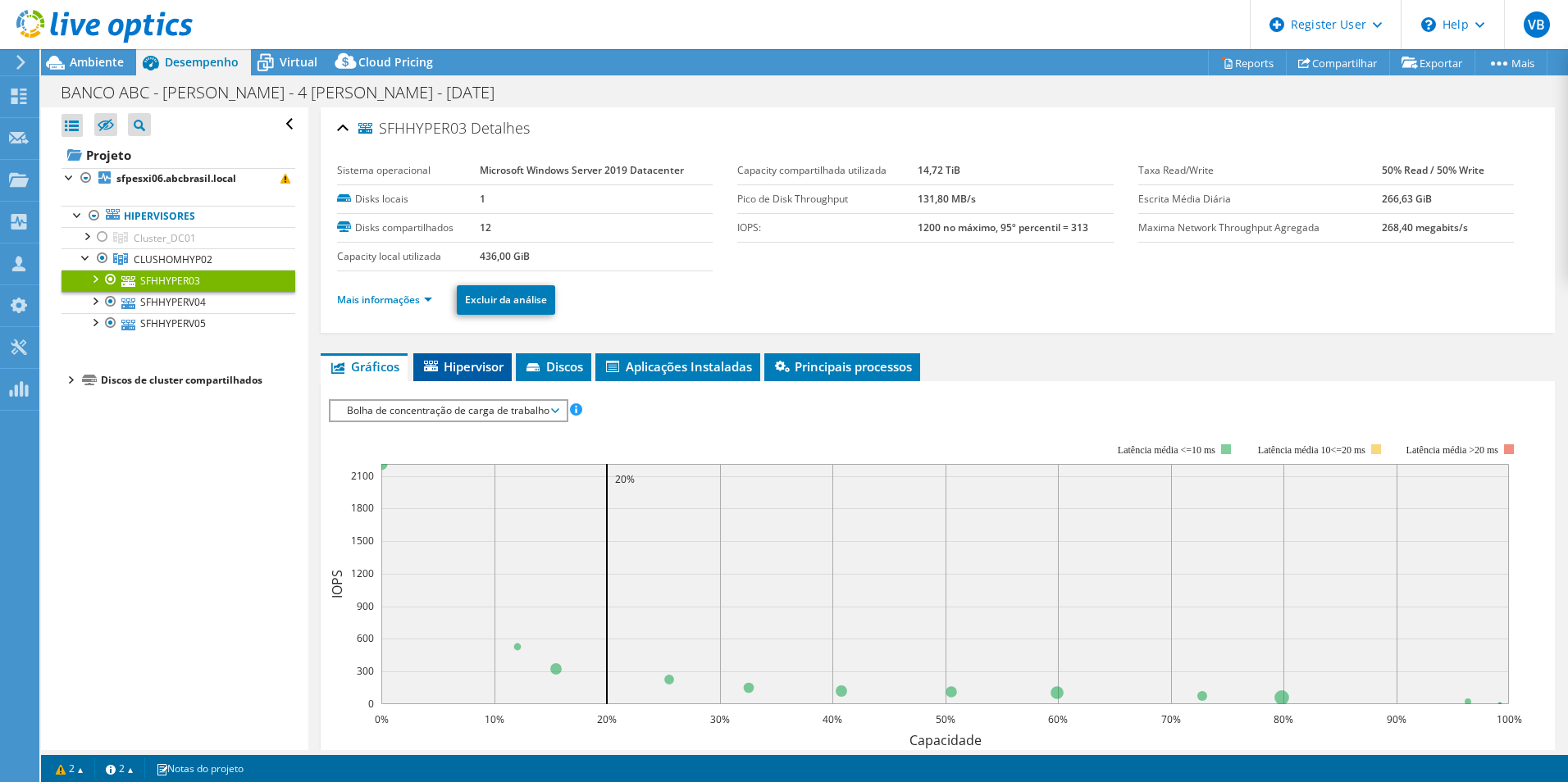
click at [425, 353] on li "Hipervisor" at bounding box center [462, 367] width 98 height 28
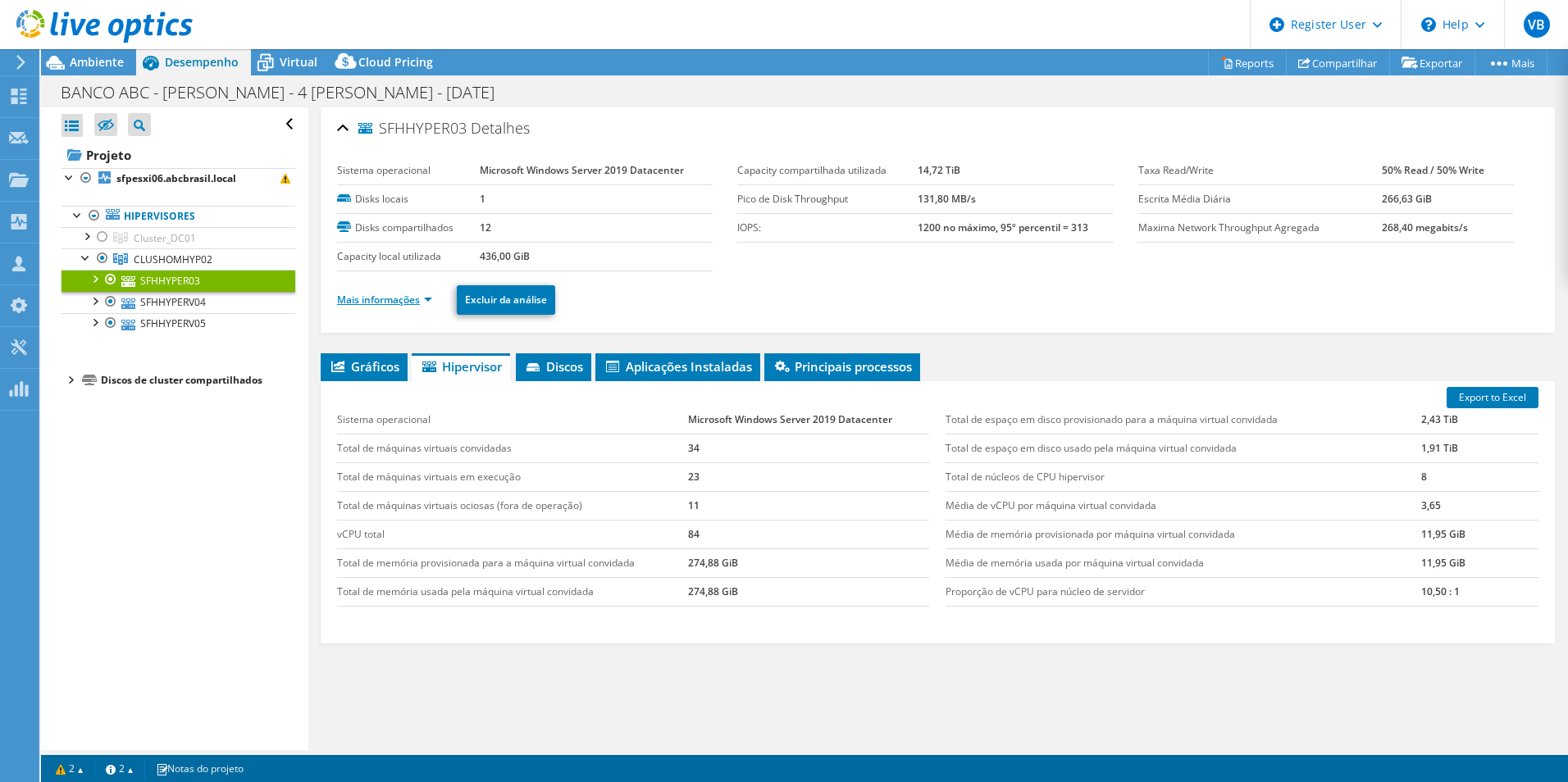
click at [406, 299] on link "Mais informações" at bounding box center [384, 299] width 95 height 14
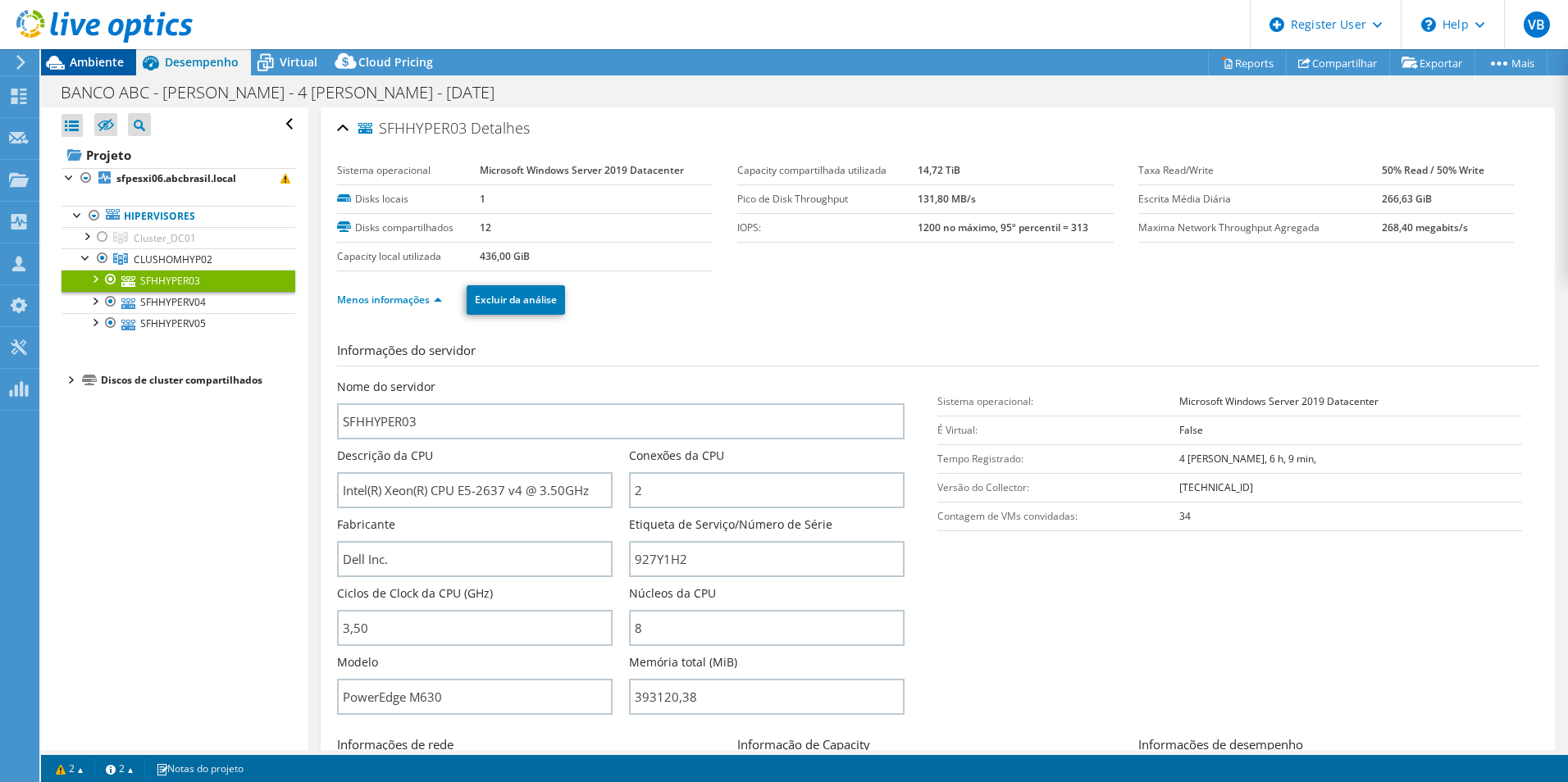
click at [89, 59] on span "Ambiente" at bounding box center [97, 62] width 55 height 16
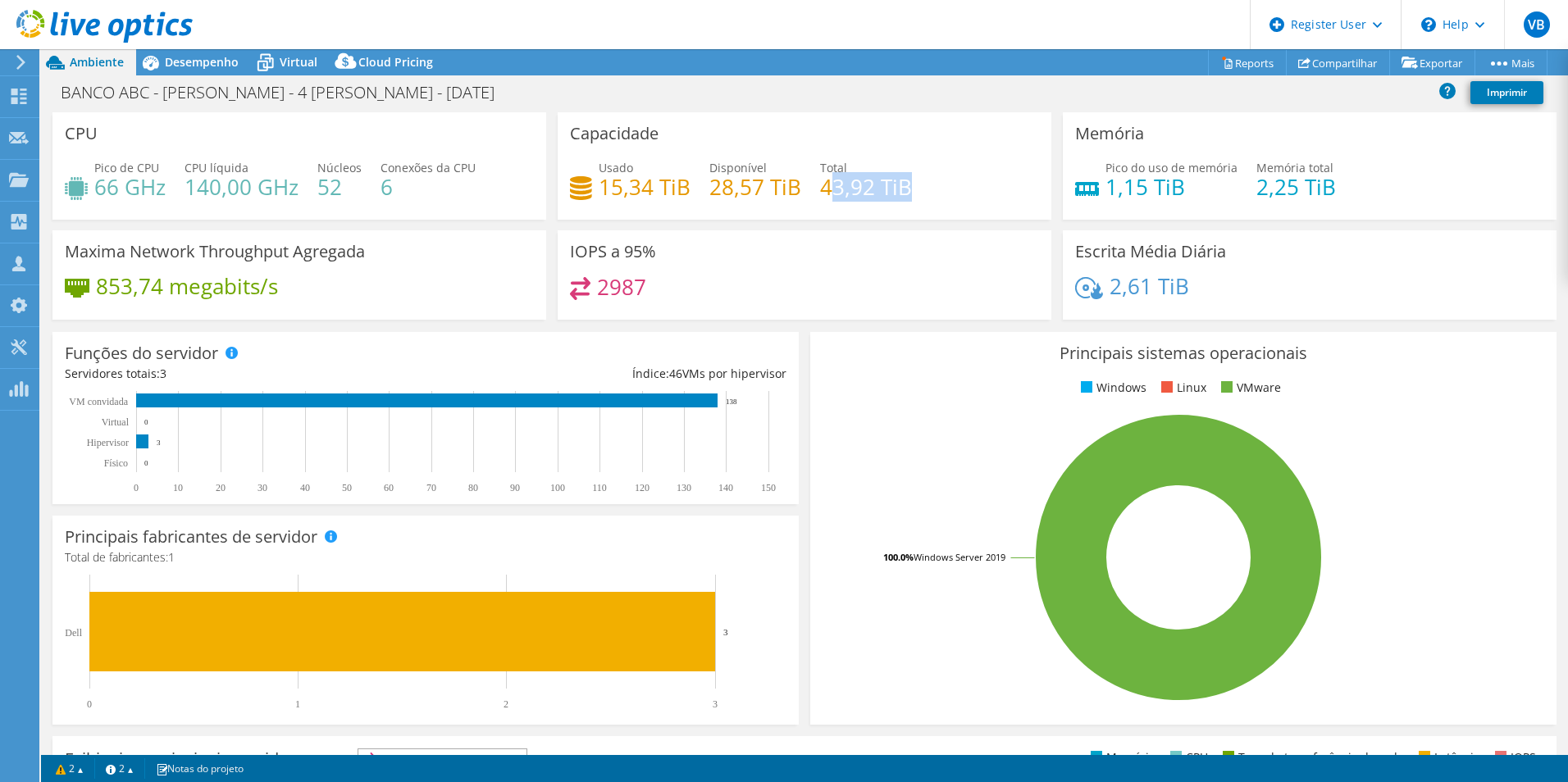
drag, startPoint x: 823, startPoint y: 188, endPoint x: 919, endPoint y: 187, distance: 96.0
click at [919, 187] on div "Usado 15,34 TiB Disponível 28,57 TiB Total 43,92 TiB" at bounding box center [805, 186] width 469 height 54
drag, startPoint x: 919, startPoint y: 187, endPoint x: 901, endPoint y: 207, distance: 26.9
click at [901, 207] on div "Usado 15,34 TiB Disponível 28,57 TiB Total 43,92 TiB" at bounding box center [805, 186] width 469 height 54
drag, startPoint x: 596, startPoint y: 185, endPoint x: 694, endPoint y: 187, distance: 98.0
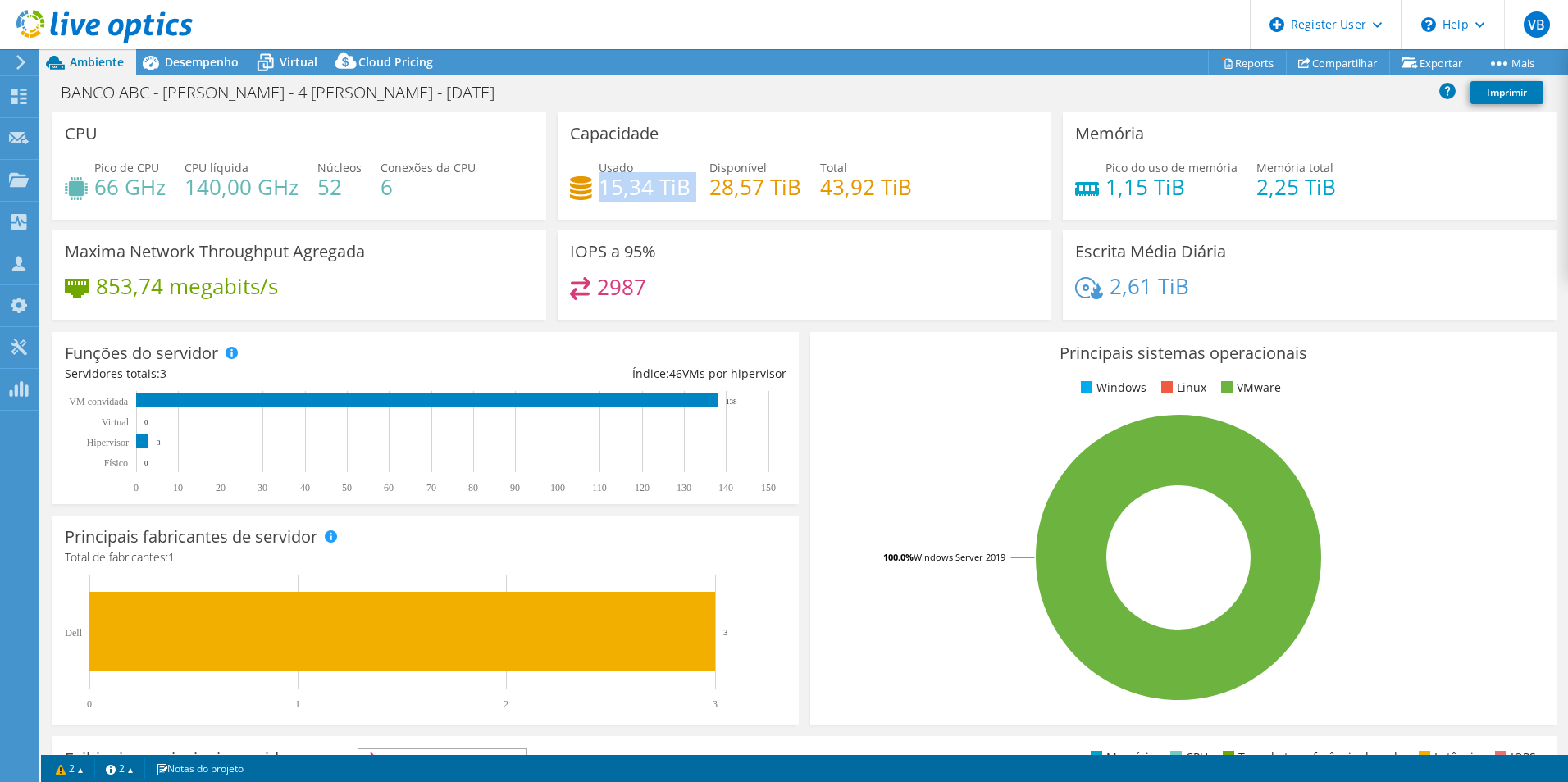
click at [694, 187] on div "Usado 15,34 TiB Disponível 28,57 TiB Total 43,92 TiB" at bounding box center [805, 186] width 469 height 54
click at [282, 60] on span "Virtual" at bounding box center [299, 62] width 38 height 16
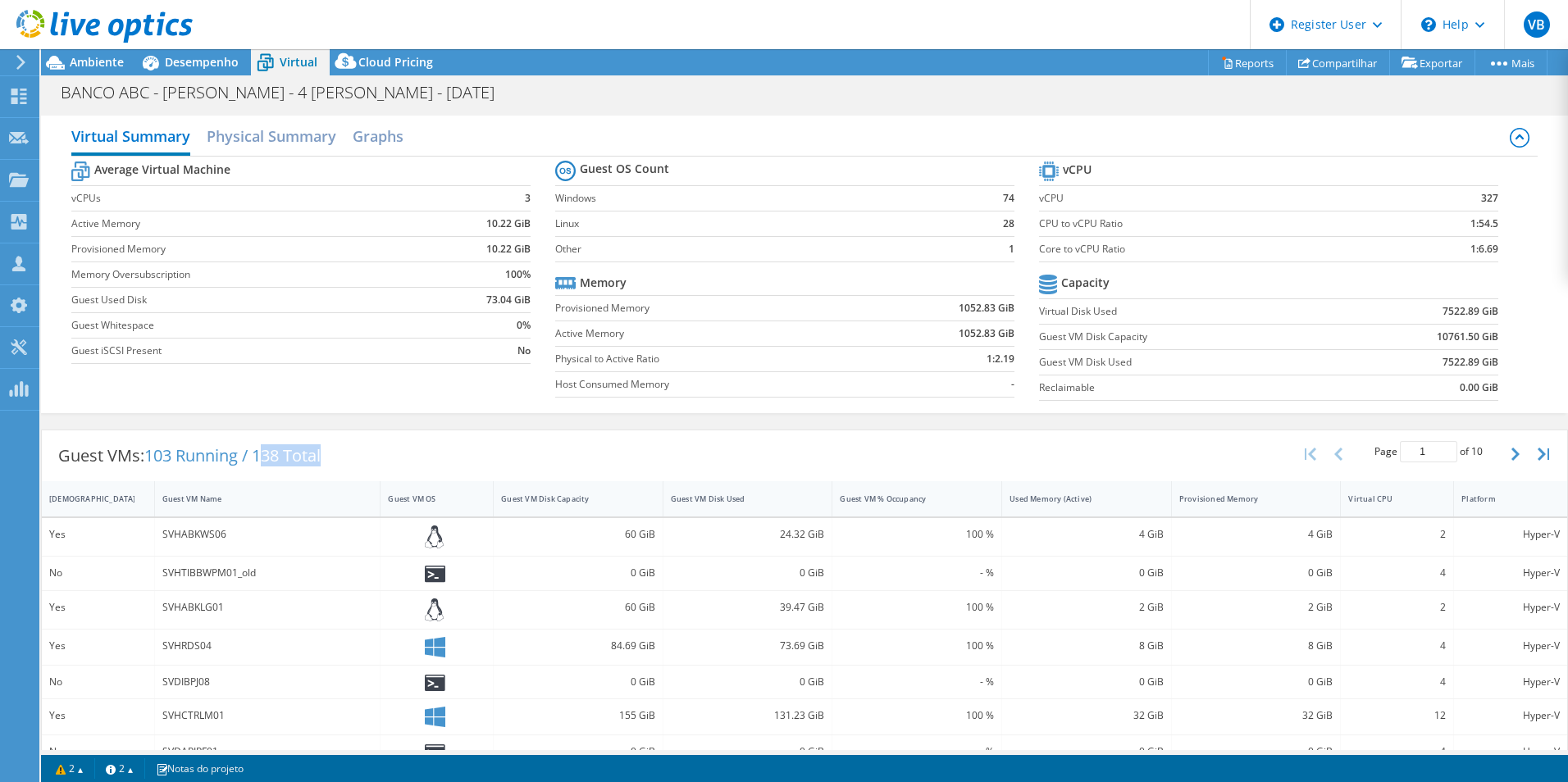
drag, startPoint x: 264, startPoint y: 457, endPoint x: 352, endPoint y: 457, distance: 88.0
click at [352, 457] on div "Guest VMs: 103 Running / 138 Total Page 1 of 10 5 rows 10 rows 20 rows 25 rows …" at bounding box center [805, 456] width 1526 height 51
drag, startPoint x: 352, startPoint y: 457, endPoint x: 339, endPoint y: 454, distance: 13.3
click at [337, 454] on div "Guest VMs: 103 Running / 138 Total" at bounding box center [189, 456] width 295 height 51
click at [83, 59] on span "Ambiente" at bounding box center [97, 62] width 55 height 16
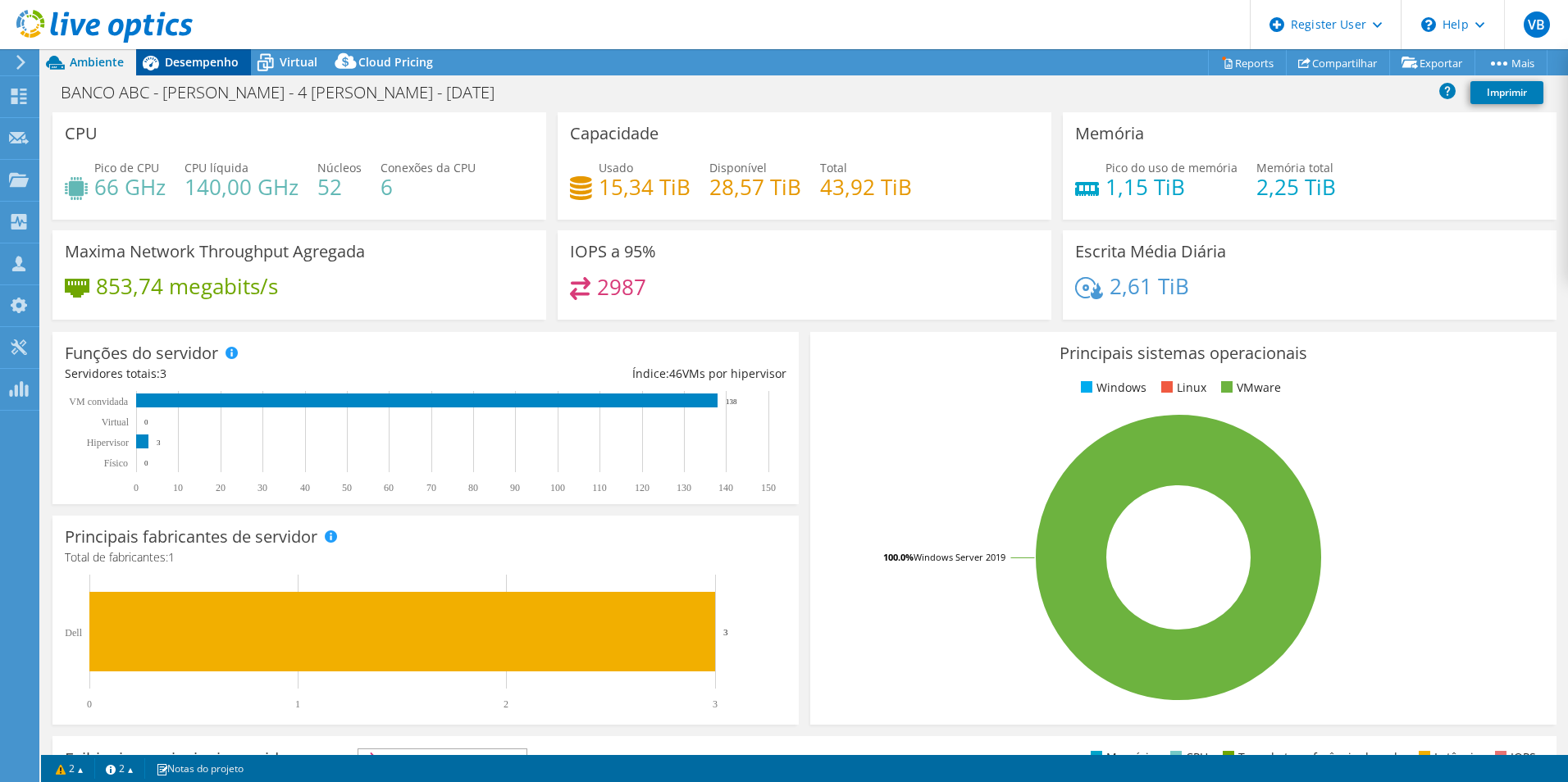
click at [197, 65] on span "Desempenho" at bounding box center [202, 62] width 74 height 16
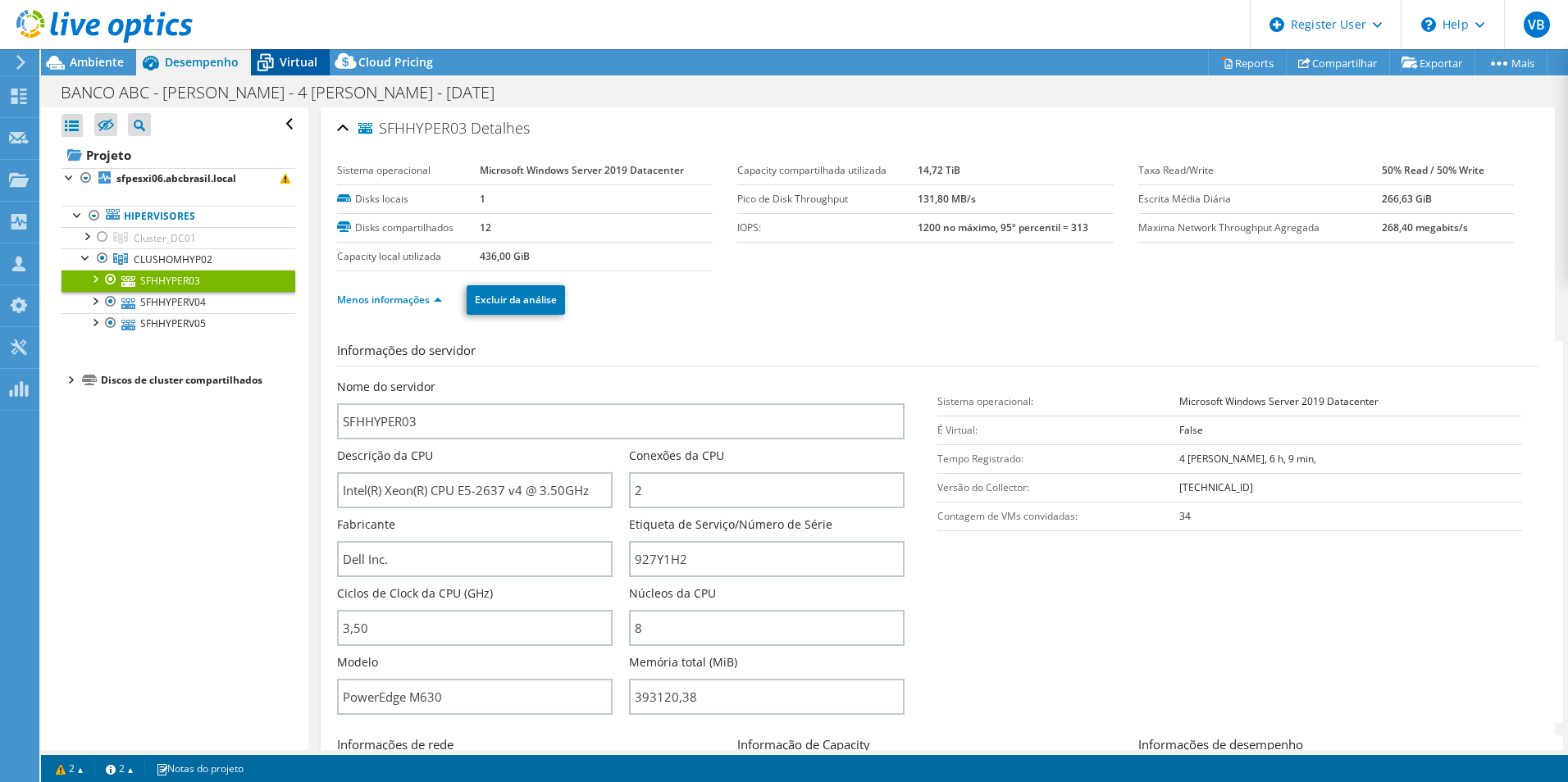
click at [285, 72] on div "Virtual" at bounding box center [290, 63] width 78 height 26
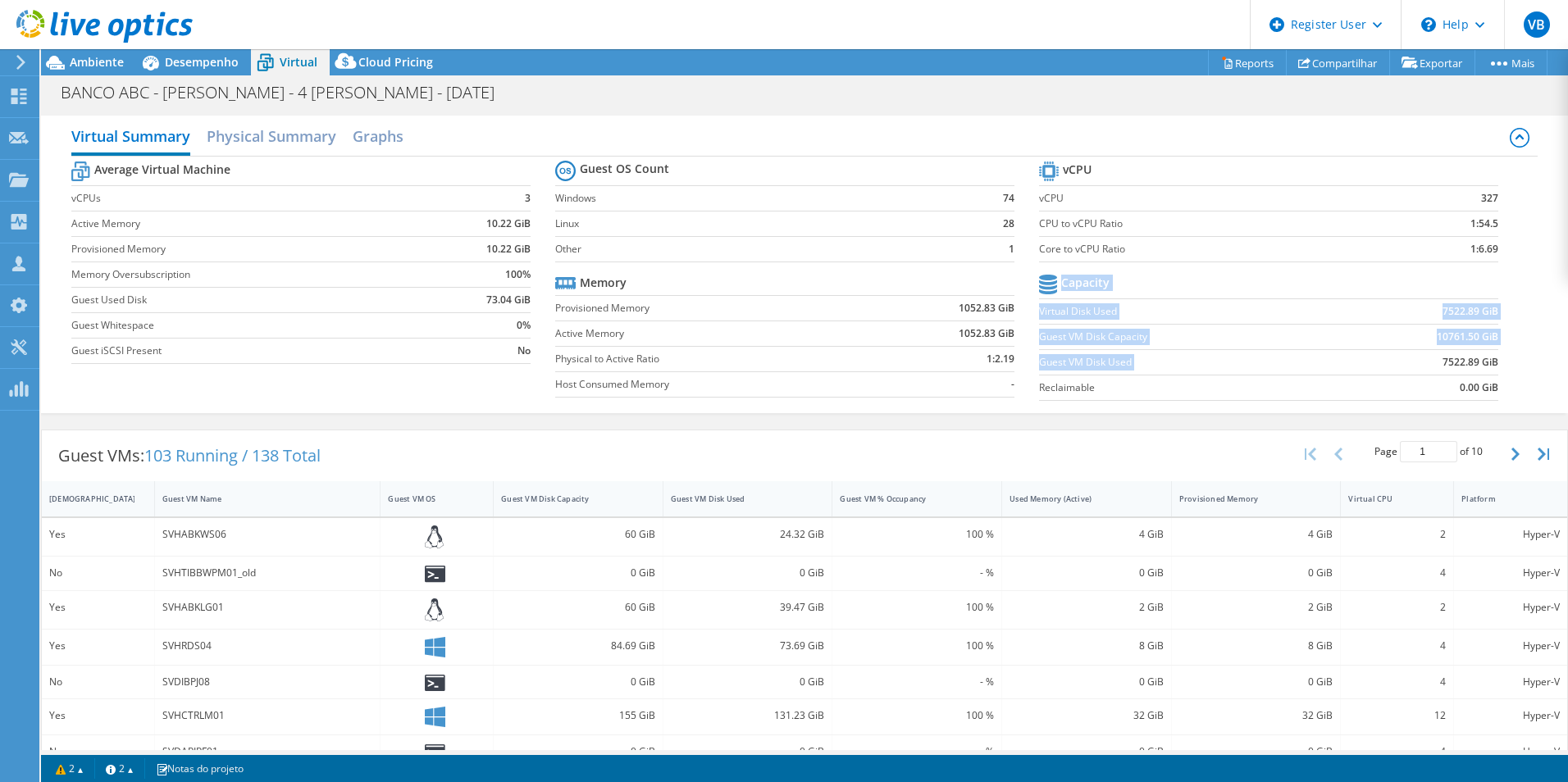
drag, startPoint x: 1422, startPoint y: 367, endPoint x: 1497, endPoint y: 366, distance: 75.0
click at [1497, 366] on section "vCPU vCPU 327 CPU to vCPU Ratio 1:54.5 Core to vCPU Ratio 1:6.69 Capacity Virtu…" at bounding box center [1281, 283] width 484 height 252
drag, startPoint x: 1497, startPoint y: 366, endPoint x: 1471, endPoint y: 372, distance: 26.7
click at [1480, 375] on td "0.00 GiB" at bounding box center [1418, 387] width 159 height 26
drag, startPoint x: 1430, startPoint y: 363, endPoint x: 1490, endPoint y: 363, distance: 60.0
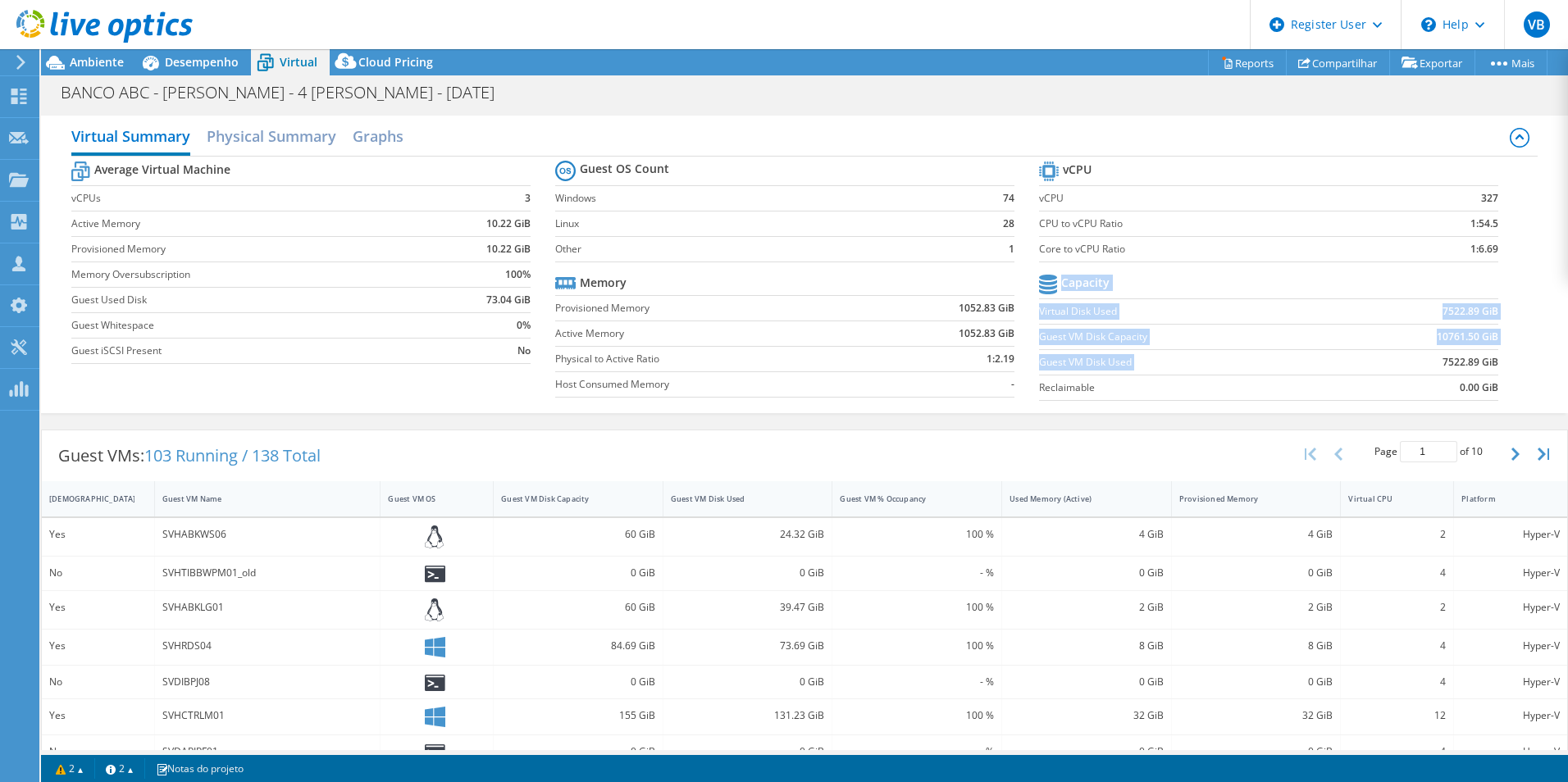
click at [1490, 363] on section "vCPU vCPU 327 CPU to vCPU Ratio 1:54.5 Core to vCPU Ratio 1:6.69 Capacity Virtu…" at bounding box center [1281, 283] width 484 height 252
drag, startPoint x: 1490, startPoint y: 363, endPoint x: 1492, endPoint y: 371, distance: 8.2
click at [1492, 371] on section "vCPU vCPU 327 CPU to vCPU Ratio 1:54.5 Core to vCPU Ratio 1:6.69 Capacity Virtu…" at bounding box center [1281, 283] width 484 height 252
drag, startPoint x: 1419, startPoint y: 334, endPoint x: 1491, endPoint y: 336, distance: 72.0
click at [1491, 336] on section "vCPU vCPU 327 CPU to vCPU Ratio 1:54.5 Core to vCPU Ratio 1:6.69 Capacity Virtu…" at bounding box center [1281, 283] width 484 height 252
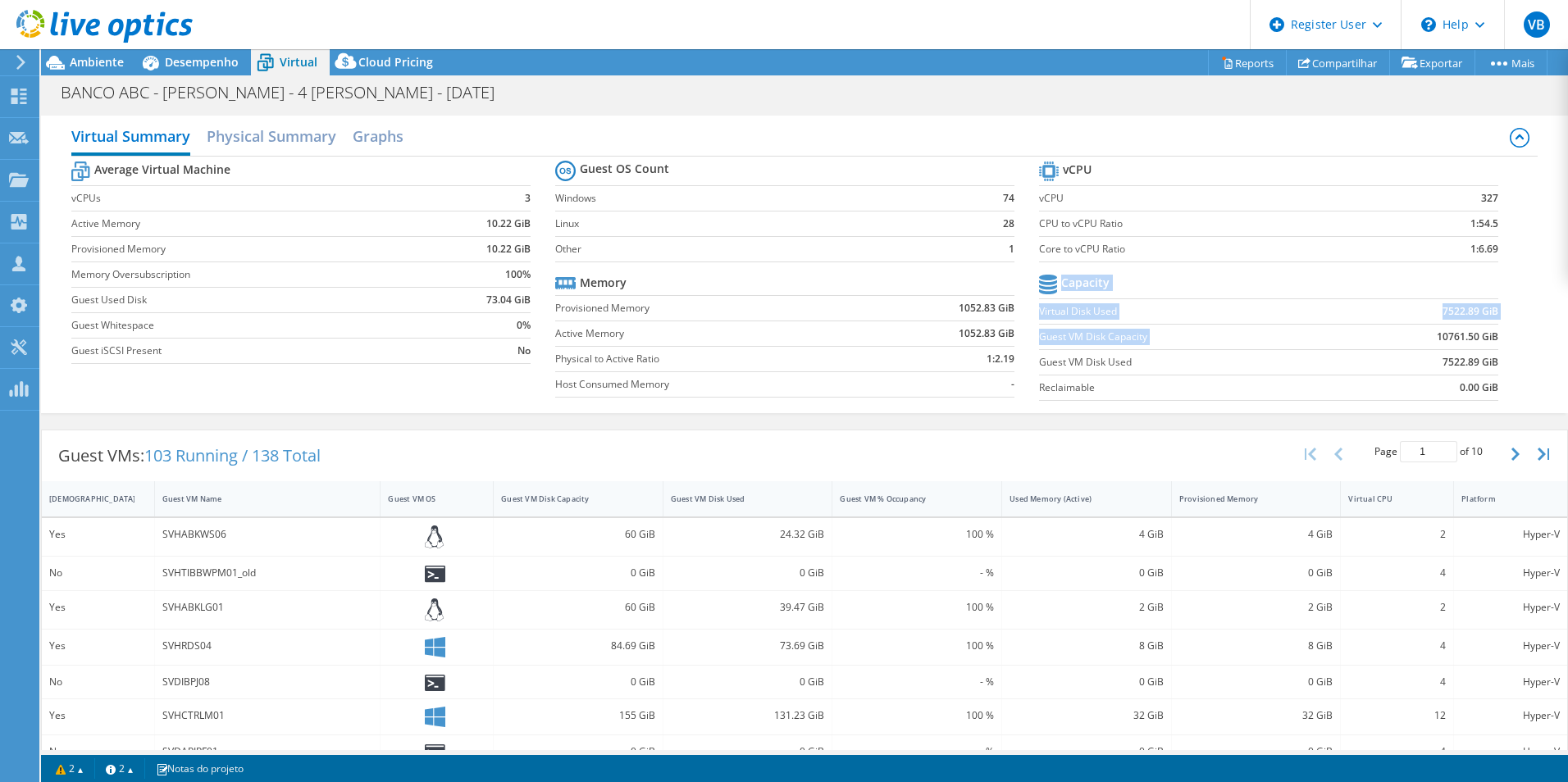
drag, startPoint x: 1491, startPoint y: 336, endPoint x: 1493, endPoint y: 353, distance: 17.1
click at [1493, 353] on section "vCPU vCPU 327 CPU to vCPU Ratio 1:54.5 Core to vCPU Ratio 1:6.69 Capacity Virtu…" at bounding box center [1281, 283] width 484 height 252
click at [59, 64] on icon at bounding box center [55, 63] width 19 height 14
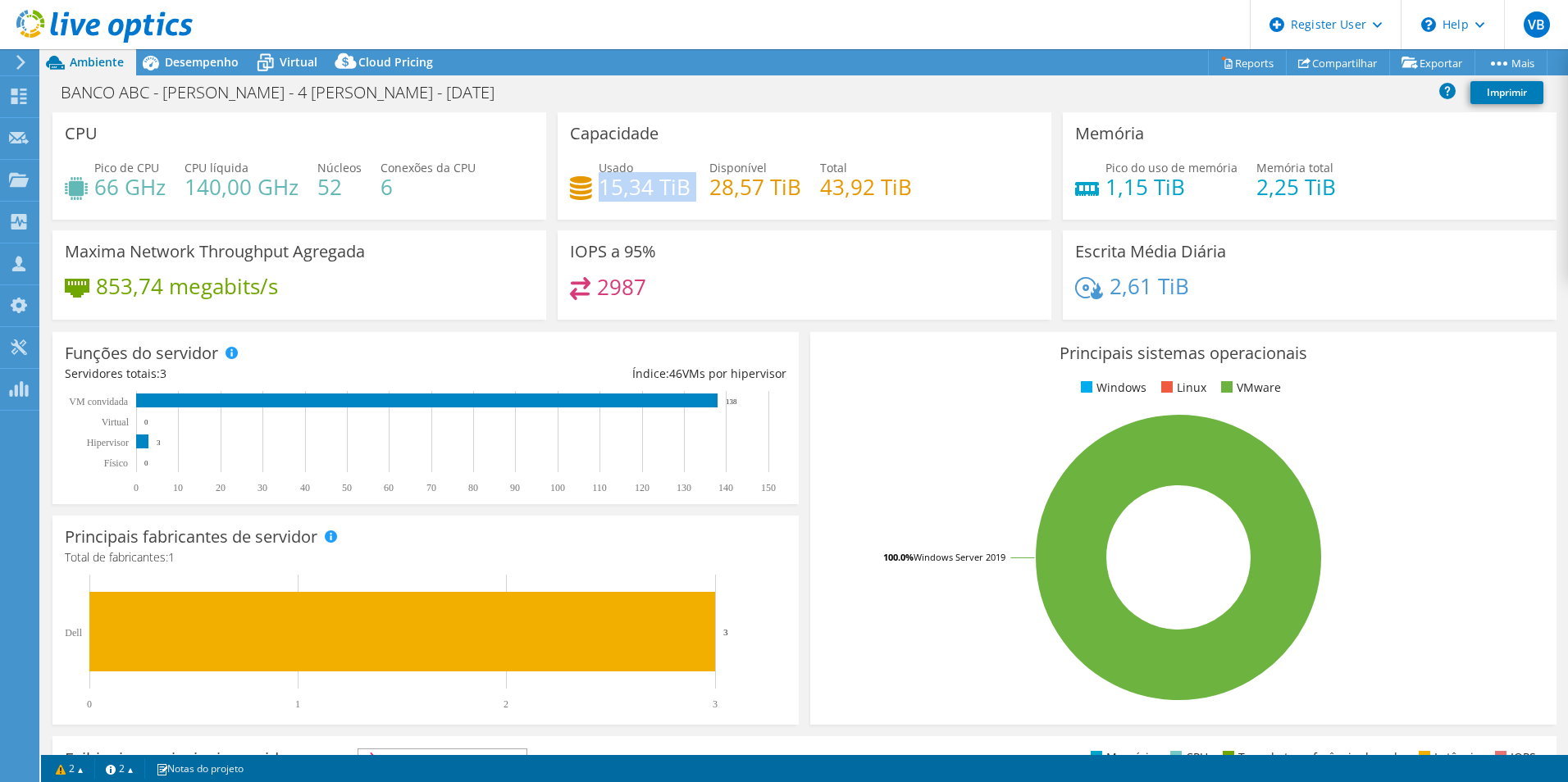
click at [599, 194] on div "Usado 15,34 TiB Disponível 28,57 TiB Total 43,92 TiB" at bounding box center [805, 186] width 469 height 54
click at [201, 58] on span "Desempenho" at bounding box center [202, 62] width 74 height 16
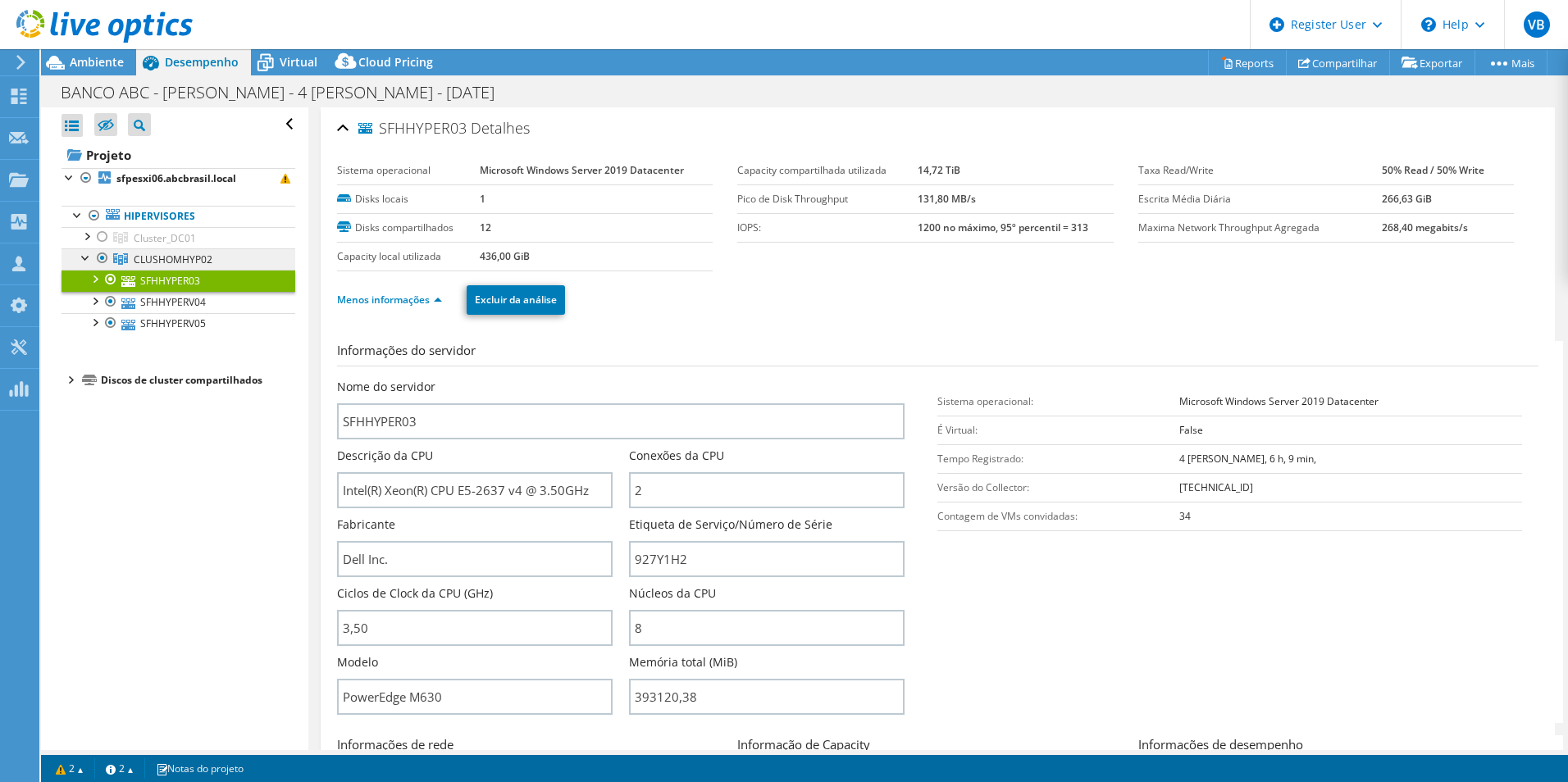
click at [164, 264] on span "CLUSHOMHYP02" at bounding box center [173, 259] width 78 height 14
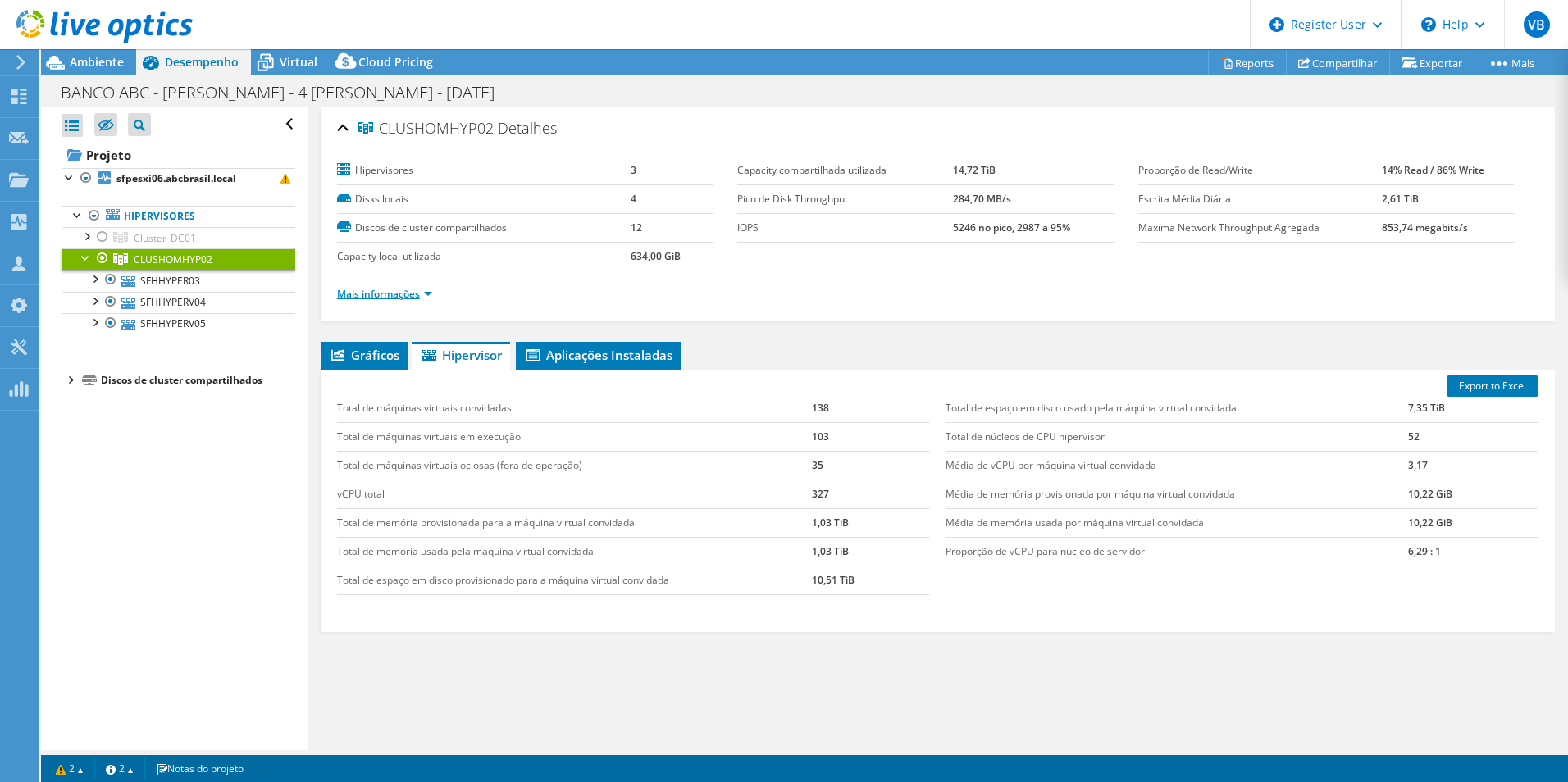
click at [423, 296] on link "Mais informações" at bounding box center [384, 293] width 95 height 14
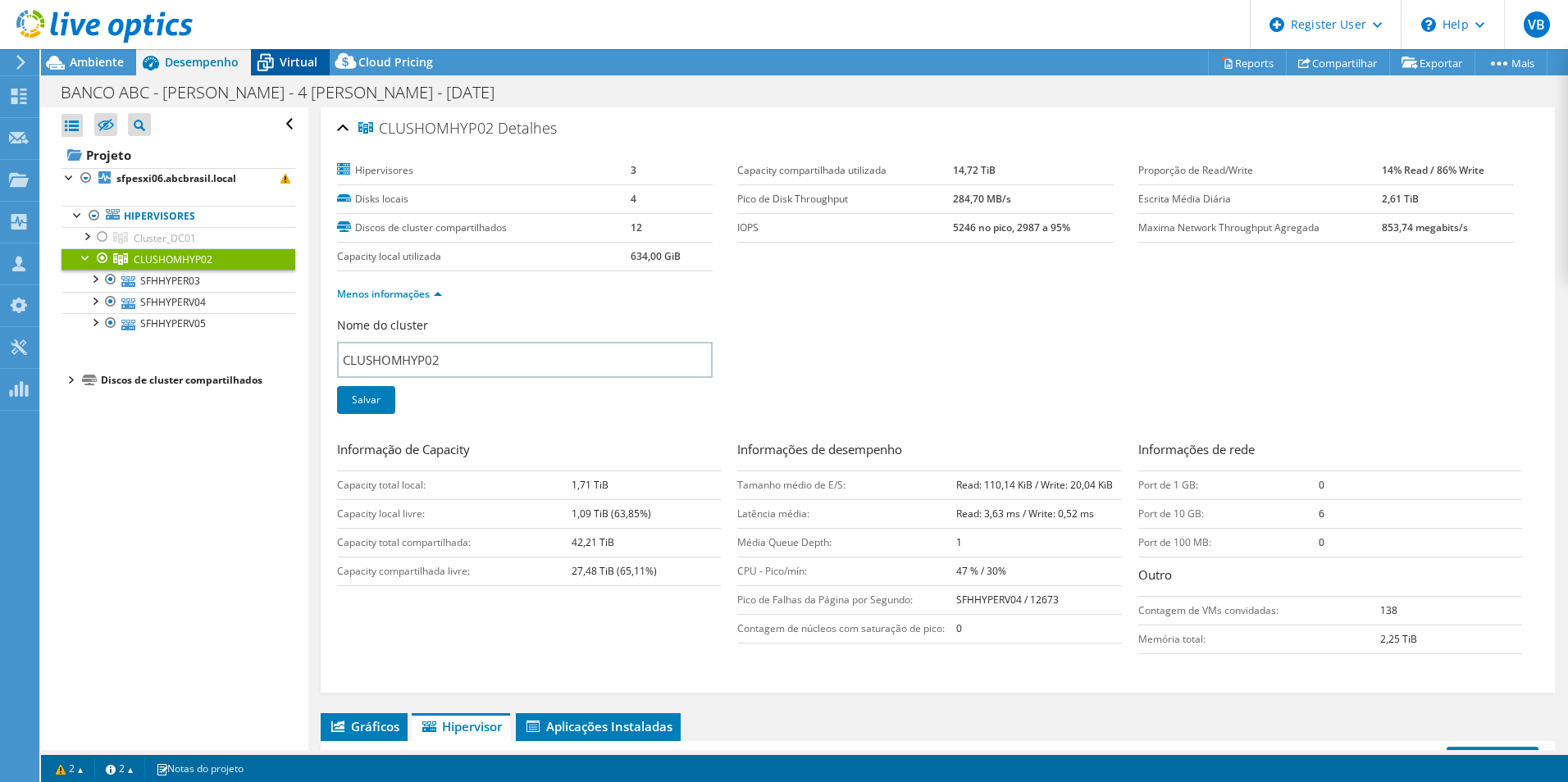
click at [297, 64] on span "Virtual" at bounding box center [299, 62] width 38 height 16
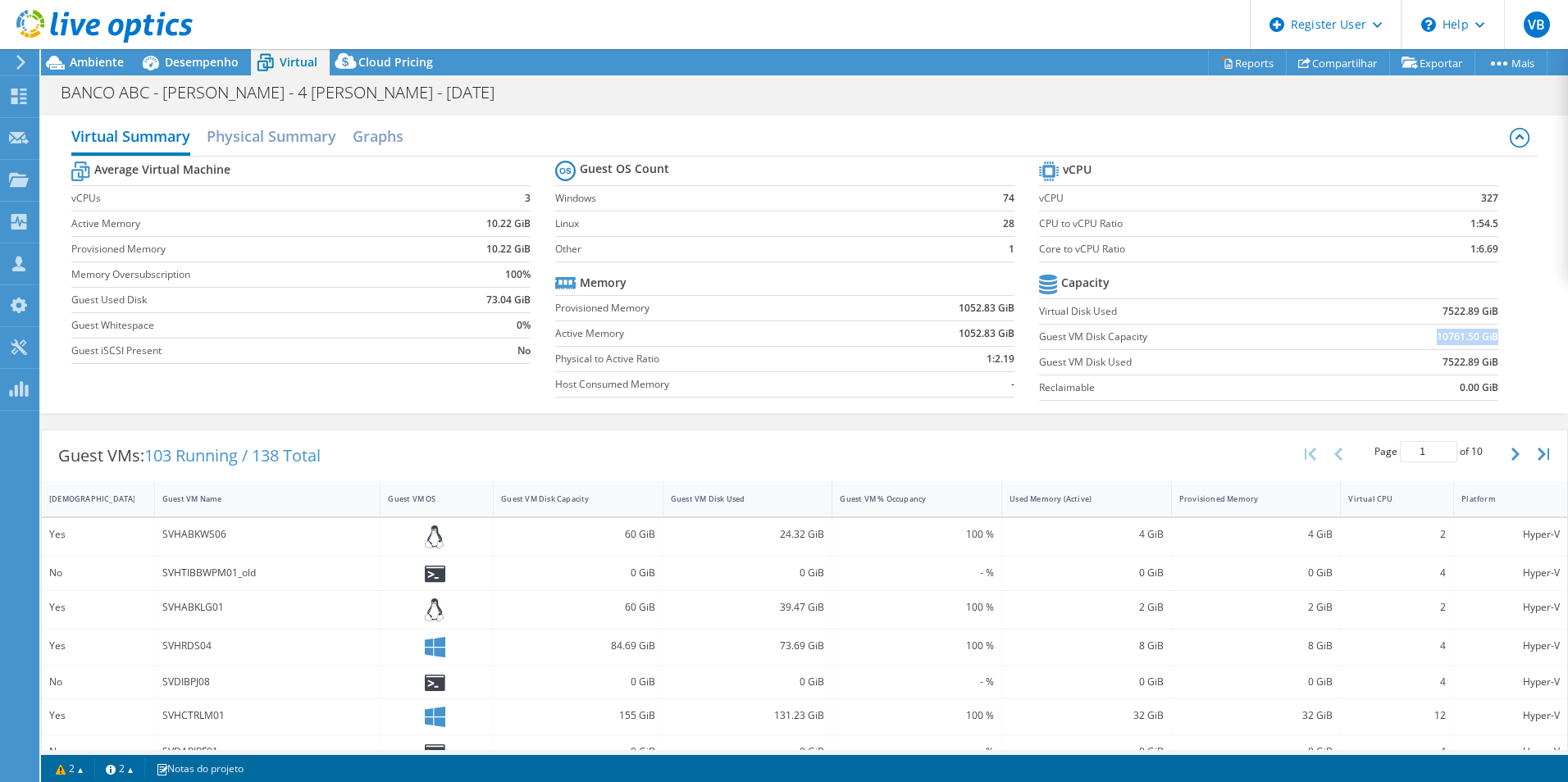
drag, startPoint x: 1422, startPoint y: 339, endPoint x: 1484, endPoint y: 342, distance: 62.1
click at [1484, 342] on td "10761.50 GiB" at bounding box center [1418, 336] width 159 height 26
drag, startPoint x: 1484, startPoint y: 342, endPoint x: 1457, endPoint y: 349, distance: 27.9
click at [1457, 349] on td "7522.89 GiB" at bounding box center [1418, 362] width 159 height 26
drag, startPoint x: 1417, startPoint y: 316, endPoint x: 1482, endPoint y: 316, distance: 65.0
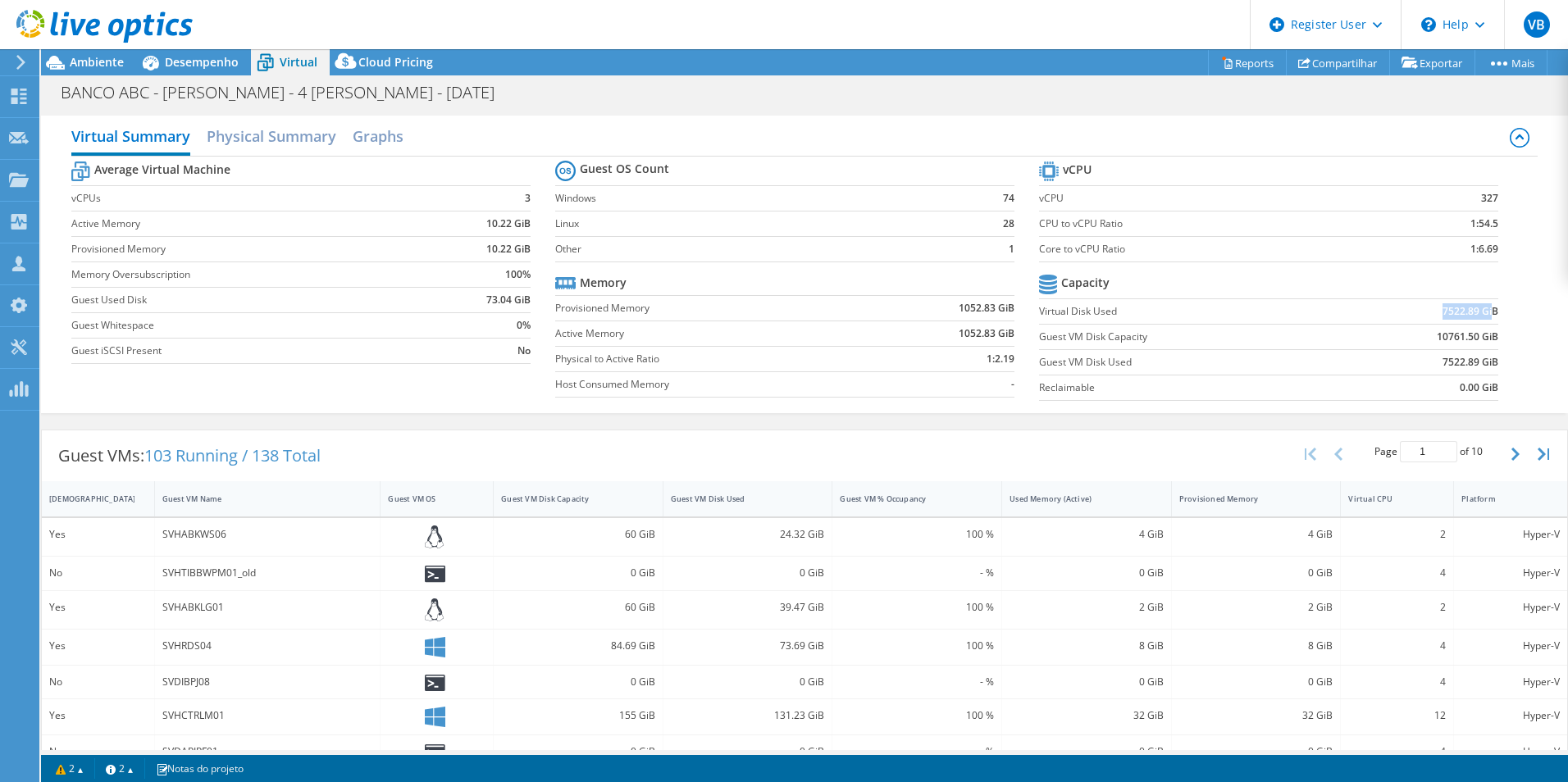
click at [1482, 316] on td "7522.89 GiB" at bounding box center [1418, 310] width 159 height 26
drag, startPoint x: 1482, startPoint y: 316, endPoint x: 1493, endPoint y: 360, distance: 45.4
click at [1493, 360] on section "vCPU vCPU 327 CPU to vCPU Ratio 1:54.5 Core to vCPU Ratio 1:6.69 Capacity Virtu…" at bounding box center [1281, 283] width 484 height 252
drag, startPoint x: 1493, startPoint y: 360, endPoint x: 1484, endPoint y: 393, distance: 34.2
click at [1484, 393] on b "0.00 GiB" at bounding box center [1479, 388] width 39 height 17
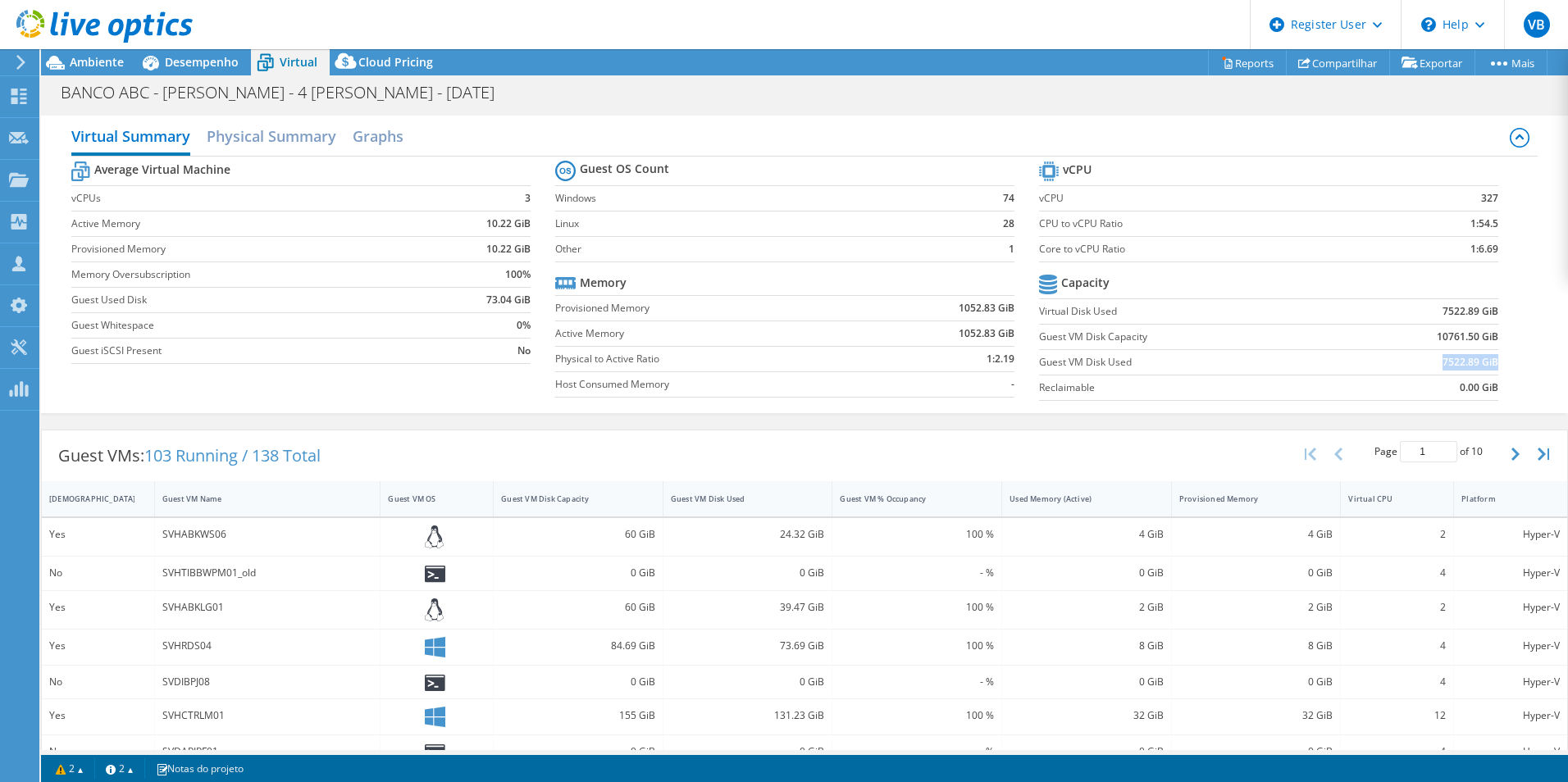
drag, startPoint x: 1432, startPoint y: 366, endPoint x: 1486, endPoint y: 366, distance: 54.0
click at [1486, 366] on b "7522.89 GiB" at bounding box center [1471, 363] width 56 height 17
click at [88, 55] on span "Ambiente" at bounding box center [97, 62] width 55 height 16
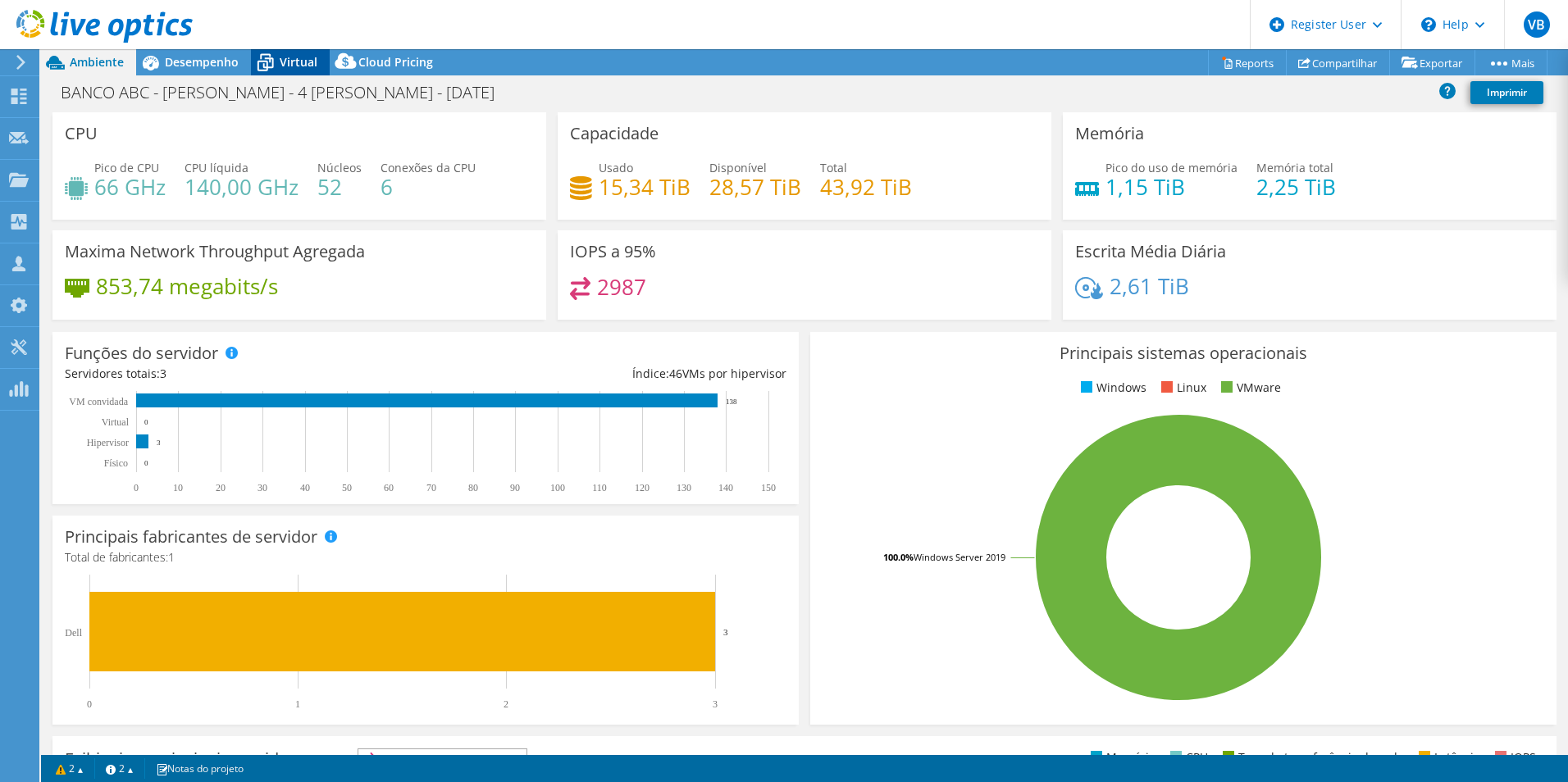
click at [300, 70] on div "Virtual" at bounding box center [290, 63] width 78 height 26
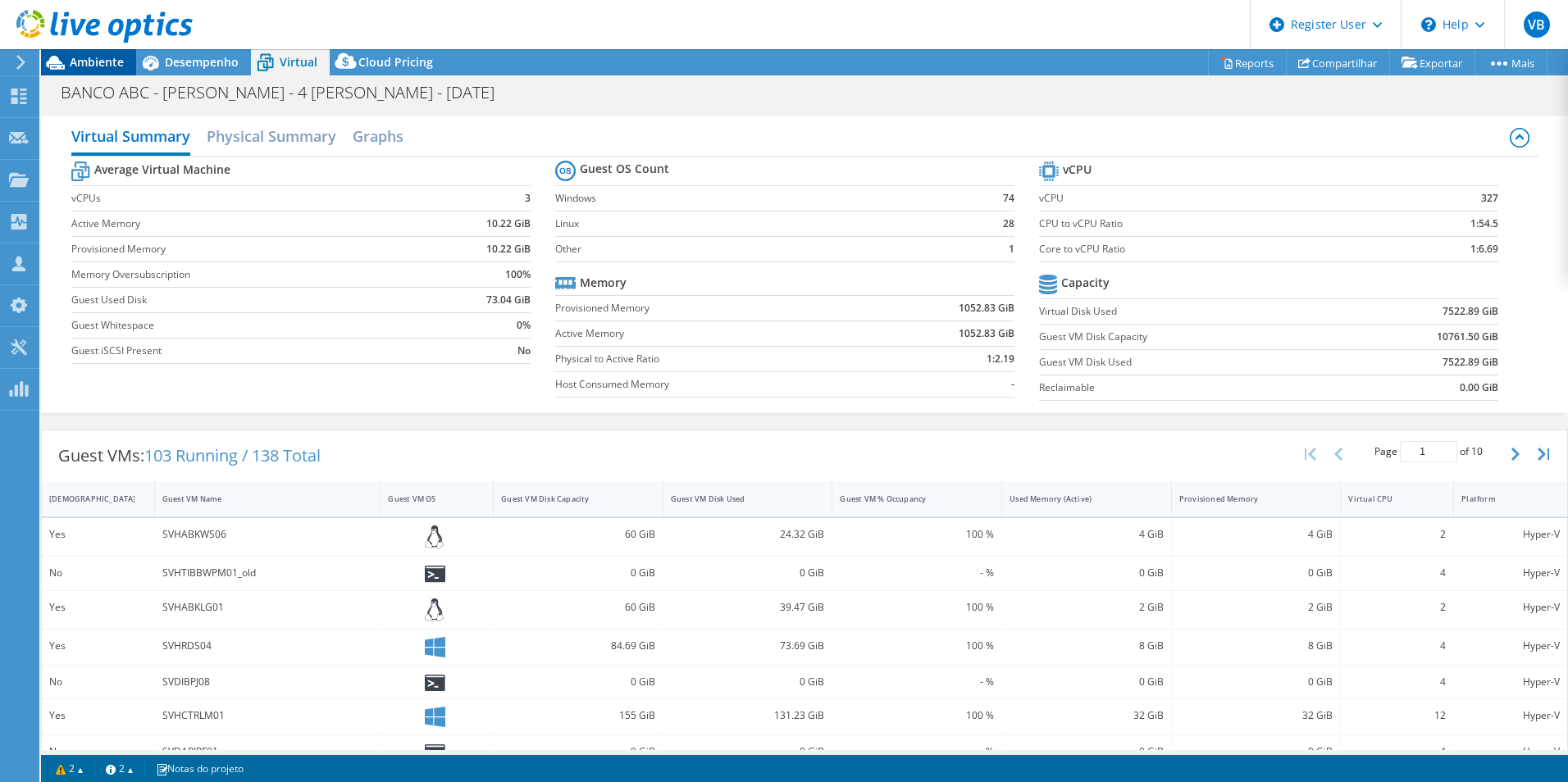
click at [78, 68] on span "Ambiente" at bounding box center [97, 62] width 55 height 16
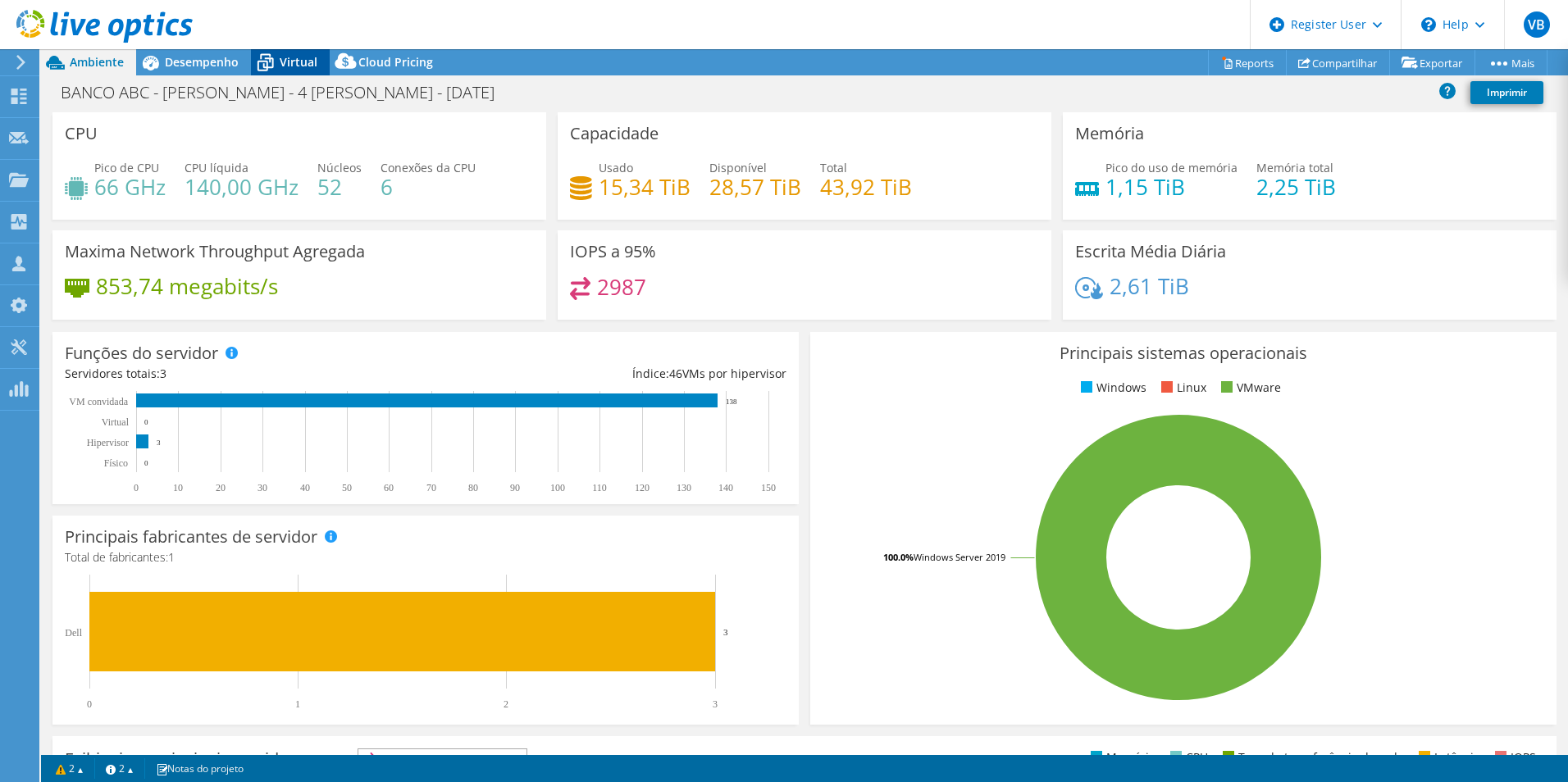
click at [286, 73] on div "Virtual" at bounding box center [290, 63] width 78 height 26
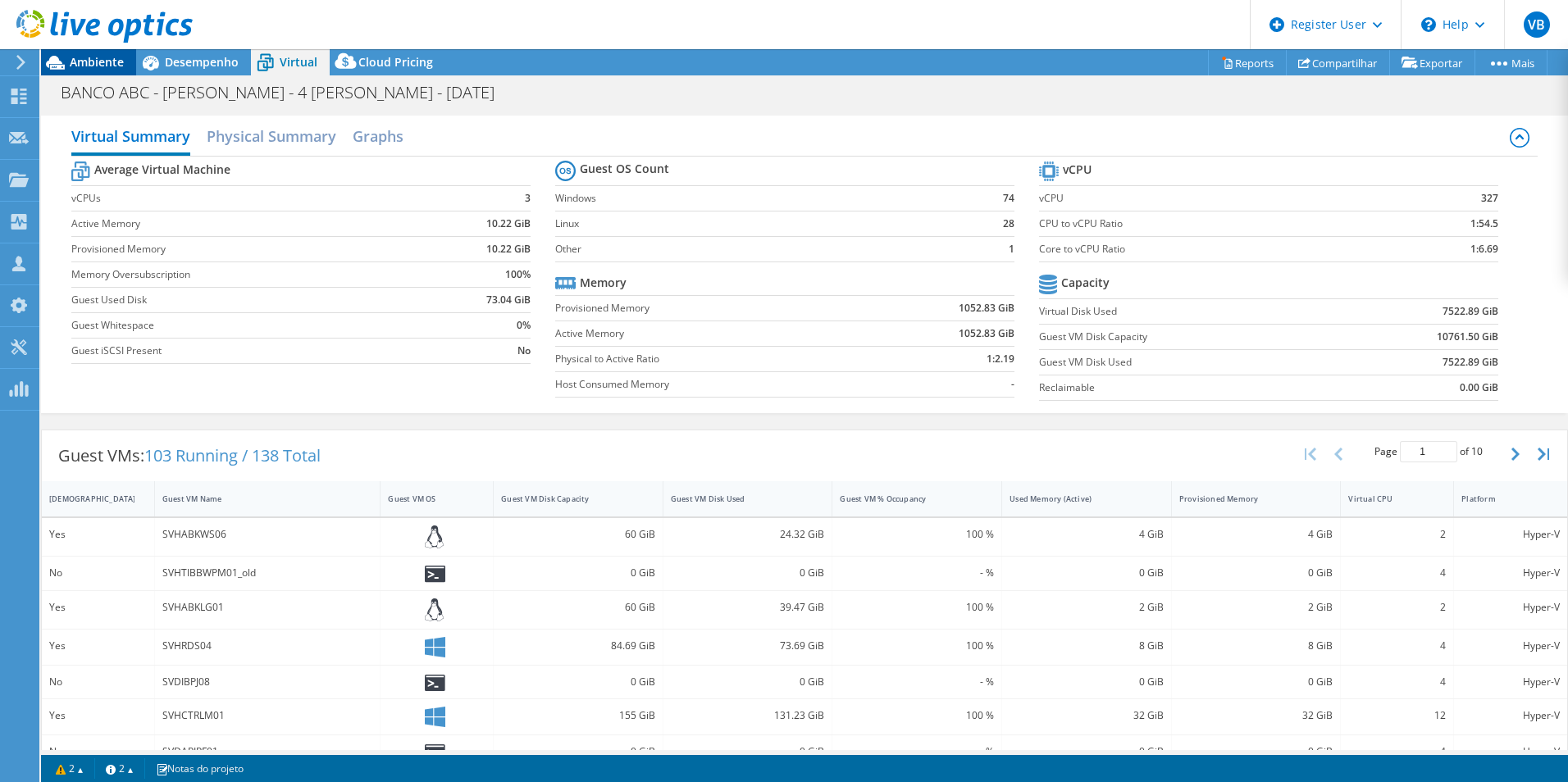
click at [95, 64] on span "Ambiente" at bounding box center [97, 62] width 55 height 16
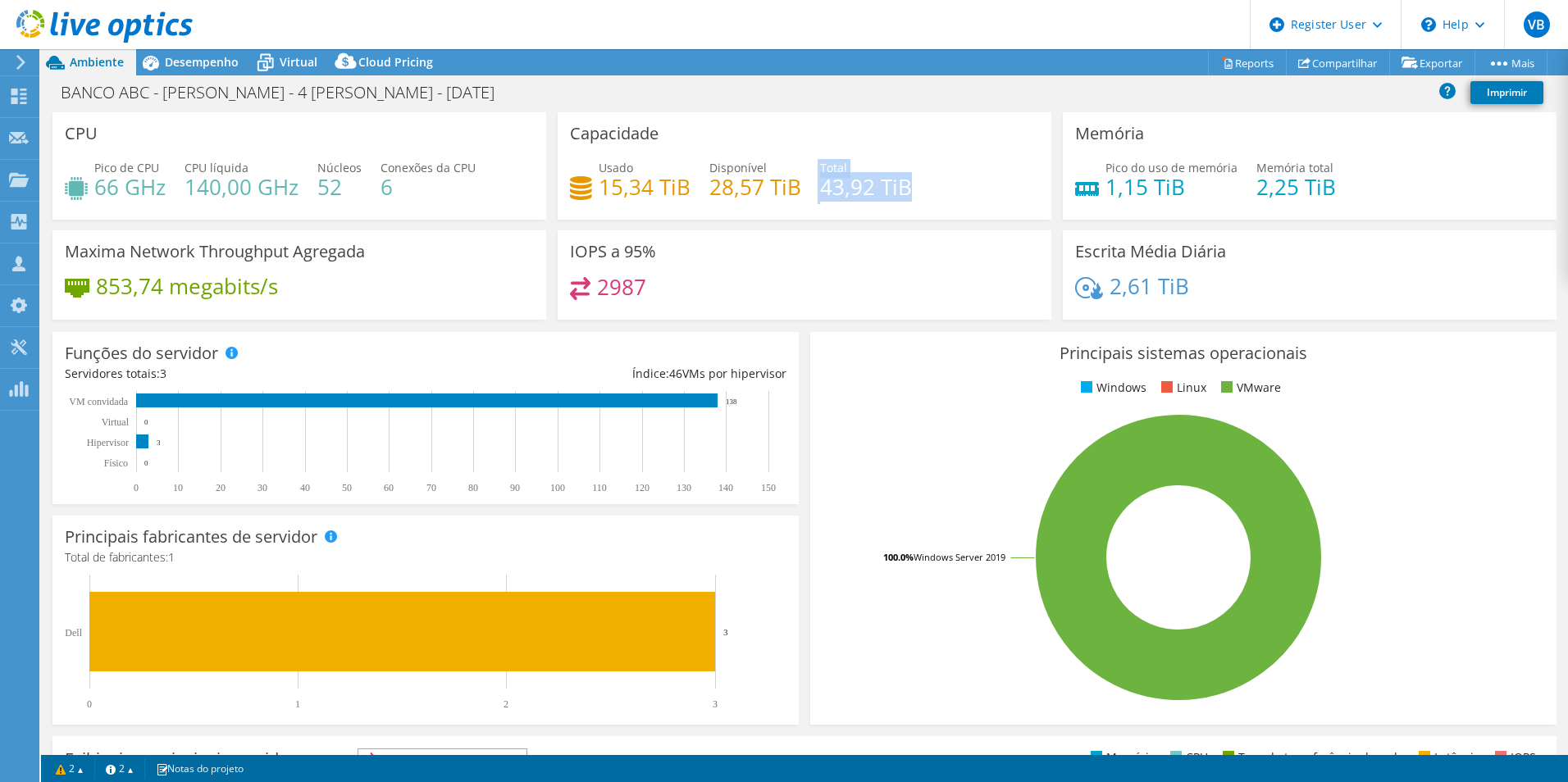
drag, startPoint x: 810, startPoint y: 187, endPoint x: 955, endPoint y: 190, distance: 145.0
click at [955, 190] on div "Usado 15,34 TiB Disponível 28,57 TiB Total 43,92 TiB" at bounding box center [805, 186] width 469 height 54
drag, startPoint x: 955, startPoint y: 190, endPoint x: 933, endPoint y: 211, distance: 30.4
click at [933, 211] on div "Usado 15,34 TiB Disponível 28,57 TiB Total 43,92 TiB" at bounding box center [805, 186] width 469 height 54
drag, startPoint x: 815, startPoint y: 199, endPoint x: 922, endPoint y: 196, distance: 107.0
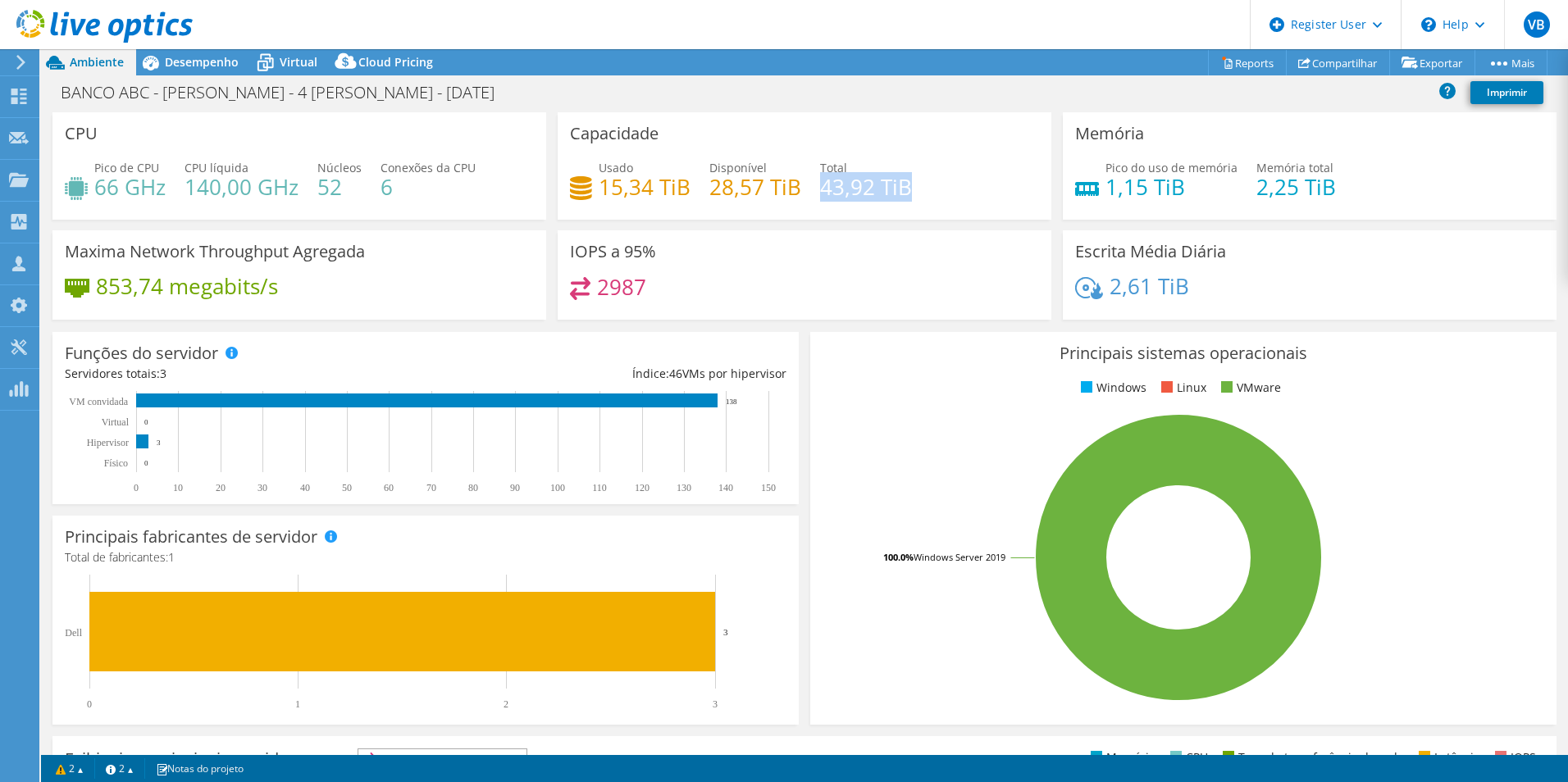
click at [922, 196] on div "Usado 15,34 TiB Disponível 28,57 TiB Total 43,92 TiB" at bounding box center [805, 186] width 469 height 54
drag, startPoint x: 922, startPoint y: 196, endPoint x: 905, endPoint y: 216, distance: 26.2
click at [905, 216] on div "Capacidade Usado 15,34 TiB Disponível 28,57 TiB Total 43,92 TiB" at bounding box center [805, 166] width 494 height 107
drag, startPoint x: 908, startPoint y: 192, endPoint x: 785, endPoint y: 195, distance: 123.0
click at [785, 195] on div "Usado 15,34 TiB Disponível 28,57 TiB Total 43,92 TiB" at bounding box center [805, 186] width 469 height 54
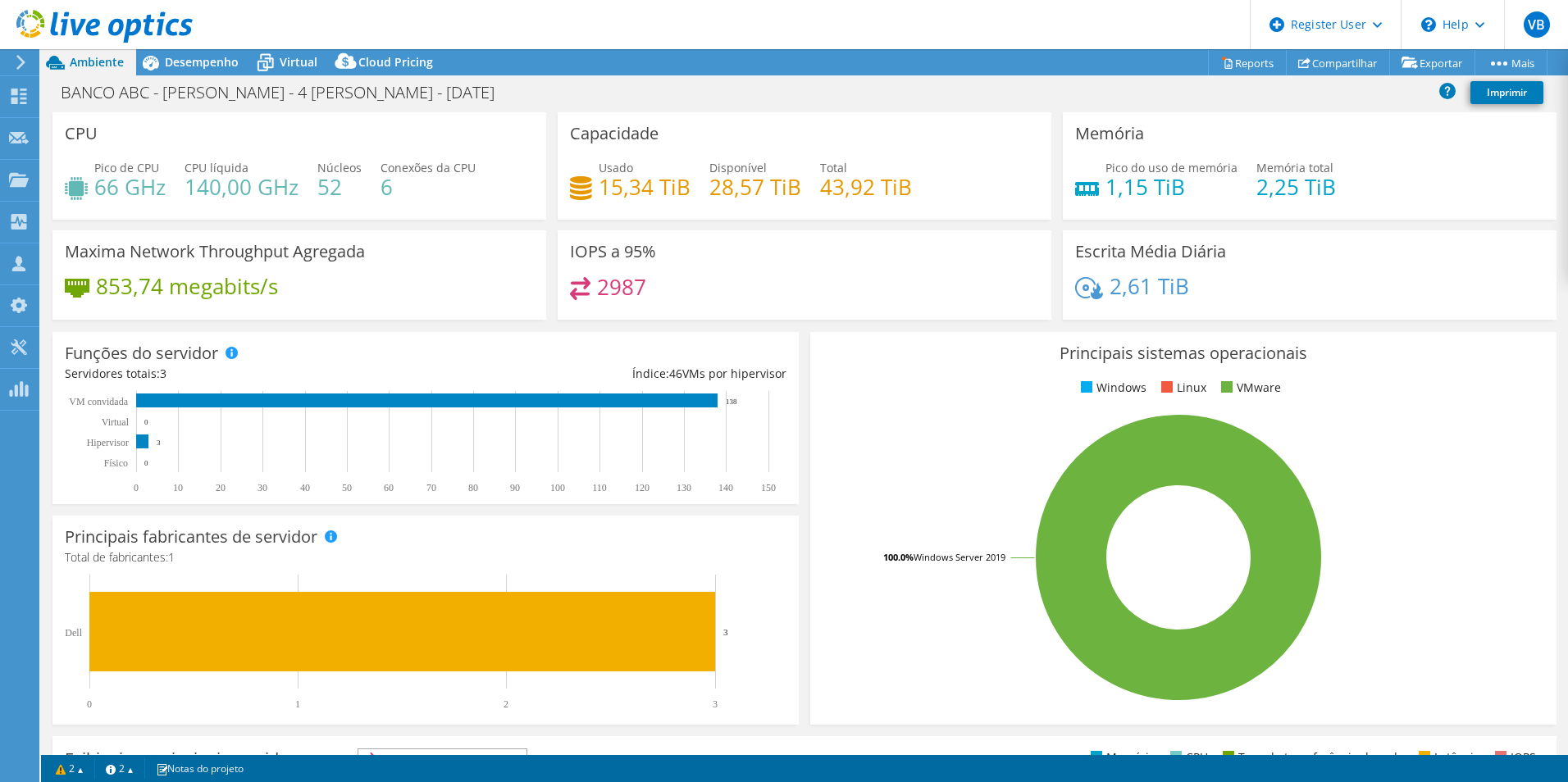
drag, startPoint x: 785, startPoint y: 195, endPoint x: 789, endPoint y: 244, distance: 49.2
click at [789, 244] on div "IOPS a 95% 2987" at bounding box center [805, 275] width 494 height 89
click at [204, 58] on span "Desempenho" at bounding box center [202, 62] width 74 height 16
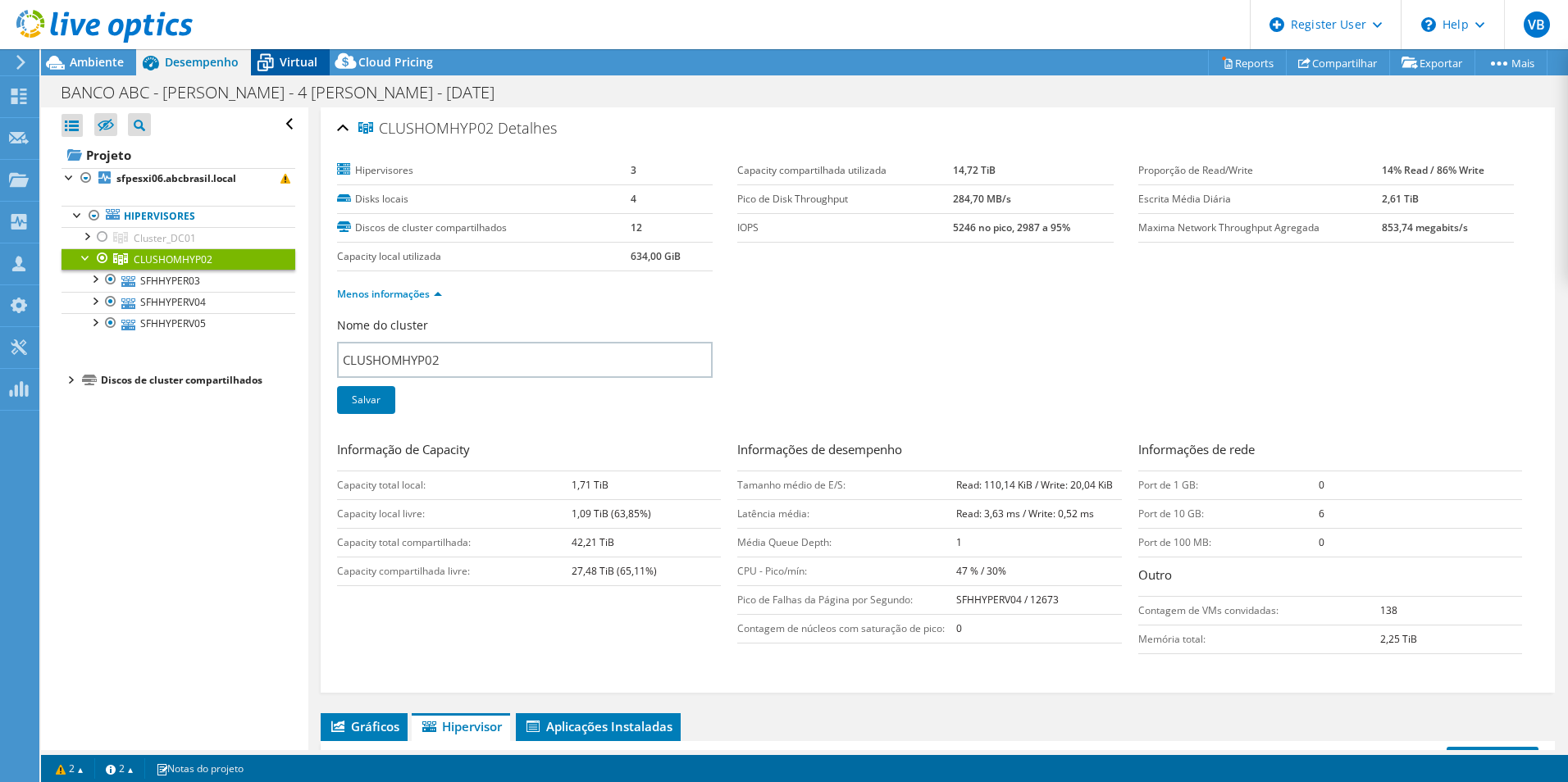
click at [285, 70] on div "Virtual" at bounding box center [290, 63] width 78 height 26
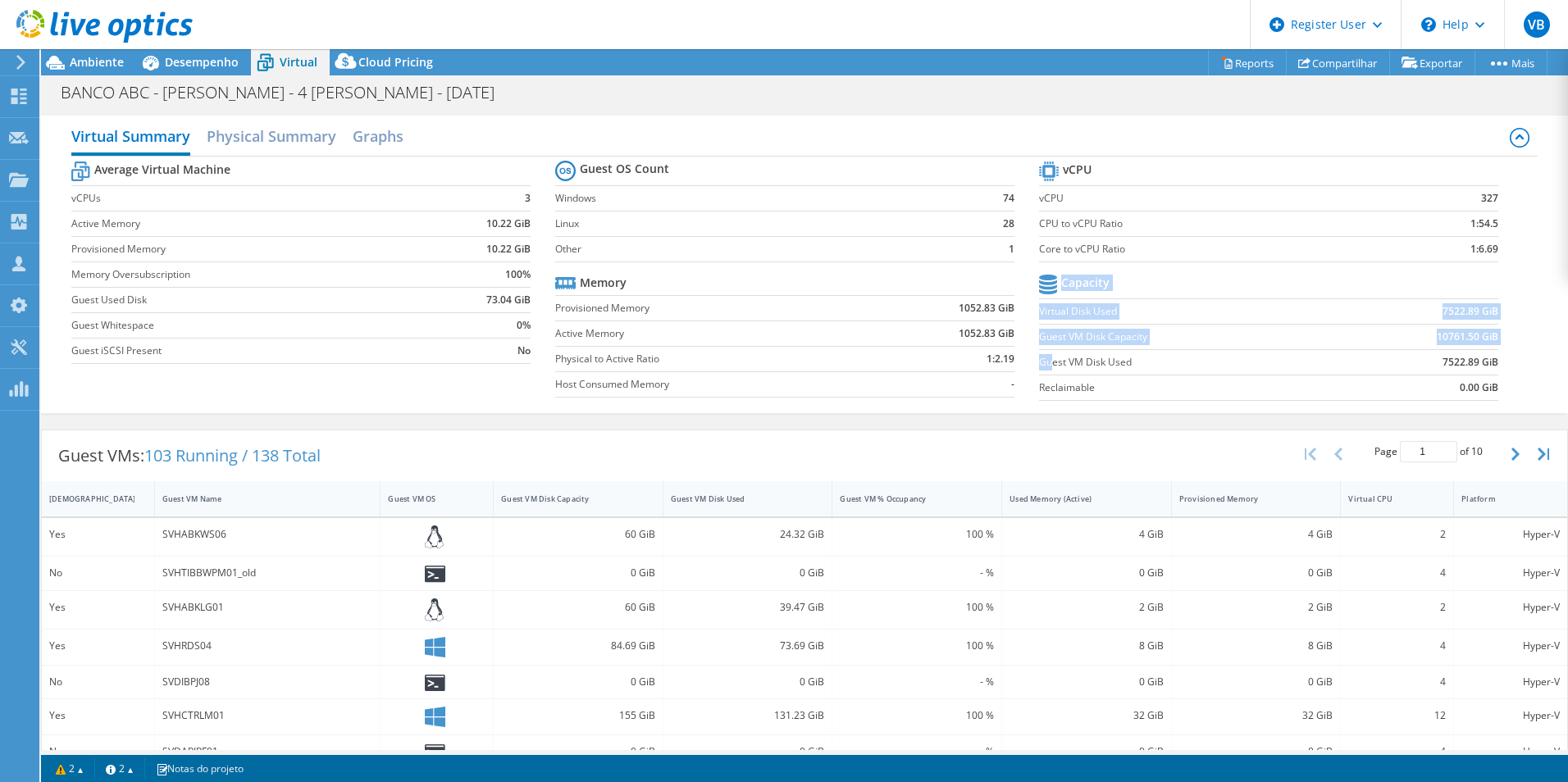
drag, startPoint x: 1043, startPoint y: 365, endPoint x: 1489, endPoint y: 368, distance: 446.0
click at [1489, 368] on section "vCPU vCPU 327 CPU to vCPU Ratio 1:54.5 Core to vCPU Ratio 1:6.69 Capacity Virtu…" at bounding box center [1281, 283] width 484 height 252
drag, startPoint x: 1489, startPoint y: 368, endPoint x: 1421, endPoint y: 372, distance: 68.1
click at [1421, 372] on td "7522.89 GiB" at bounding box center [1418, 362] width 159 height 26
click at [71, 61] on span "Ambiente" at bounding box center [97, 62] width 55 height 16
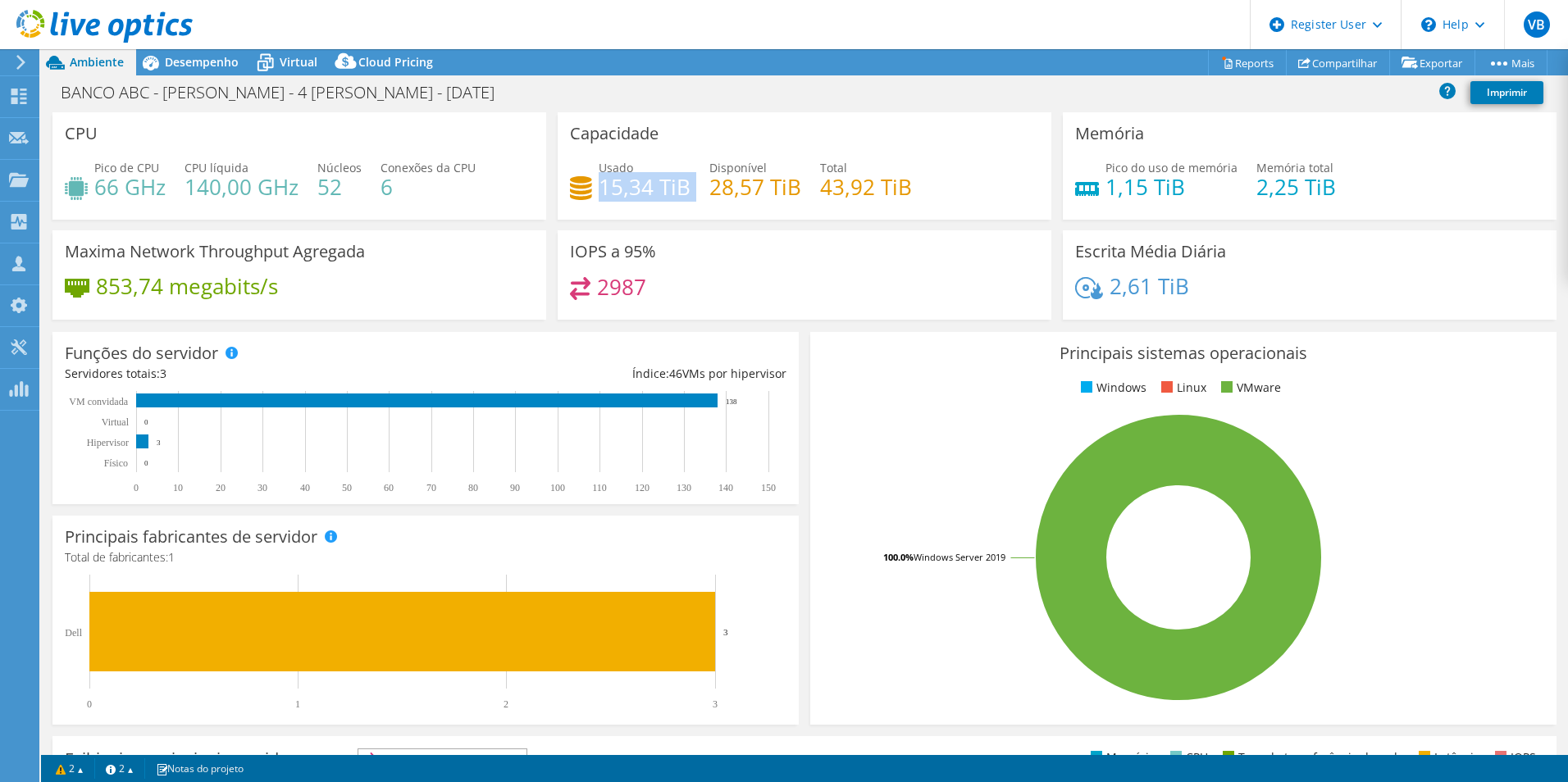
drag, startPoint x: 598, startPoint y: 196, endPoint x: 689, endPoint y: 192, distance: 91.1
click at [689, 192] on div "Usado 15,34 TiB Disponível 28,57 TiB Total 43,92 TiB" at bounding box center [805, 186] width 469 height 54
click at [678, 240] on div "IOPS a 95% 2987" at bounding box center [805, 275] width 494 height 89
drag, startPoint x: 596, startPoint y: 193, endPoint x: 691, endPoint y: 194, distance: 95.0
click at [691, 194] on div "Usado 15,34 TiB Disponível 28,57 TiB Total 43,92 TiB" at bounding box center [805, 186] width 469 height 54
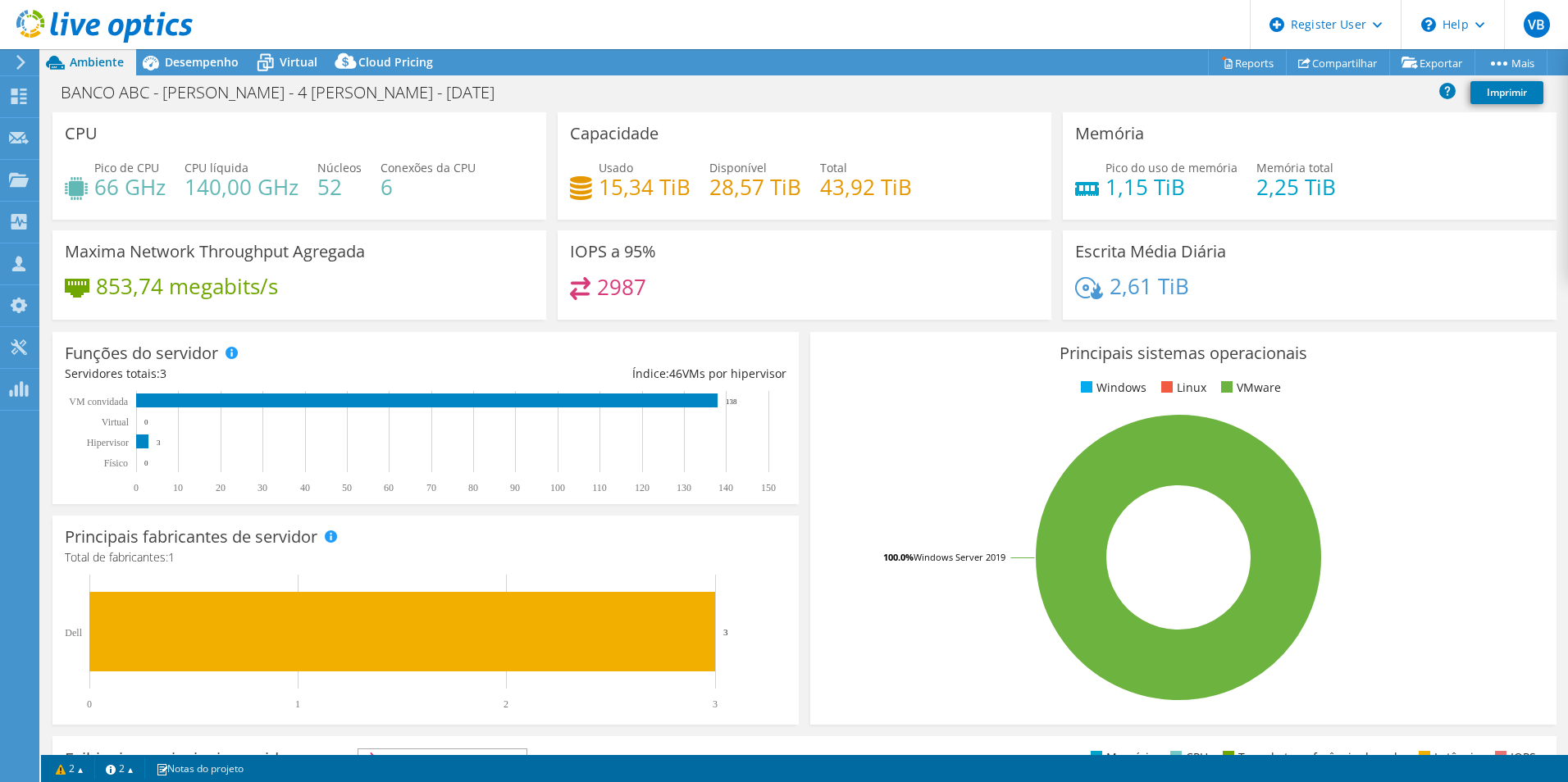
drag, startPoint x: 691, startPoint y: 194, endPoint x: 698, endPoint y: 252, distance: 58.4
click at [698, 252] on div "IOPS a 95% 2987" at bounding box center [805, 275] width 494 height 89
drag, startPoint x: 602, startPoint y: 195, endPoint x: 684, endPoint y: 197, distance: 82.0
click at [684, 196] on h4 "15,34 TiB" at bounding box center [644, 187] width 92 height 18
drag, startPoint x: 684, startPoint y: 197, endPoint x: 684, endPoint y: 228, distance: 31.0
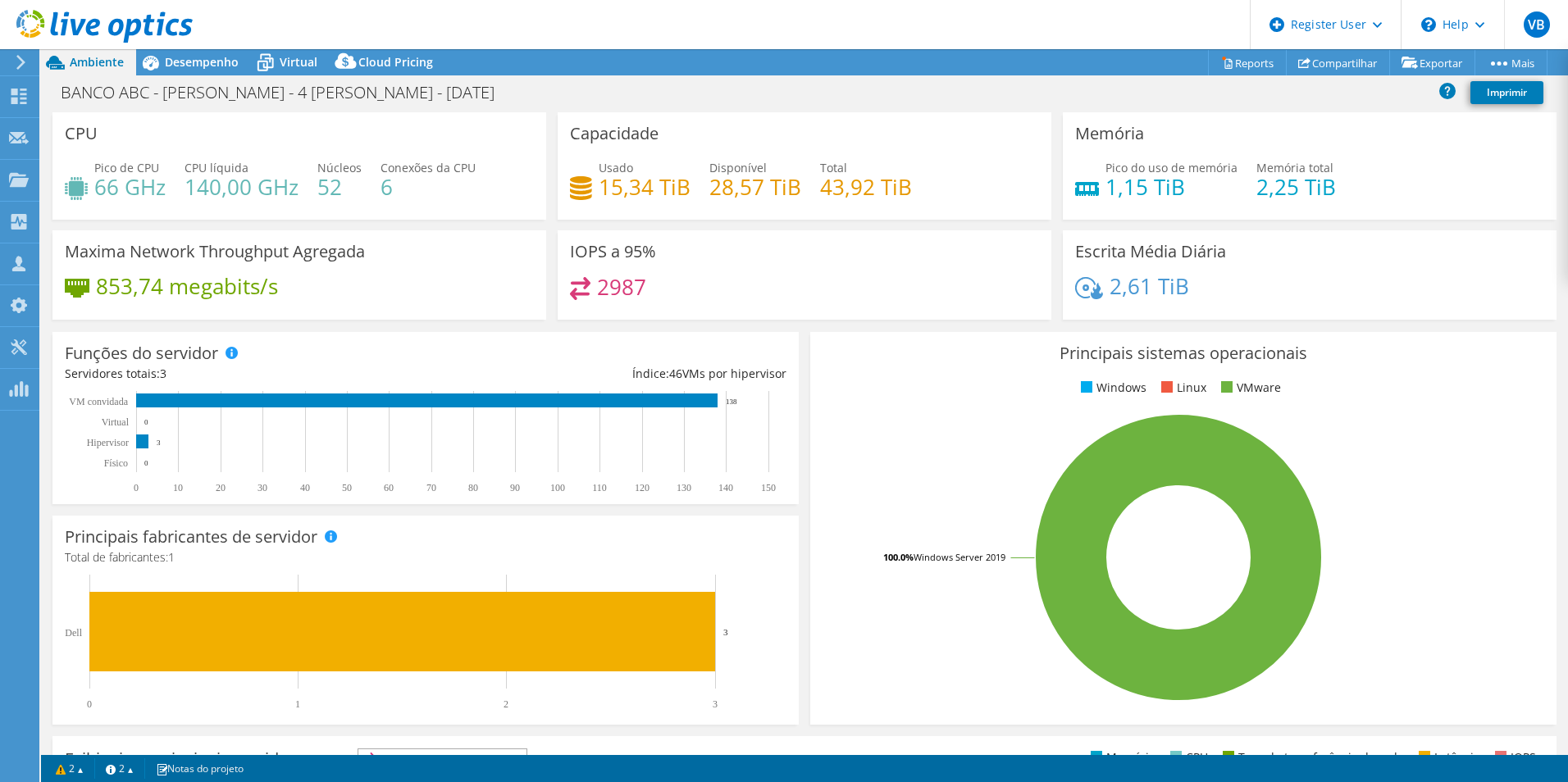
click at [684, 228] on div "Capacidade Usado 15,34 TiB Disponível 28,57 TiB Total 43,92 TiB" at bounding box center [805, 171] width 506 height 118
drag, startPoint x: 599, startPoint y: 193, endPoint x: 699, endPoint y: 193, distance: 100.0
click at [699, 193] on div "Usado 15,34 TiB Disponível 28,57 TiB Total 43,92 TiB" at bounding box center [805, 186] width 469 height 54
drag, startPoint x: 699, startPoint y: 193, endPoint x: 691, endPoint y: 228, distance: 35.9
click at [691, 228] on div "Capacidade Usado 15,34 TiB Disponível 28,57 TiB Total 43,92 TiB" at bounding box center [805, 171] width 506 height 118
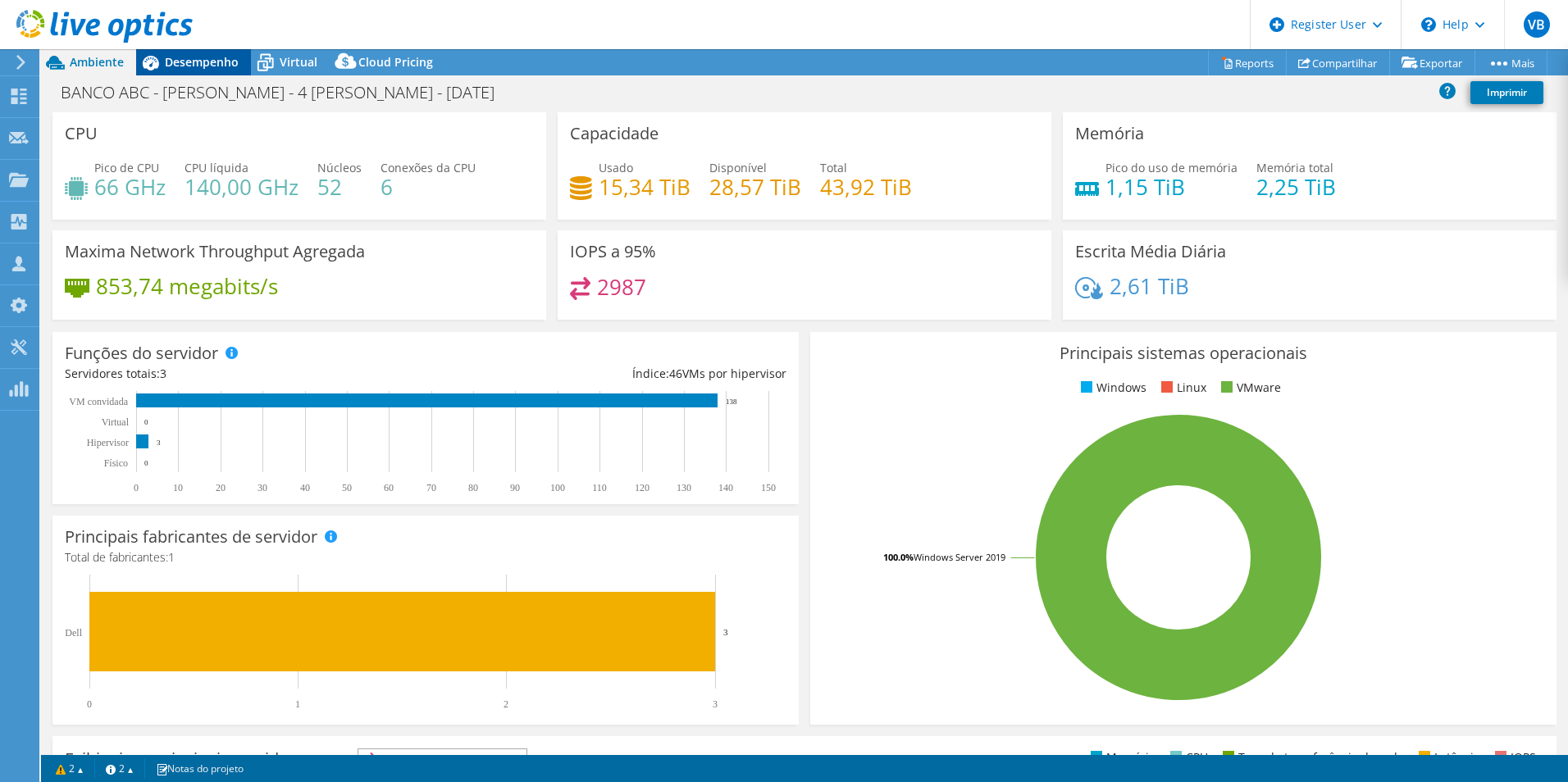
click at [178, 70] on div "Desempenho" at bounding box center [193, 63] width 115 height 26
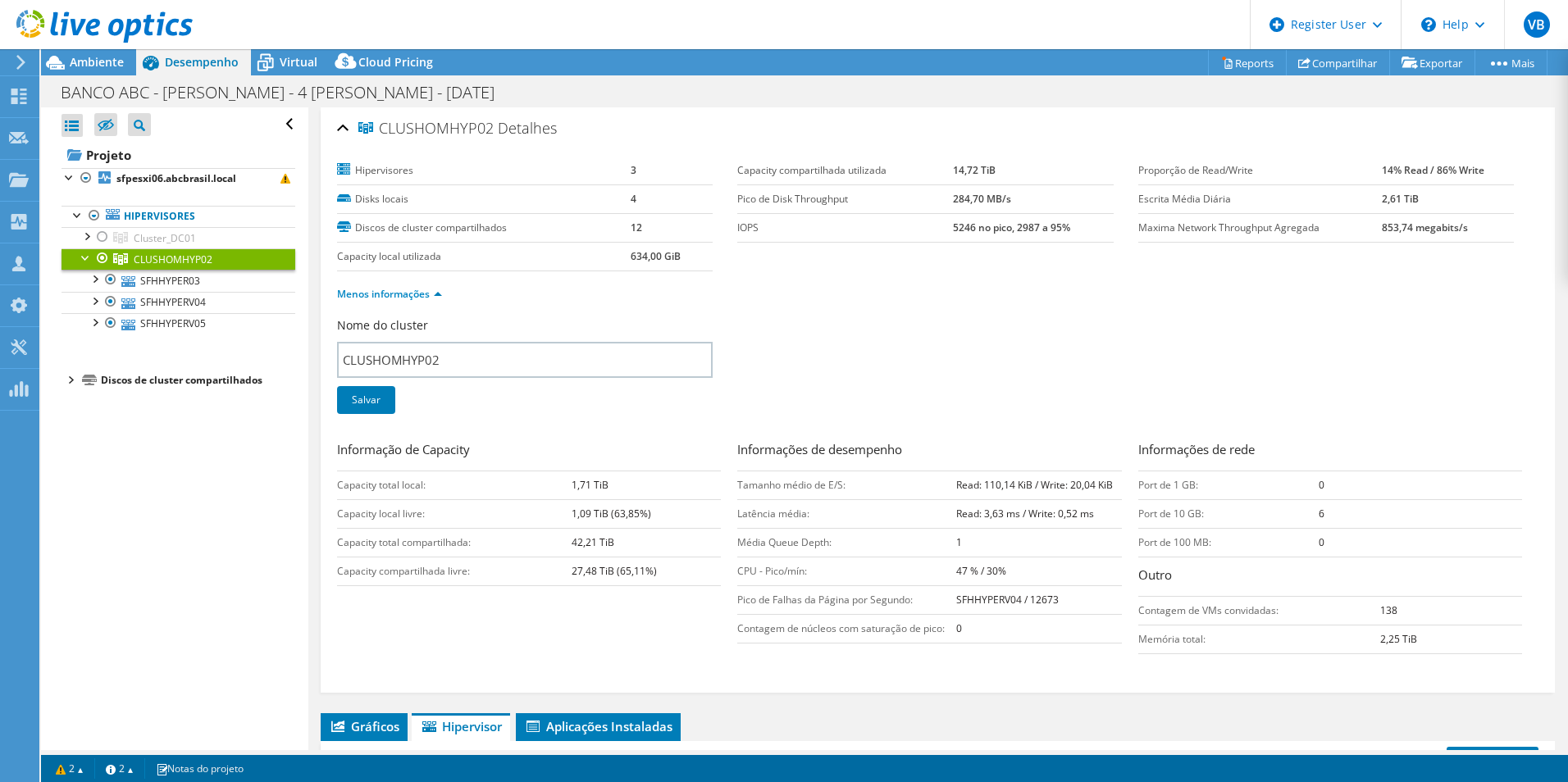
click at [103, 261] on div at bounding box center [102, 258] width 17 height 20
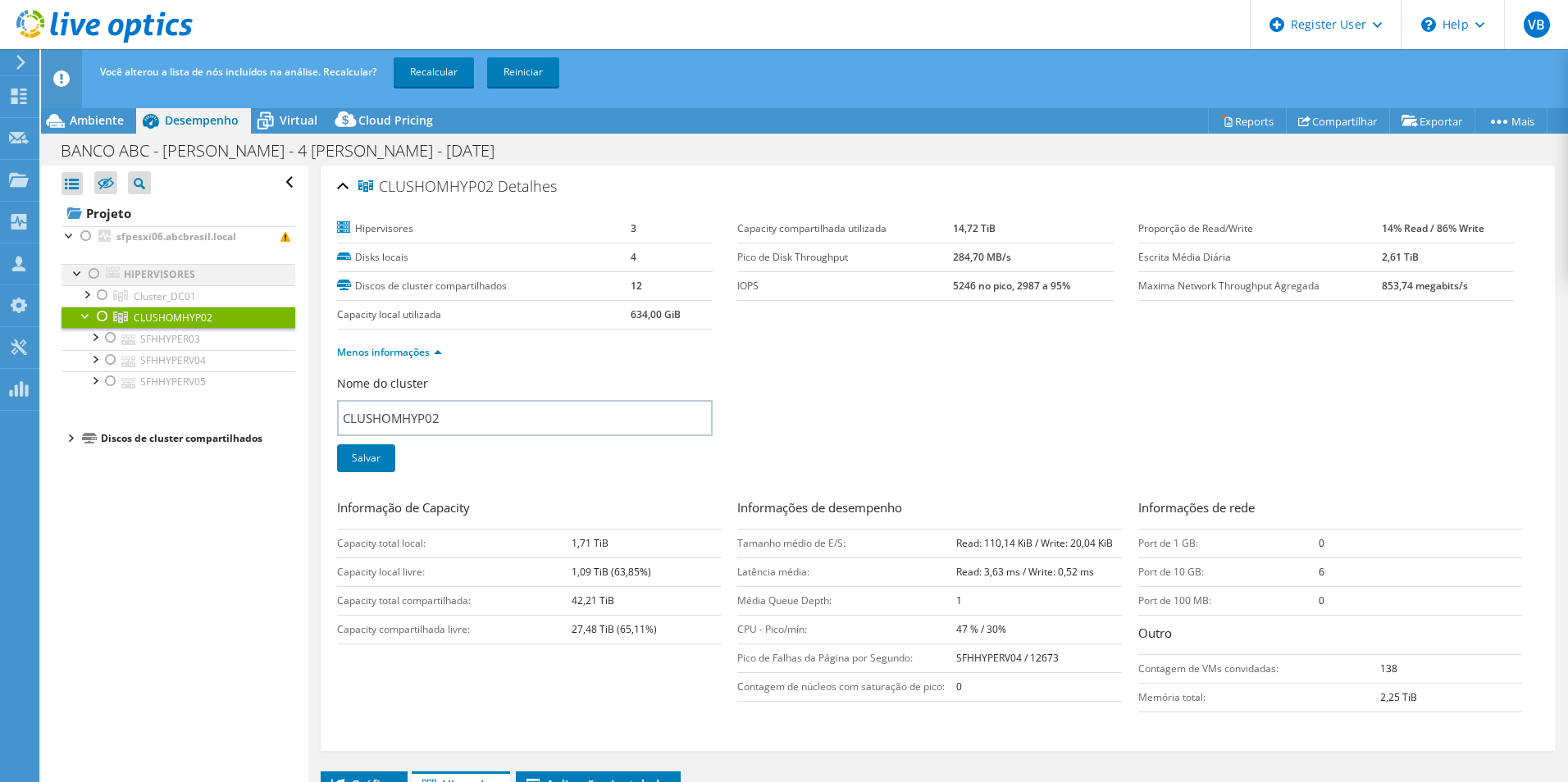
click at [93, 273] on div at bounding box center [94, 274] width 17 height 20
click at [103, 317] on div at bounding box center [102, 316] width 17 height 20
click at [438, 73] on link "Recalcular" at bounding box center [434, 72] width 80 height 30
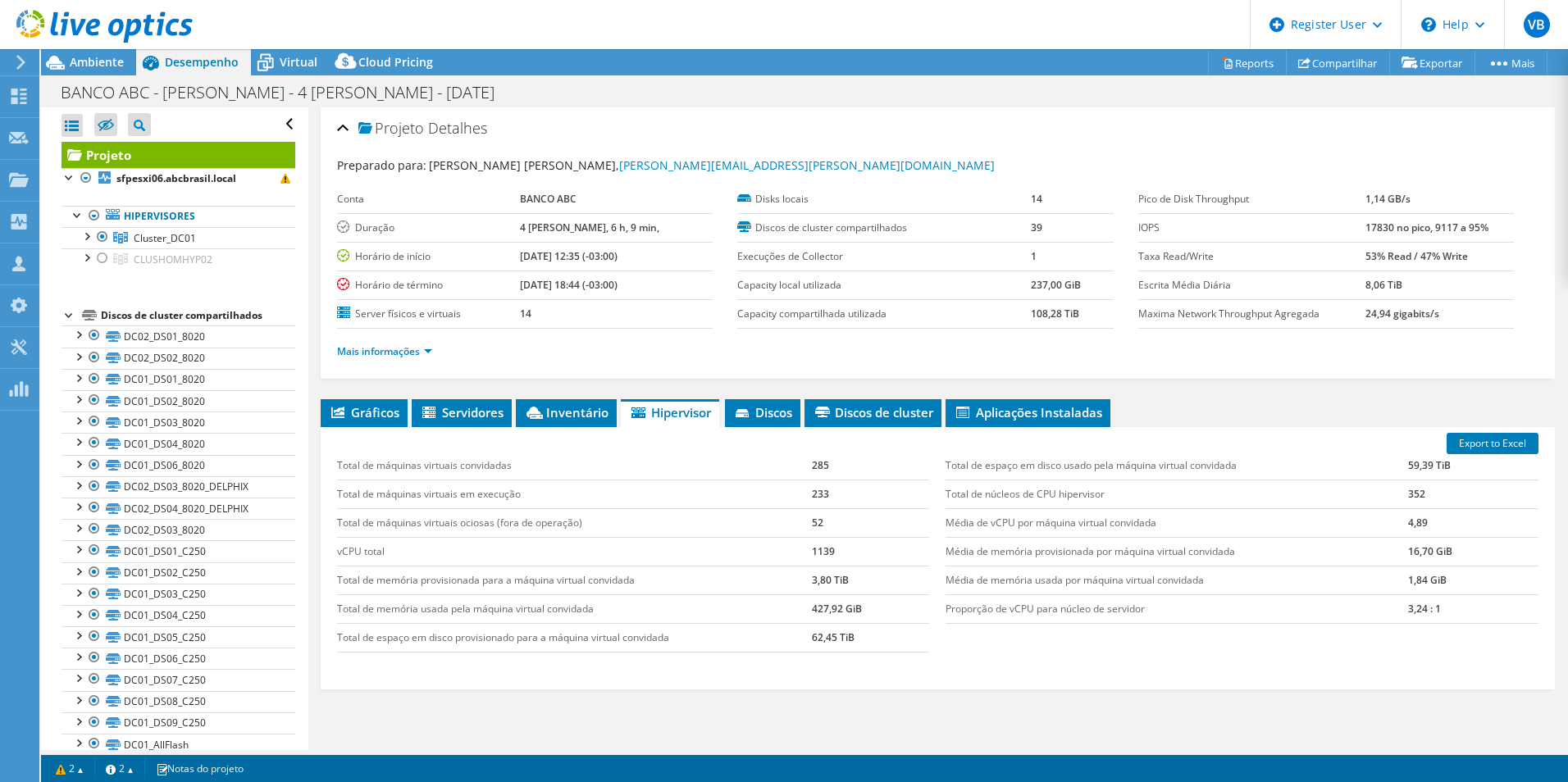
drag, startPoint x: 100, startPoint y: 56, endPoint x: 112, endPoint y: 84, distance: 30.5
click at [100, 56] on span "Ambiente" at bounding box center [97, 62] width 55 height 16
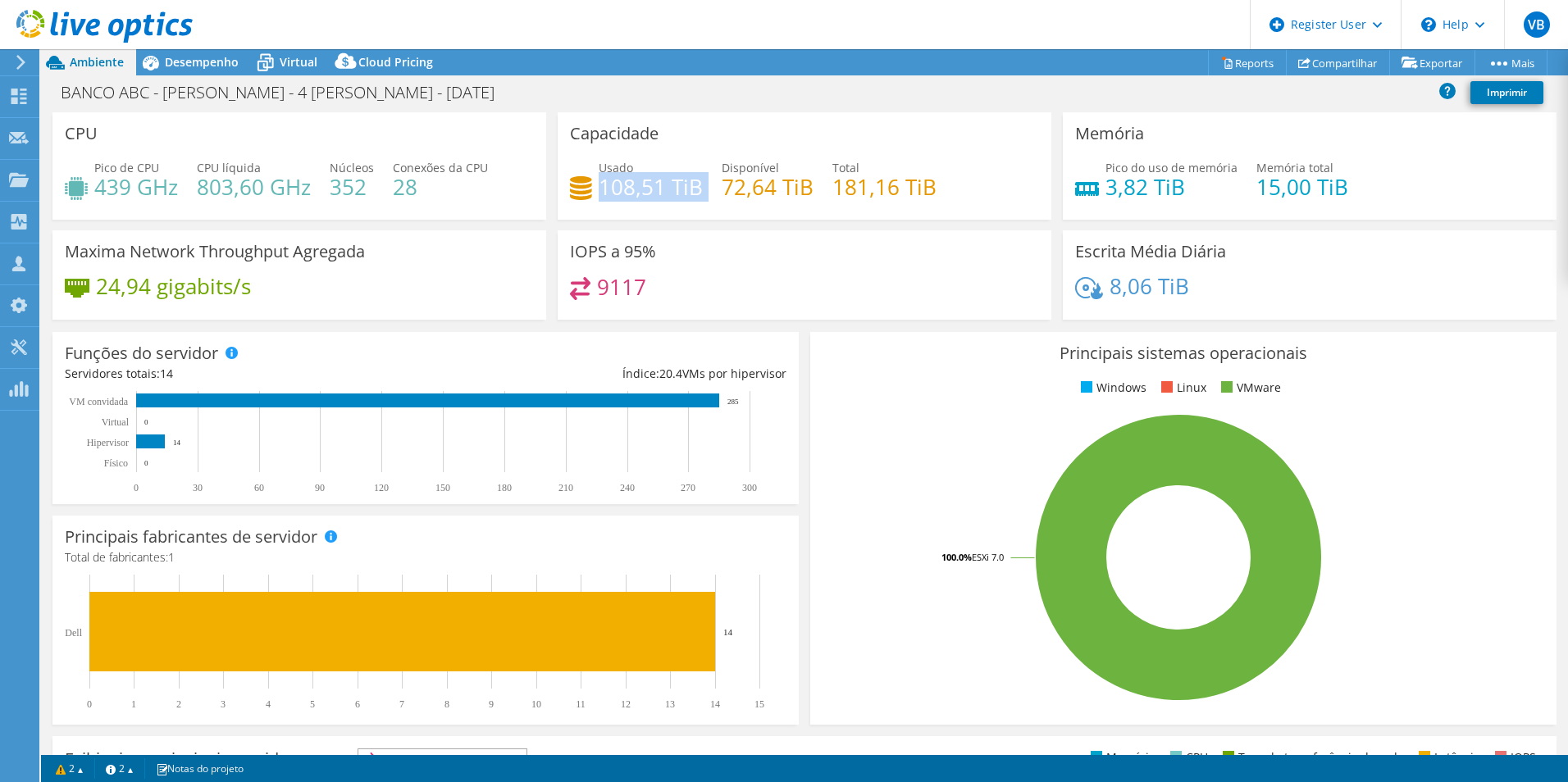
drag, startPoint x: 599, startPoint y: 197, endPoint x: 700, endPoint y: 197, distance: 101.0
click at [700, 197] on div "Usado 108,51 TiB Disponível 72,64 TiB Total 181,16 TiB" at bounding box center [805, 186] width 469 height 54
click at [286, 64] on span "Virtual" at bounding box center [299, 62] width 38 height 16
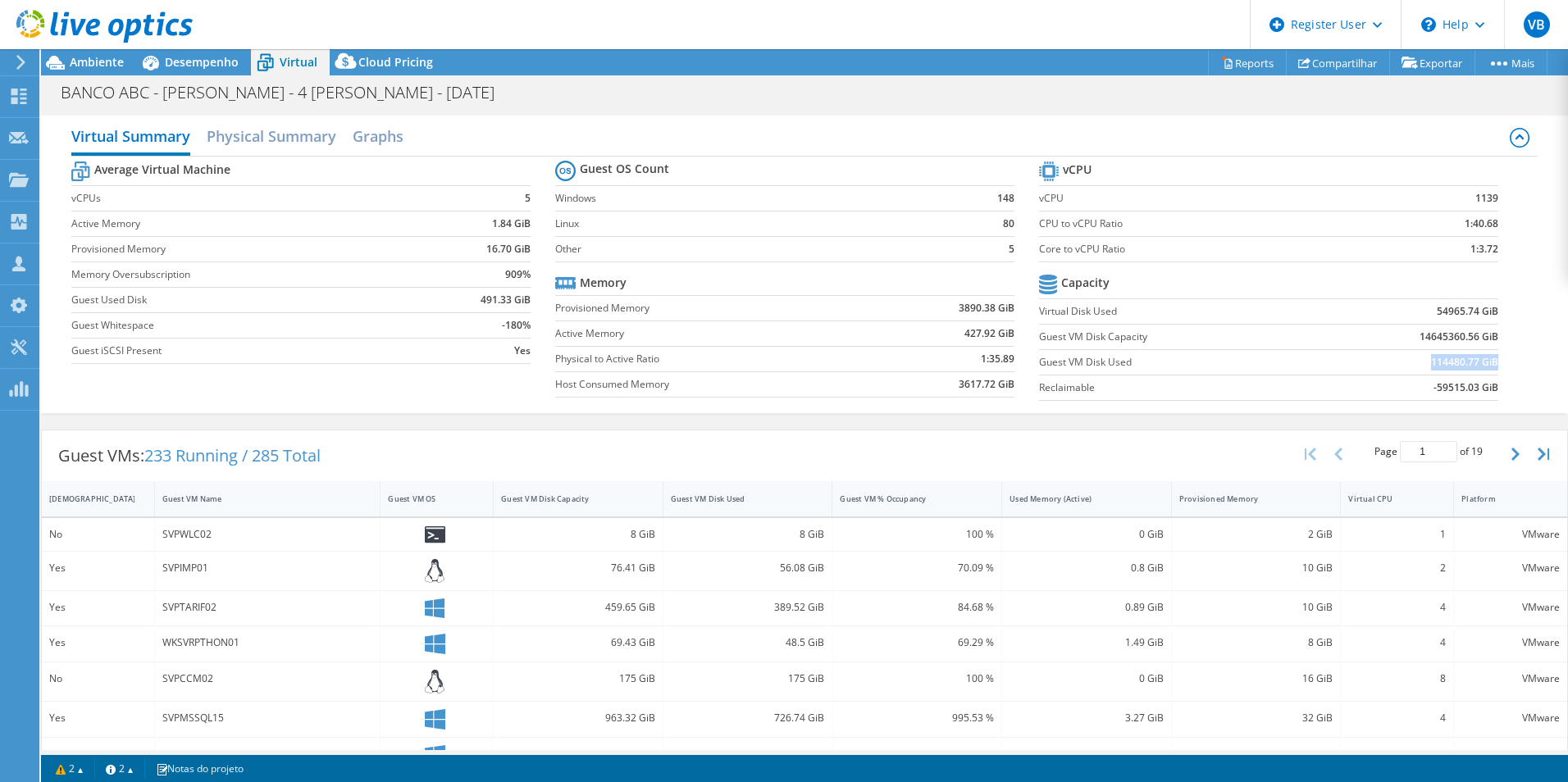
drag, startPoint x: 1419, startPoint y: 366, endPoint x: 1486, endPoint y: 366, distance: 67.0
click at [1486, 366] on b "114480.77 GiB" at bounding box center [1464, 363] width 67 height 17
drag, startPoint x: 1486, startPoint y: 366, endPoint x: 1501, endPoint y: 395, distance: 32.6
click at [1501, 395] on section "vCPU vCPU 1139 CPU to vCPU Ratio 1:40.68 Core to vCPU Ratio 1:3.72 Capacity Vir…" at bounding box center [1281, 283] width 484 height 252
click at [98, 70] on div "Ambiente" at bounding box center [88, 63] width 95 height 26
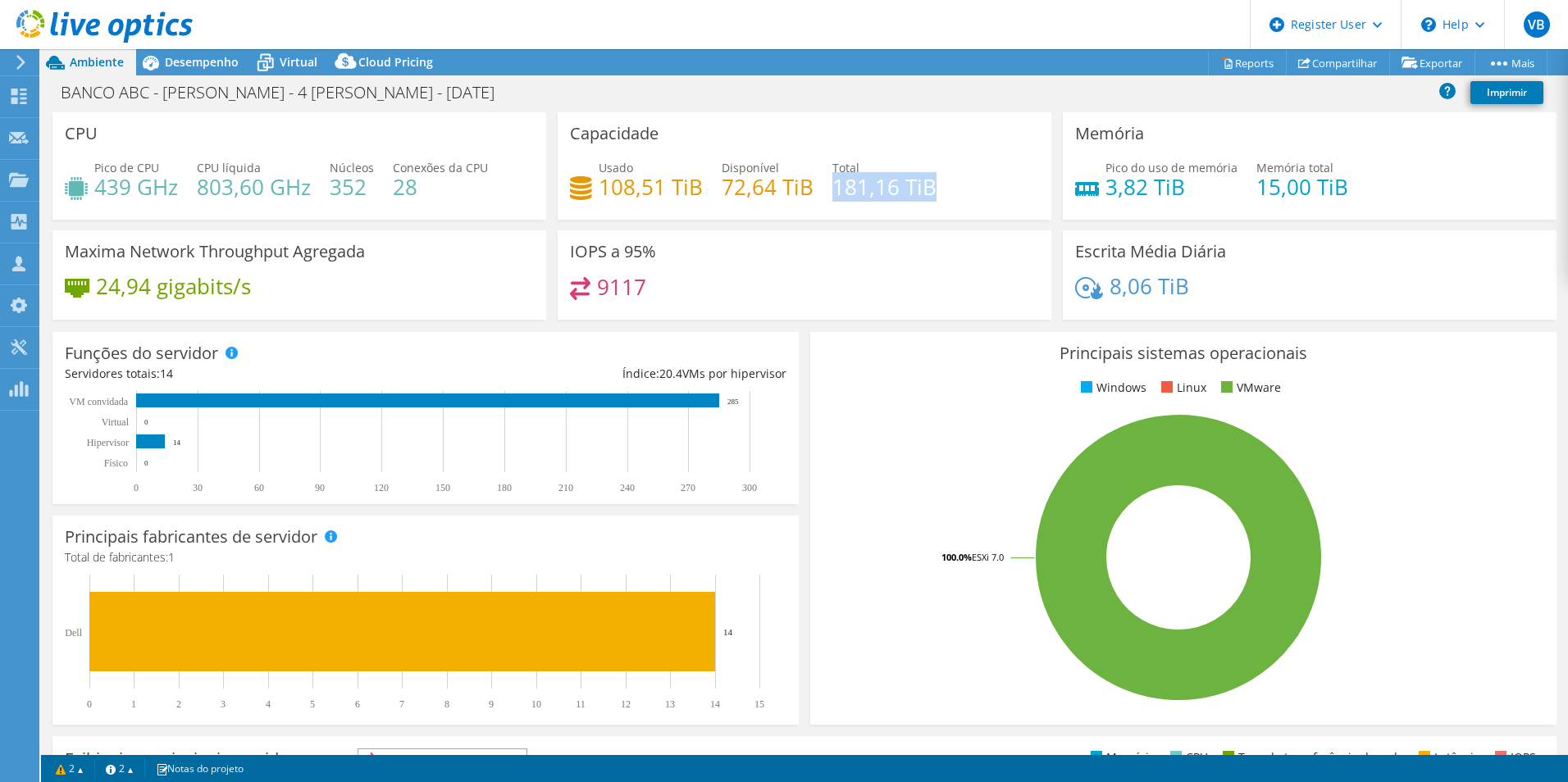
drag, startPoint x: 829, startPoint y: 187, endPoint x: 952, endPoint y: 186, distance: 123.0
click at [952, 186] on div "Usado 108,51 TiB Disponível 72,64 TiB Total 181,16 TiB" at bounding box center [805, 186] width 469 height 54
drag, startPoint x: 952, startPoint y: 186, endPoint x: 935, endPoint y: 206, distance: 26.2
click at [935, 206] on div "Usado 108,51 TiB Disponível 72,64 TiB Total 181,16 TiB" at bounding box center [805, 186] width 469 height 54
click at [216, 70] on div "Desempenho" at bounding box center [193, 63] width 115 height 26
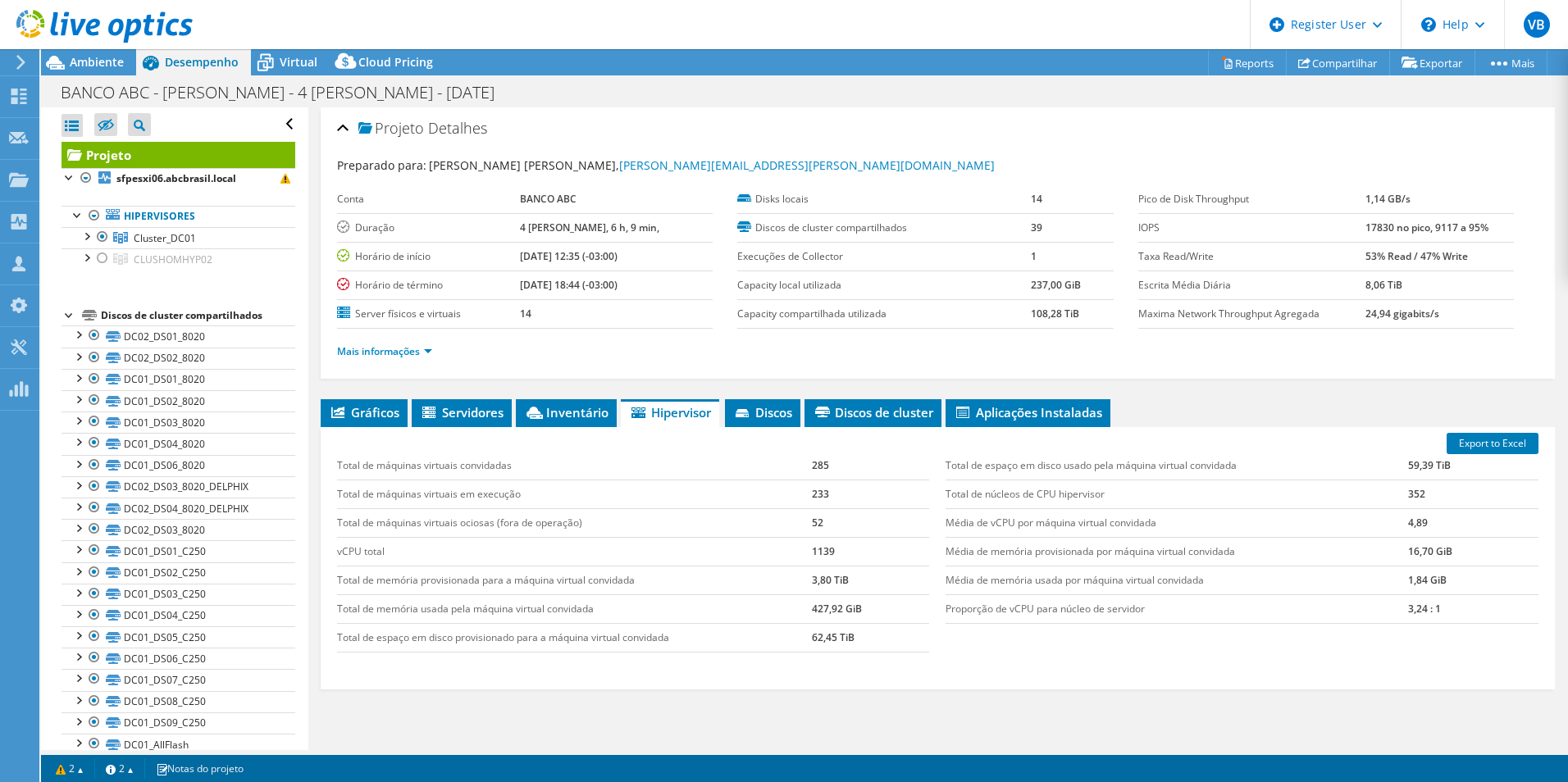
click at [64, 315] on div at bounding box center [69, 314] width 17 height 17
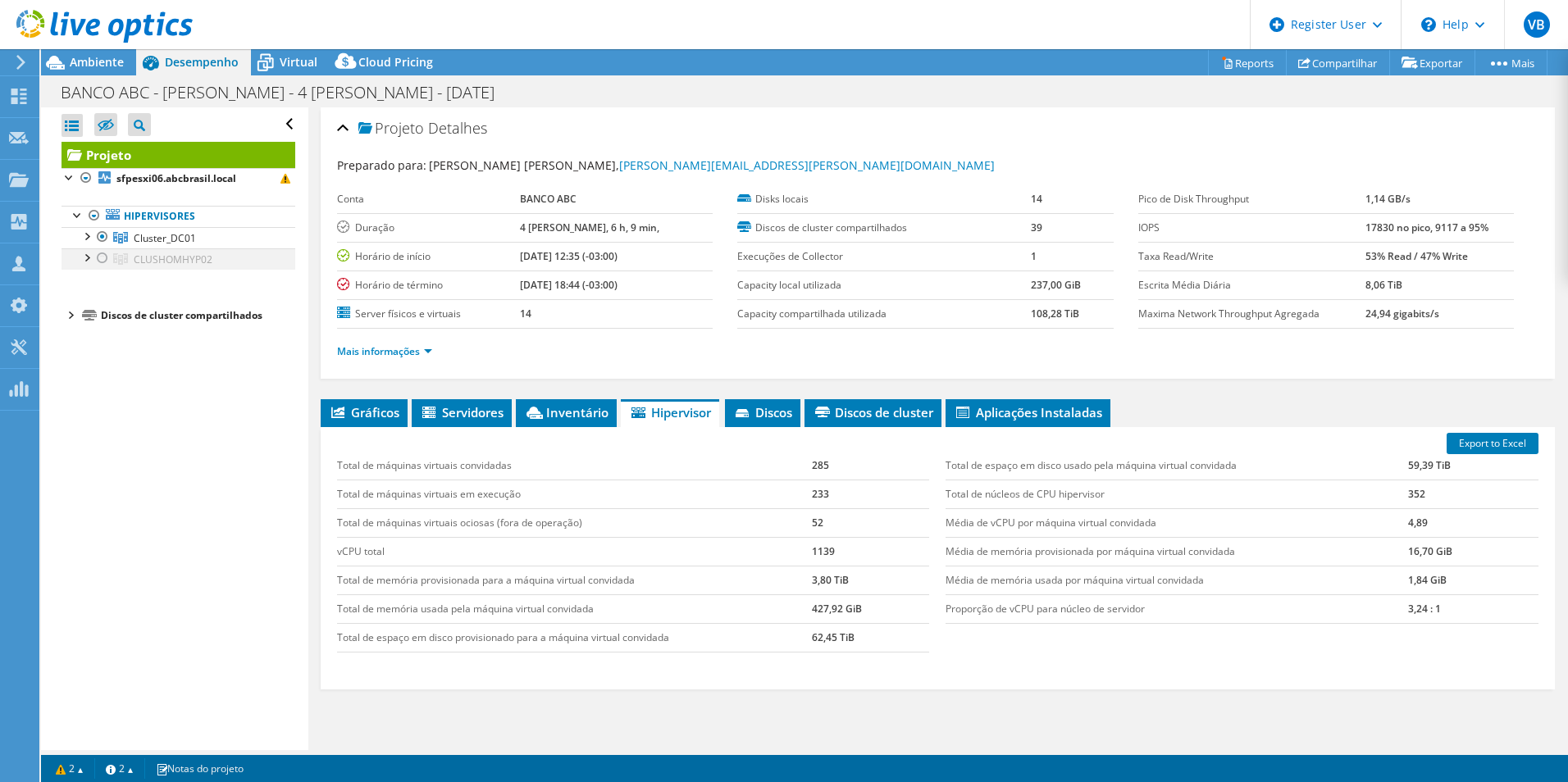
click at [90, 259] on div at bounding box center [86, 257] width 17 height 17
click at [88, 241] on div at bounding box center [86, 235] width 17 height 17
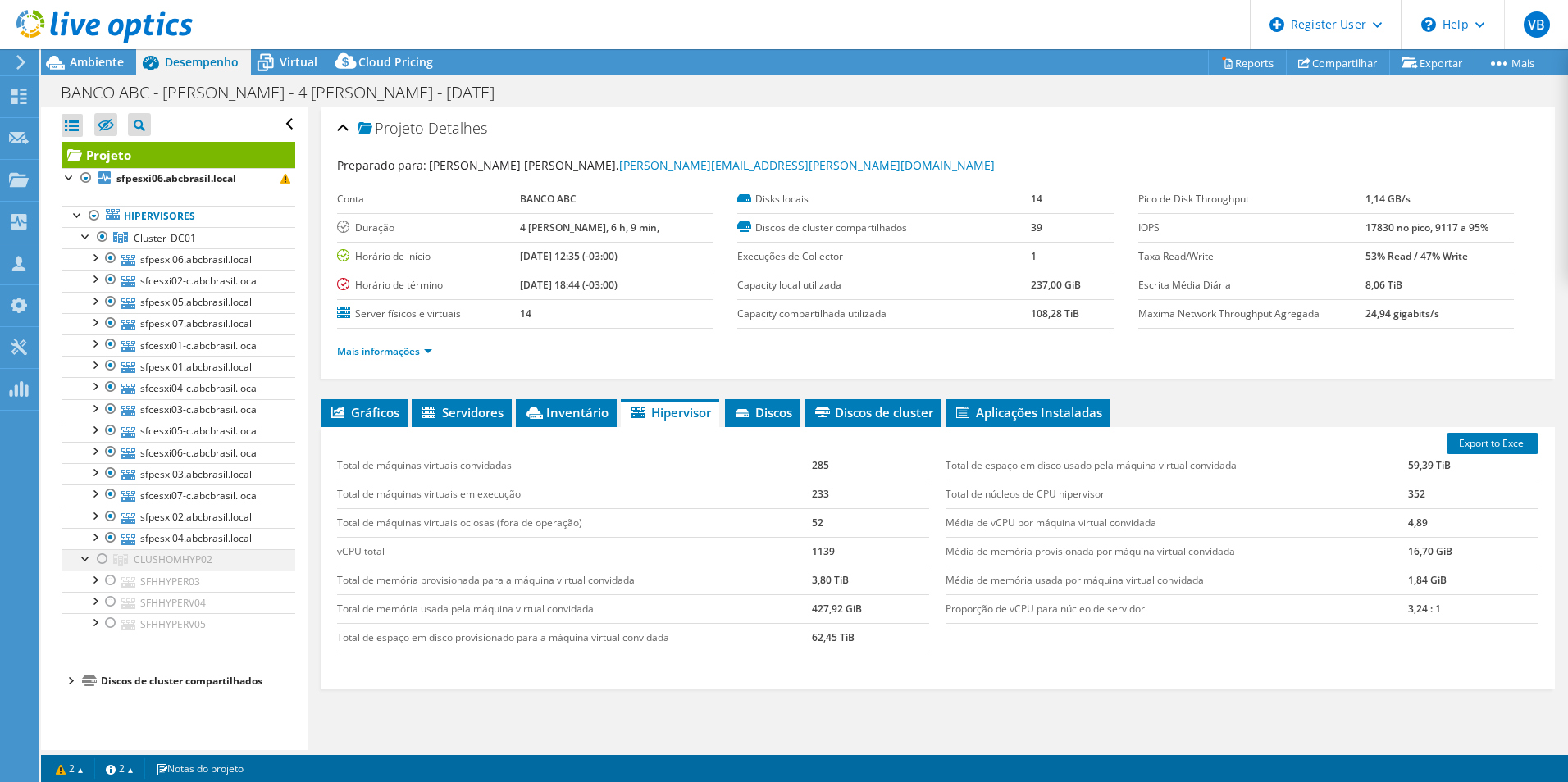
click at [102, 563] on div at bounding box center [102, 559] width 17 height 20
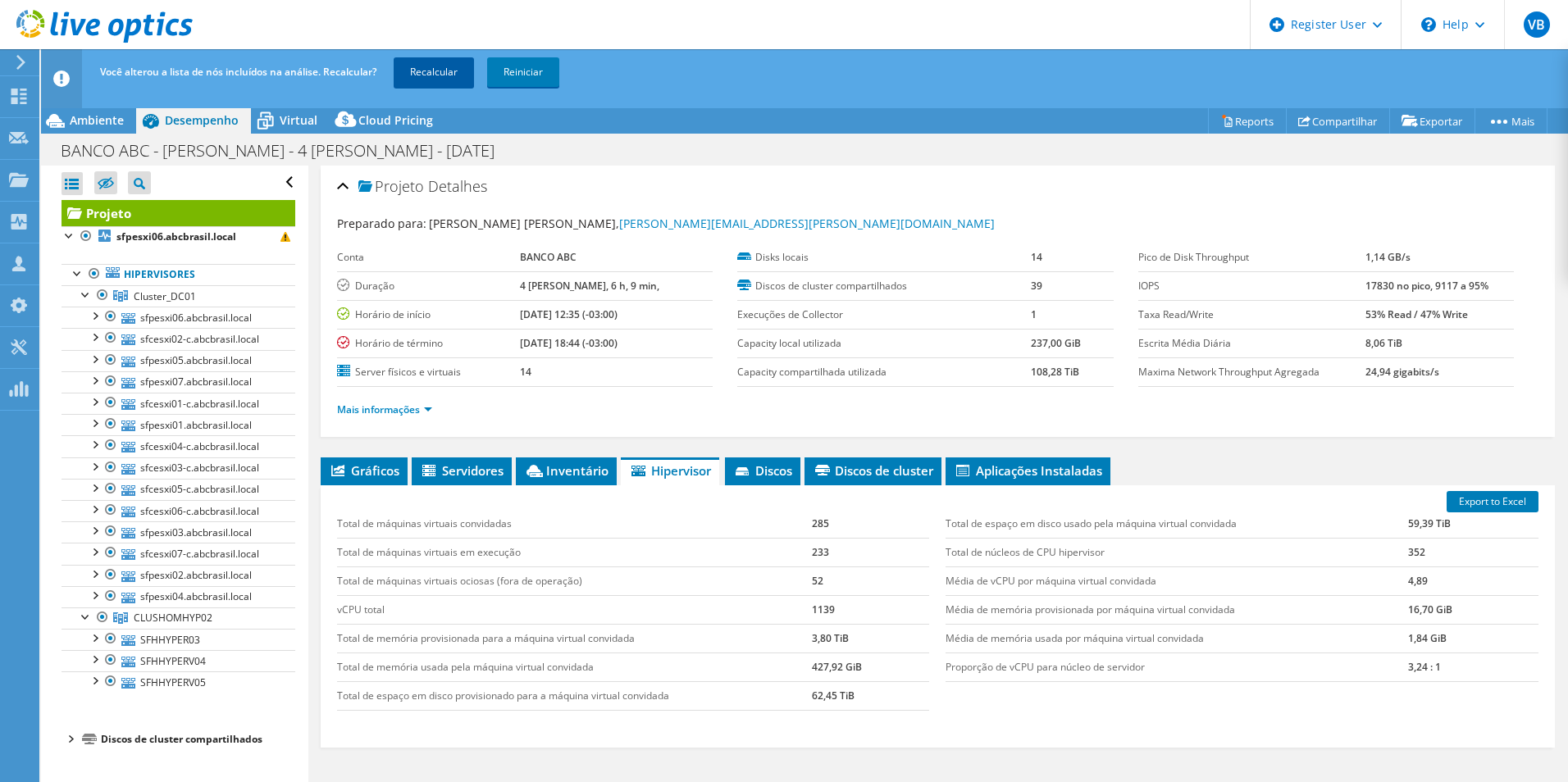
click at [415, 74] on link "Recalcular" at bounding box center [434, 72] width 80 height 30
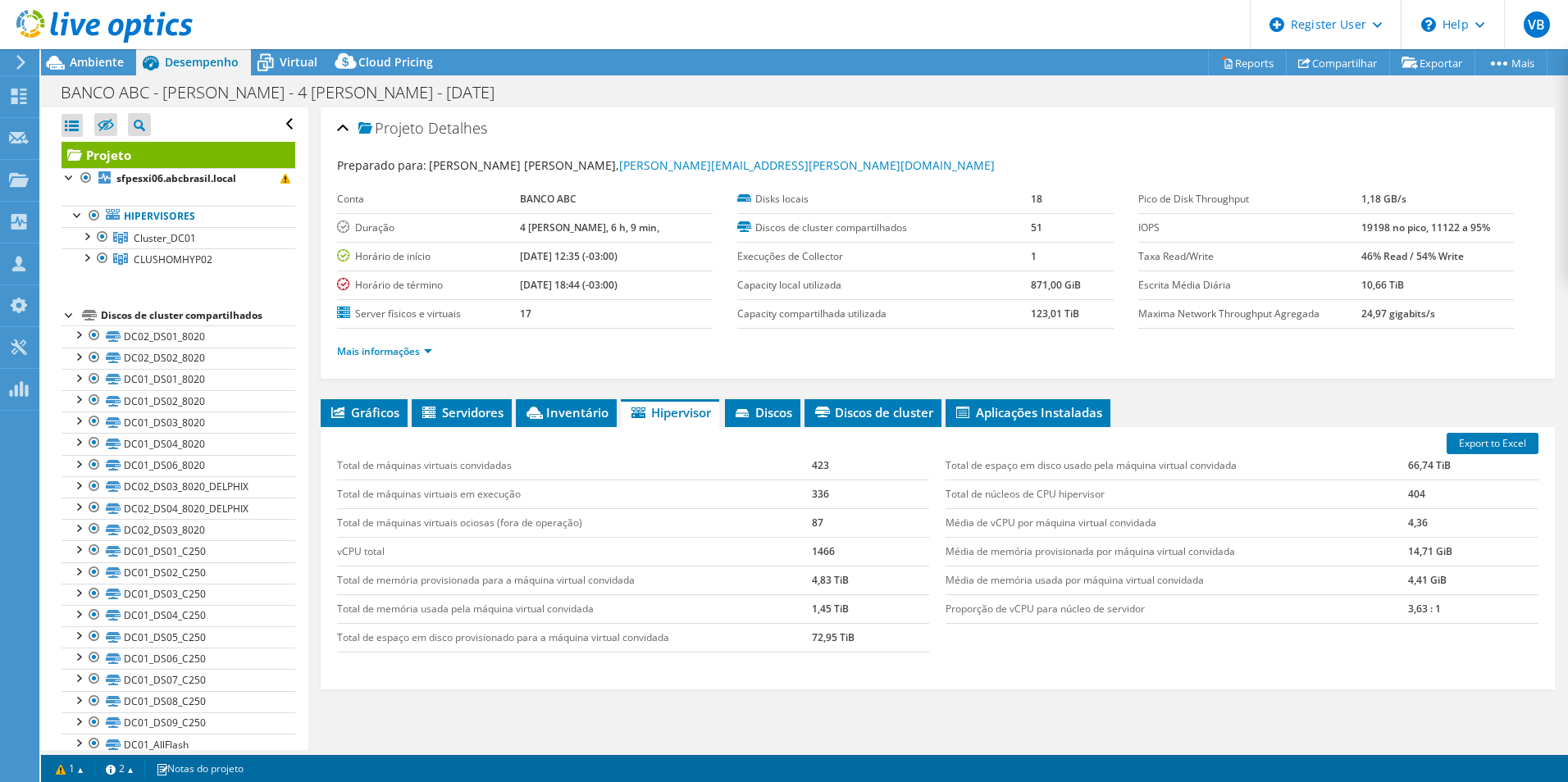
click at [63, 318] on div at bounding box center [69, 314] width 17 height 17
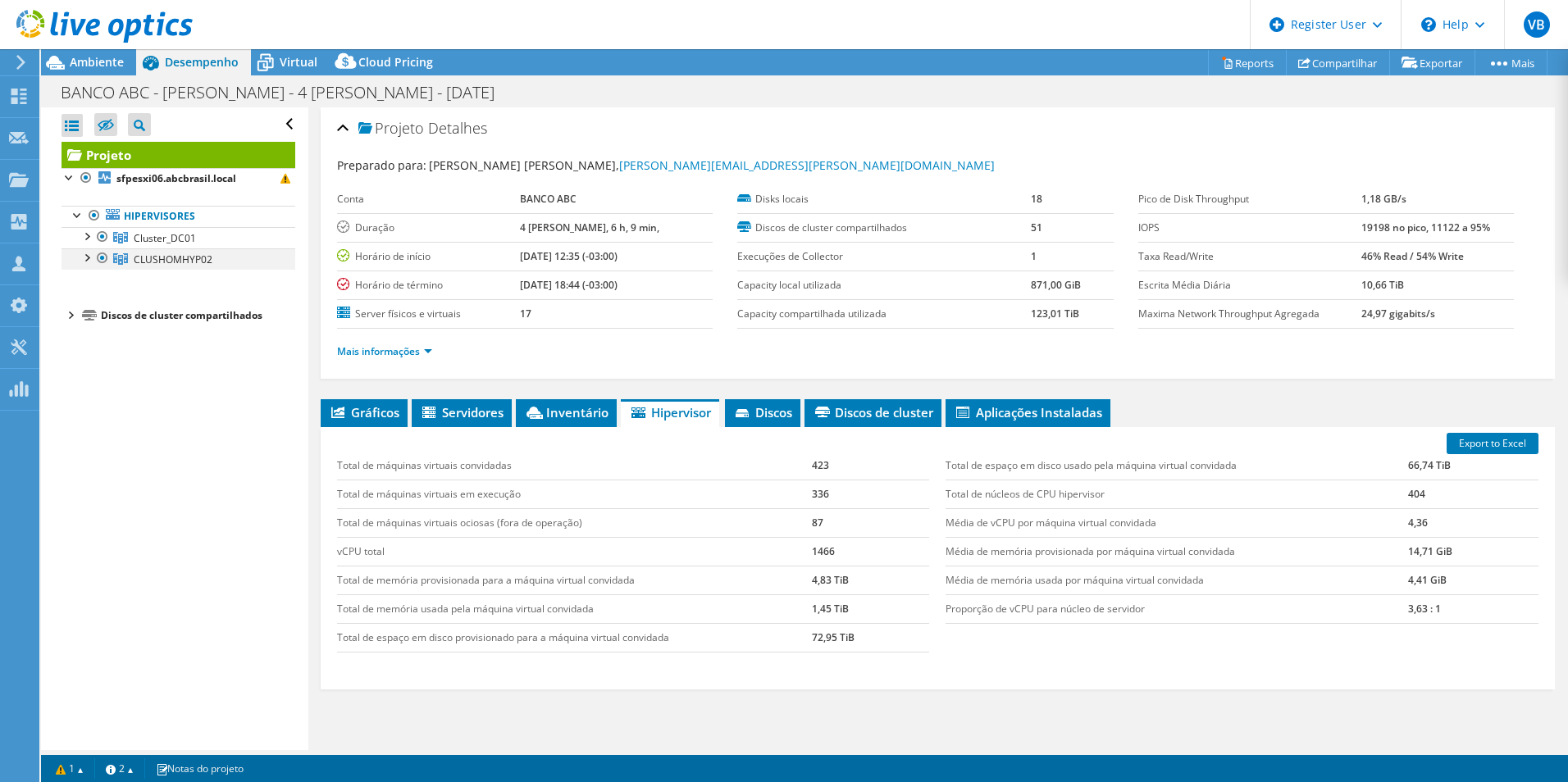
click at [78, 262] on div at bounding box center [86, 257] width 17 height 17
click at [83, 241] on div at bounding box center [86, 235] width 17 height 17
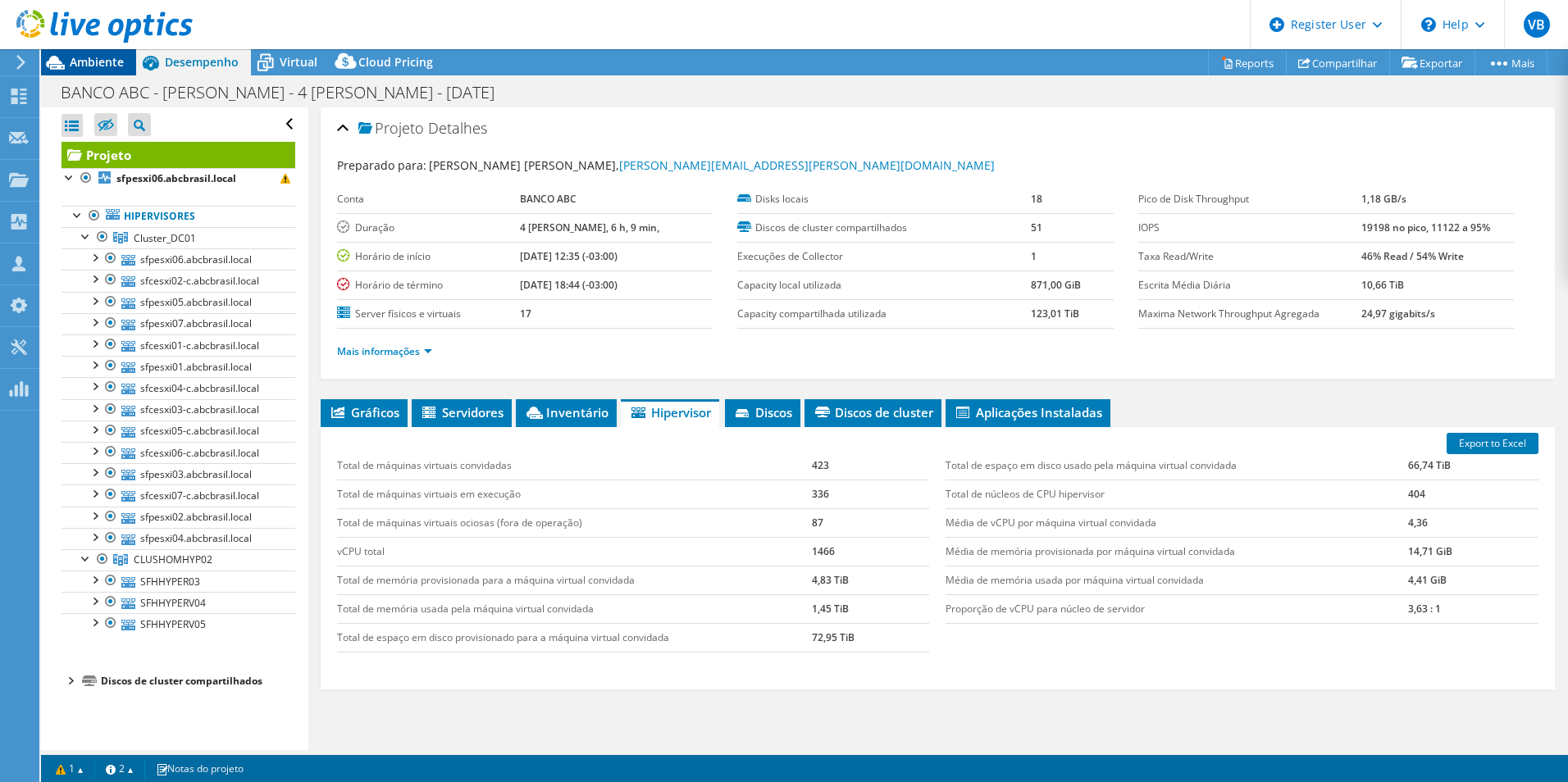
click at [121, 64] on span "Ambiente" at bounding box center [97, 62] width 55 height 16
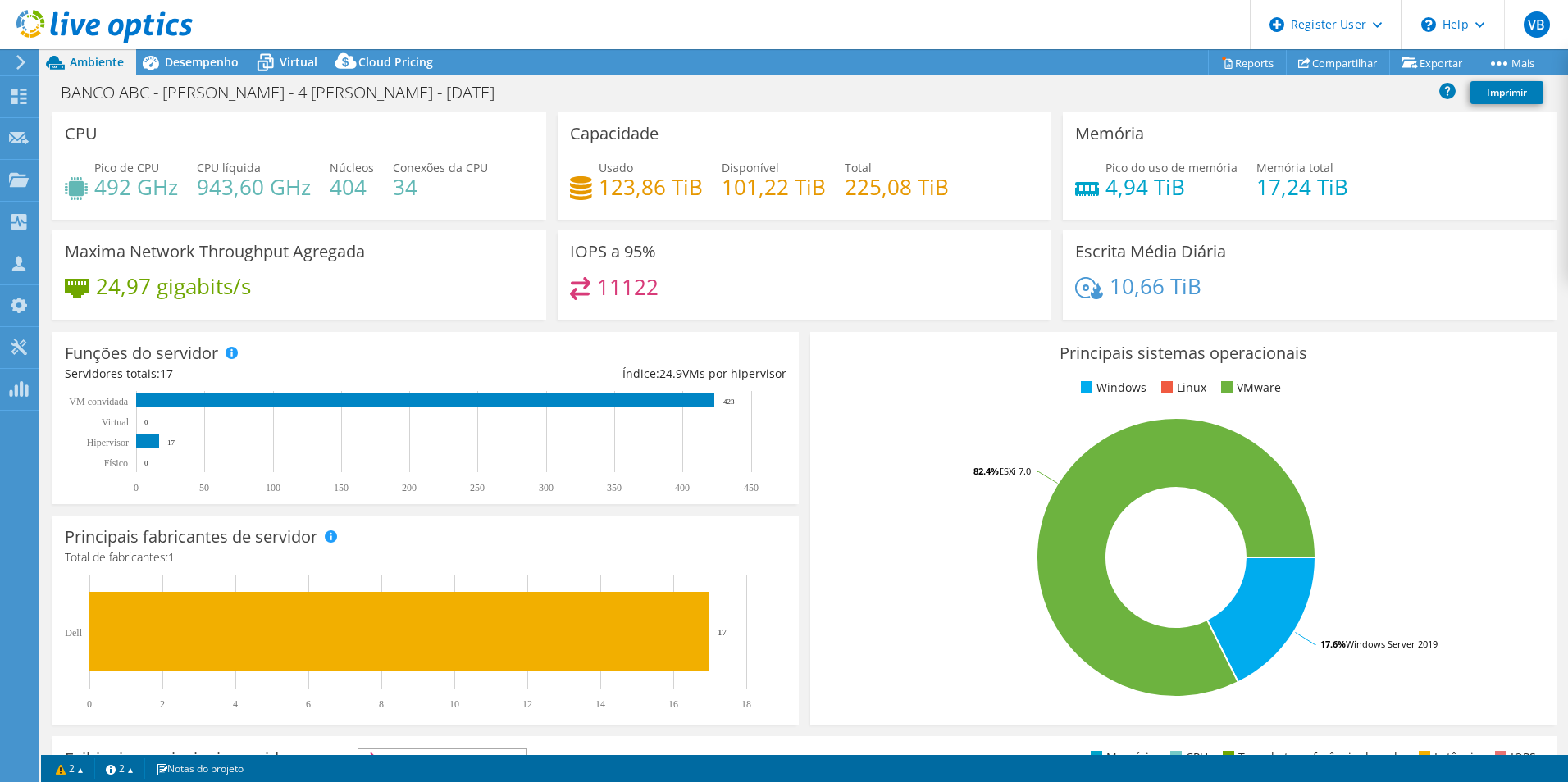
scroll to position [1, 0]
click at [192, 55] on span "Desempenho" at bounding box center [202, 62] width 74 height 16
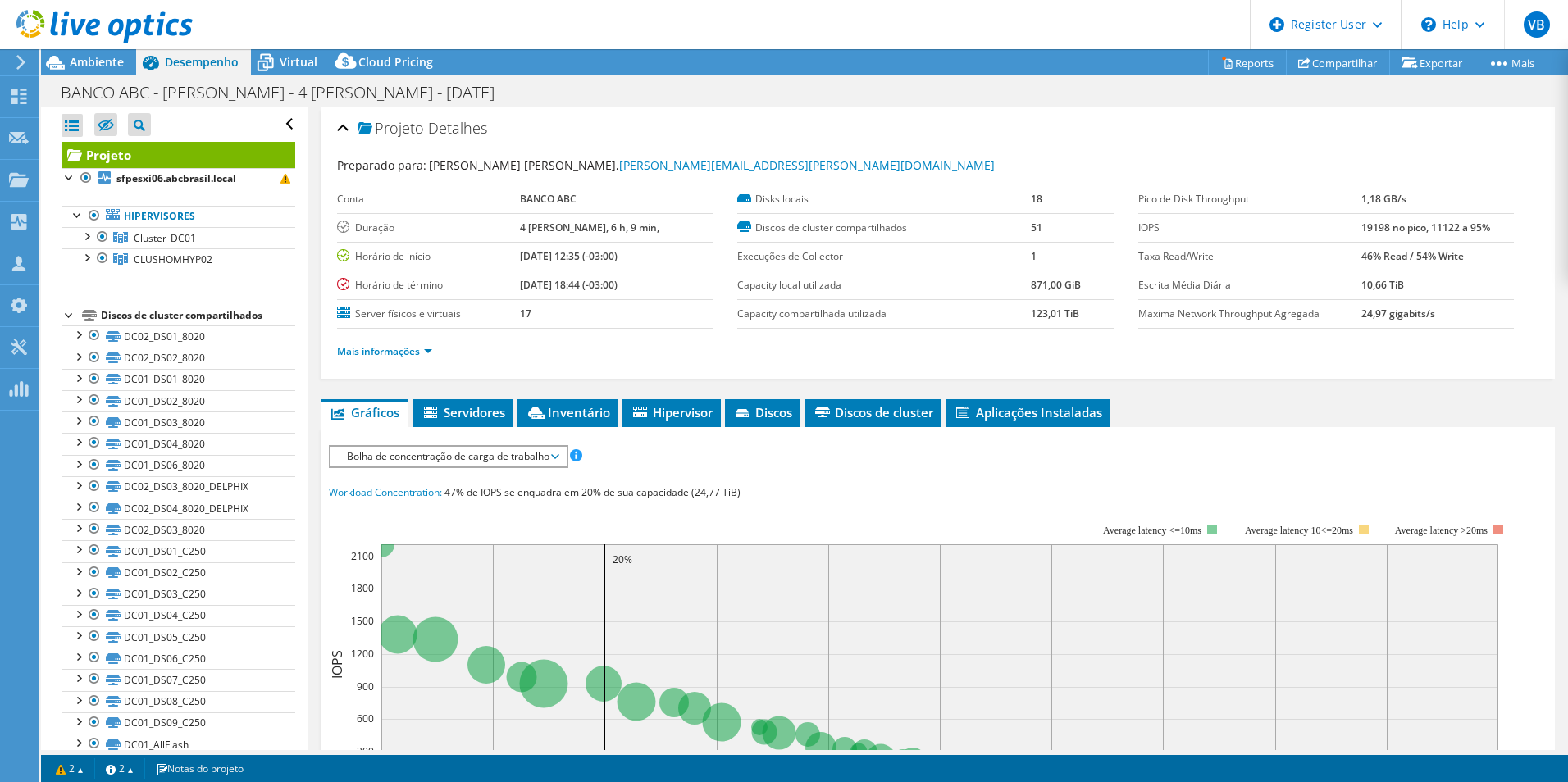
scroll to position [0, 0]
click at [145, 251] on link "CLUSHOMHYP02" at bounding box center [178, 259] width 234 height 21
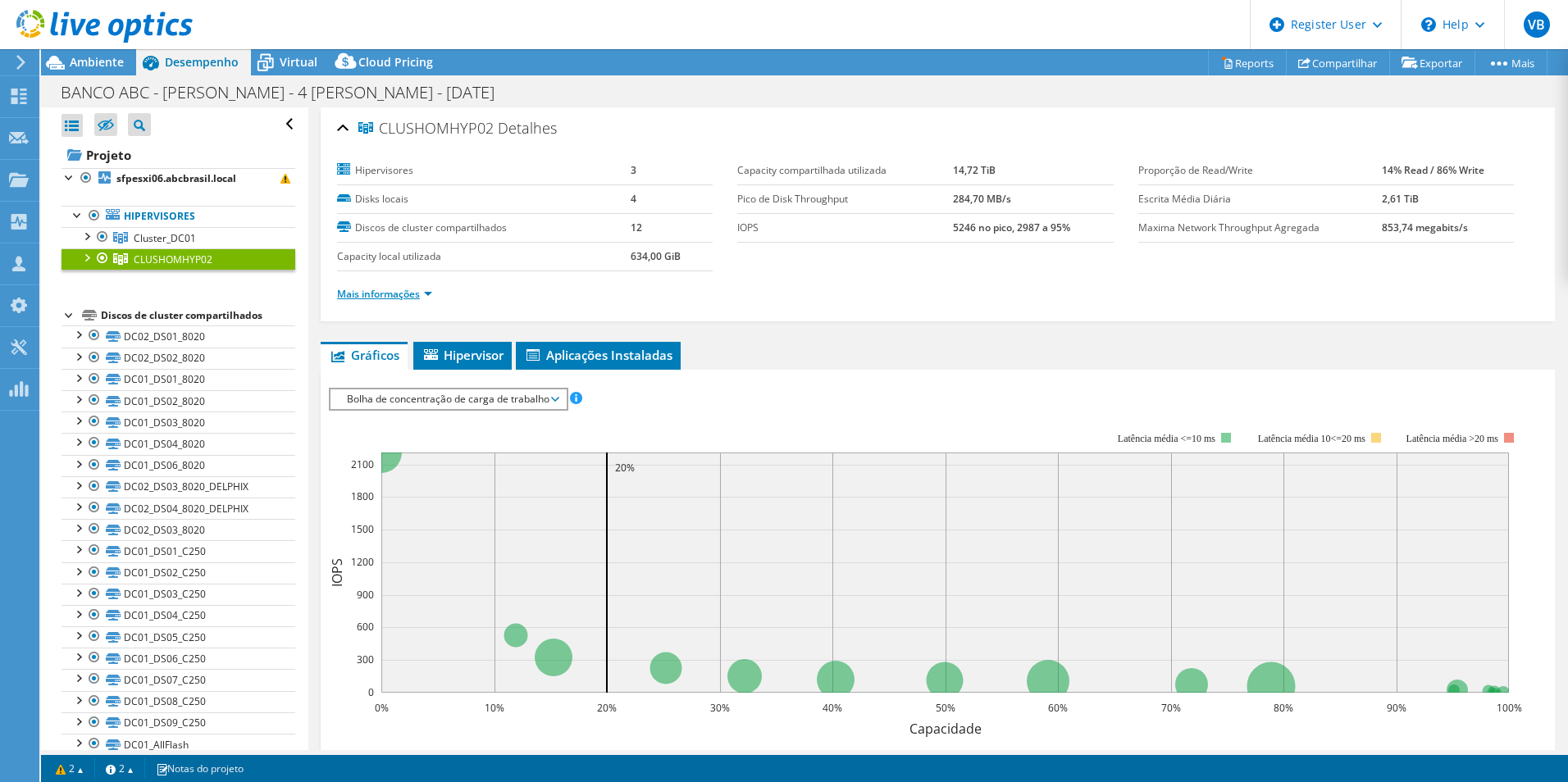
click at [429, 288] on link "Mais informações" at bounding box center [384, 293] width 95 height 14
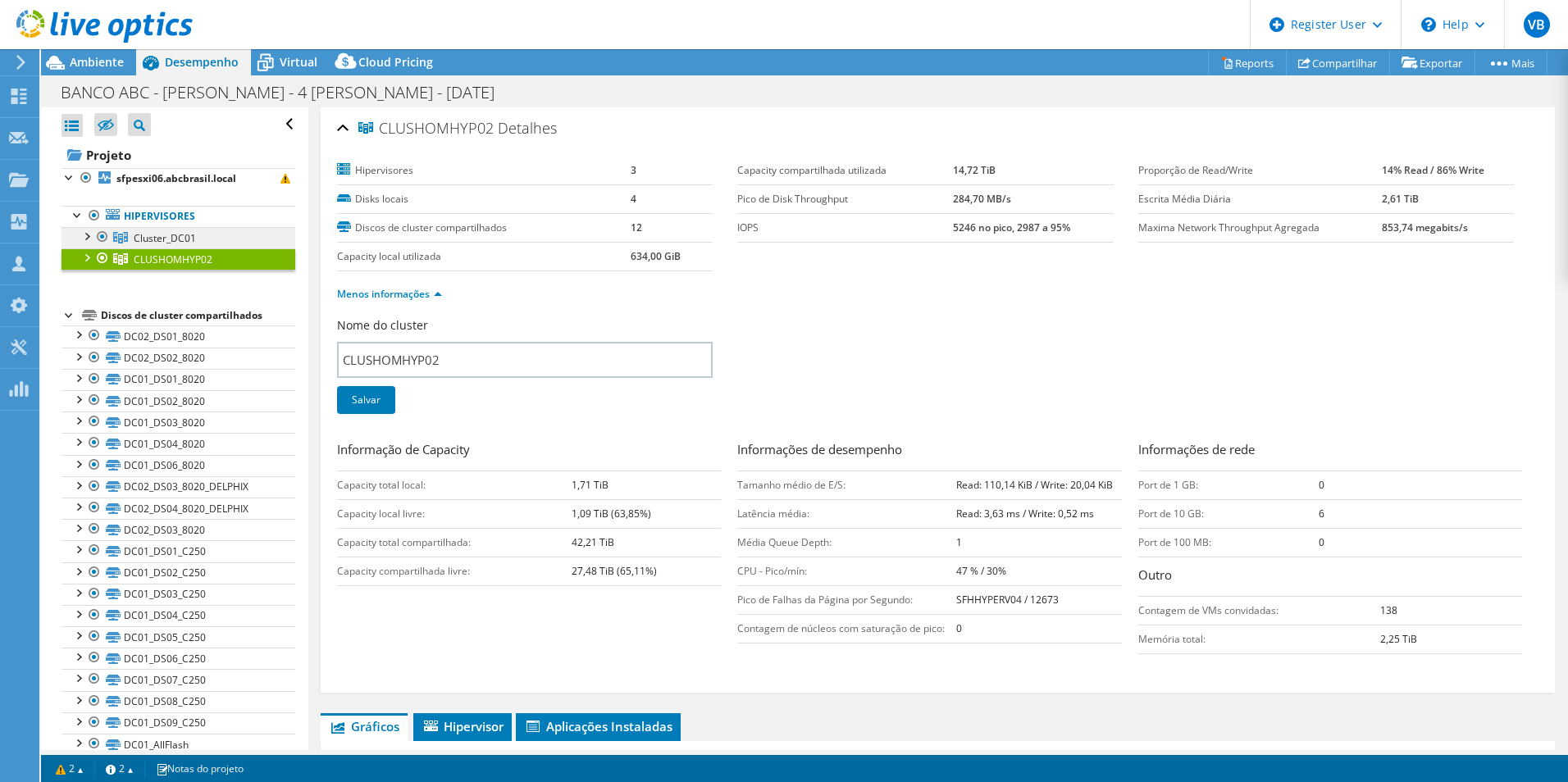
click at [143, 244] on span "Cluster_DC01" at bounding box center [164, 238] width 62 height 14
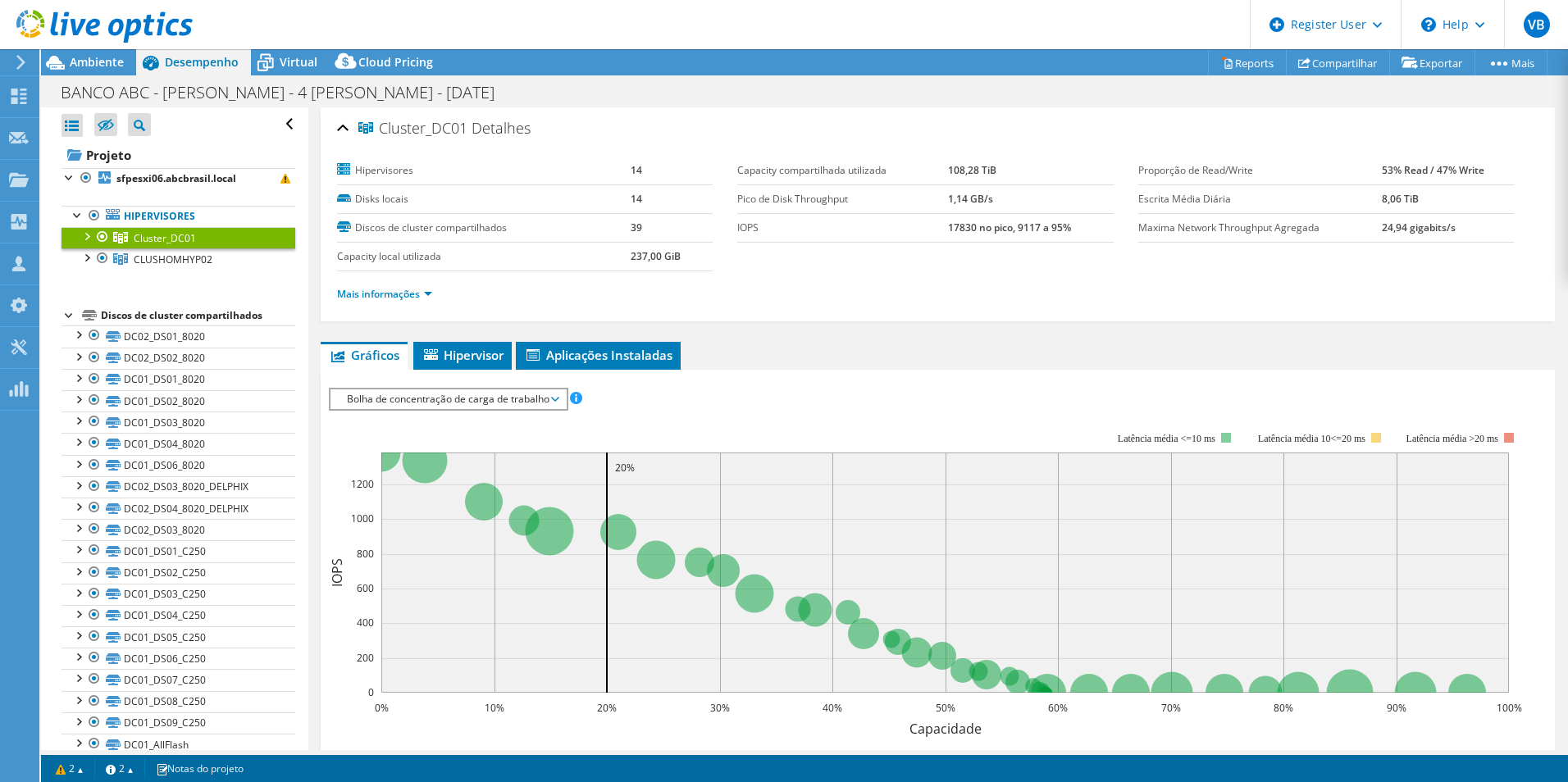
click at [424, 306] on div "Mais informações" at bounding box center [938, 295] width 1201 height 46
click at [424, 302] on li "Mais informações" at bounding box center [389, 294] width 105 height 18
click at [424, 296] on link "Mais informações" at bounding box center [384, 293] width 95 height 14
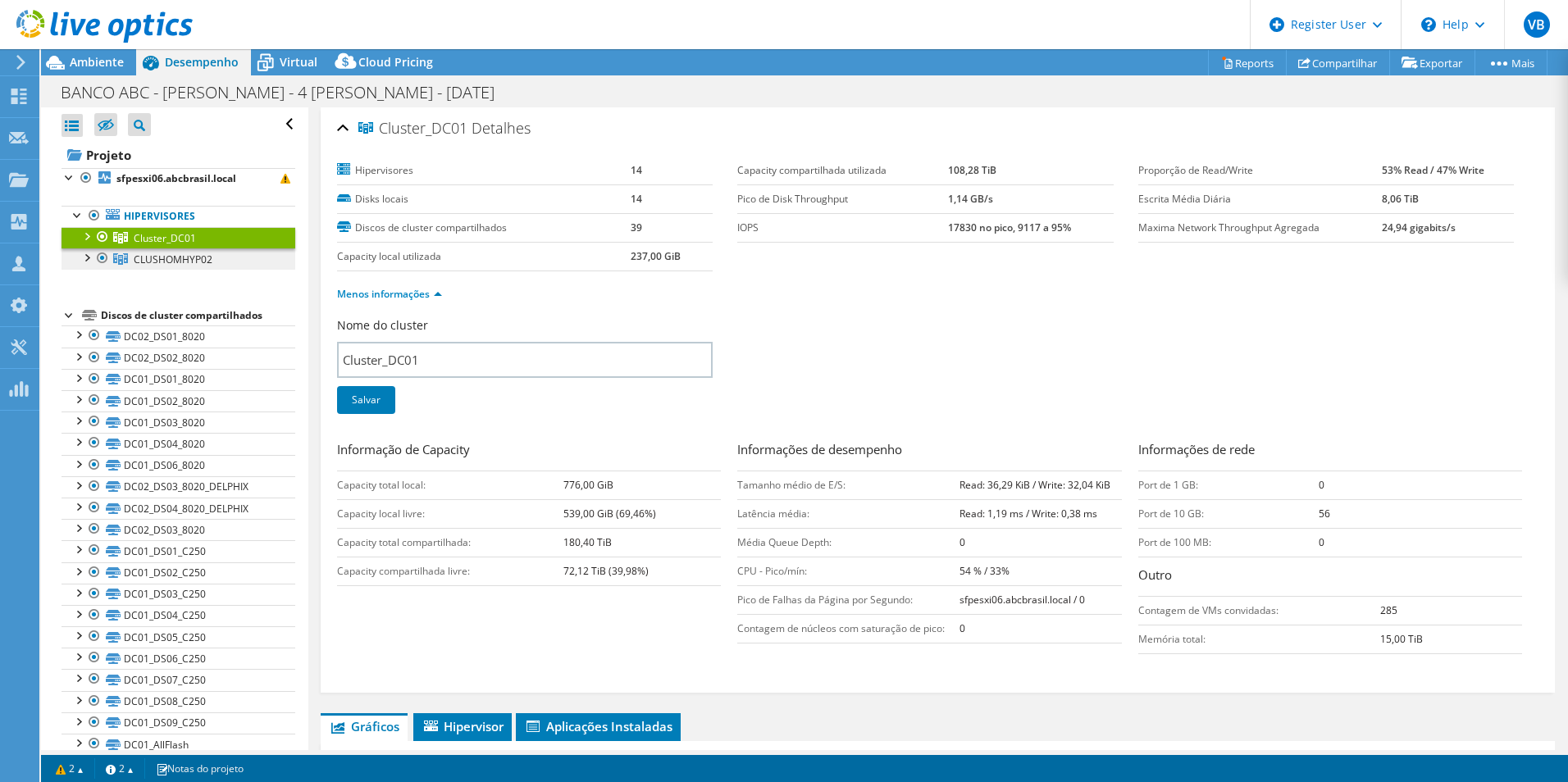
click at [159, 266] on span "CLUSHOMHYP02" at bounding box center [173, 259] width 78 height 14
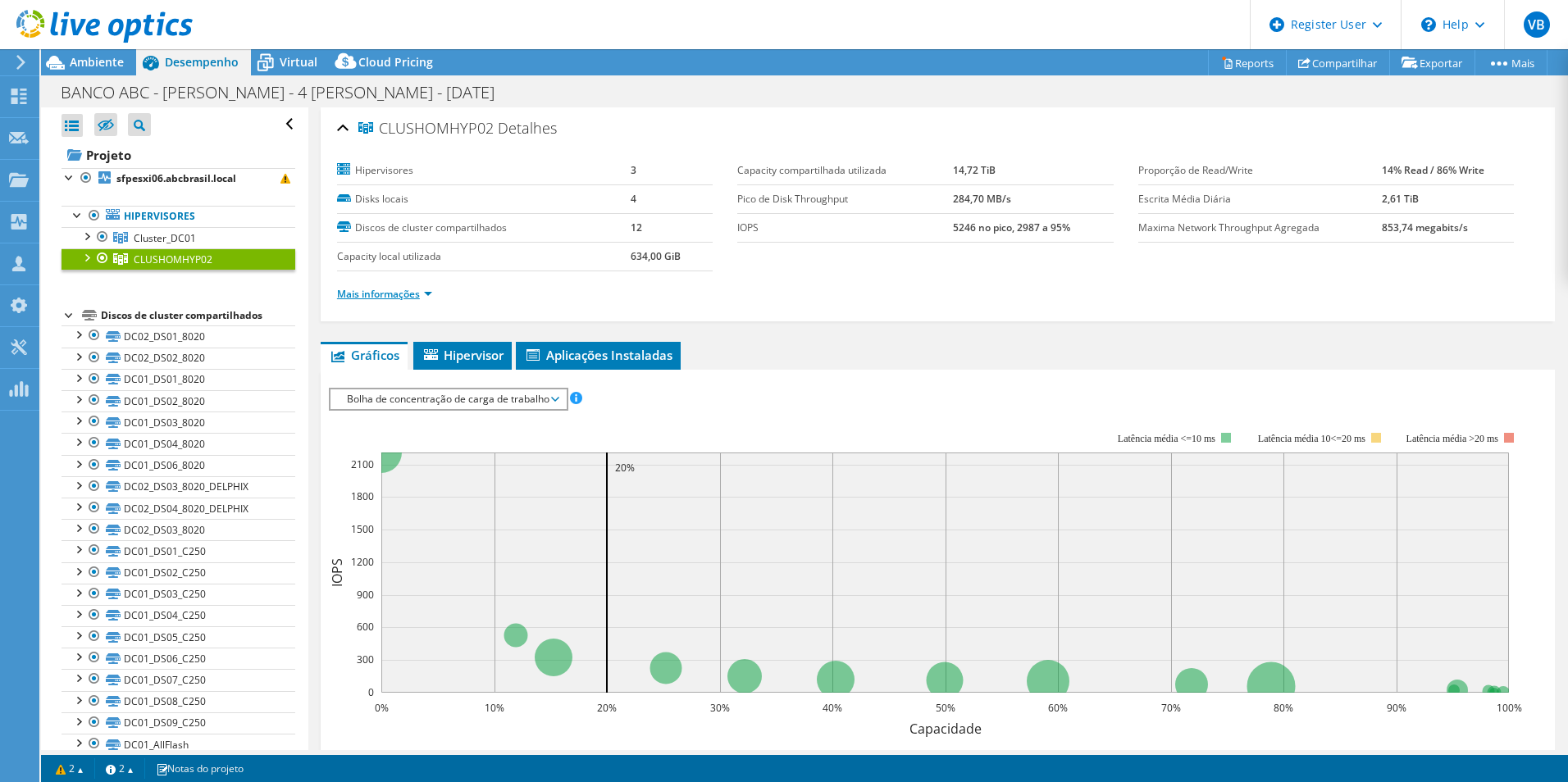
click at [402, 297] on link "Mais informações" at bounding box center [384, 293] width 95 height 14
